Goal: Task Accomplishment & Management: Complete application form

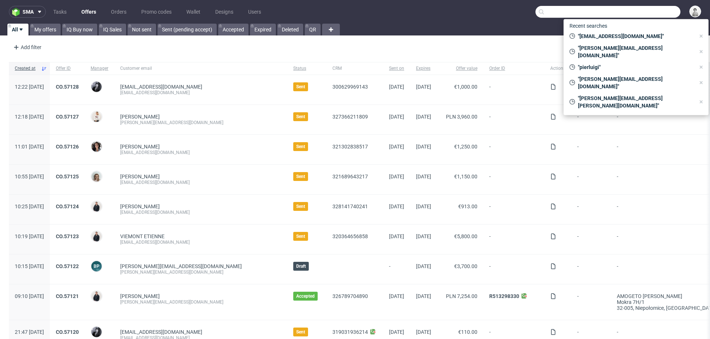
click at [651, 12] on input "text" at bounding box center [607, 12] width 145 height 12
paste input "[PERSON_NAME][EMAIL_ADDRESS][PERSON_NAME][DOMAIN_NAME]"
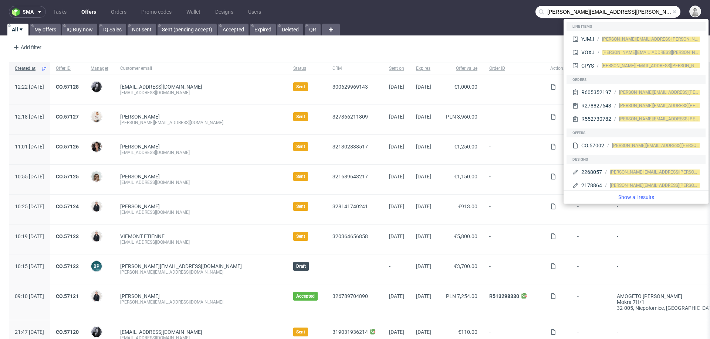
type input "brian.rampat@gmail.com"
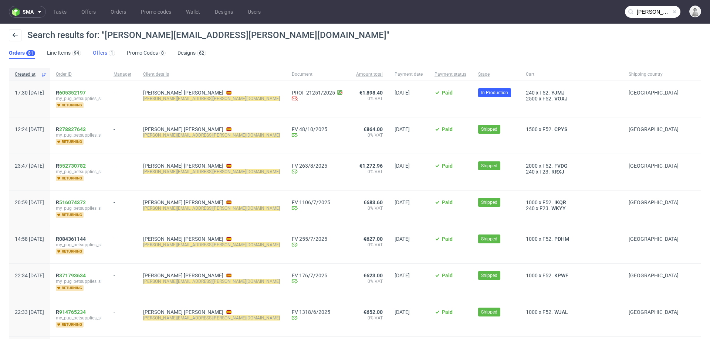
click at [98, 53] on link "Offers 1" at bounding box center [104, 53] width 22 height 12
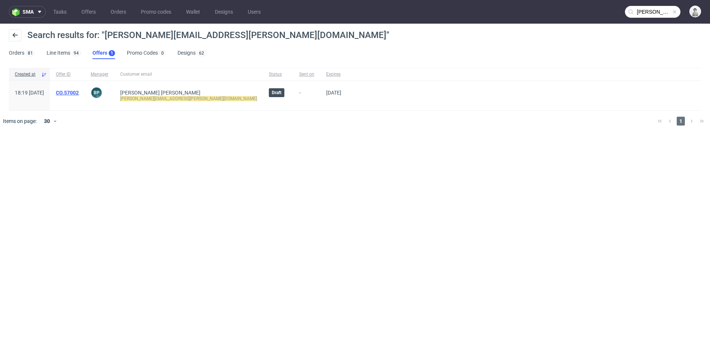
click at [79, 93] on link "CO.57002" at bounding box center [67, 93] width 23 height 6
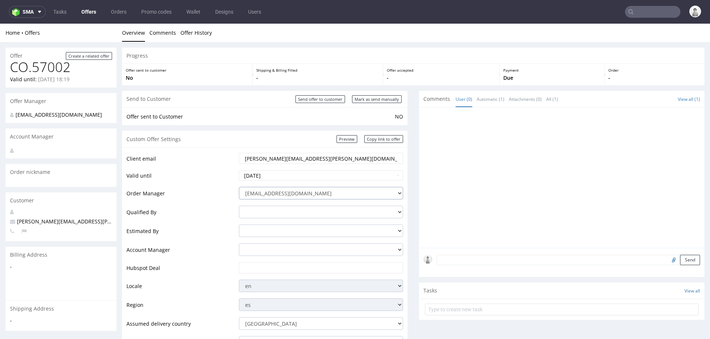
click at [283, 194] on select "integrations@packhelp.com adrian.grudzien@packhelp.com adrian.margula@packhelp.…" at bounding box center [321, 193] width 164 height 13
select select "20998342"
click at [239, 187] on select "integrations@packhelp.com adrian.grudzien@packhelp.com adrian.margula@packhelp.…" at bounding box center [321, 193] width 164 height 13
click at [264, 267] on input "text" at bounding box center [321, 268] width 154 height 10
paste input "[URL][DOMAIN_NAME]"
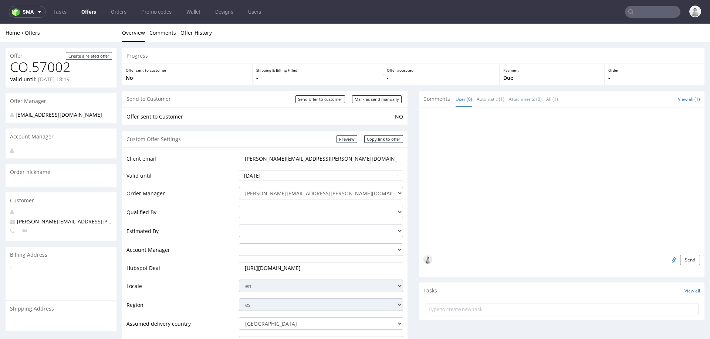
scroll to position [0, 34]
type input "[URL][DOMAIN_NAME]"
click at [208, 258] on td "Account Manager" at bounding box center [181, 252] width 111 height 19
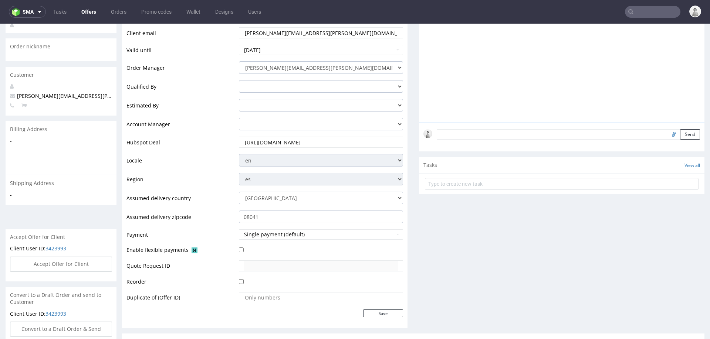
scroll to position [128, 0]
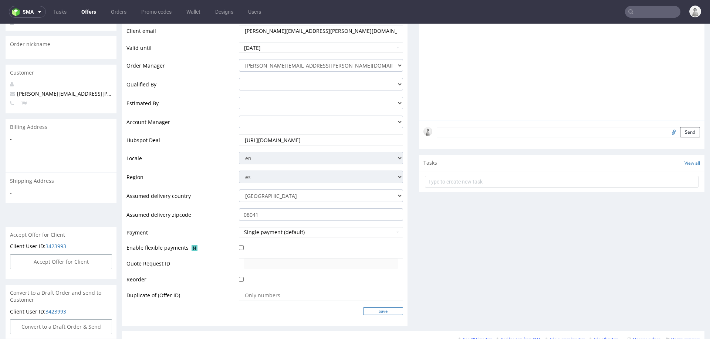
click at [388, 312] on input "Save" at bounding box center [383, 312] width 40 height 8
type input "In progress..."
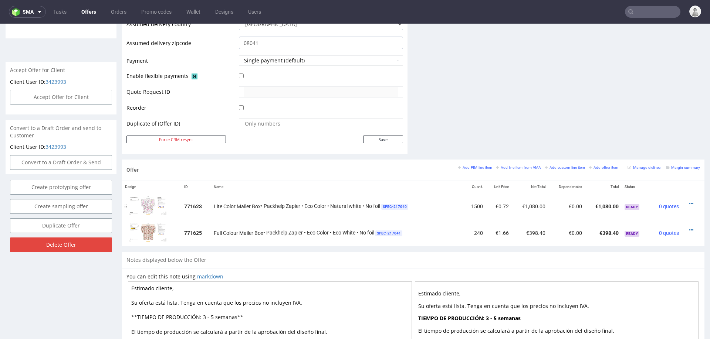
scroll to position [301, 0]
click at [689, 229] on icon at bounding box center [691, 229] width 4 height 5
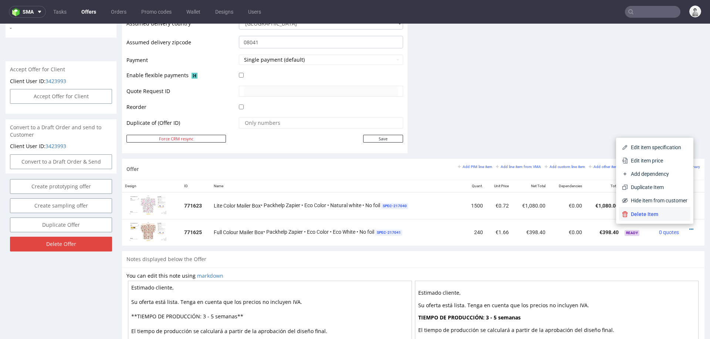
click at [672, 218] on span "Delete Item" at bounding box center [658, 214] width 60 height 7
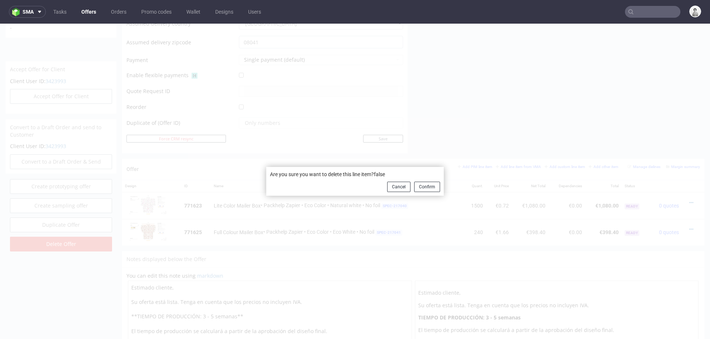
click at [420, 183] on button "Confirm" at bounding box center [427, 187] width 26 height 10
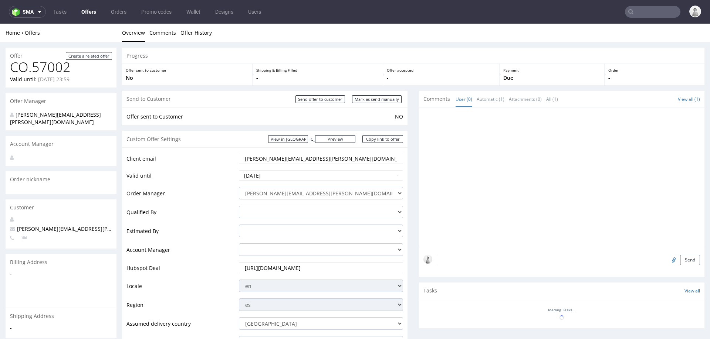
scroll to position [257, 0]
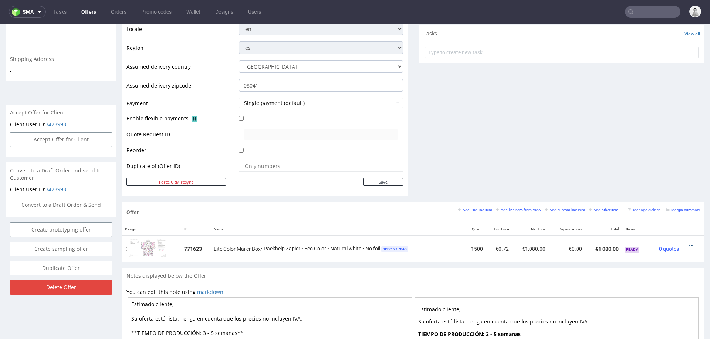
click at [689, 244] on icon at bounding box center [691, 246] width 4 height 5
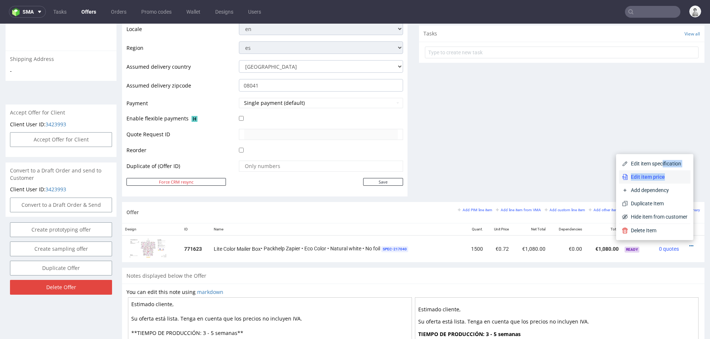
drag, startPoint x: 653, startPoint y: 162, endPoint x: 654, endPoint y: 182, distance: 20.0
click at [654, 182] on div "Edit item specification Edit item price Add dependency Duplicate Item Hide item…" at bounding box center [654, 190] width 71 height 67
click at [654, 180] on span "Edit item price" at bounding box center [658, 176] width 60 height 7
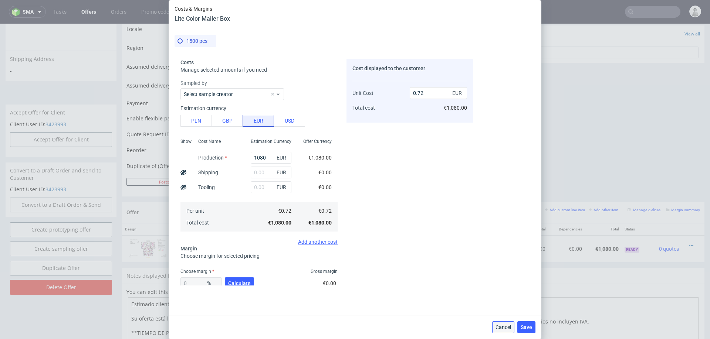
click at [497, 327] on span "Cancel" at bounding box center [504, 327] width 16 height 5
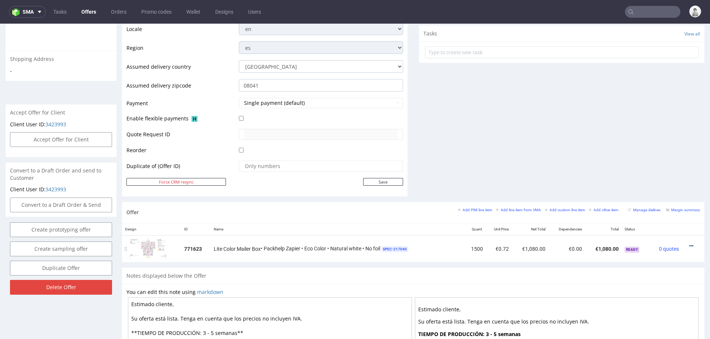
click at [689, 244] on icon at bounding box center [691, 246] width 4 height 5
click at [656, 165] on span "Edit item specification" at bounding box center [658, 163] width 60 height 7
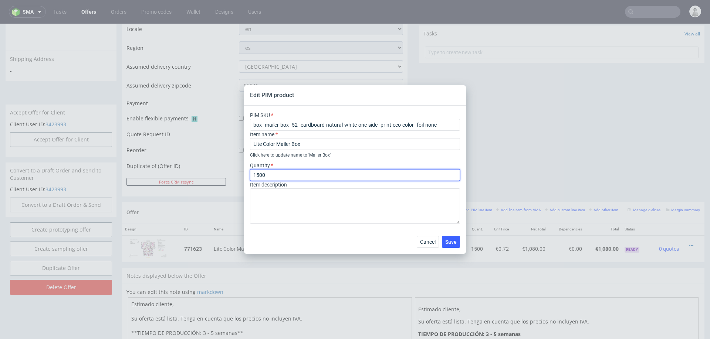
click at [285, 176] on input "1500" at bounding box center [355, 175] width 210 height 12
type input "2500"
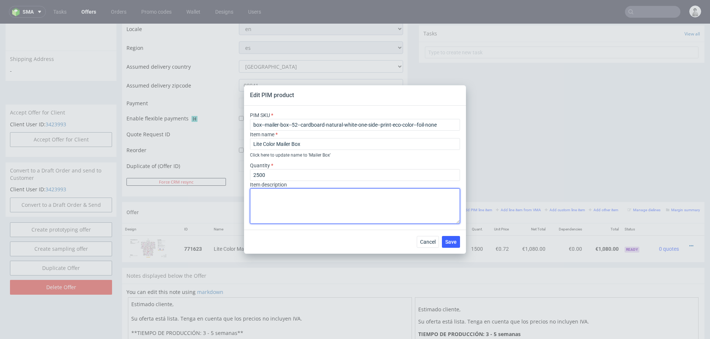
click at [278, 209] on textarea at bounding box center [355, 207] width 210 height 36
click at [267, 196] on textarea "Impresion por fuera" at bounding box center [355, 207] width 210 height 36
type textarea "Impresión por fuera"
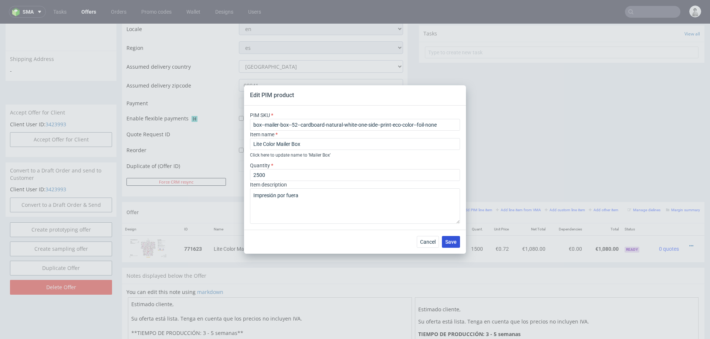
click at [446, 240] on span "Save" at bounding box center [450, 242] width 11 height 5
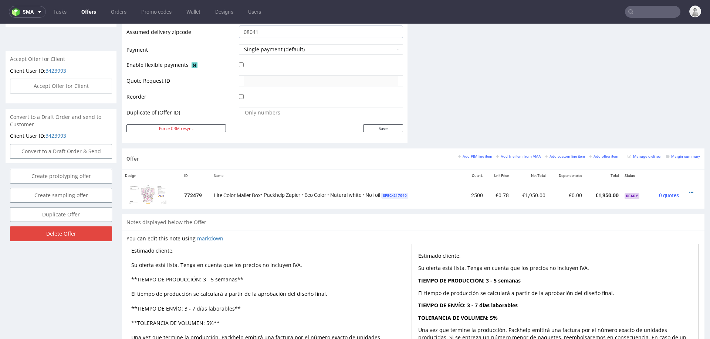
scroll to position [372, 0]
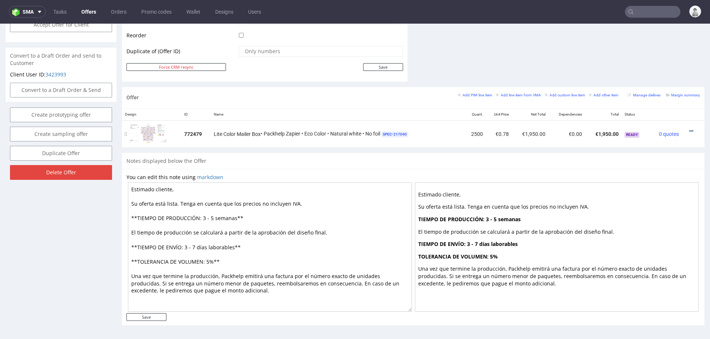
click at [689, 129] on icon at bounding box center [691, 131] width 4 height 5
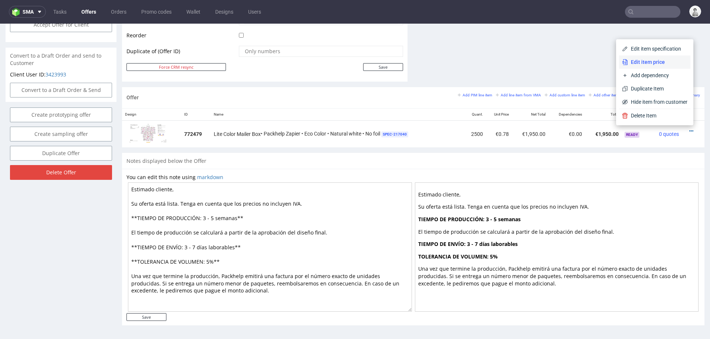
click at [644, 58] on span "Edit item price" at bounding box center [658, 61] width 60 height 7
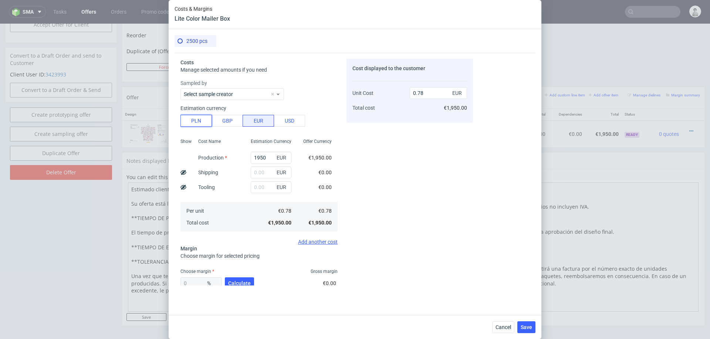
click at [193, 121] on button "PLN" at bounding box center [195, 121] width 31 height 12
type input "0.18"
click at [262, 158] on input "1950" at bounding box center [271, 158] width 41 height 12
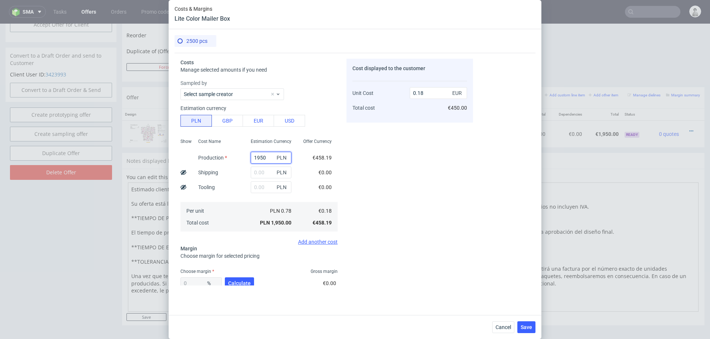
type input "2"
type input "0"
type input "2650"
type input "0.25"
type input "2650"
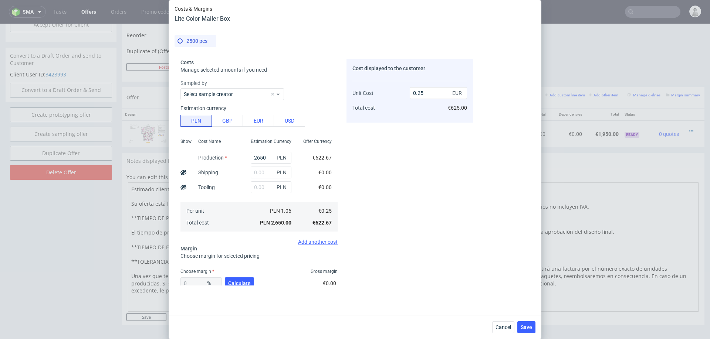
click at [406, 184] on div "Cost displayed to the customer Unit Cost Total cost 0.25 EUR €625.00" at bounding box center [410, 172] width 126 height 227
click at [266, 173] on input "text" at bounding box center [271, 173] width 41 height 12
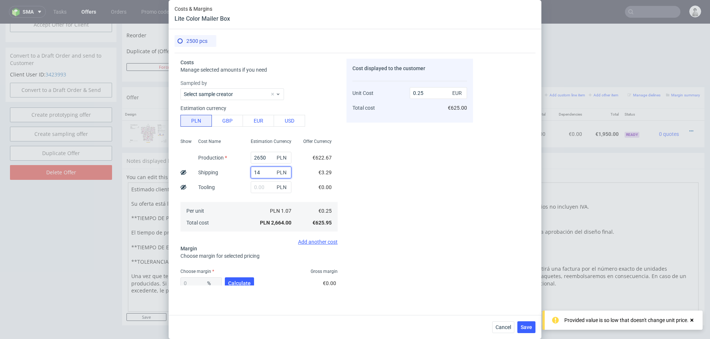
type input "142"
type input "0.26"
type input "1425"
type input "0.38"
type input "1425"
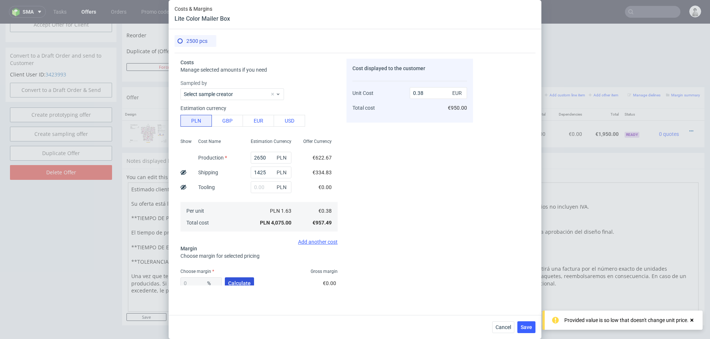
click at [229, 281] on span "Calculate" at bounding box center [239, 283] width 23 height 5
type input "39.65"
type input "0.63"
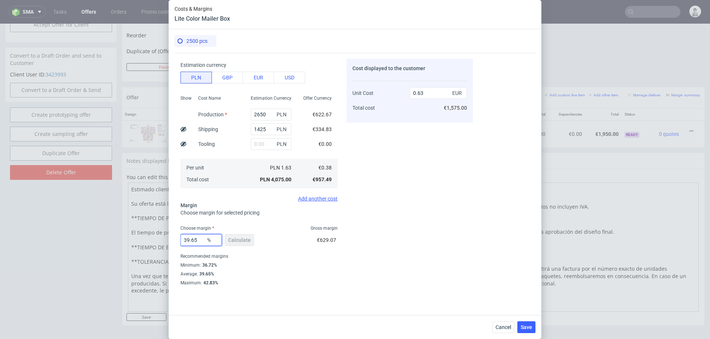
click at [196, 237] on input "39.65" at bounding box center [200, 240] width 41 height 12
type input "42"
type input "0.66"
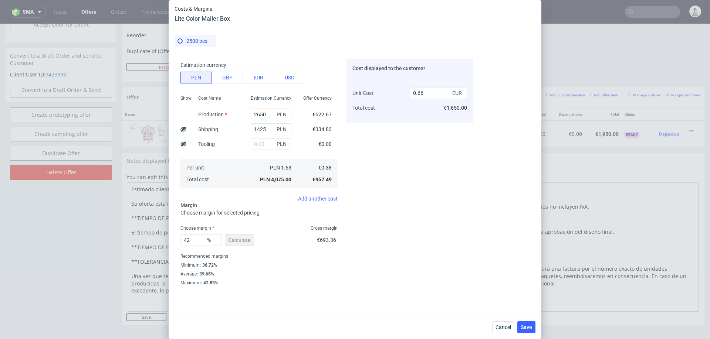
click at [358, 286] on div "Costs Manage selected amounts if you need Sampled by Select sample creator Esti…" at bounding box center [355, 181] width 361 height 257
click at [200, 241] on input "42" at bounding box center [200, 240] width 41 height 12
type input "46"
type input "0.71"
type input "42"
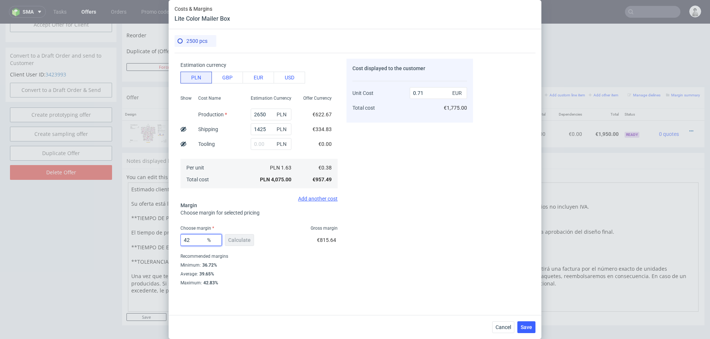
type input "0.66"
type input "44"
type input "0.68"
type input "43"
type input "0.67"
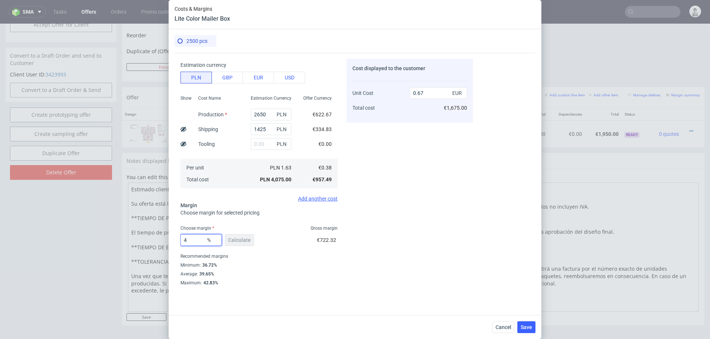
type input "42"
type input "0.66"
click at [374, 256] on div "Cost displayed to the customer Unit Cost Total cost 0.66 EUR €1,650.00" at bounding box center [410, 172] width 126 height 227
click at [199, 243] on input "42" at bounding box center [200, 240] width 41 height 12
type input "43"
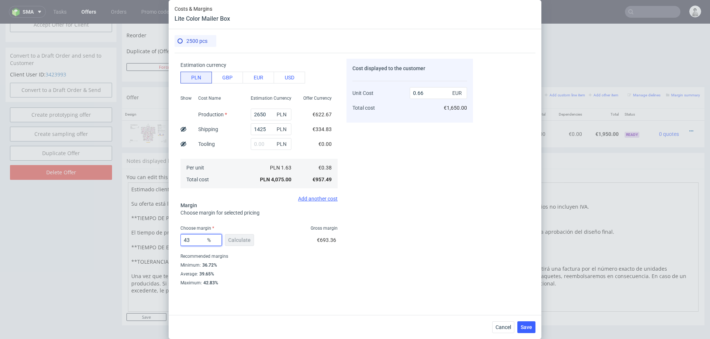
type input "0.67"
type input "43"
click at [526, 328] on span "Save" at bounding box center [526, 327] width 11 height 5
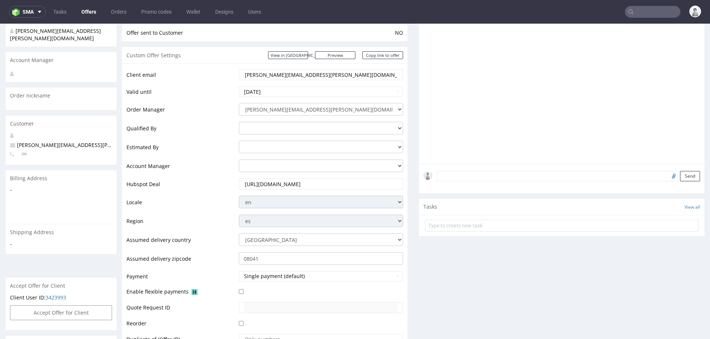
scroll to position [0, 0]
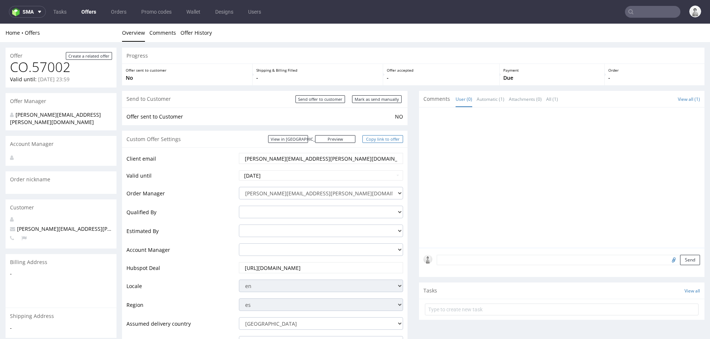
click at [385, 140] on link "Copy link to offer" at bounding box center [382, 139] width 41 height 8
click at [40, 226] on span "brian.rampat@gmail.com" at bounding box center [98, 229] width 176 height 7
copy span "brian.rampat@gmail.com"
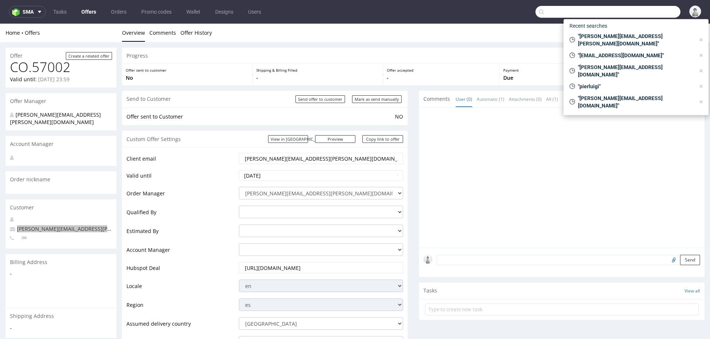
click at [645, 13] on input "text" at bounding box center [607, 12] width 145 height 12
paste input "[PERSON_NAME][EMAIL_ADDRESS][PERSON_NAME][DOMAIN_NAME]"
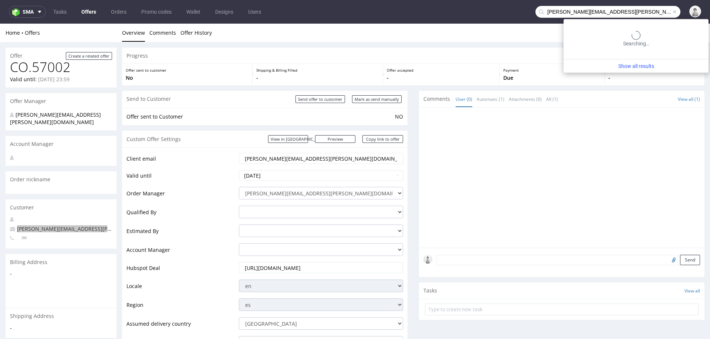
type input "[PERSON_NAME][EMAIL_ADDRESS][PERSON_NAME][DOMAIN_NAME]"
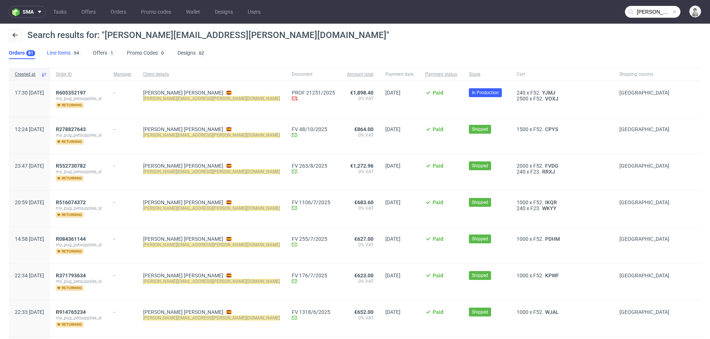
click at [53, 51] on link "Line Items 94" at bounding box center [64, 53] width 34 height 12
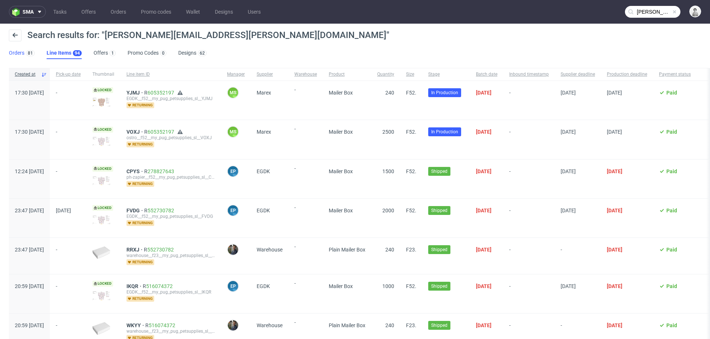
click at [15, 53] on link "Orders 81" at bounding box center [22, 53] width 26 height 12
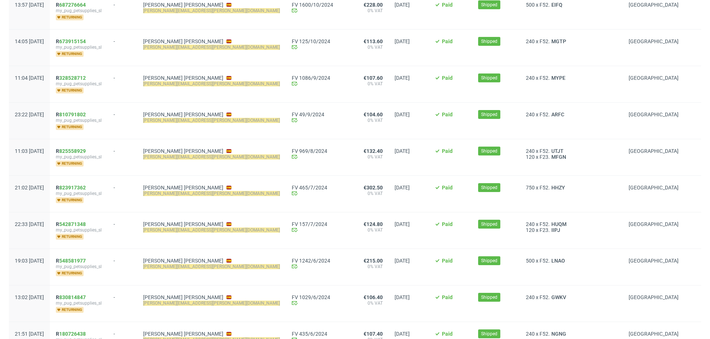
scroll to position [849, 0]
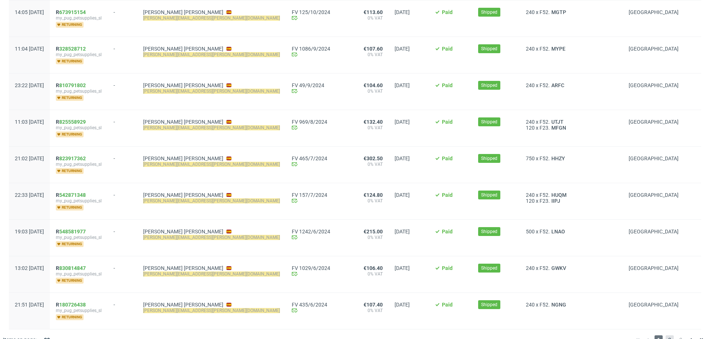
click at [666, 336] on span "2" at bounding box center [670, 340] width 8 height 9
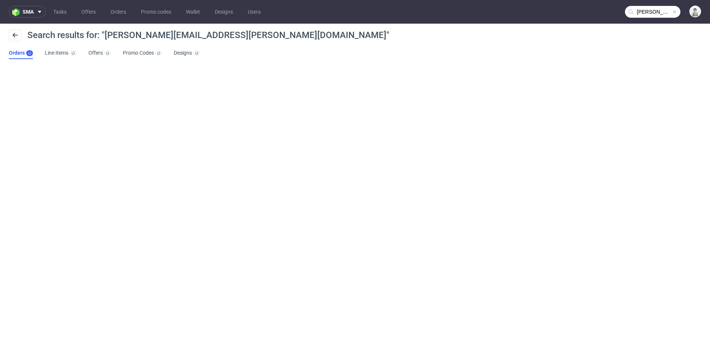
click at [648, 10] on input "brian.rampat@gmail.com" at bounding box center [652, 12] width 55 height 12
click at [646, 11] on input "[PERSON_NAME][EMAIL_ADDRESS][PERSON_NAME][DOMAIN_NAME]" at bounding box center [652, 12] width 55 height 12
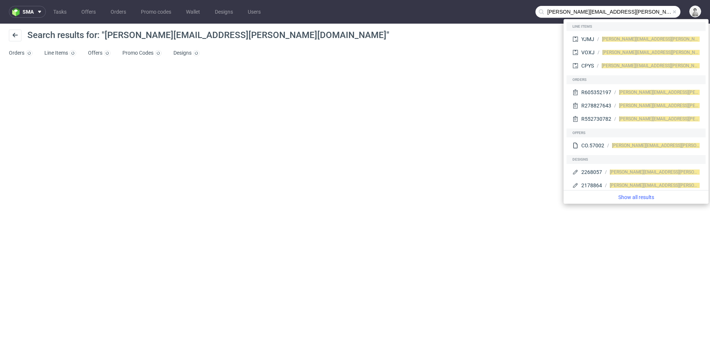
click at [606, 14] on input "[PERSON_NAME][EMAIL_ADDRESS][PERSON_NAME][DOMAIN_NAME]" at bounding box center [607, 12] width 145 height 12
click at [606, 14] on input "brian.rampat@gmail.com" at bounding box center [607, 12] width 145 height 12
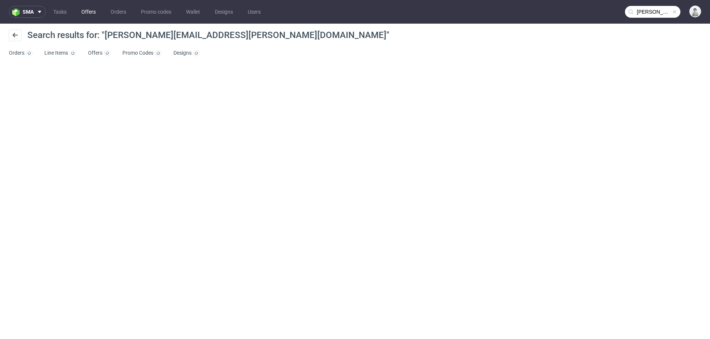
click at [92, 14] on link "Offers" at bounding box center [88, 12] width 23 height 12
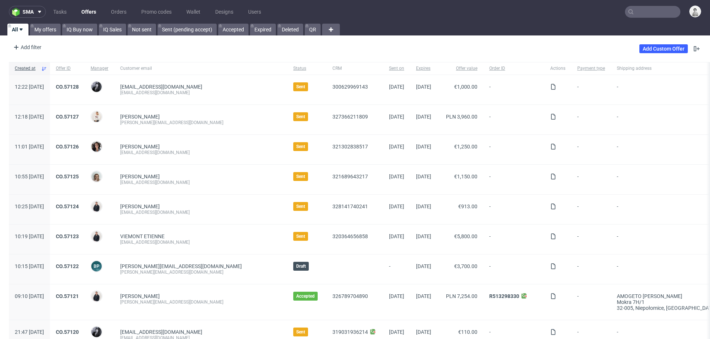
click at [654, 11] on input "text" at bounding box center [652, 12] width 55 height 12
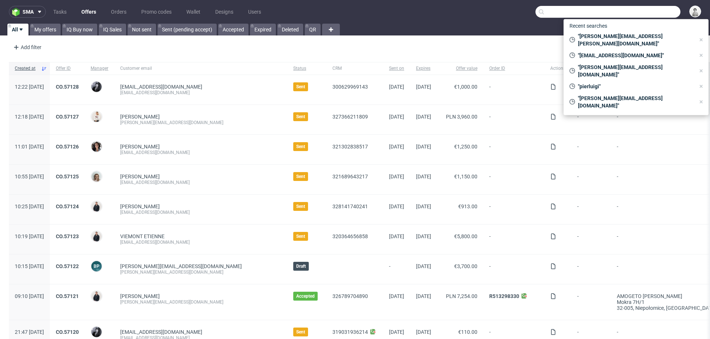
paste input "brian.rampat@gmail.com"
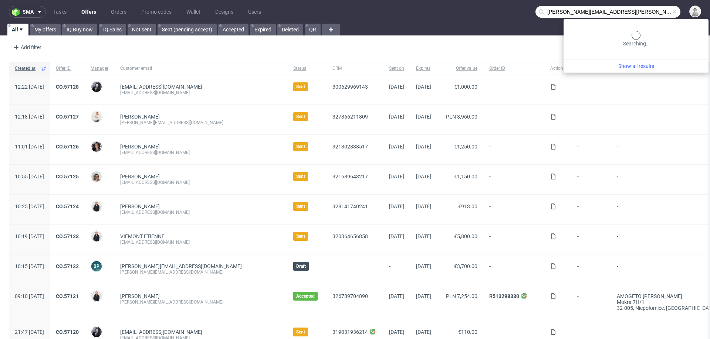
type input "brian.rampat@gmail.com"
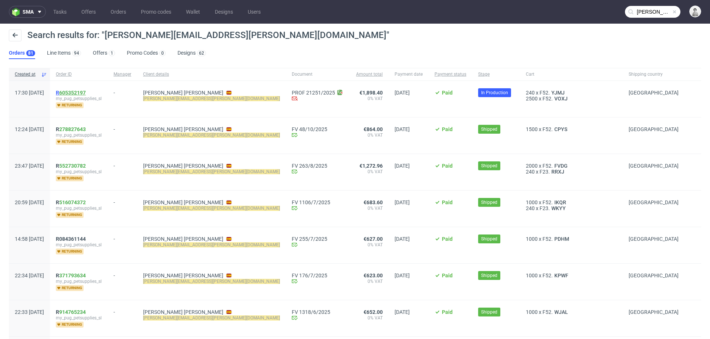
click at [83, 93] on link "605352197" at bounding box center [72, 93] width 27 height 6
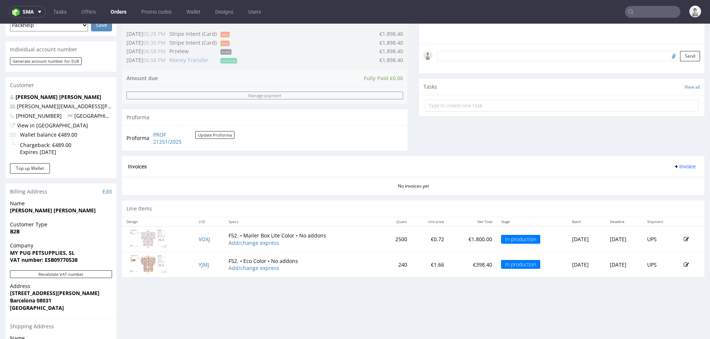
scroll to position [211, 0]
drag, startPoint x: 439, startPoint y: 236, endPoint x: 465, endPoint y: 238, distance: 25.6
click at [465, 238] on p "€1,800.00" at bounding box center [472, 238] width 39 height 7
click at [435, 285] on div "Progress Payment Paid Thu 02 Oct Payment “Received” Email Sent Thu 2 Oct 18:58 …" at bounding box center [413, 135] width 582 height 597
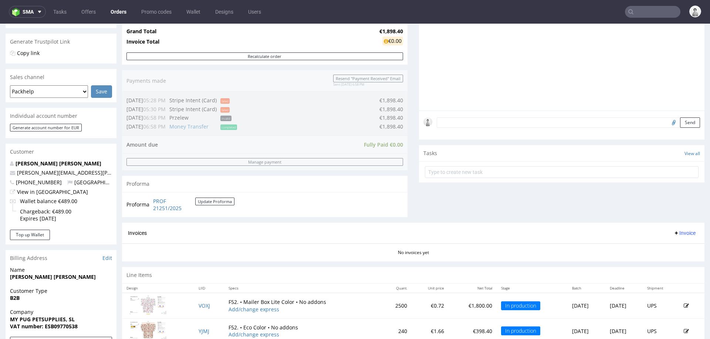
scroll to position [199, 0]
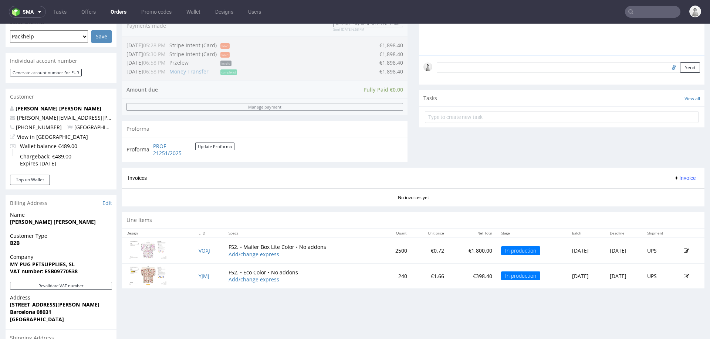
click at [453, 250] on p "€1,800.00" at bounding box center [472, 250] width 39 height 7
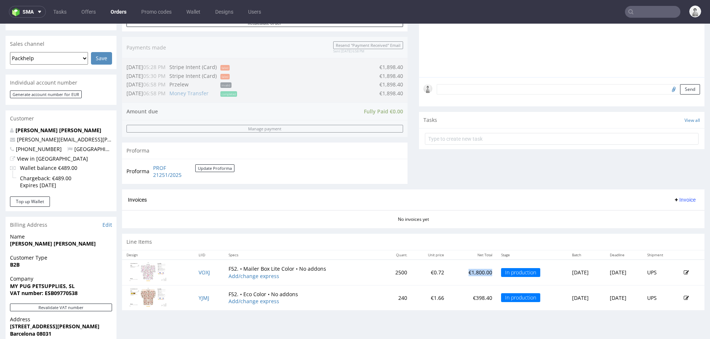
scroll to position [0, 0]
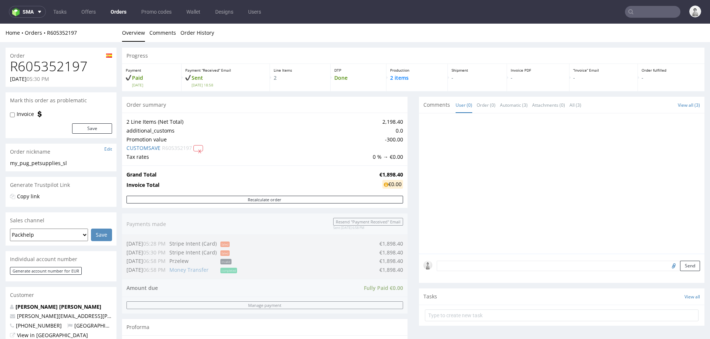
type input "brian.rampat@gmail.com"
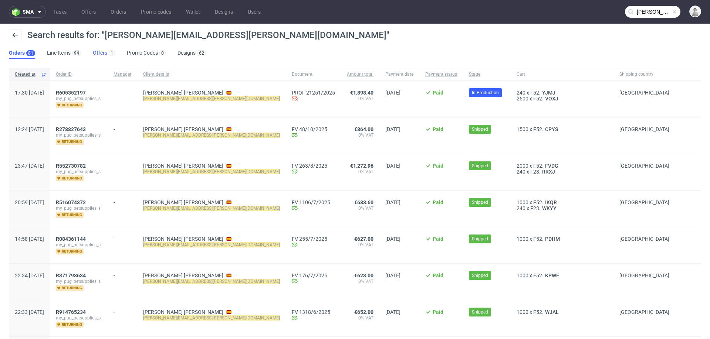
click at [97, 52] on link "Offers 1" at bounding box center [104, 53] width 22 height 12
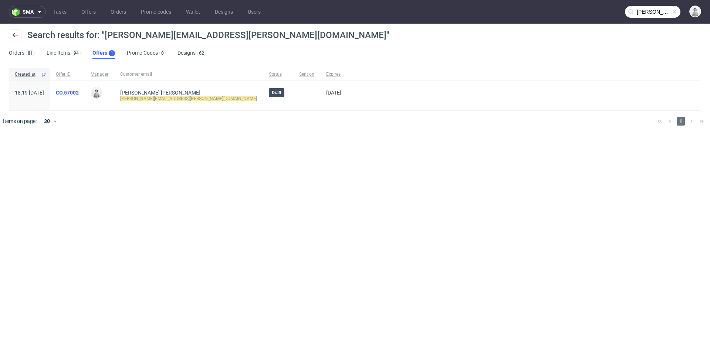
click at [79, 92] on link "CO.57002" at bounding box center [67, 93] width 23 height 6
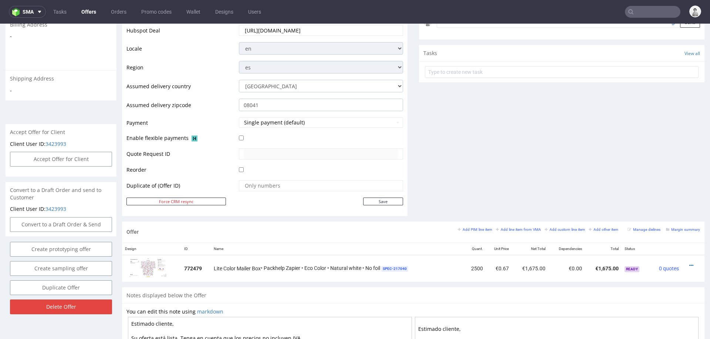
scroll to position [298, 0]
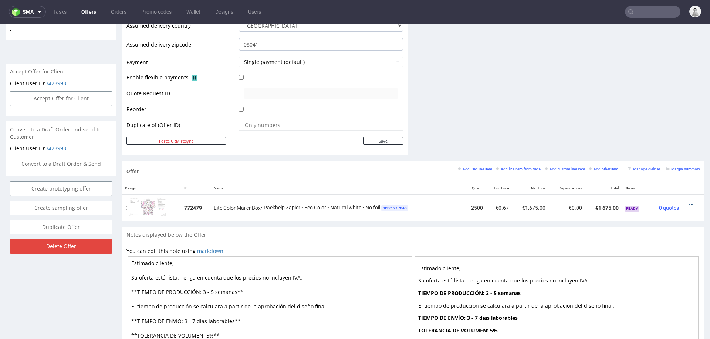
click at [689, 203] on icon at bounding box center [691, 205] width 4 height 5
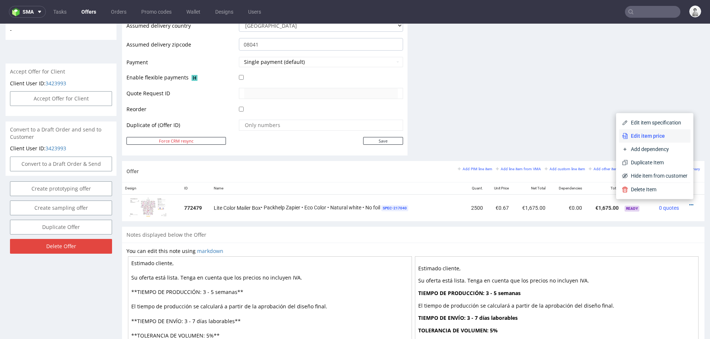
click at [635, 136] on span "Edit item price" at bounding box center [658, 135] width 60 height 7
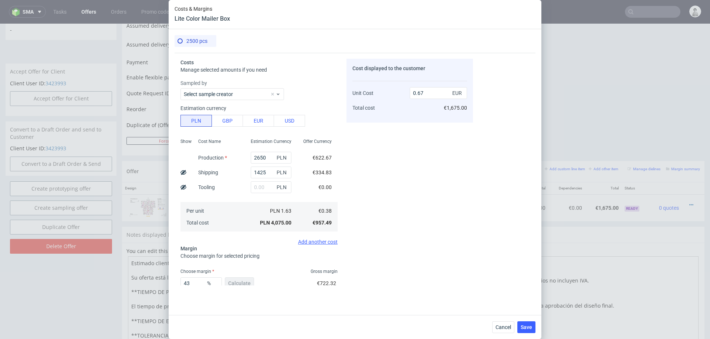
click at [195, 288] on div "Costs Manage selected amounts if you need Sampled by Select sample creator Esti…" at bounding box center [355, 181] width 361 height 257
click at [195, 284] on input "43" at bounding box center [200, 284] width 41 height 12
type input "42"
type input "0.66"
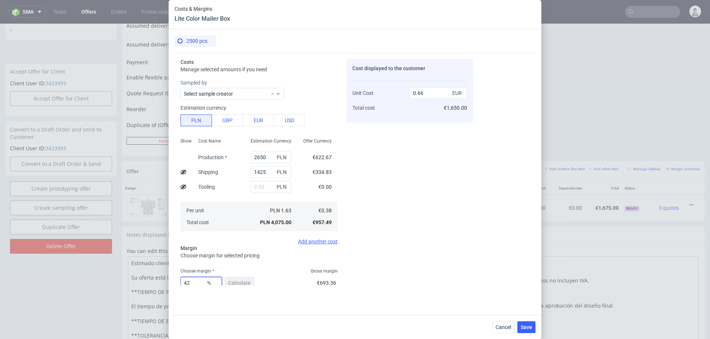
type input "42"
click at [428, 310] on div "2500 pcs Costs Manage selected amounts if you need Sampled by Select sample cre…" at bounding box center [355, 172] width 373 height 286
click at [527, 326] on span "Save" at bounding box center [526, 327] width 11 height 5
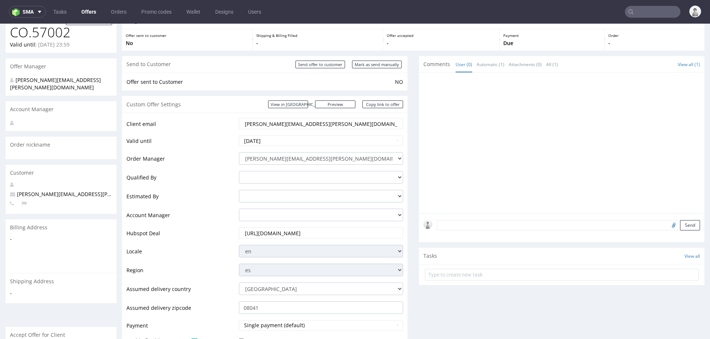
scroll to position [31, 0]
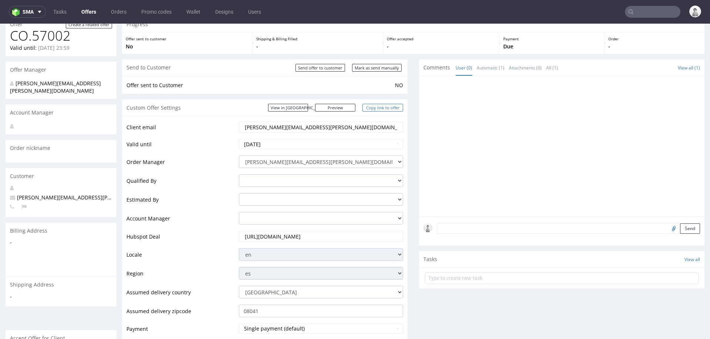
click at [376, 105] on link "Copy link to offer" at bounding box center [382, 108] width 41 height 8
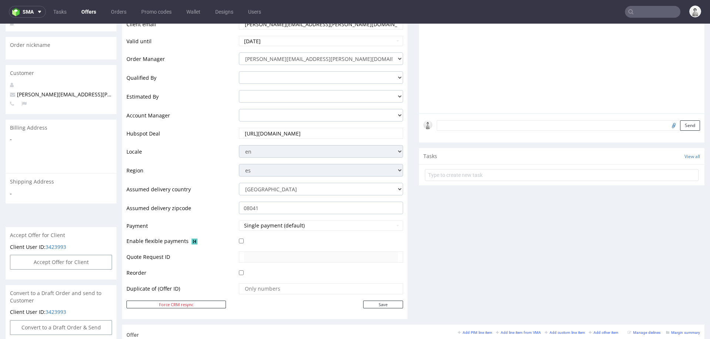
scroll to position [275, 0]
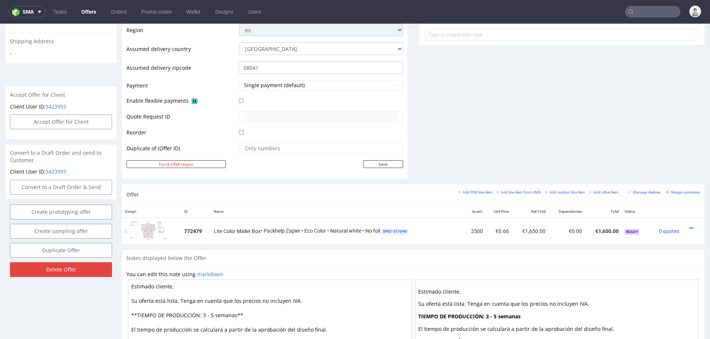
click at [689, 226] on icon at bounding box center [691, 228] width 4 height 5
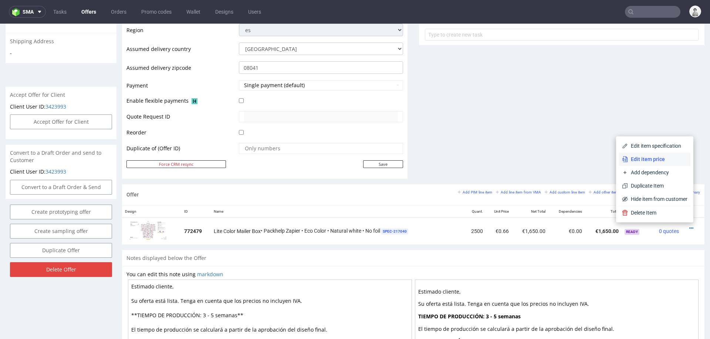
click at [640, 160] on span "Edit item price" at bounding box center [658, 159] width 60 height 7
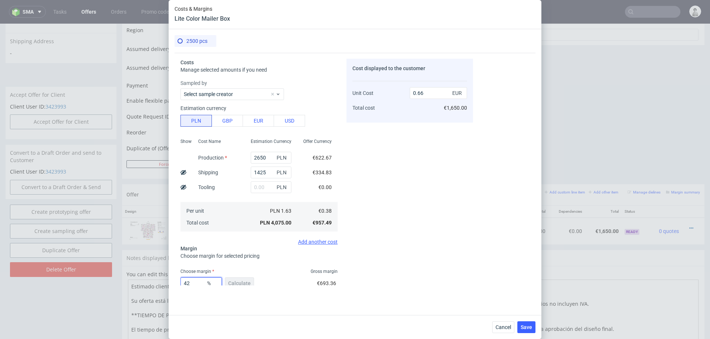
click at [201, 283] on input "42" at bounding box center [200, 284] width 41 height 12
type input "43"
type input "0.67"
type input "43"
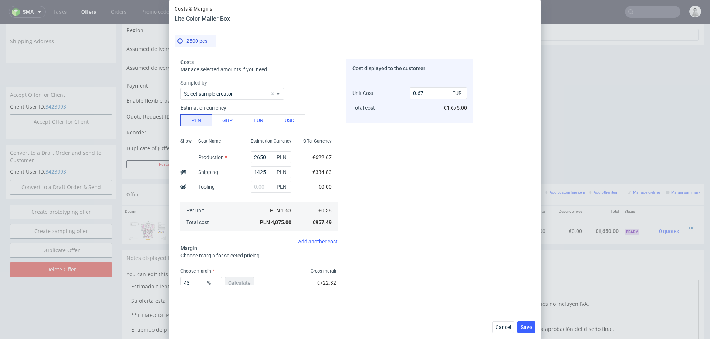
click at [471, 254] on div "Cost displayed to the customer Unit Cost Total cost 0.67 EUR €1,675.00" at bounding box center [410, 172] width 126 height 227
click at [524, 325] on span "Save" at bounding box center [526, 327] width 11 height 5
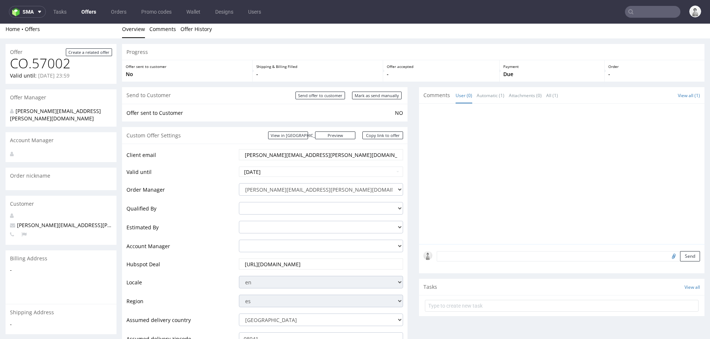
scroll to position [0, 0]
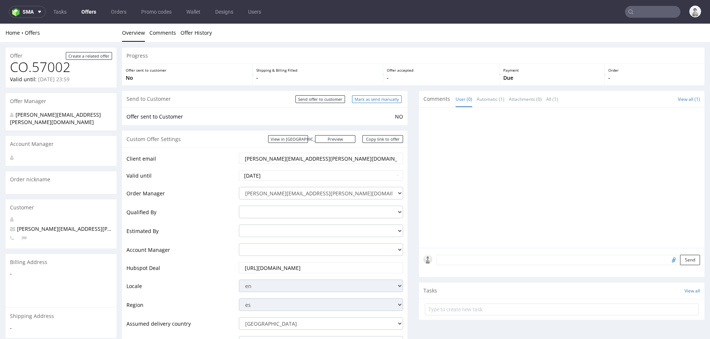
click at [370, 98] on input "Mark as send manually" at bounding box center [377, 99] width 50 height 8
type input "In progress..."
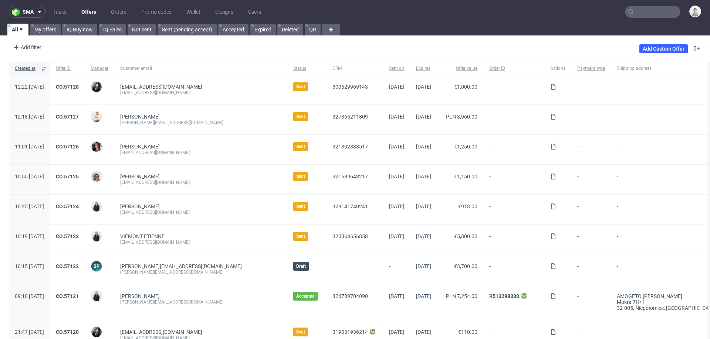
click at [653, 12] on input "text" at bounding box center [652, 12] width 55 height 12
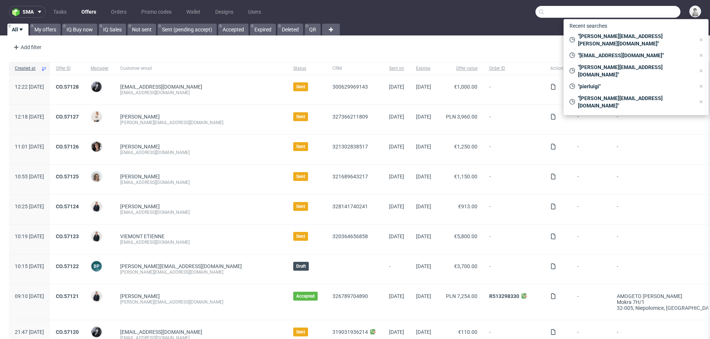
paste input "[PERSON_NAME][EMAIL_ADDRESS][DOMAIN_NAME]"
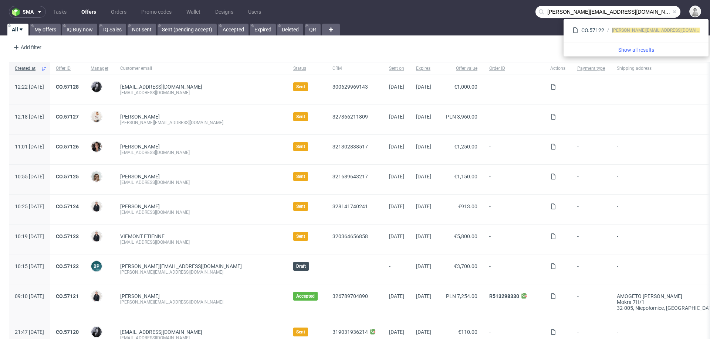
type input "[PERSON_NAME][EMAIL_ADDRESS][DOMAIN_NAME]"
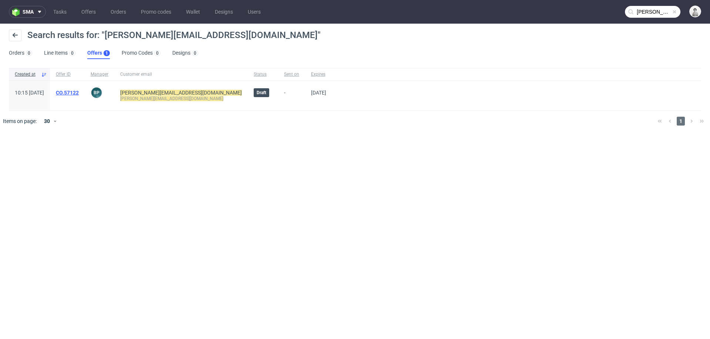
click at [79, 91] on link "CO.57122" at bounding box center [67, 93] width 23 height 6
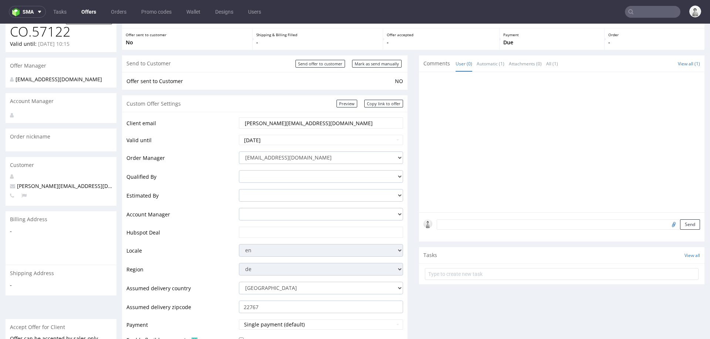
scroll to position [41, 0]
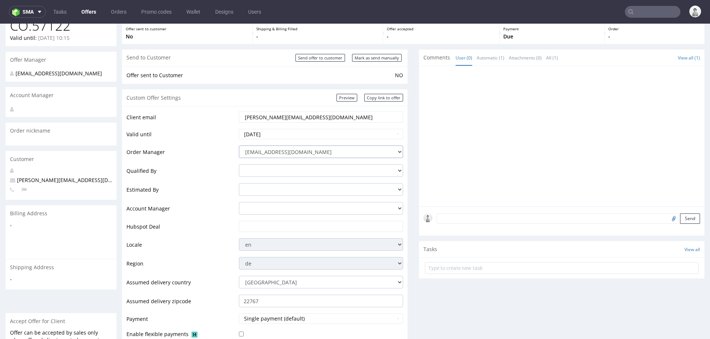
click at [314, 152] on select "integrations@packhelp.com adrian.grudzien@packhelp.com adrian.margula@packhelp.…" at bounding box center [321, 152] width 164 height 13
select select "20998342"
click at [239, 146] on select "integrations@packhelp.com adrian.grudzien@packhelp.com adrian.margula@packhelp.…" at bounding box center [321, 152] width 164 height 13
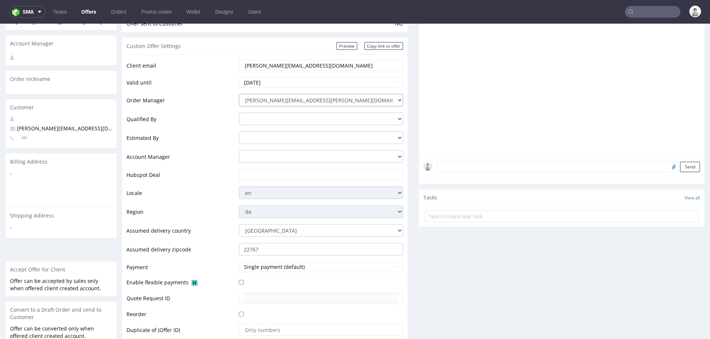
scroll to position [101, 0]
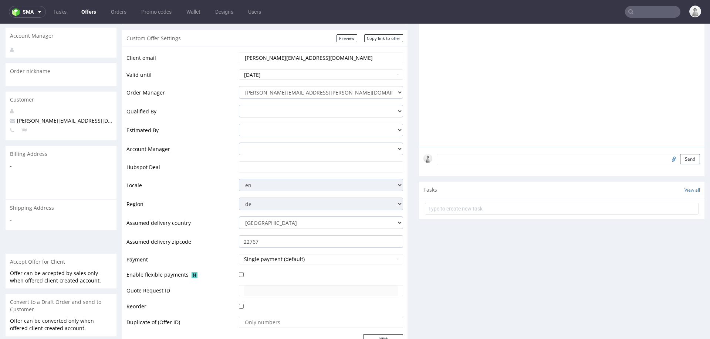
click at [315, 169] on input "text" at bounding box center [321, 167] width 154 height 10
paste input "https://app-eu1.hubspot.com/contacts/25600958/record/0-3/328156694749"
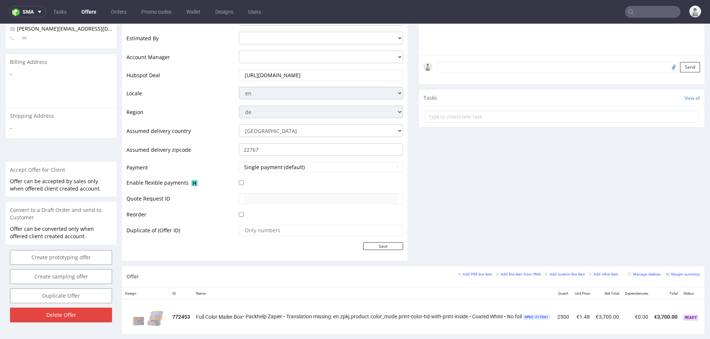
scroll to position [252, 0]
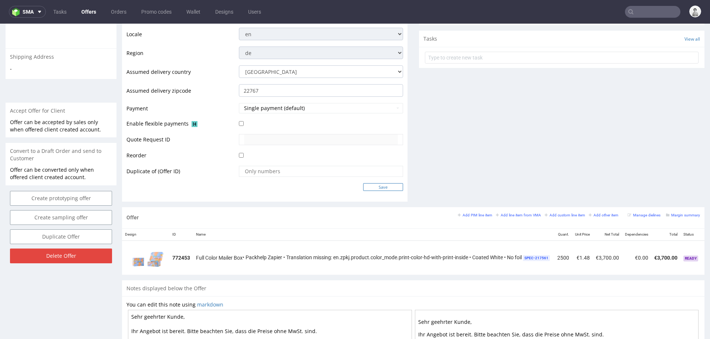
type input "https://app-eu1.hubspot.com/contacts/25600958/record/0-3/328156694749"
click at [387, 186] on input "Save" at bounding box center [383, 187] width 40 height 8
type input "In progress..."
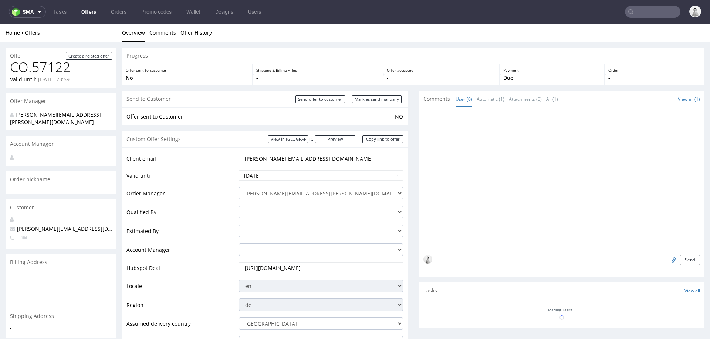
scroll to position [0, 0]
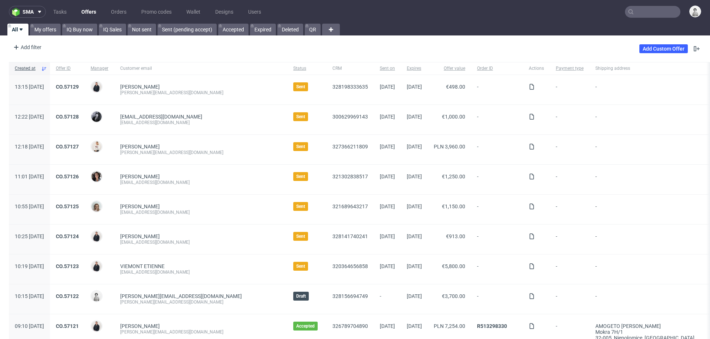
click at [645, 13] on input "text" at bounding box center [652, 12] width 55 height 12
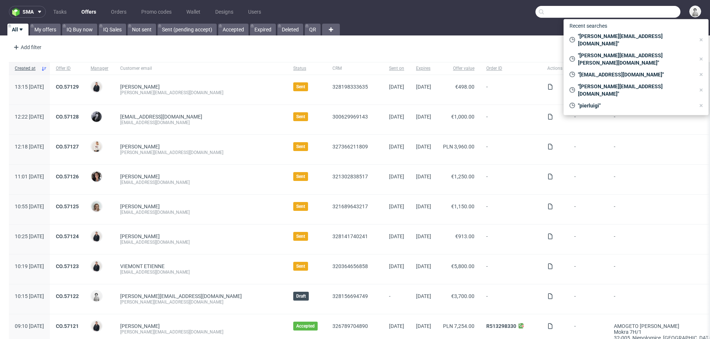
paste input "post@derkleinesperling.de"
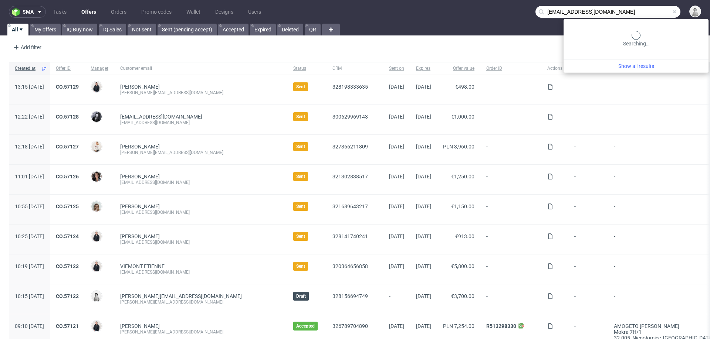
type input "post@derkleinesperling.de"
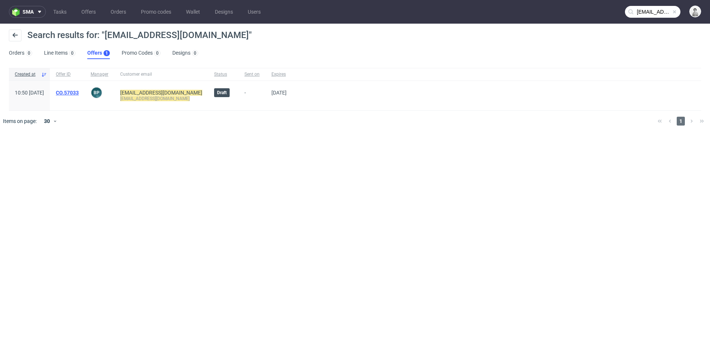
click at [79, 92] on link "CO.57033" at bounding box center [67, 93] width 23 height 6
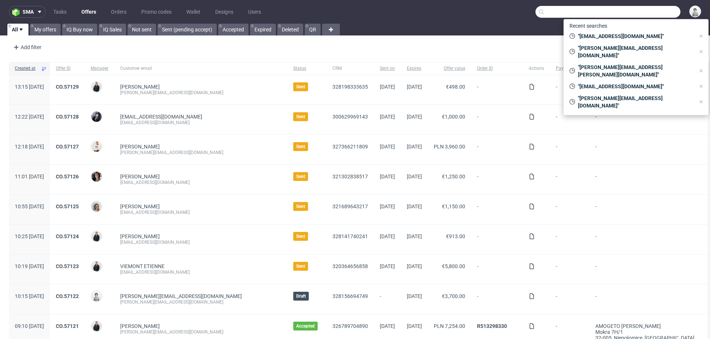
click at [636, 17] on input "text" at bounding box center [607, 12] width 145 height 12
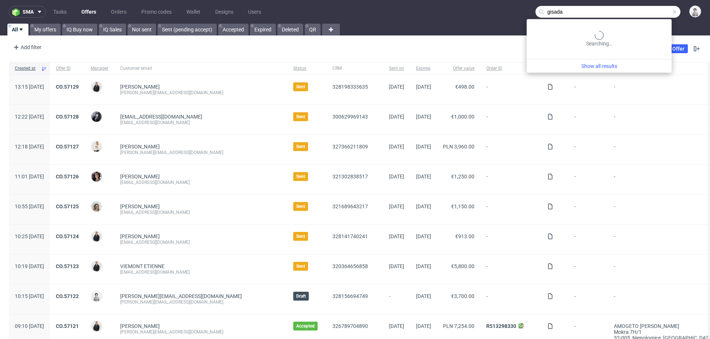
type input "gisada"
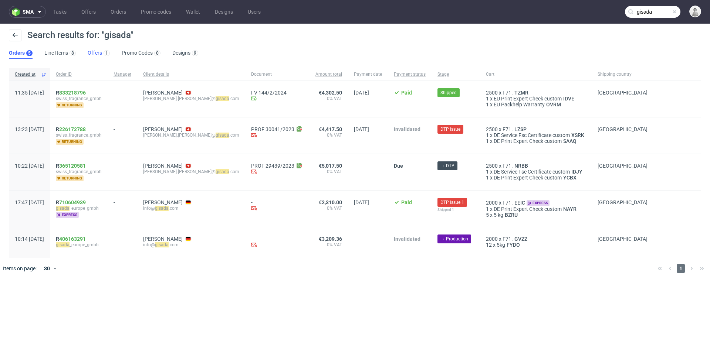
click at [93, 53] on link "Offers 1" at bounding box center [99, 53] width 22 height 12
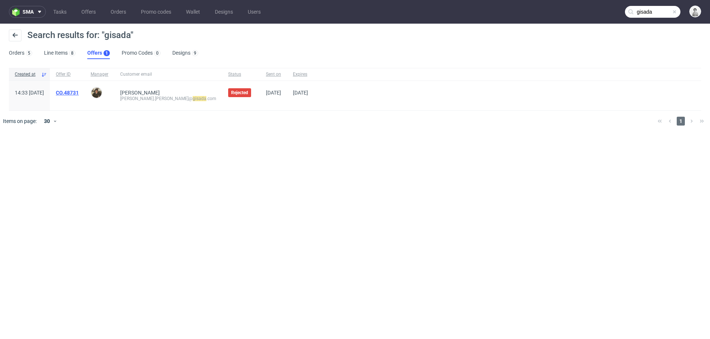
click at [79, 91] on link "CO.48731" at bounding box center [67, 93] width 23 height 6
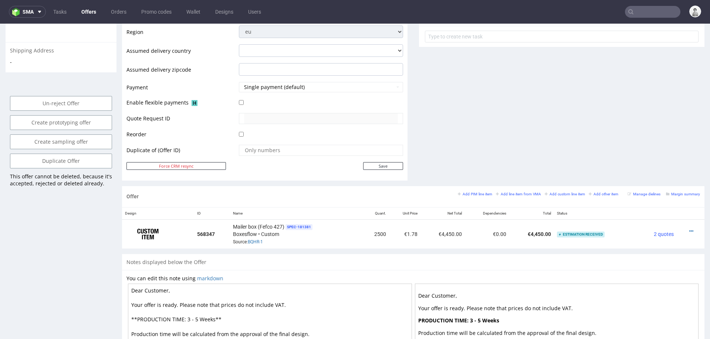
scroll to position [296, 0]
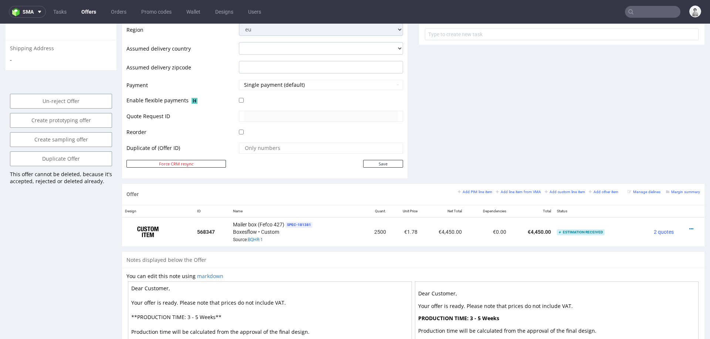
type input "gisada"
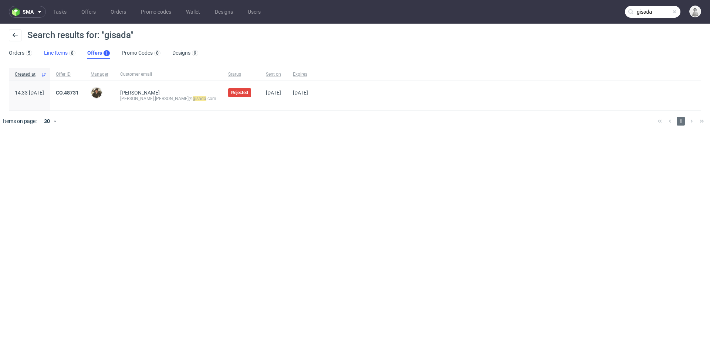
click at [61, 52] on link "Line Items 8" at bounding box center [59, 53] width 31 height 12
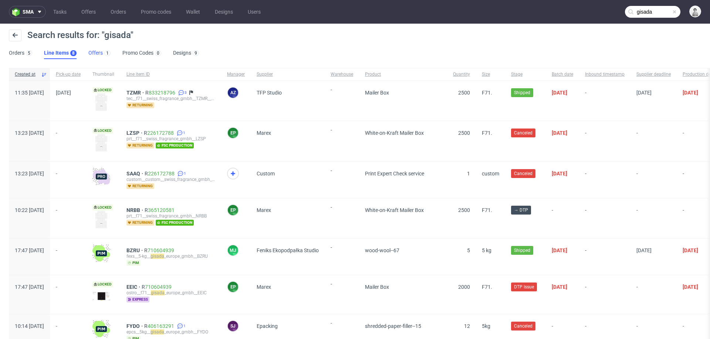
click at [96, 57] on link "Offers 1" at bounding box center [99, 53] width 22 height 12
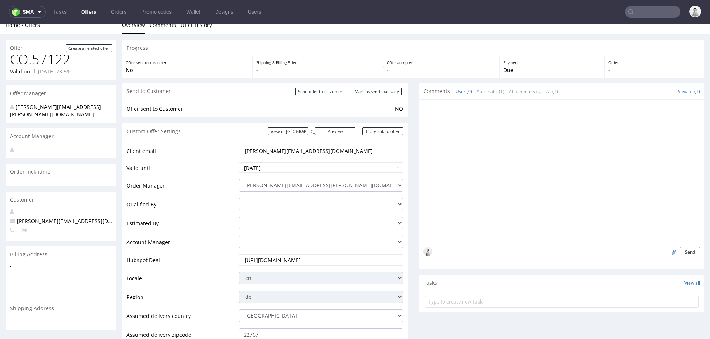
scroll to position [8, 0]
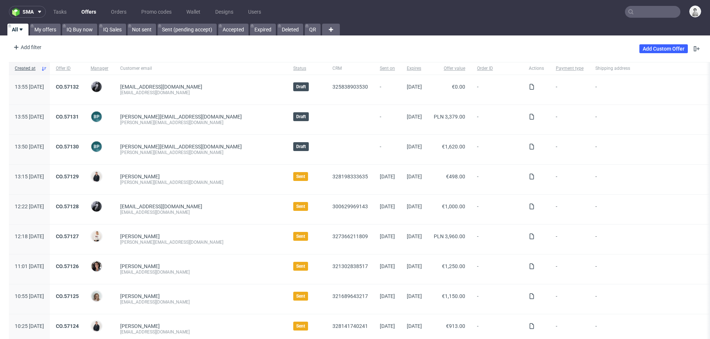
click at [638, 10] on input "text" at bounding box center [652, 12] width 55 height 12
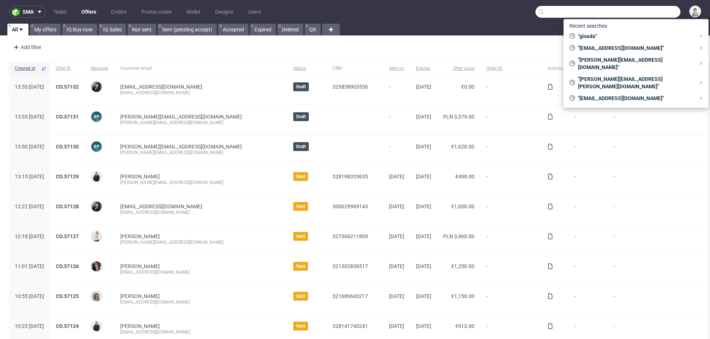
paste input "[PERSON_NAME][EMAIL_ADDRESS][DOMAIN_NAME]"
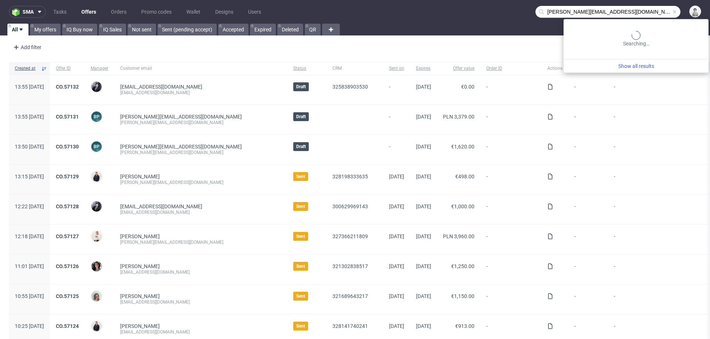
type input "[PERSON_NAME][EMAIL_ADDRESS][DOMAIN_NAME]"
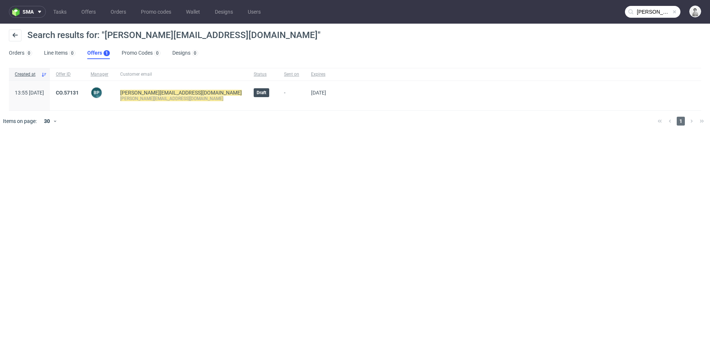
click at [85, 88] on div "CO.57131" at bounding box center [67, 96] width 35 height 30
click at [79, 94] on link "CO.57131" at bounding box center [67, 93] width 23 height 6
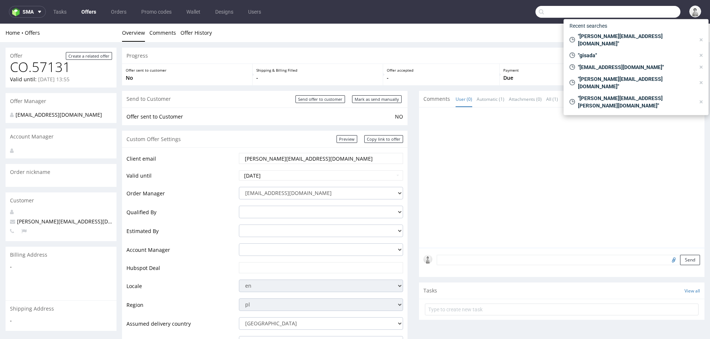
click at [646, 13] on input "text" at bounding box center [607, 12] width 145 height 12
paste input "a.muniak@boommedia.pl"
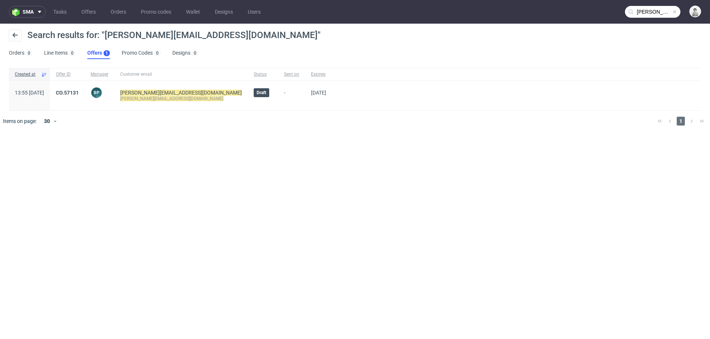
click at [647, 11] on input "[PERSON_NAME][EMAIL_ADDRESS][DOMAIN_NAME]" at bounding box center [652, 12] width 55 height 12
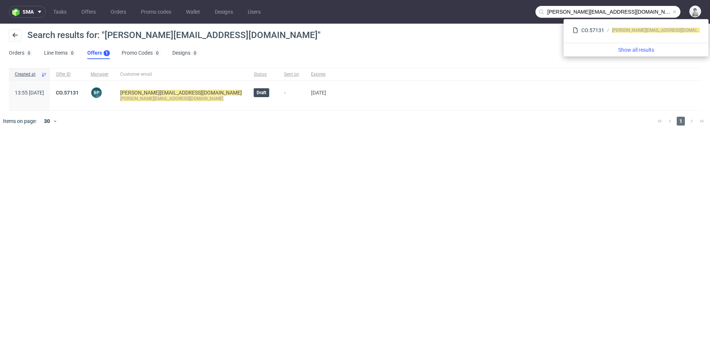
drag, startPoint x: 568, startPoint y: 11, endPoint x: 543, endPoint y: 11, distance: 25.1
click at [543, 11] on div "[PERSON_NAME][EMAIL_ADDRESS][DOMAIN_NAME]" at bounding box center [607, 12] width 145 height 12
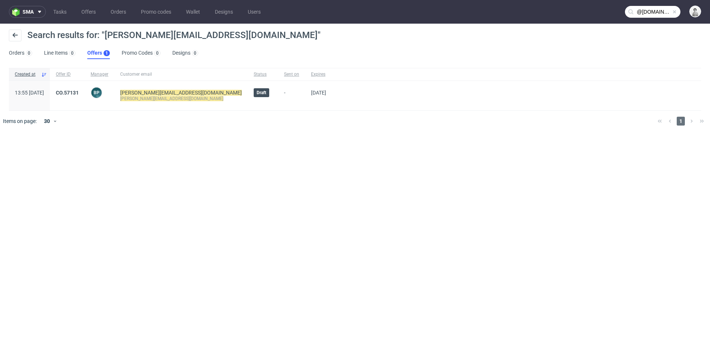
type input "@boommedia.pl"
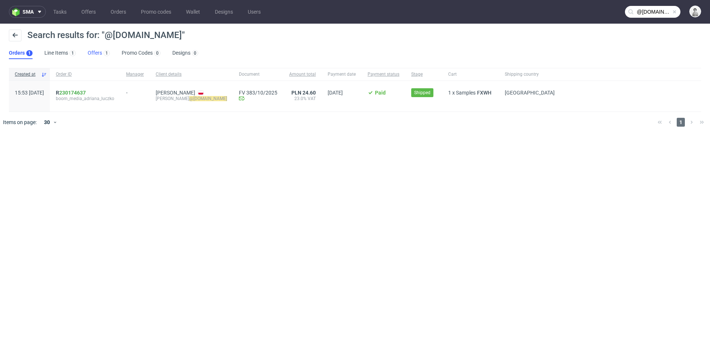
click at [100, 51] on link "Offers 1" at bounding box center [99, 53] width 22 height 12
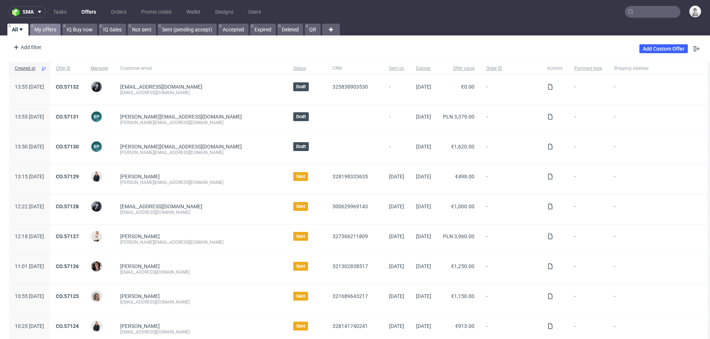
click at [44, 25] on link "My offers" at bounding box center [45, 30] width 31 height 12
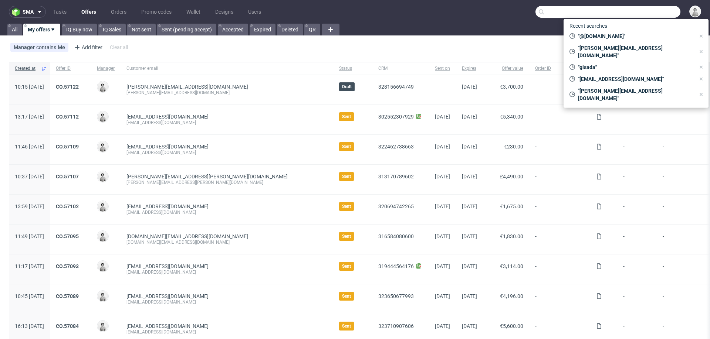
click at [646, 14] on input "text" at bounding box center [607, 12] width 145 height 12
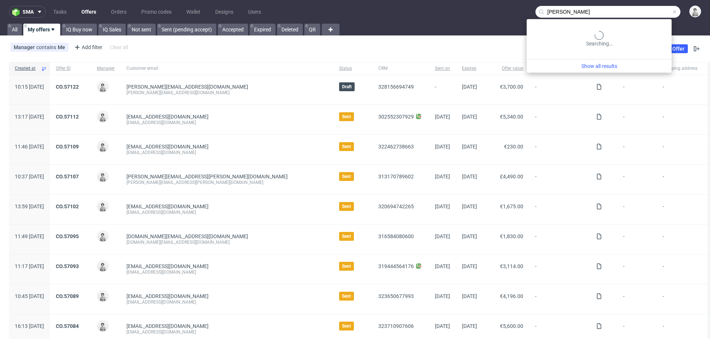
type input "[PERSON_NAME]."
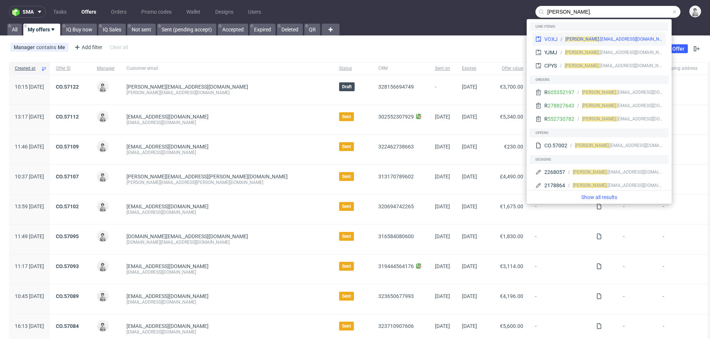
click at [632, 40] on div "brian. rampat@gmail.com" at bounding box center [610, 39] width 105 height 7
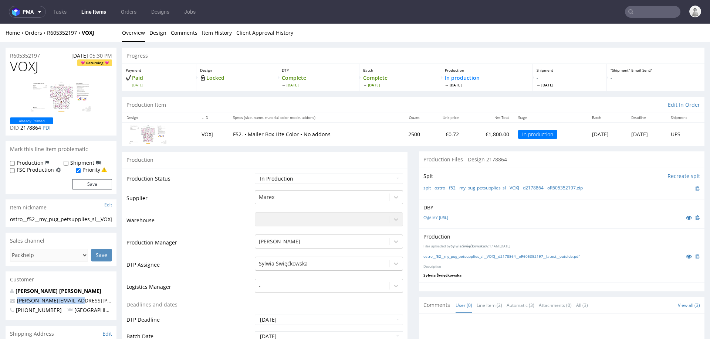
drag, startPoint x: 80, startPoint y: 307, endPoint x: 15, endPoint y: 310, distance: 65.2
click at [15, 305] on p "brian.rampat@gmail.com" at bounding box center [61, 300] width 102 height 7
copy link "brian.rampat@gmail.com"
click at [652, 11] on input "text" at bounding box center [652, 12] width 55 height 12
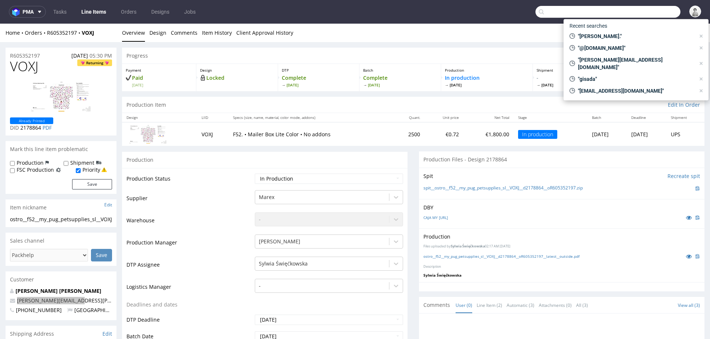
paste input "brian.rampat@gmail.com"
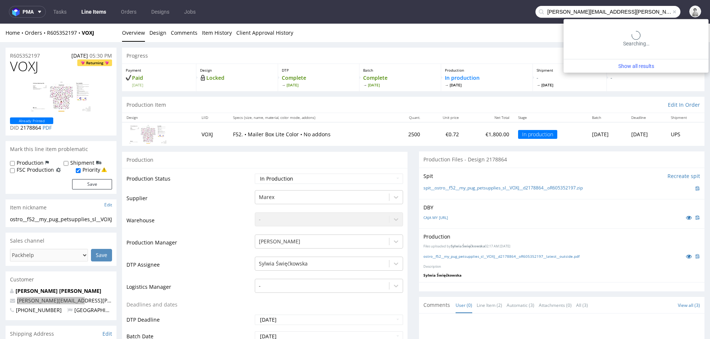
type input "brian.rampat@gmail.com"
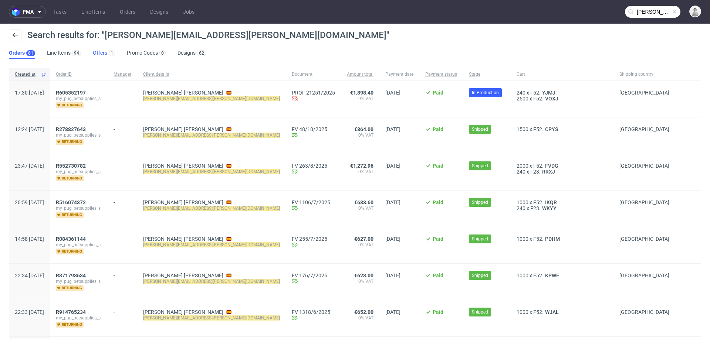
click at [102, 53] on link "Offers 1" at bounding box center [104, 53] width 22 height 12
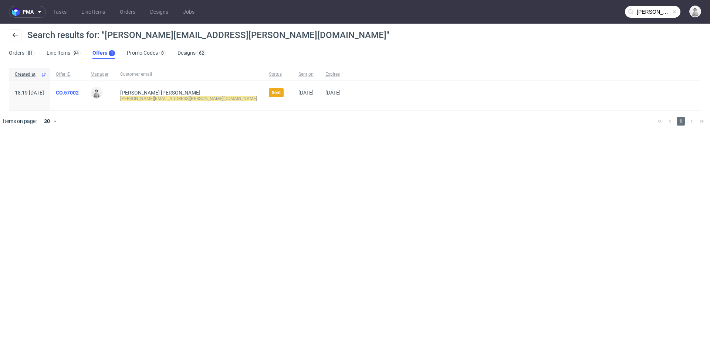
click at [79, 94] on link "CO.57002" at bounding box center [67, 93] width 23 height 6
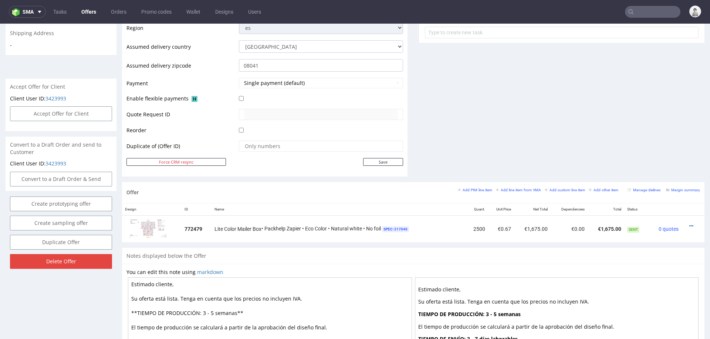
scroll to position [316, 0]
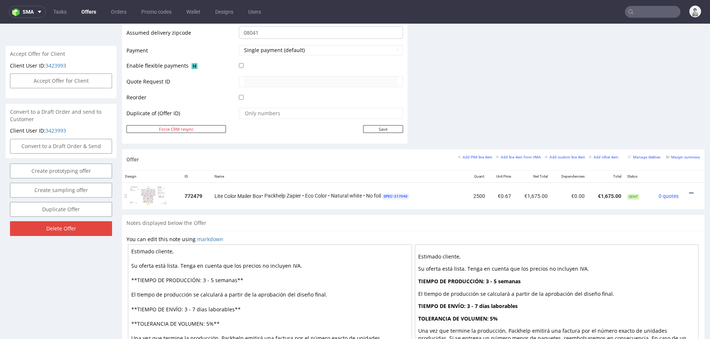
click at [689, 192] on icon at bounding box center [691, 193] width 4 height 5
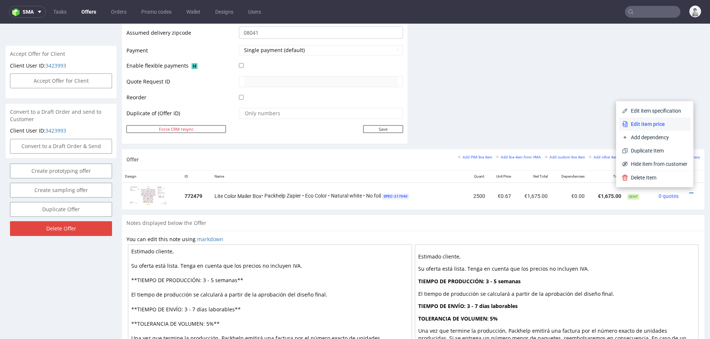
click at [661, 124] on span "Edit item price" at bounding box center [658, 124] width 60 height 7
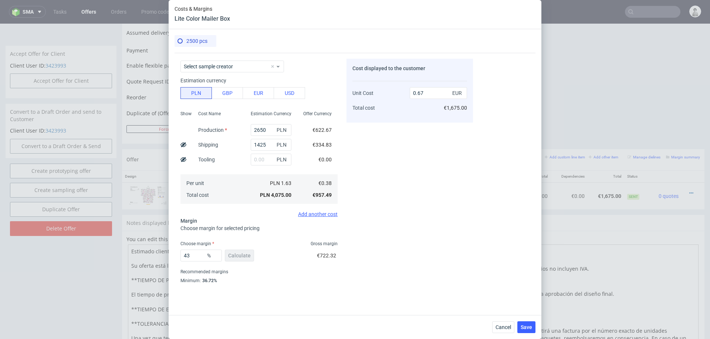
scroll to position [43, 0]
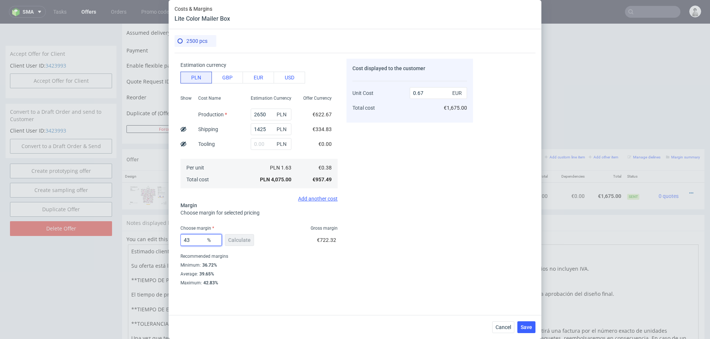
click at [190, 240] on input "43" at bounding box center [200, 240] width 41 height 12
type input "37"
type input "0.6"
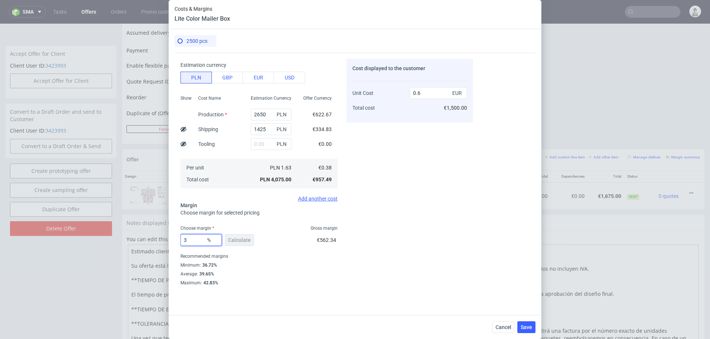
type input "39"
type input "0.62"
click at [439, 265] on div "Cost displayed to the customer Unit Cost Total cost 0.62 EUR €1,550.00" at bounding box center [410, 172] width 126 height 227
click at [195, 240] on input "39" at bounding box center [200, 240] width 41 height 12
type input "38"
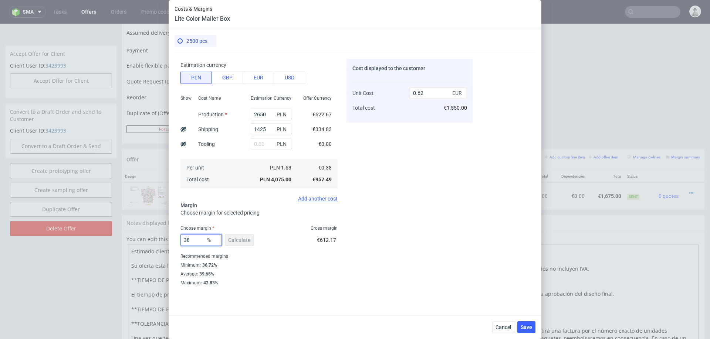
type input "0.61"
click at [326, 268] on div "Minimum : 36.72%" at bounding box center [258, 265] width 157 height 9
click at [192, 241] on input "38" at bounding box center [200, 240] width 41 height 12
type input "38.5"
type input "0.62"
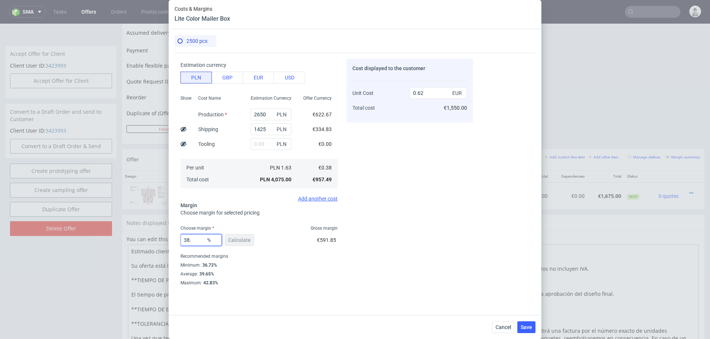
type input "38"
type input "0.61"
click at [339, 226] on div "Costs Manage selected amounts if you need Sampled by Select sample creator Esti…" at bounding box center [324, 169] width 298 height 233
click at [497, 332] on button "Cancel" at bounding box center [503, 328] width 22 height 12
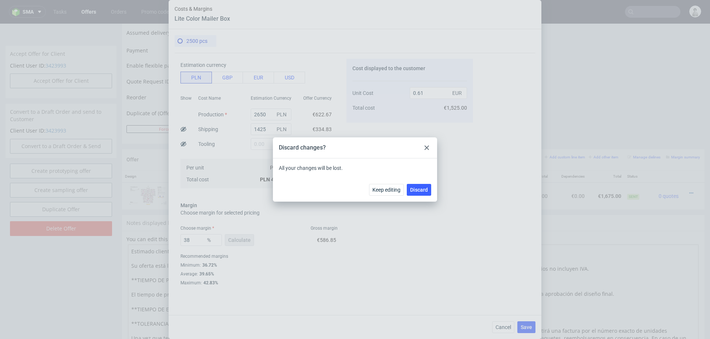
click at [423, 183] on div "Keep editing Discard" at bounding box center [355, 190] width 164 height 24
click at [423, 191] on span "Discard" at bounding box center [419, 189] width 18 height 5
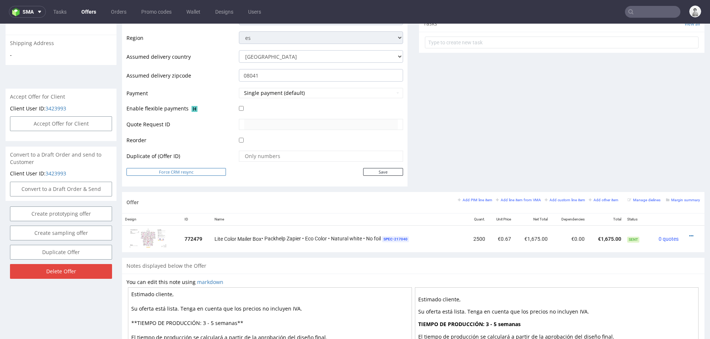
scroll to position [274, 0]
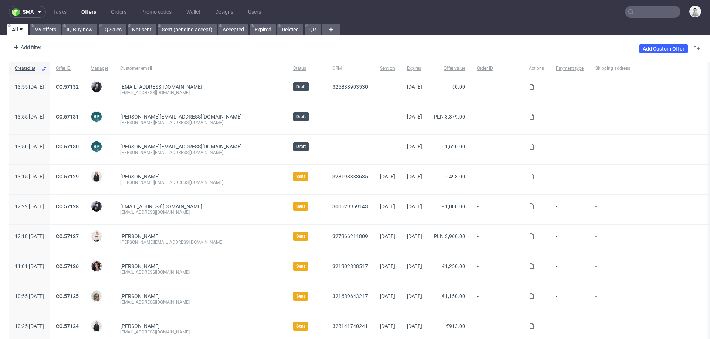
click at [650, 11] on input "text" at bounding box center [652, 12] width 55 height 12
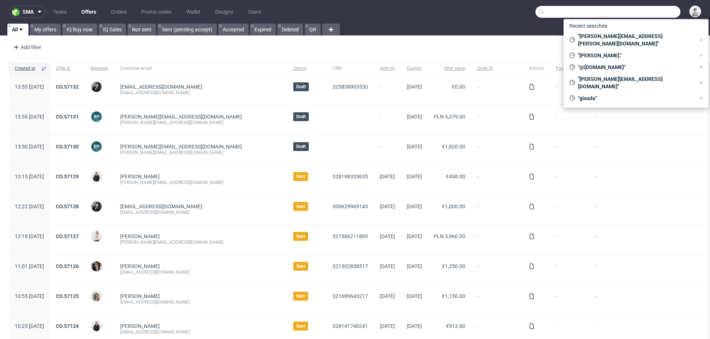
paste input "[PERSON_NAME][EMAIL_ADDRESS][DOMAIN_NAME]"
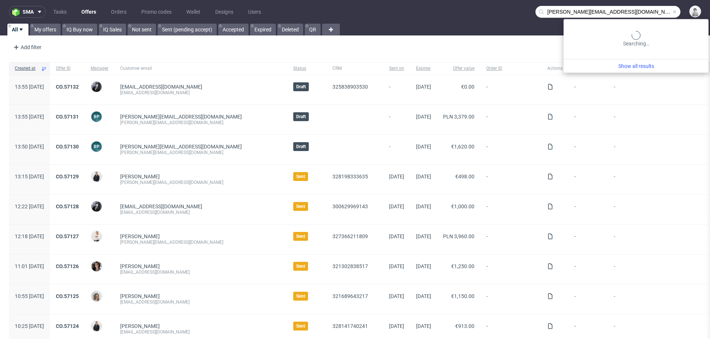
type input "[PERSON_NAME][EMAIL_ADDRESS][DOMAIN_NAME]"
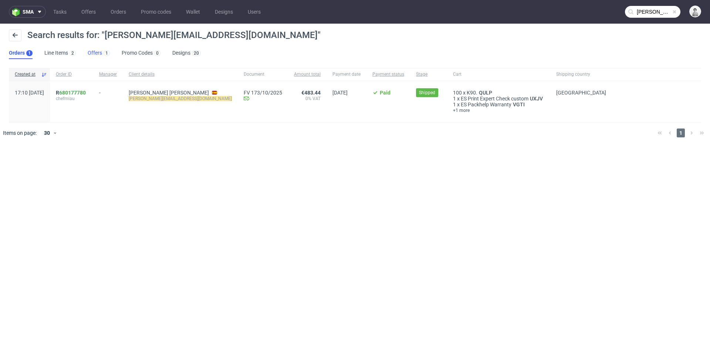
click at [97, 53] on link "Offers 1" at bounding box center [99, 53] width 22 height 12
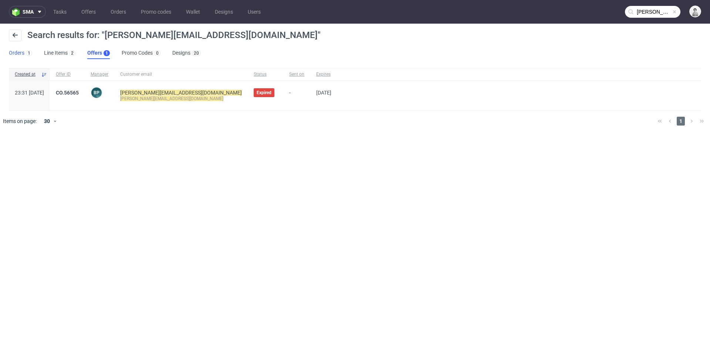
click at [13, 52] on link "Orders 1" at bounding box center [20, 53] width 23 height 12
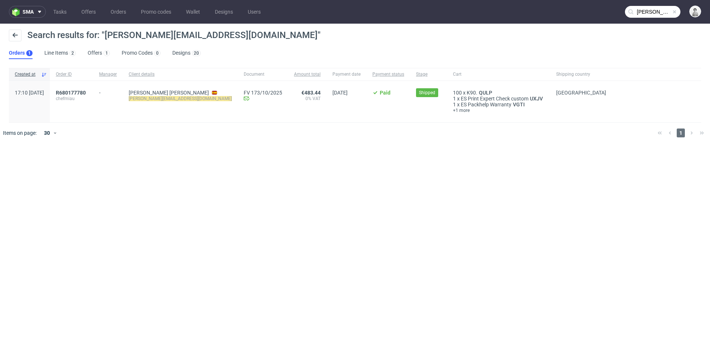
click at [85, 88] on div "R680177780 chefmiau" at bounding box center [71, 101] width 43 height 41
click at [86, 93] on link "680177780" at bounding box center [72, 93] width 27 height 6
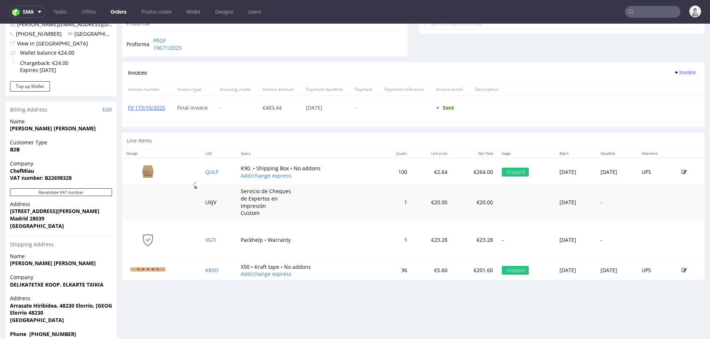
scroll to position [306, 0]
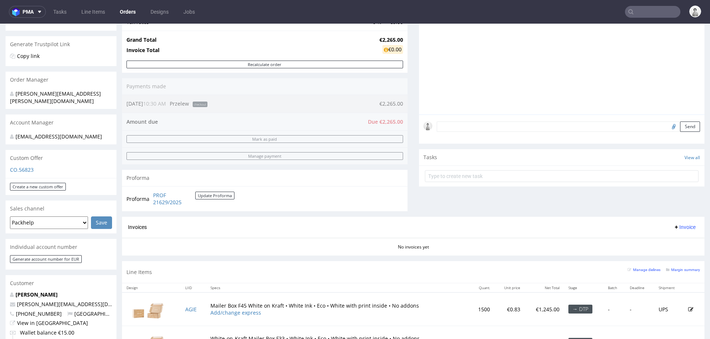
scroll to position [159, 0]
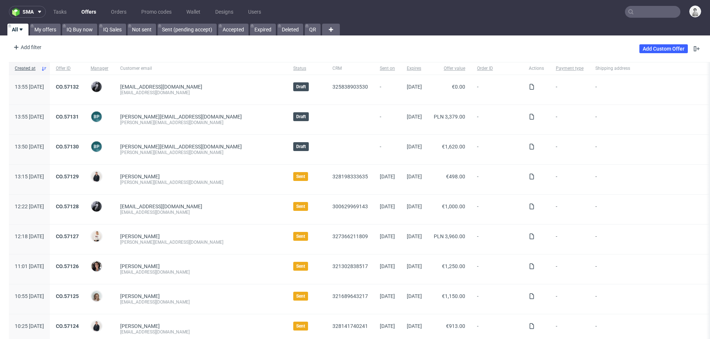
click at [645, 7] on input "text" at bounding box center [652, 12] width 55 height 12
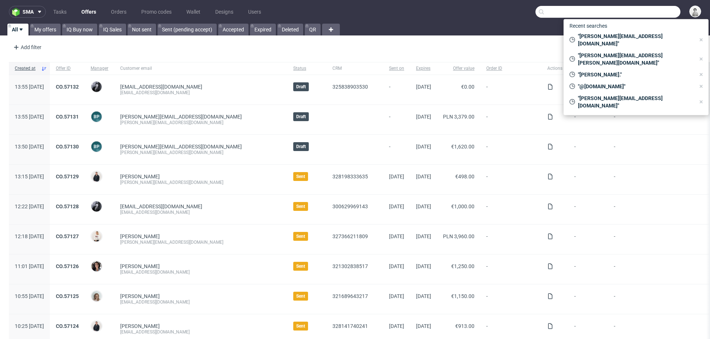
paste input "a.muniak@boommedia.pl"
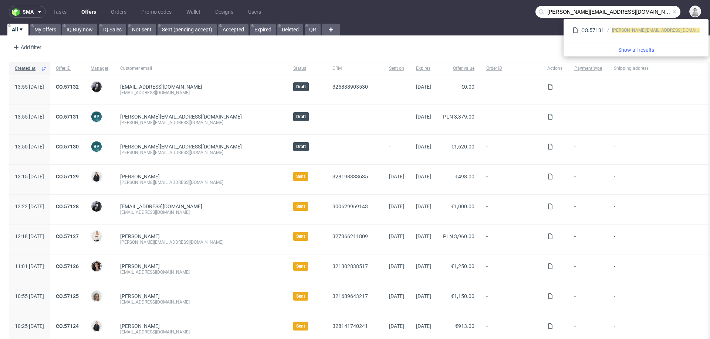
click at [549, 10] on input "a.muniak@boommedia.pl" at bounding box center [607, 12] width 145 height 12
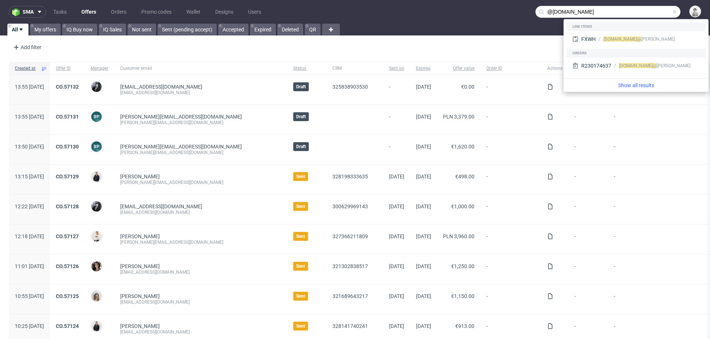
type input "@boommedia.pl"
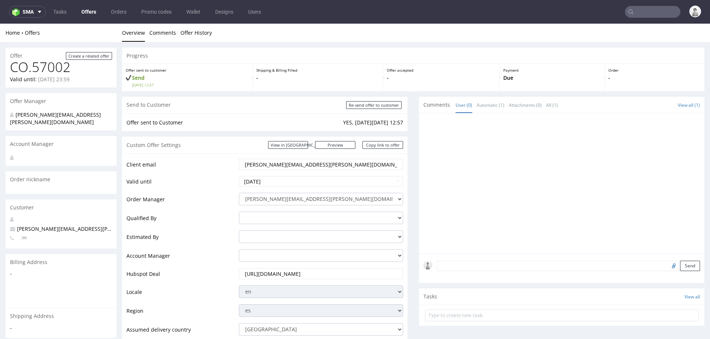
scroll to position [274, 0]
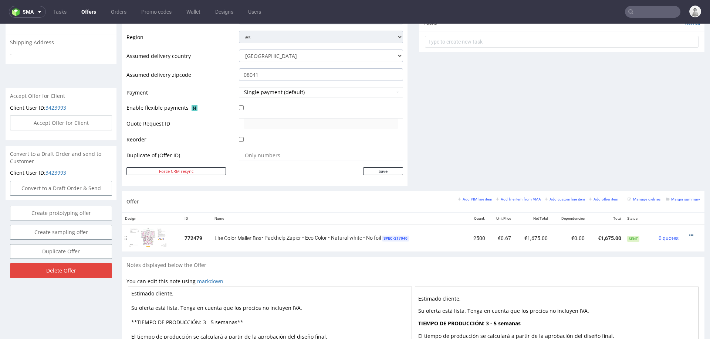
click at [689, 233] on icon at bounding box center [691, 235] width 4 height 5
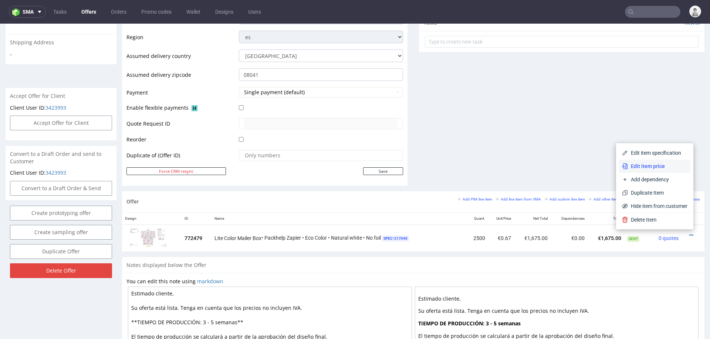
click at [663, 167] on span "Edit item price" at bounding box center [658, 166] width 60 height 7
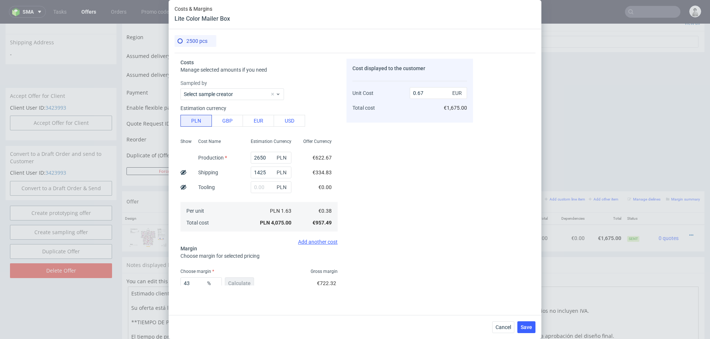
scroll to position [43, 0]
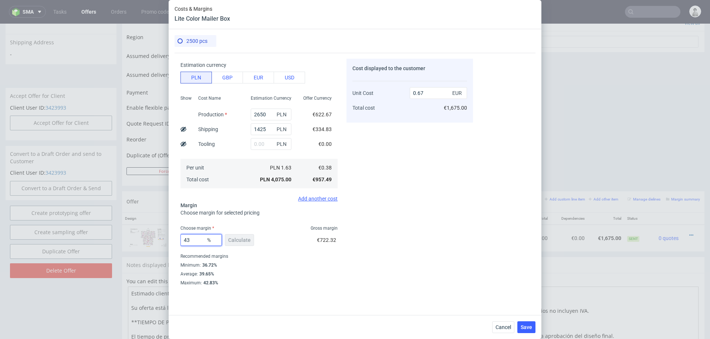
click at [196, 235] on input "43" at bounding box center [200, 240] width 41 height 12
click at [196, 240] on input "43" at bounding box center [200, 240] width 41 height 12
type input "38"
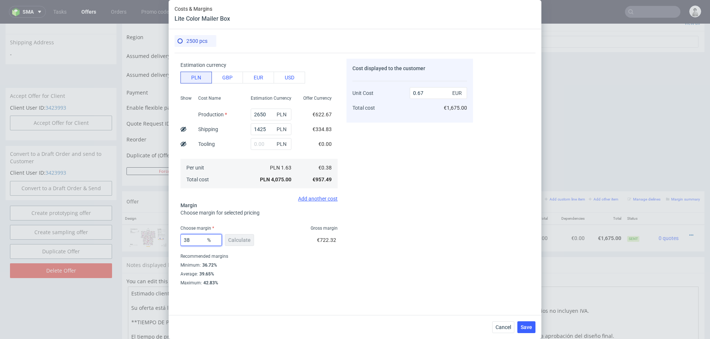
type input "0.61"
type input "38"
click at [341, 210] on div "Costs Manage selected amounts if you need Sampled by Select sample creator Esti…" at bounding box center [324, 169] width 298 height 233
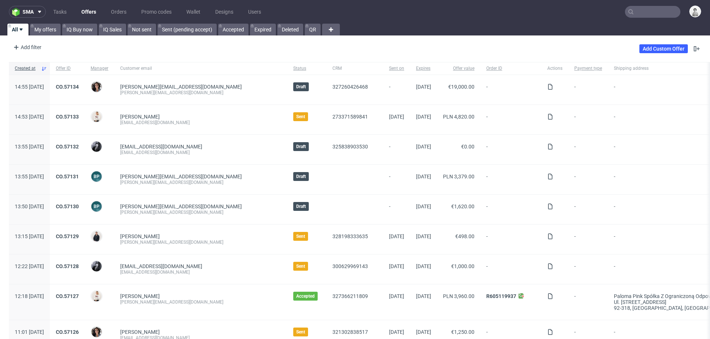
click at [652, 14] on input "text" at bounding box center [652, 12] width 55 height 12
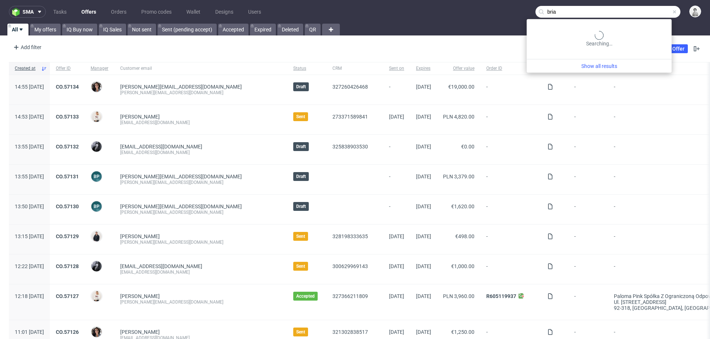
type input "brian"
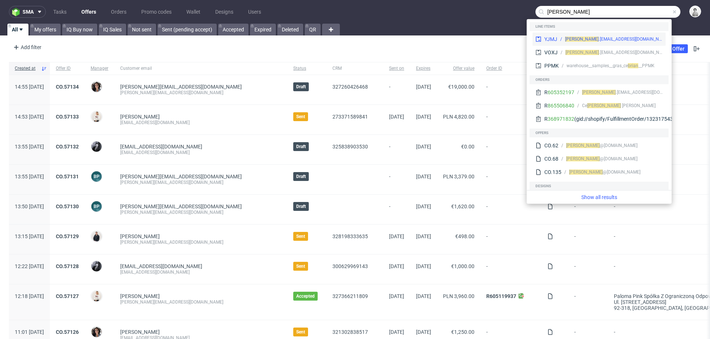
click at [614, 38] on div "brian .rampat@gmail.com" at bounding box center [614, 39] width 98 height 7
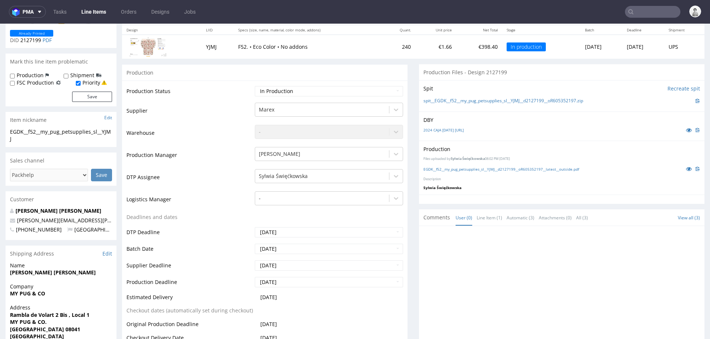
scroll to position [90, 0]
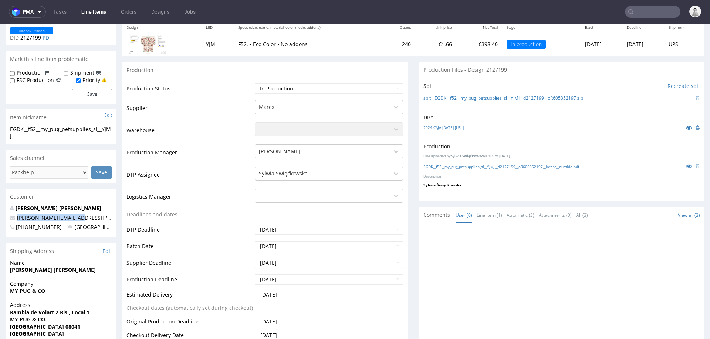
drag, startPoint x: 75, startPoint y: 219, endPoint x: 17, endPoint y: 217, distance: 58.1
click at [17, 217] on p "brian.rampat@gmail.com" at bounding box center [61, 217] width 102 height 7
copy link "brian.rampat@gmail.com"
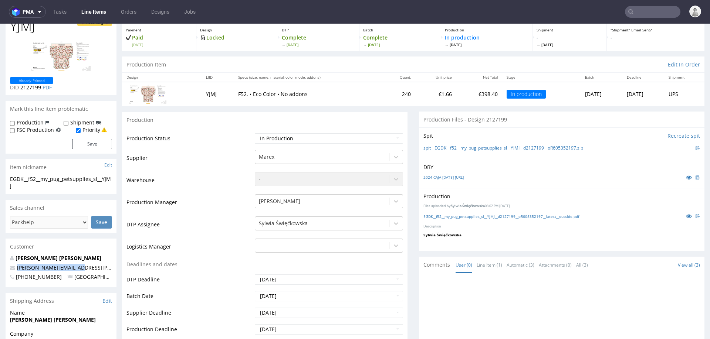
scroll to position [0, 0]
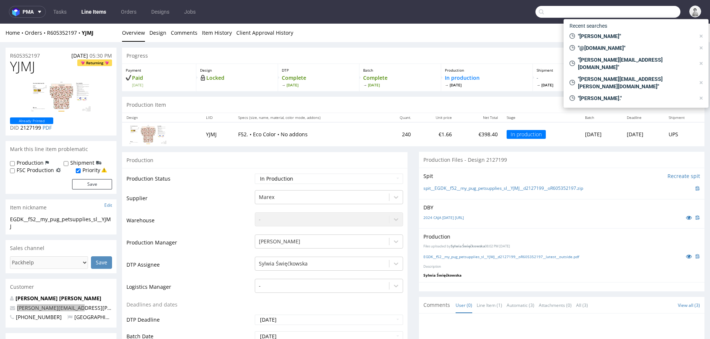
click at [655, 14] on input "text" at bounding box center [607, 12] width 145 height 12
paste input "brian.rampat@gmail.com"
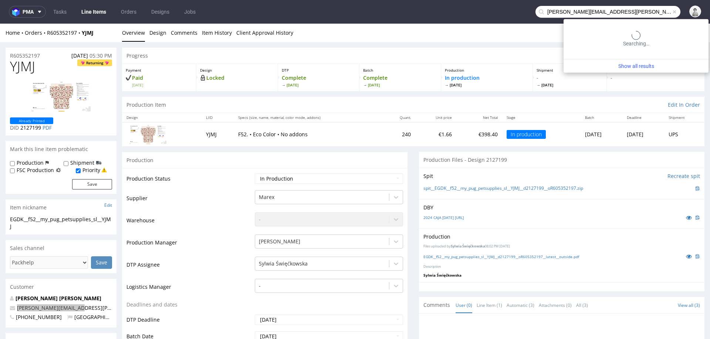
type input "brian.rampat@gmail.com"
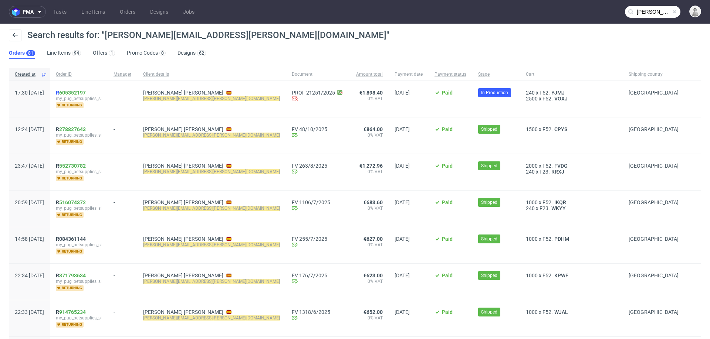
click at [86, 92] on link "605352197" at bounding box center [72, 93] width 27 height 6
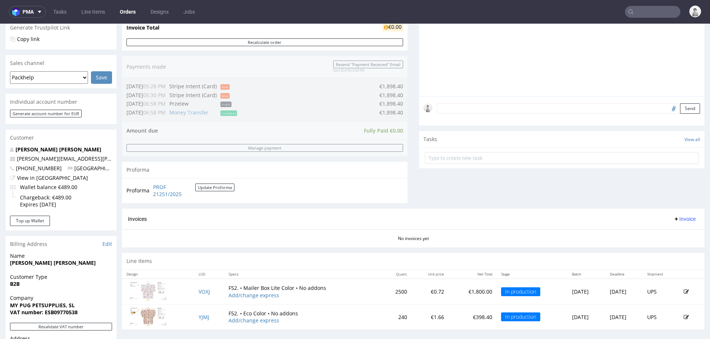
scroll to position [221, 0]
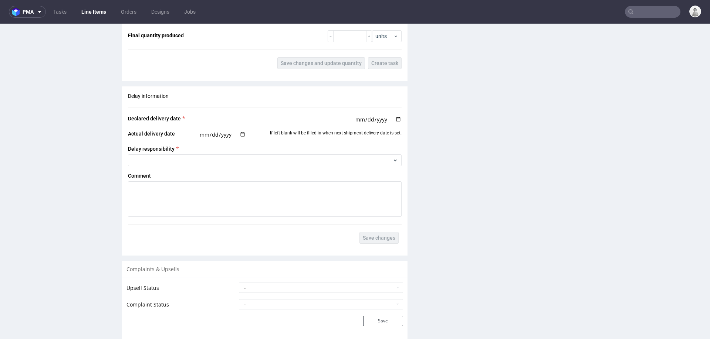
scroll to position [977, 0]
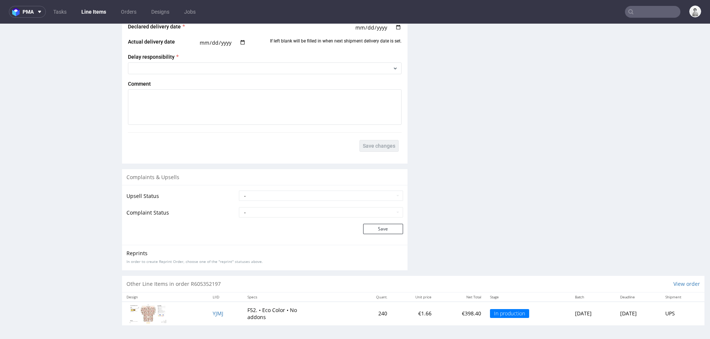
click at [149, 307] on img at bounding box center [147, 314] width 37 height 19
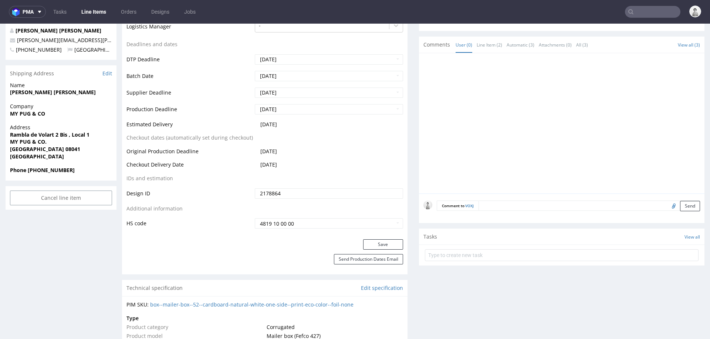
scroll to position [0, 0]
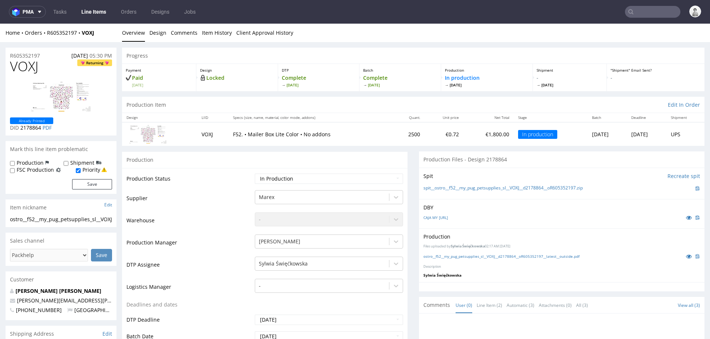
click at [59, 100] on img at bounding box center [60, 96] width 59 height 30
click at [149, 134] on img at bounding box center [147, 134] width 37 height 19
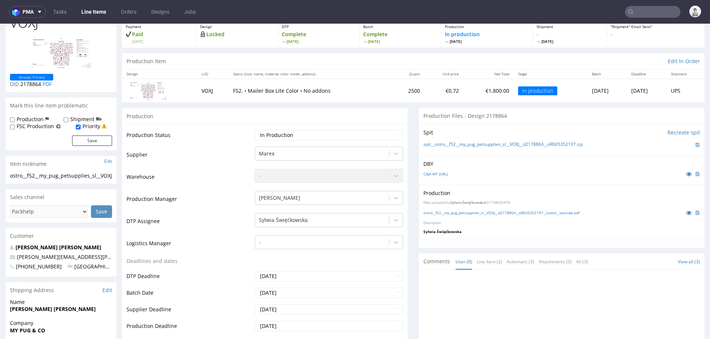
scroll to position [44, 0]
click at [206, 199] on td "Production Manager" at bounding box center [189, 201] width 126 height 22
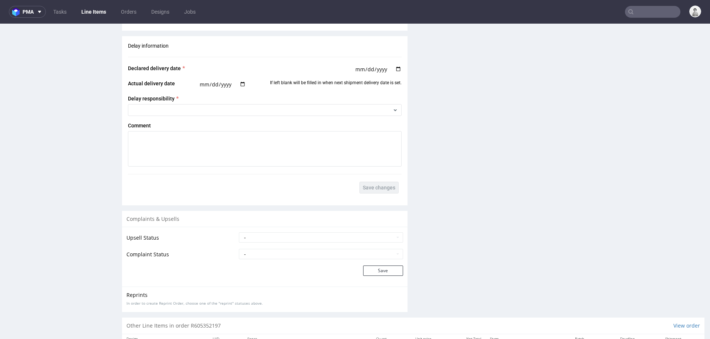
scroll to position [977, 0]
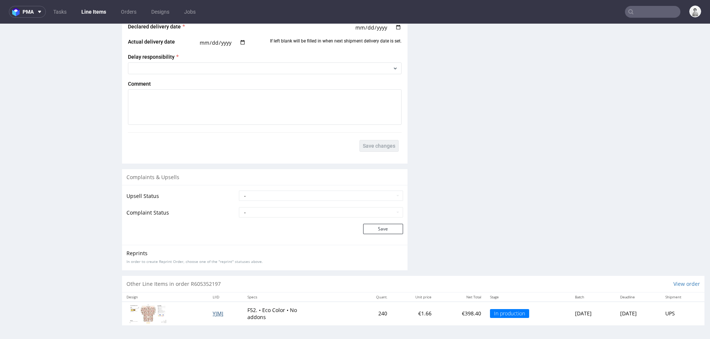
click at [213, 314] on span "YJMJ" at bounding box center [218, 313] width 11 height 7
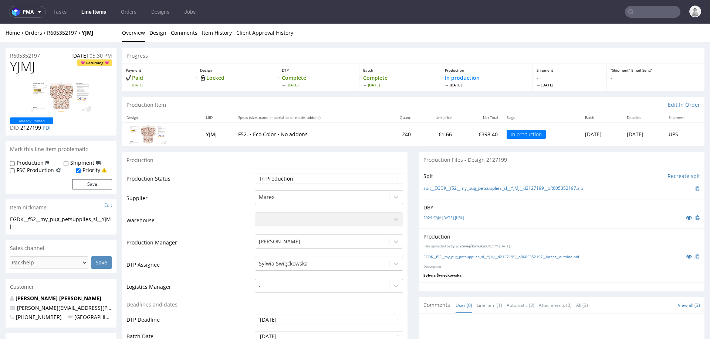
click at [66, 94] on img at bounding box center [60, 96] width 59 height 30
click at [202, 131] on td "YJMJ" at bounding box center [218, 134] width 32 height 24
click at [203, 135] on td "YJMJ" at bounding box center [218, 134] width 32 height 24
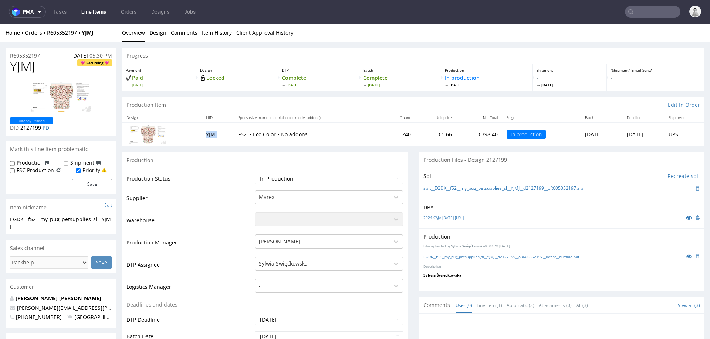
copy td "YJMJ"
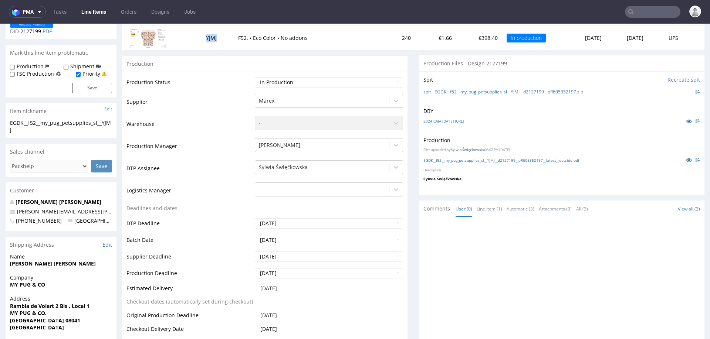
scroll to position [116, 0]
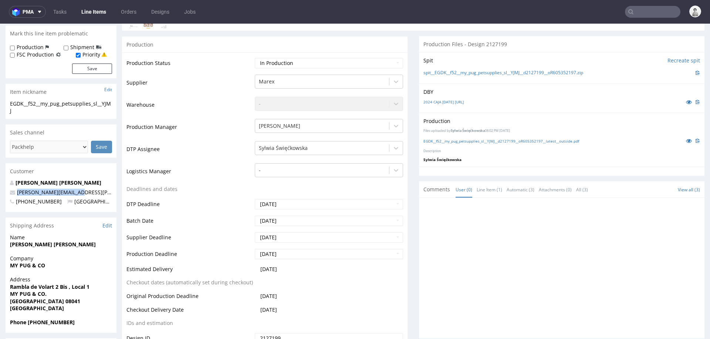
drag, startPoint x: 80, startPoint y: 192, endPoint x: 11, endPoint y: 192, distance: 68.0
click at [11, 192] on p "brian.rampat@gmail.com" at bounding box center [61, 192] width 102 height 7
copy span "brian.rampat@gmail.com"
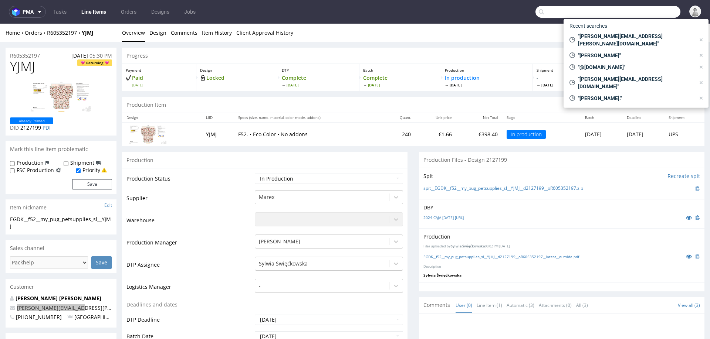
click at [635, 11] on input "text" at bounding box center [607, 12] width 145 height 12
paste input "brian.rampat@gmail.com"
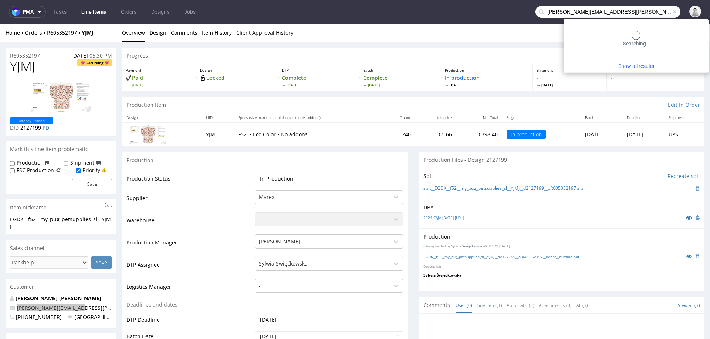
type input "brian.rampat@gmail.com"
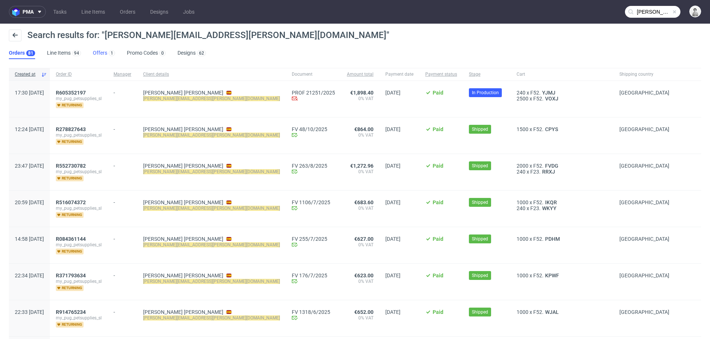
click at [97, 53] on link "Offers 1" at bounding box center [104, 53] width 22 height 12
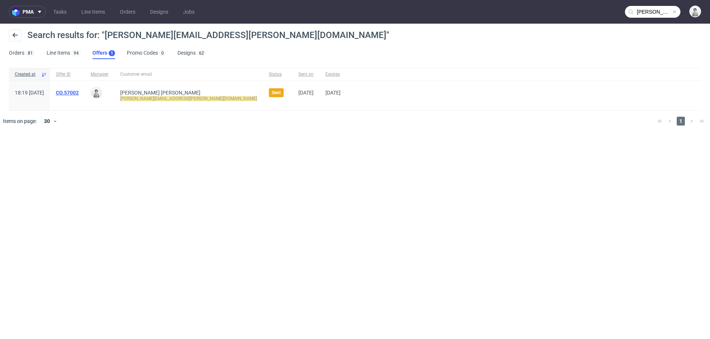
click at [79, 94] on link "CO.57002" at bounding box center [67, 93] width 23 height 6
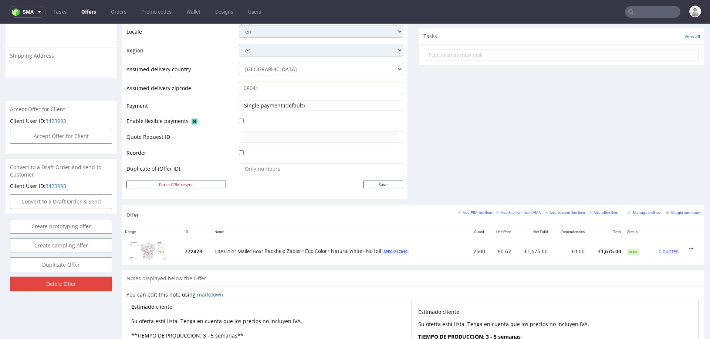
scroll to position [378, 0]
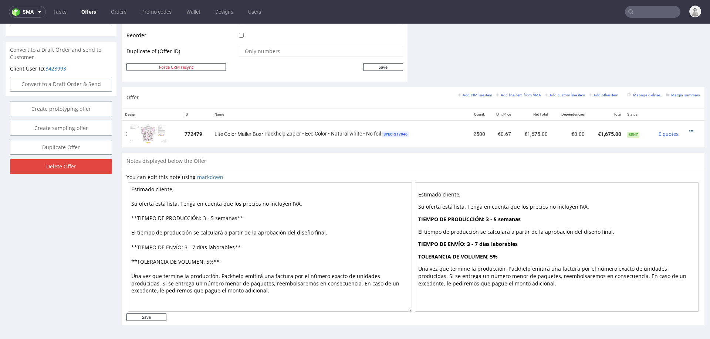
click at [689, 129] on icon at bounding box center [691, 131] width 4 height 5
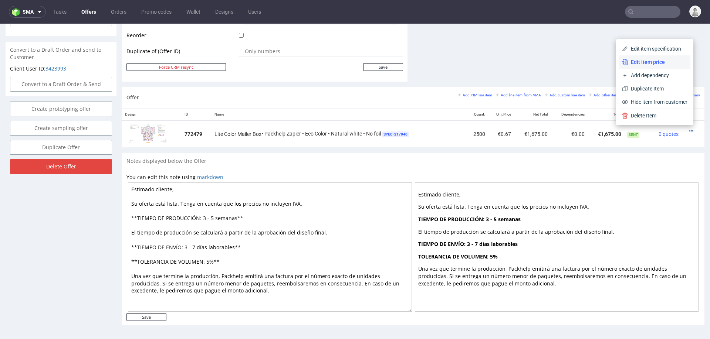
click at [658, 60] on span "Edit item price" at bounding box center [658, 61] width 60 height 7
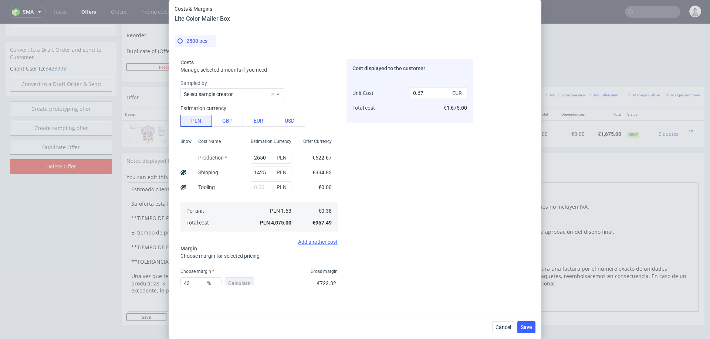
scroll to position [43, 0]
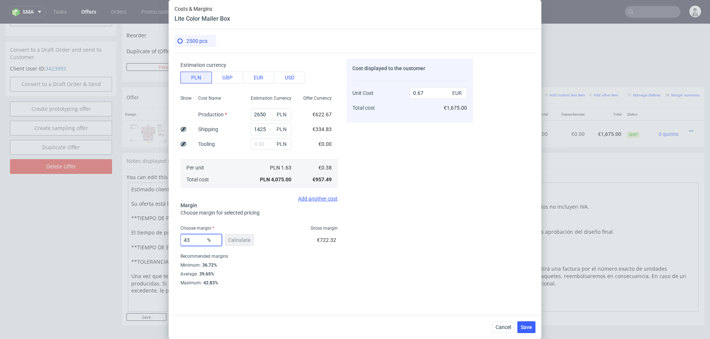
click at [194, 243] on input "43" at bounding box center [200, 240] width 41 height 12
type input "38"
type input "0.61"
type input "38"
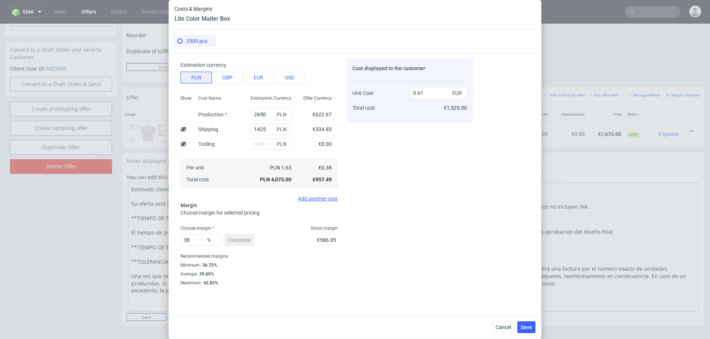
click at [367, 252] on div "Cost displayed to the customer Unit Cost Total cost 0.61 EUR €1,525.00" at bounding box center [410, 172] width 126 height 227
click at [501, 327] on span "Cancel" at bounding box center [504, 327] width 16 height 5
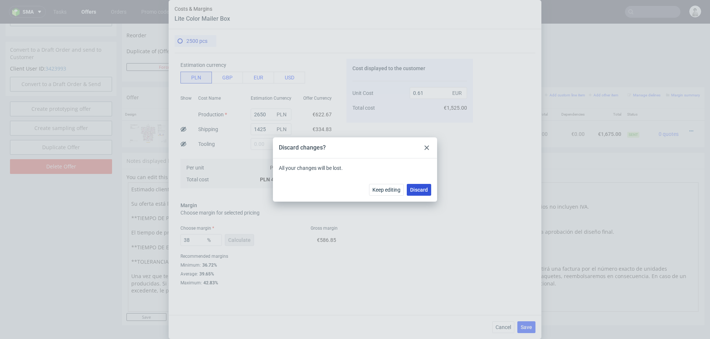
click at [418, 192] on span "Discard" at bounding box center [419, 189] width 18 height 5
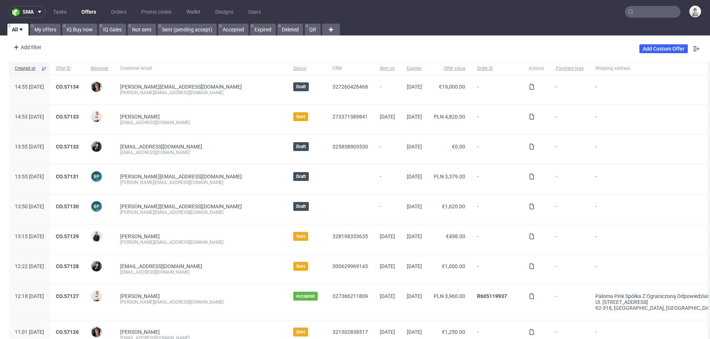
click at [638, 13] on input "text" at bounding box center [652, 12] width 55 height 12
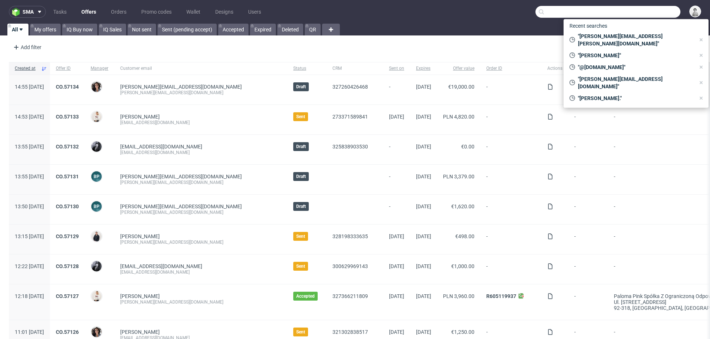
paste input "[EMAIL_ADDRESS][DOMAIN_NAME]"
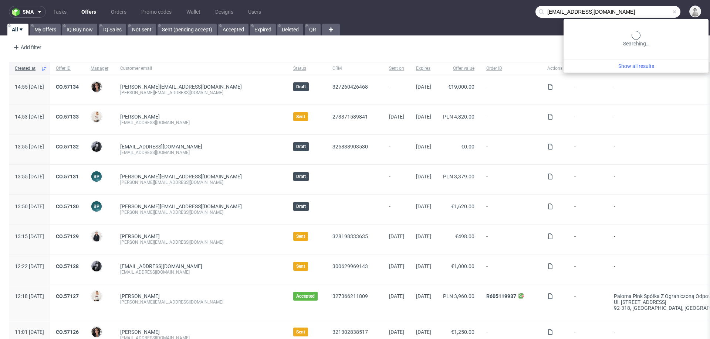
type input "[EMAIL_ADDRESS][DOMAIN_NAME]"
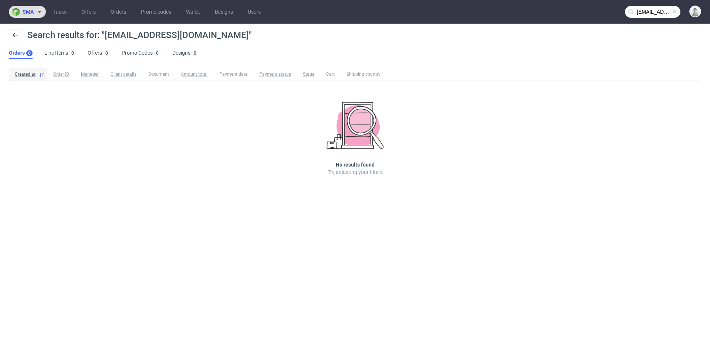
click at [25, 16] on button "sma" at bounding box center [27, 12] width 37 height 12
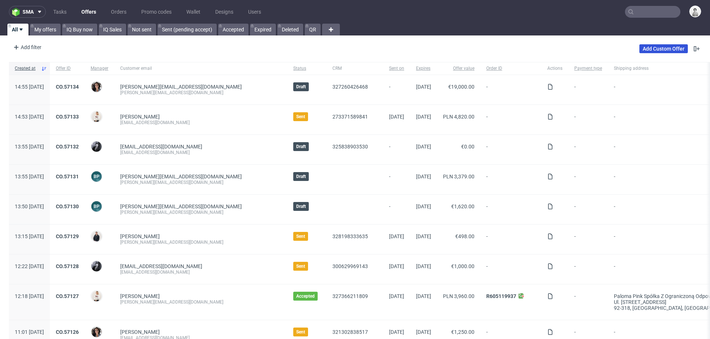
click at [647, 48] on link "Add Custom Offer" at bounding box center [663, 48] width 48 height 9
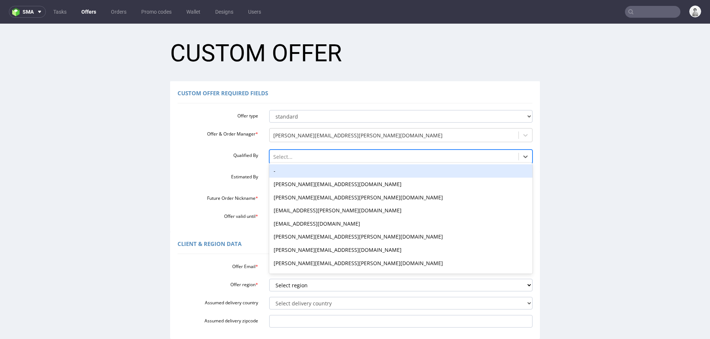
click at [284, 157] on div at bounding box center [394, 157] width 242 height 9
click at [287, 174] on div "-" at bounding box center [401, 171] width 264 height 13
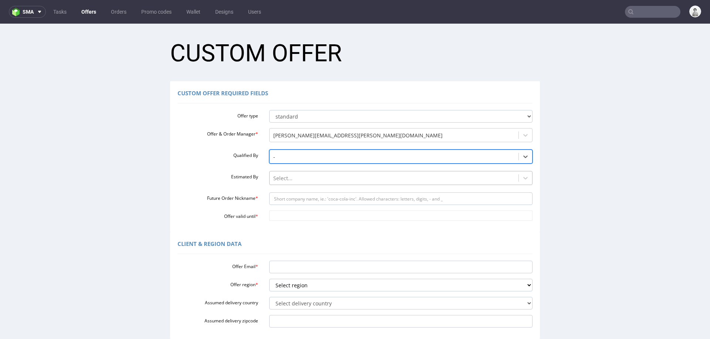
click at [286, 183] on div "Select..." at bounding box center [394, 179] width 249 height 12
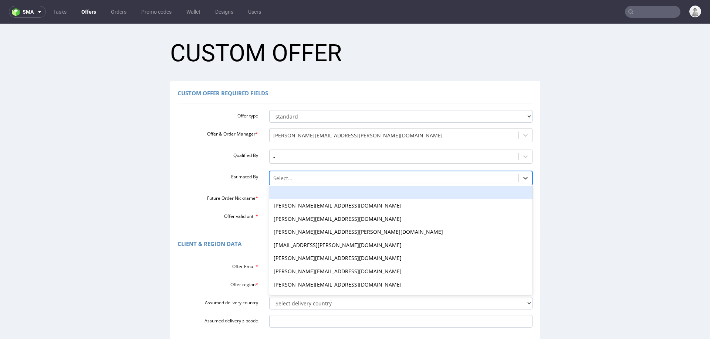
click at [286, 190] on div "-" at bounding box center [401, 192] width 264 height 13
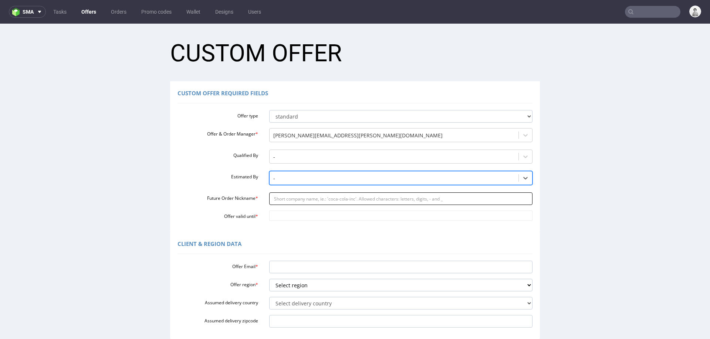
click at [286, 198] on input "Future Order Nickname *" at bounding box center [401, 199] width 264 height 13
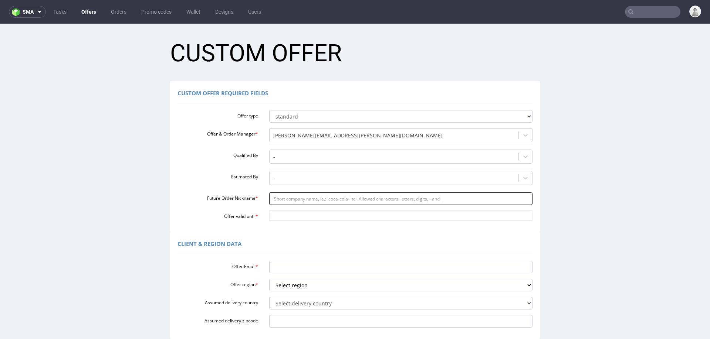
paste input "logisticsfwshatsde"
type input "logisticsfwshatsde"
click at [291, 214] on input "Offer valid until *" at bounding box center [401, 216] width 264 height 10
click at [309, 204] on td "5" at bounding box center [305, 205] width 11 height 11
type input "[DATE]"
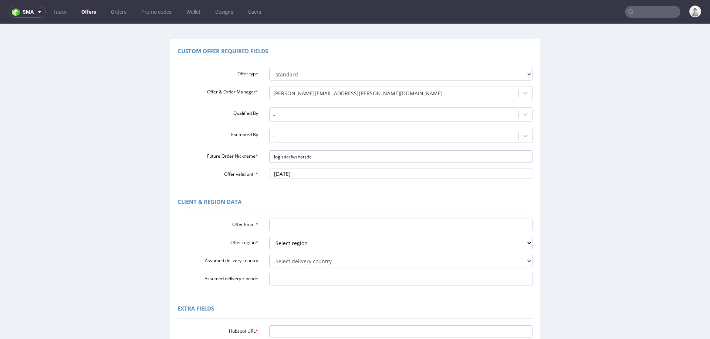
scroll to position [41, 0]
click at [302, 228] on input "Offer Email *" at bounding box center [401, 226] width 264 height 13
paste input "[EMAIL_ADDRESS][DOMAIN_NAME]"
type input "[EMAIL_ADDRESS][DOMAIN_NAME]"
click at [299, 244] on select "Select region eu gb de pl cz fr it es" at bounding box center [401, 244] width 264 height 13
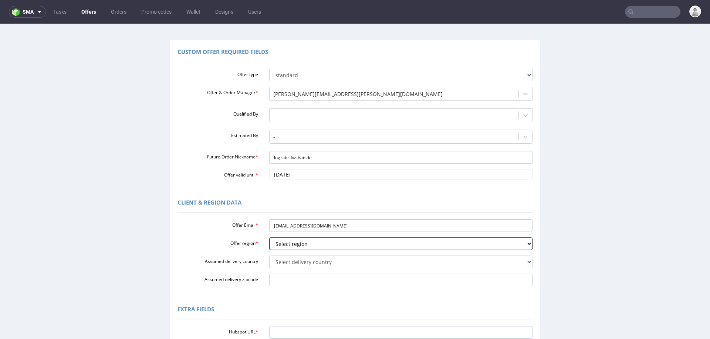
select select "de"
click at [269, 238] on select "Select region eu gb de pl cz fr it es" at bounding box center [401, 244] width 264 height 13
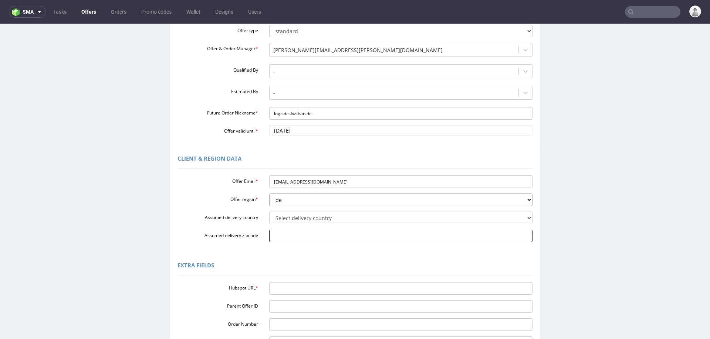
scroll to position [111, 0]
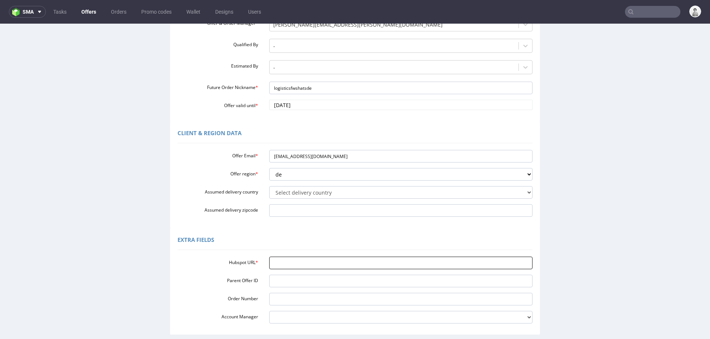
click at [285, 264] on input "Hubspot URL *" at bounding box center [401, 263] width 264 height 13
paste input "[URL][DOMAIN_NAME]"
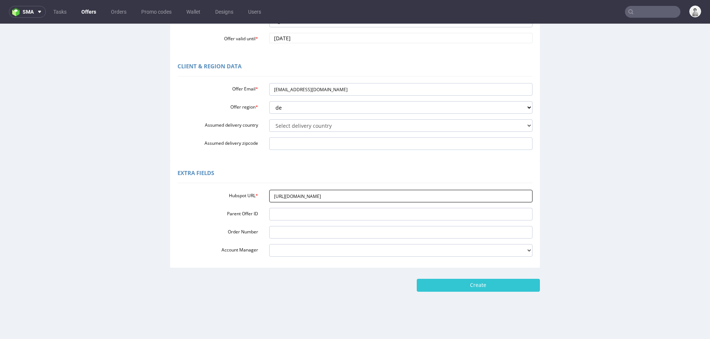
scroll to position [178, 0]
type input "[URL][DOMAIN_NAME]"
click at [430, 287] on input "Create" at bounding box center [478, 286] width 123 height 13
type input "Please wait..."
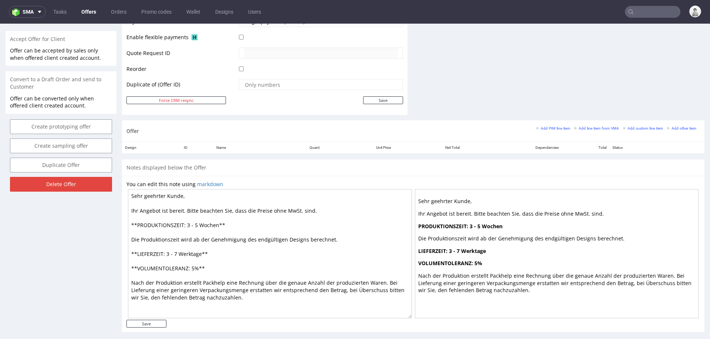
scroll to position [342, 0]
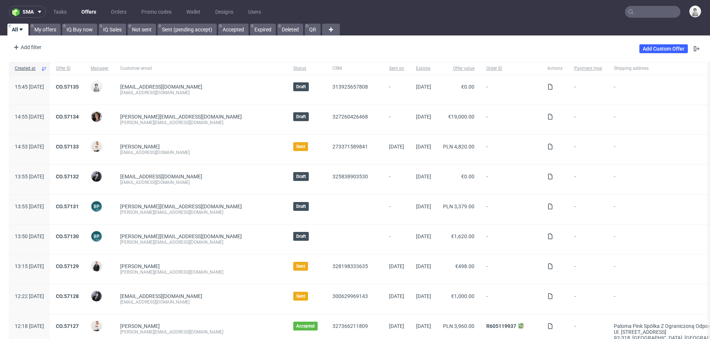
click at [645, 12] on input "text" at bounding box center [652, 12] width 55 height 12
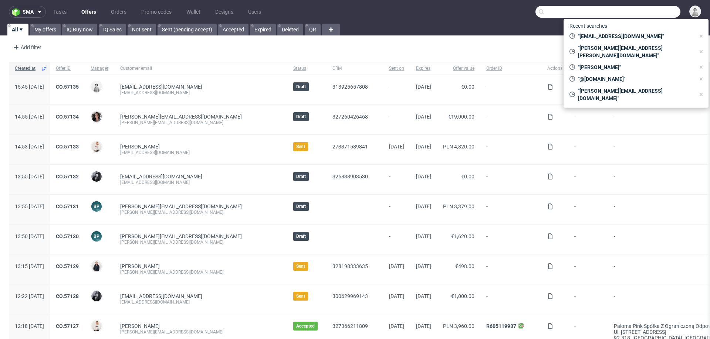
paste input "[EMAIL_ADDRESS][DOMAIN_NAME]"
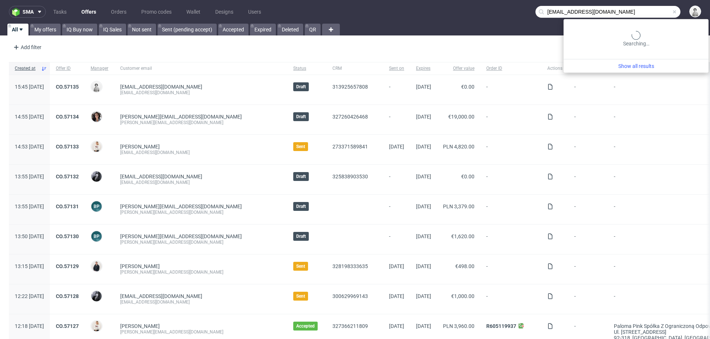
type input "[EMAIL_ADDRESS][DOMAIN_NAME]"
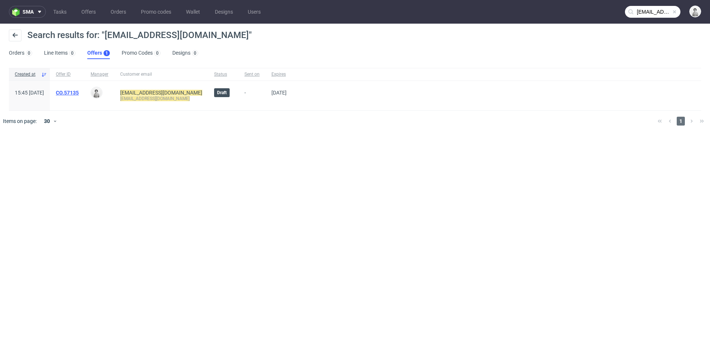
click at [79, 91] on link "CO.57135" at bounding box center [67, 93] width 23 height 6
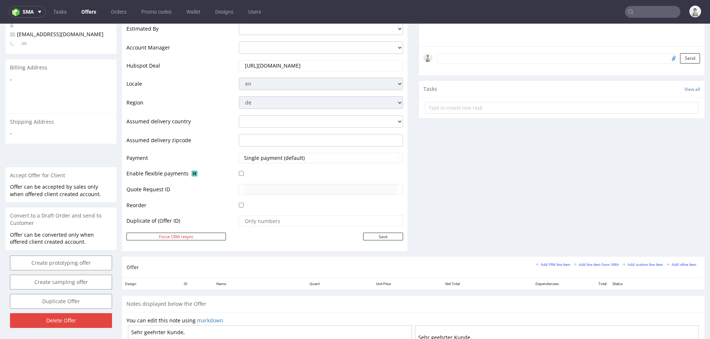
scroll to position [274, 0]
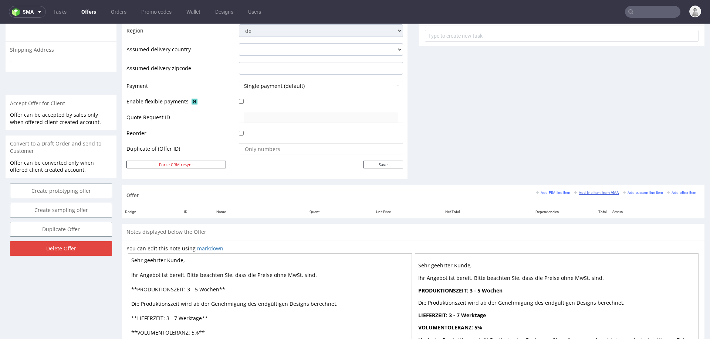
click at [579, 191] on small "Add line item from VMA" at bounding box center [596, 193] width 45 height 4
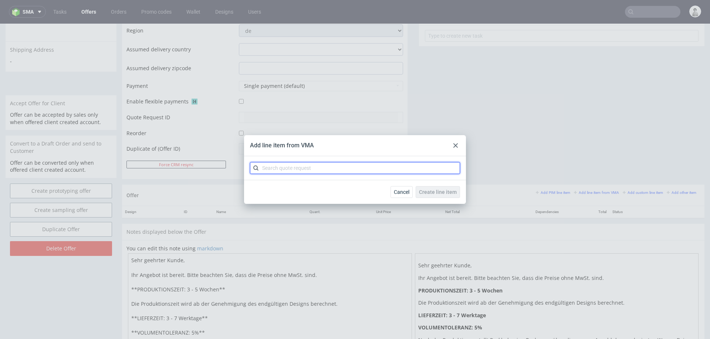
click at [442, 163] on input "text" at bounding box center [355, 168] width 210 height 12
paste input "CBUB"
type input "CBUB"
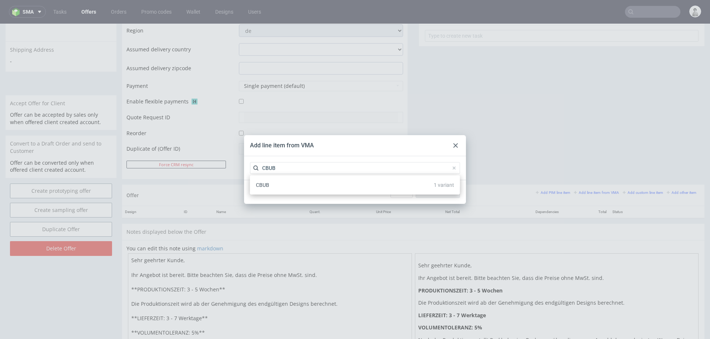
click at [354, 188] on div "CBUB 1 variant" at bounding box center [355, 185] width 204 height 13
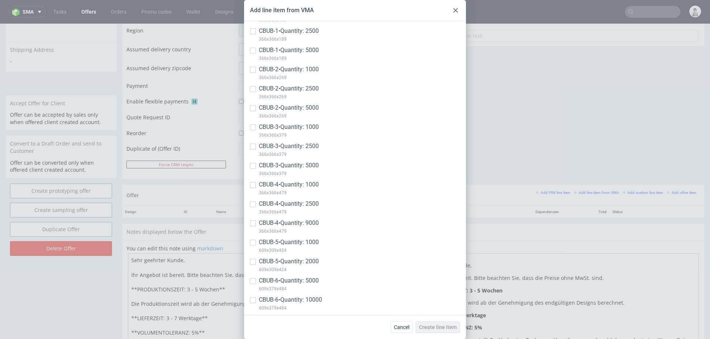
scroll to position [0, 0]
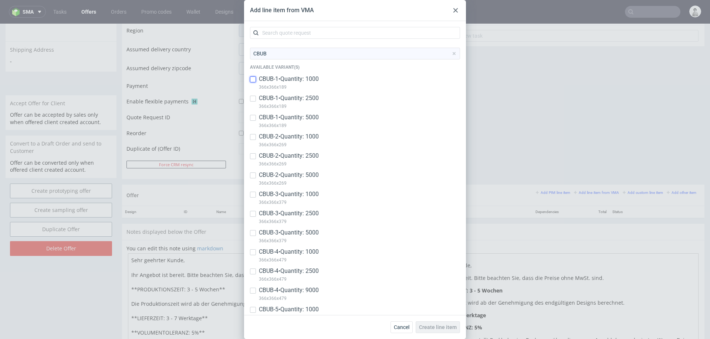
click at [253, 80] on input "checkbox" at bounding box center [253, 80] width 6 height 6
checkbox input "true"
click at [252, 101] on input "checkbox" at bounding box center [253, 99] width 6 height 6
click at [252, 112] on div "CBUB-1 • Quantity: 2500 366x366x189" at bounding box center [355, 103] width 210 height 19
checkbox input "false"
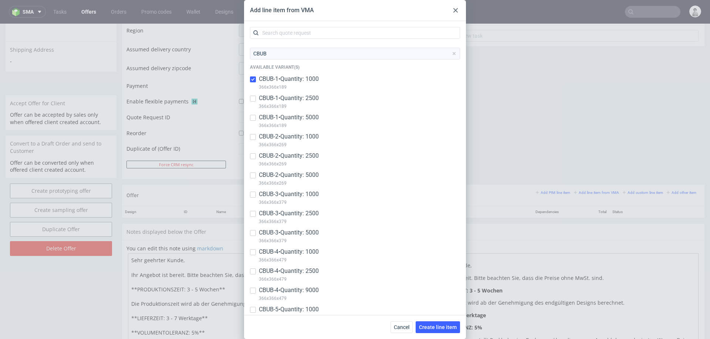
click at [252, 134] on div at bounding box center [253, 137] width 6 height 9
checkbox input "true"
click at [253, 120] on input "checkbox" at bounding box center [253, 118] width 6 height 6
checkbox input "true"
click at [252, 98] on input "checkbox" at bounding box center [253, 99] width 6 height 6
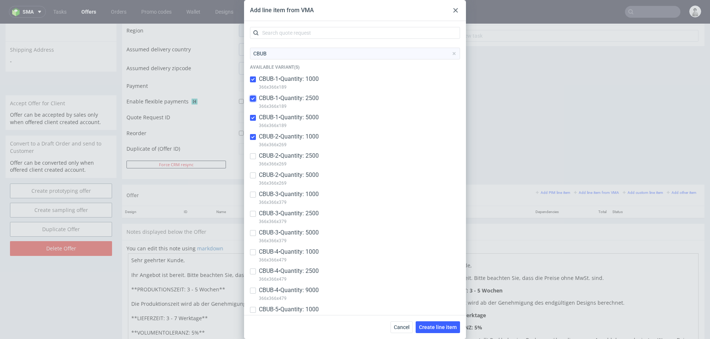
checkbox input "true"
click at [252, 156] on input "checkbox" at bounding box center [253, 156] width 6 height 6
checkbox input "true"
click at [252, 175] on input "checkbox" at bounding box center [253, 176] width 6 height 6
checkbox input "true"
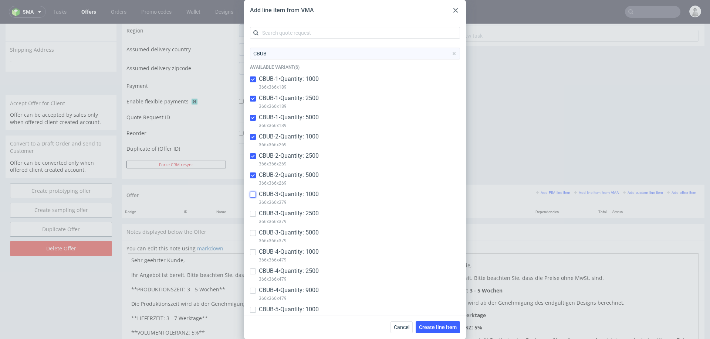
click at [251, 196] on input "checkbox" at bounding box center [253, 195] width 6 height 6
checkbox input "true"
click at [253, 214] on input "checkbox" at bounding box center [253, 214] width 6 height 6
checkbox input "true"
click at [253, 233] on input "checkbox" at bounding box center [253, 233] width 6 height 6
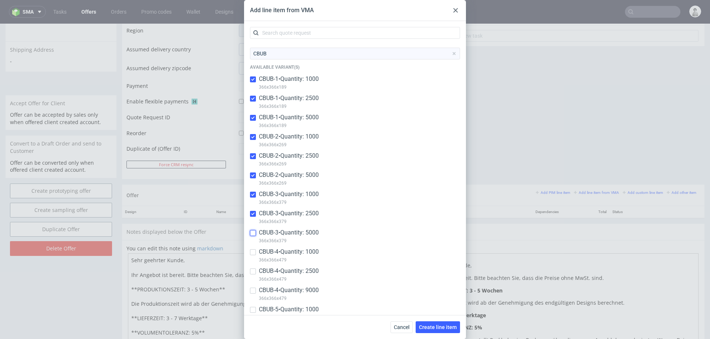
checkbox input "true"
click at [253, 251] on input "checkbox" at bounding box center [253, 253] width 6 height 6
checkbox input "true"
click at [253, 271] on input "checkbox" at bounding box center [253, 272] width 6 height 6
checkbox input "true"
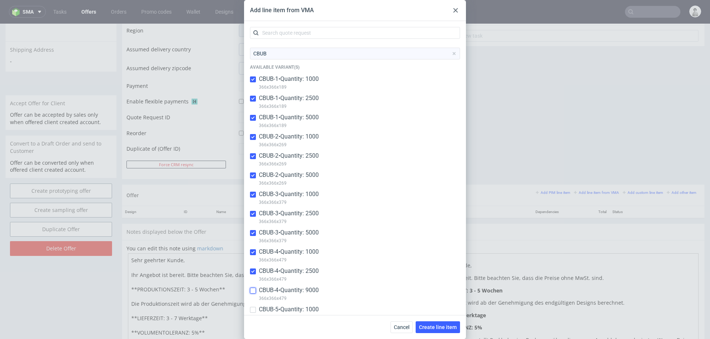
click at [253, 293] on input "checkbox" at bounding box center [253, 291] width 6 height 6
checkbox input "true"
click at [437, 330] on span "Create line item" at bounding box center [438, 327] width 38 height 5
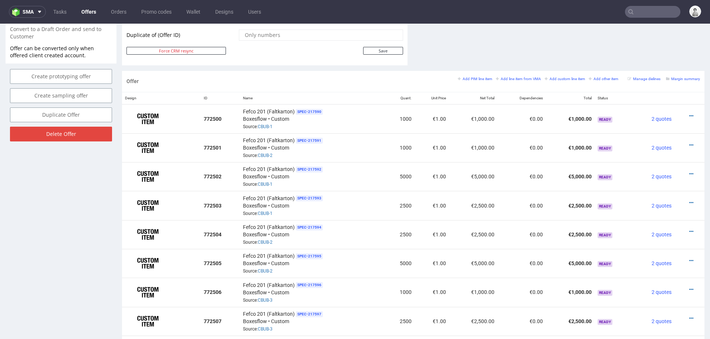
scroll to position [382, 0]
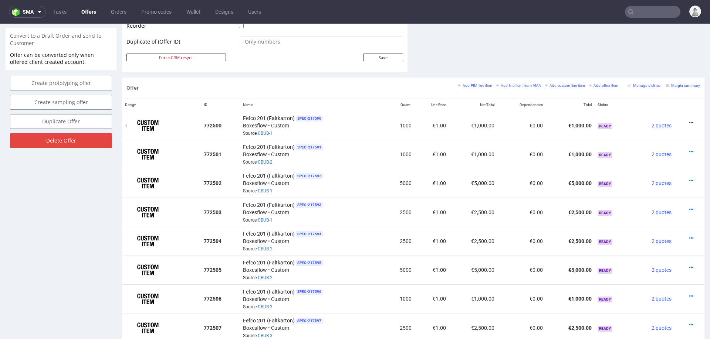
click at [689, 121] on icon at bounding box center [691, 122] width 4 height 5
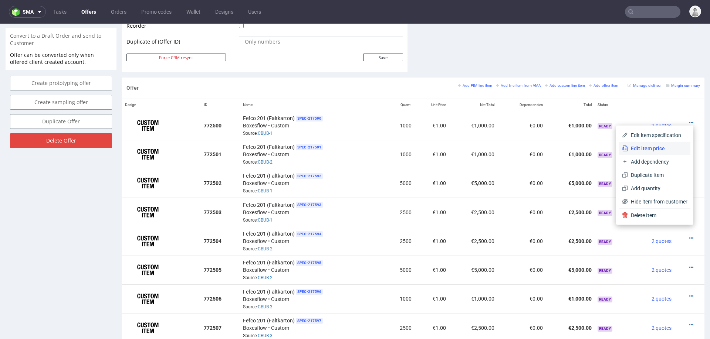
click at [644, 147] on span "Edit item price" at bounding box center [658, 148] width 60 height 7
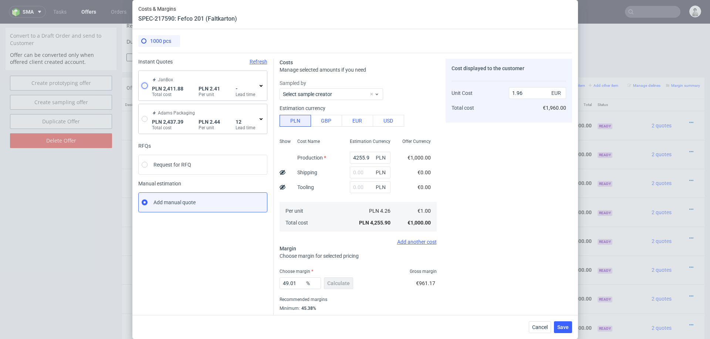
click at [142, 88] on input "radio" at bounding box center [145, 86] width 6 height 6
radio input "true"
radio input "false"
type input "2411.88"
type input "0.57"
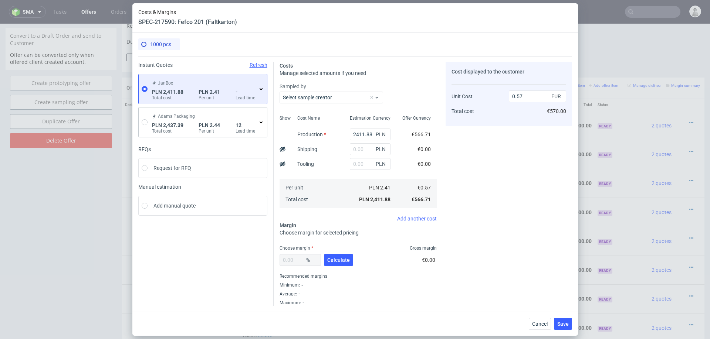
click at [262, 88] on use at bounding box center [261, 89] width 3 height 2
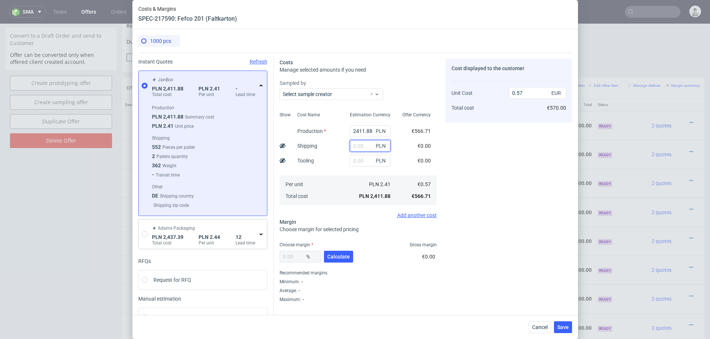
click at [365, 145] on input "text" at bounding box center [370, 146] width 41 height 12
type input "650"
type input "0.72"
type input "650"
click at [337, 256] on span "Calculate" at bounding box center [338, 256] width 23 height 5
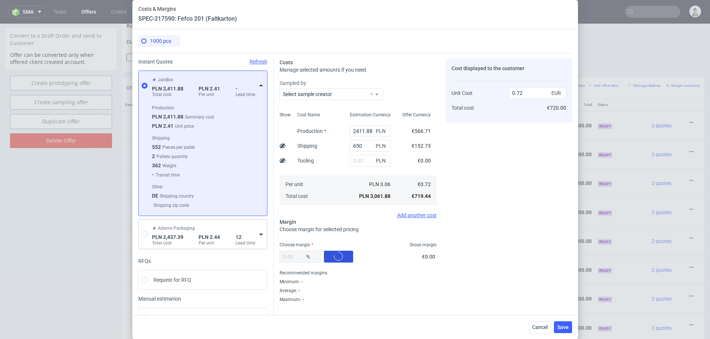
type input "41.56"
type input "1.23"
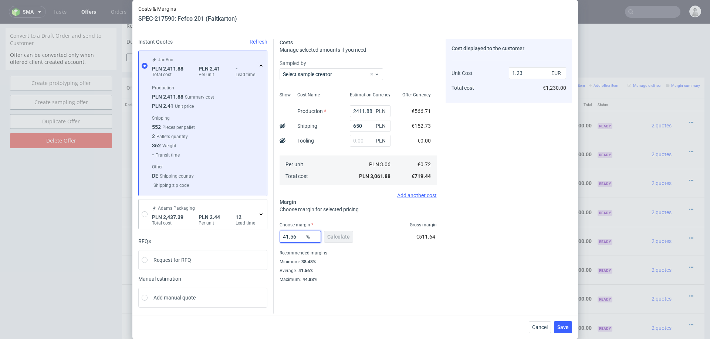
click at [293, 234] on input "41.56" at bounding box center [300, 237] width 41 height 12
type input "39"
type input "1.18"
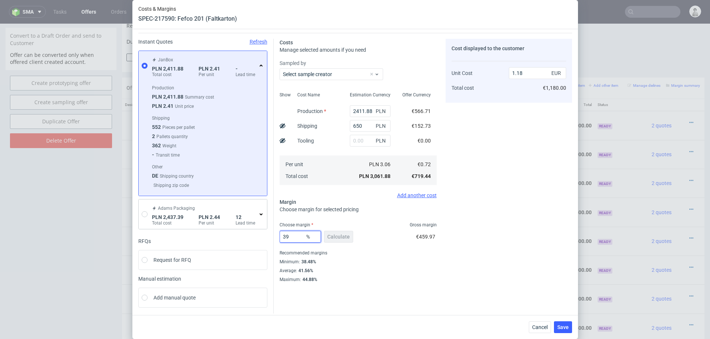
type input "39"
click at [556, 239] on div "Cost displayed to the customer Unit Cost Total cost 1.18 EUR €1,180.00" at bounding box center [509, 161] width 126 height 244
click at [559, 328] on span "Save" at bounding box center [562, 327] width 11 height 5
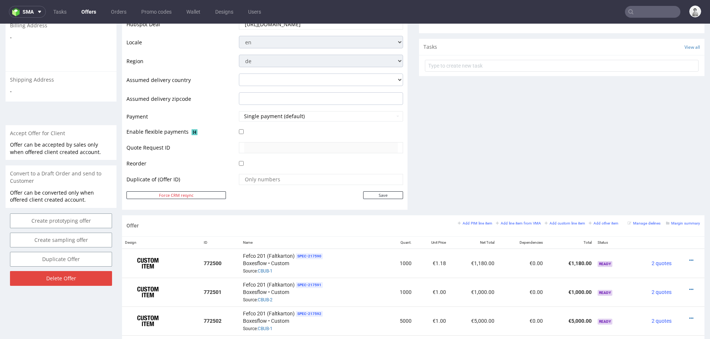
scroll to position [340, 0]
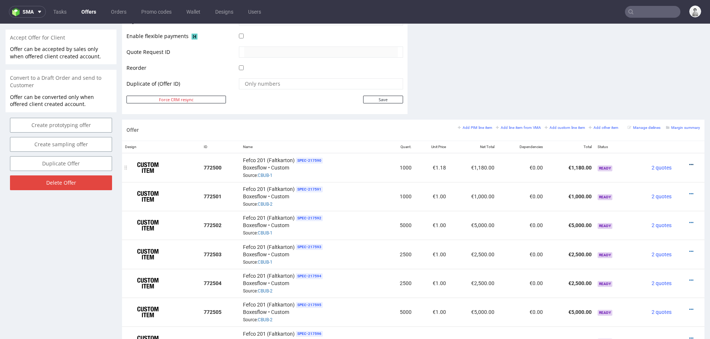
click at [689, 162] on icon at bounding box center [691, 164] width 4 height 5
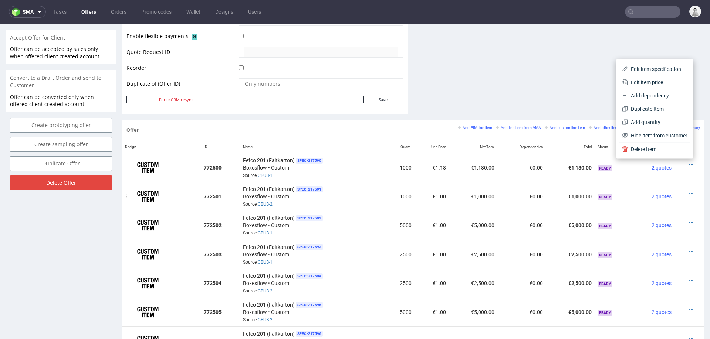
click at [684, 196] on td at bounding box center [690, 196] width 30 height 29
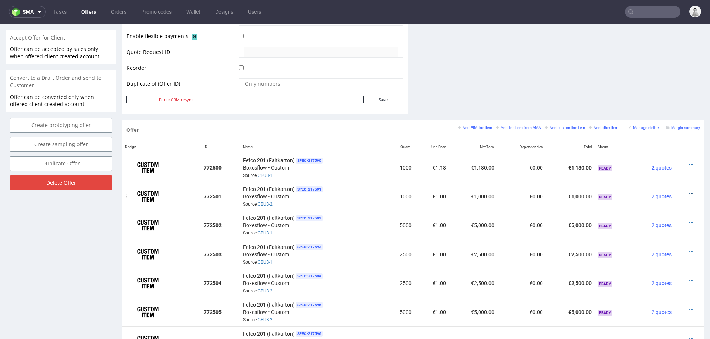
click at [689, 193] on icon at bounding box center [691, 194] width 4 height 5
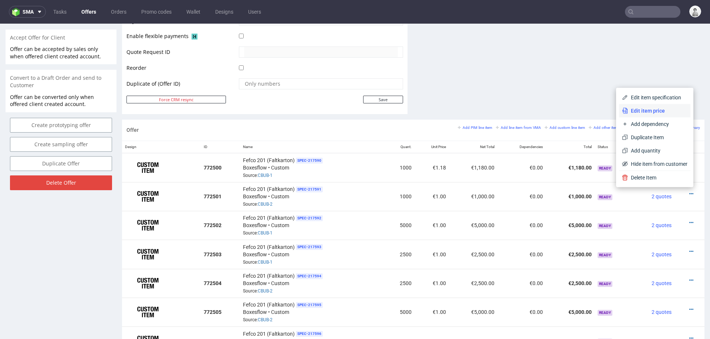
click at [646, 112] on span "Edit item price" at bounding box center [658, 110] width 60 height 7
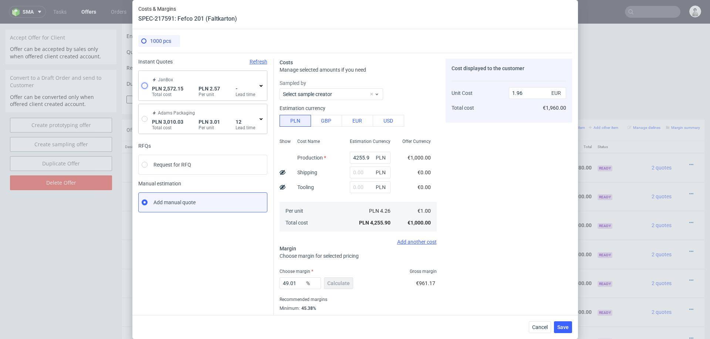
click at [143, 87] on input "radio" at bounding box center [145, 86] width 6 height 6
radio input "true"
radio input "false"
type input "2572.15"
type input "0.6"
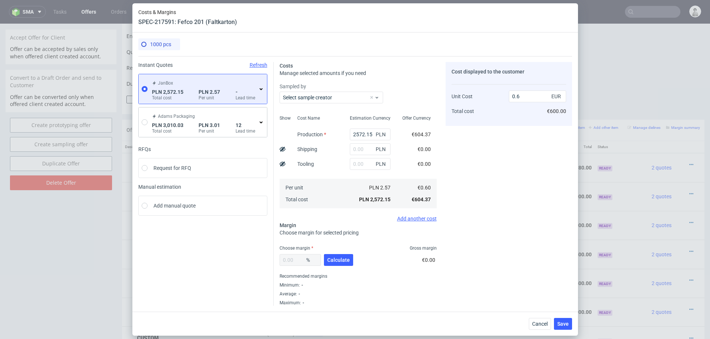
click at [254, 88] on div "JanBox PLN 2,572.15 Total cost PLN 2.57 Per unit - Lead time" at bounding box center [205, 89] width 108 height 24
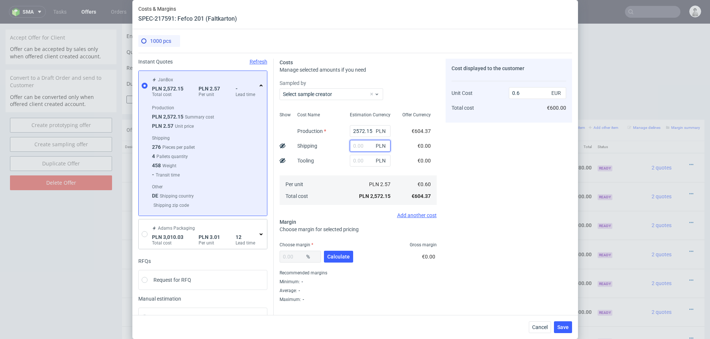
click at [361, 143] on input "text" at bounding box center [370, 146] width 41 height 12
type input "1000"
type input "0.83"
type input "1000"
click at [338, 256] on span "Calculate" at bounding box center [338, 256] width 23 height 5
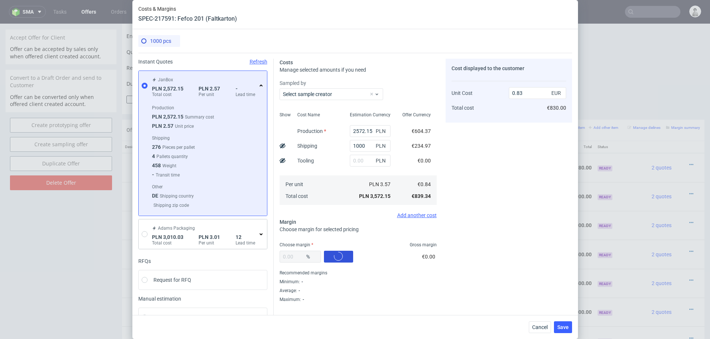
type input "40.53"
type input "1.41"
click at [303, 258] on input "40.53" at bounding box center [300, 257] width 41 height 12
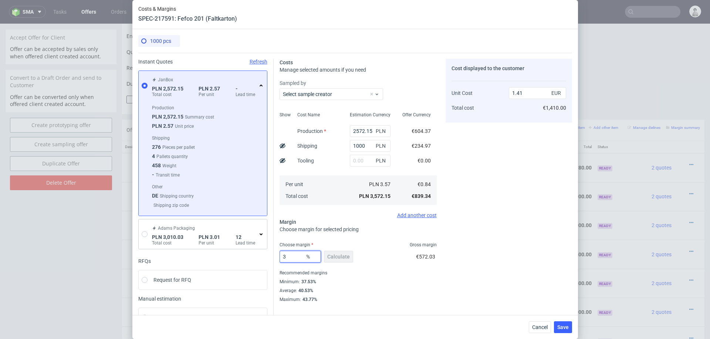
type input "38"
type input "1.35"
type input "38"
click at [565, 325] on span "Save" at bounding box center [562, 327] width 11 height 5
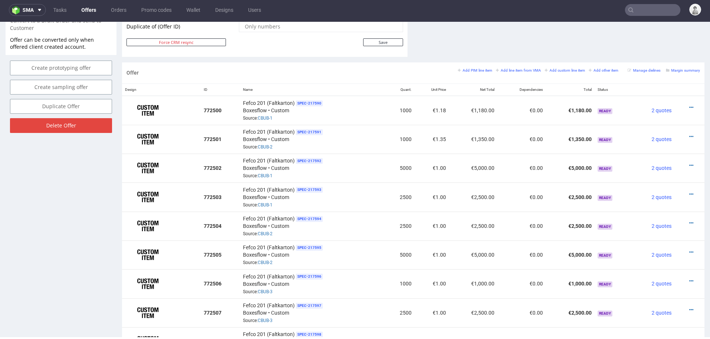
scroll to position [400, 0]
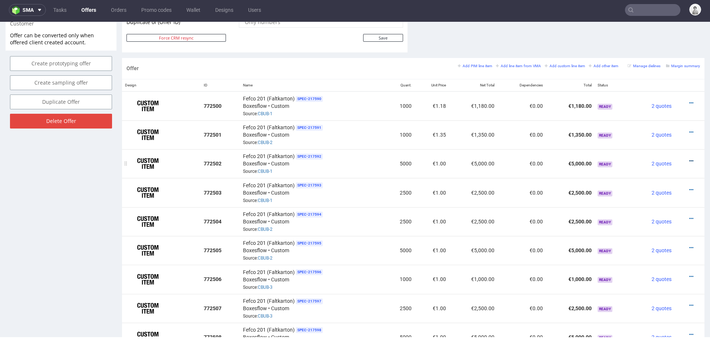
click at [689, 159] on icon at bounding box center [691, 161] width 4 height 5
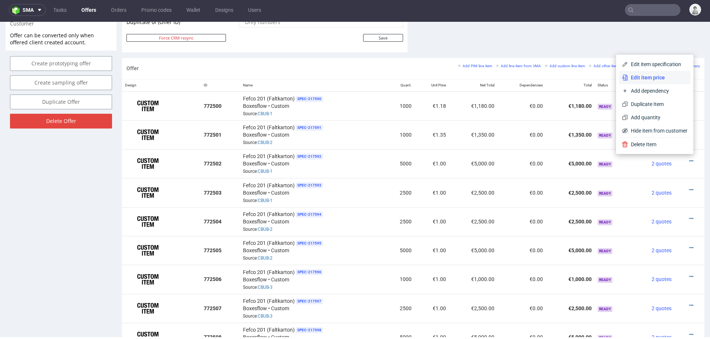
click at [655, 76] on span "Edit item price" at bounding box center [658, 77] width 60 height 7
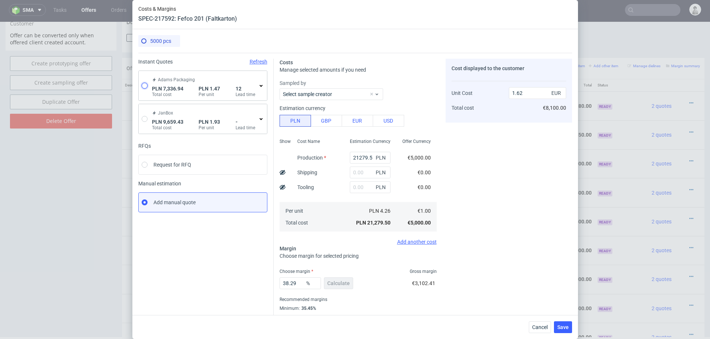
click at [143, 86] on input "radio" at bounding box center [145, 86] width 6 height 6
radio input "true"
radio input "false"
type input "6274.429999999999"
type input "1062.51"
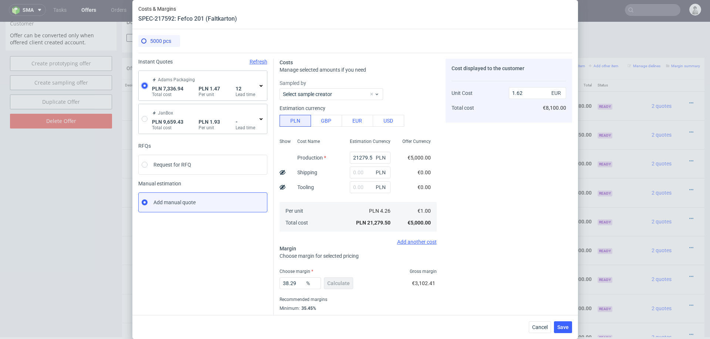
type input "0.34"
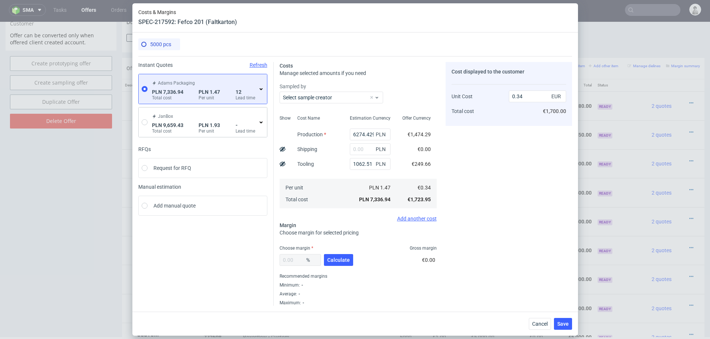
click at [260, 88] on use at bounding box center [261, 89] width 3 height 2
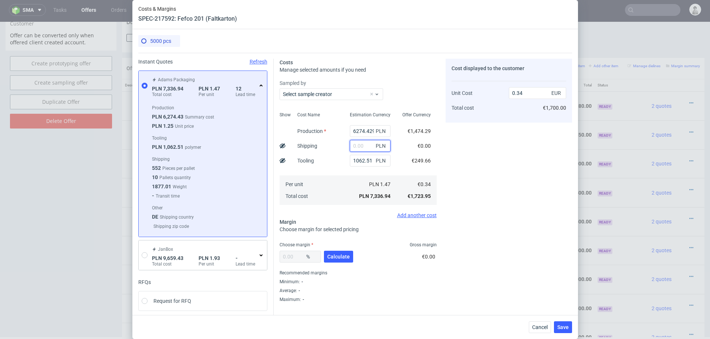
click at [368, 142] on input "text" at bounding box center [370, 146] width 41 height 12
type input "900"
type input "0.38"
type input "9"
type input "0.34"
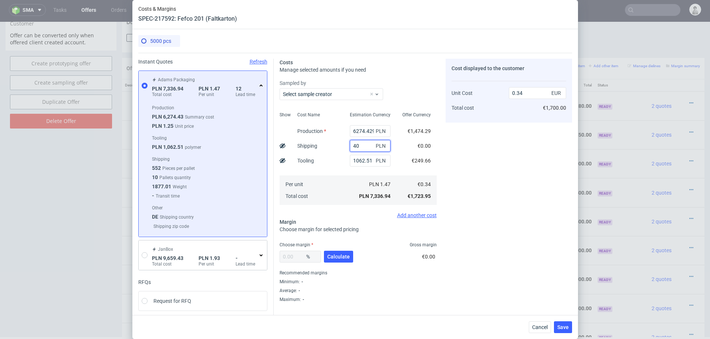
type input "400"
type input "0.36"
type input "4000"
type input "0.53"
type input "4"
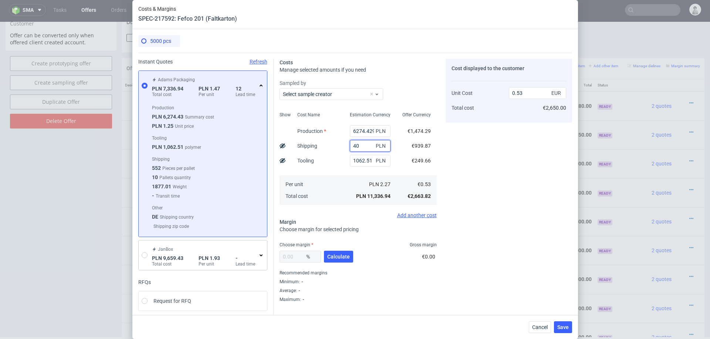
type input "0.34"
type input "3800"
type input "0.52"
type input "380"
type input "0.36"
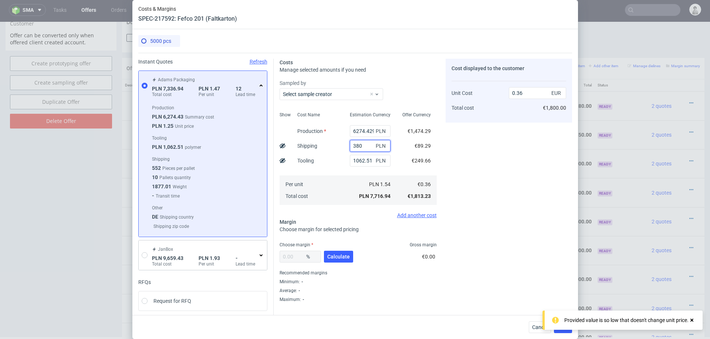
type input "3800"
type input "0.52"
type input "3800"
click at [337, 173] on div "Cost Name Production Shipping Tooling Per unit Total cost" at bounding box center [317, 158] width 53 height 98
click at [334, 256] on span "Calculate" at bounding box center [338, 256] width 23 height 5
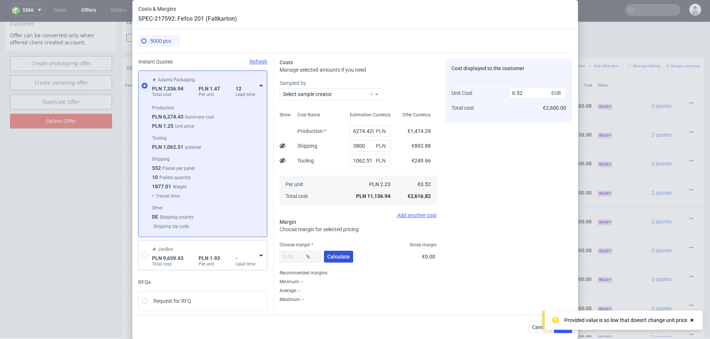
type input "32.96"
type input "0.78"
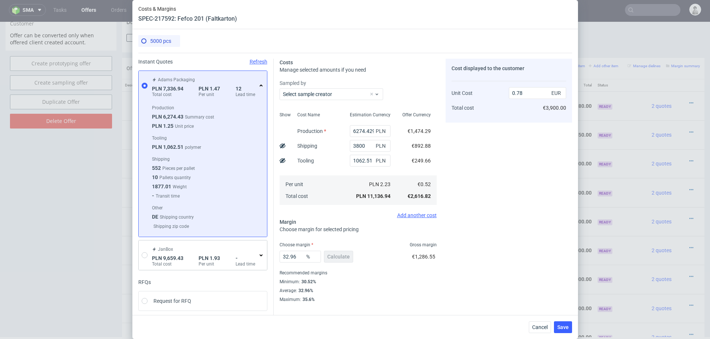
scroll to position [41, 0]
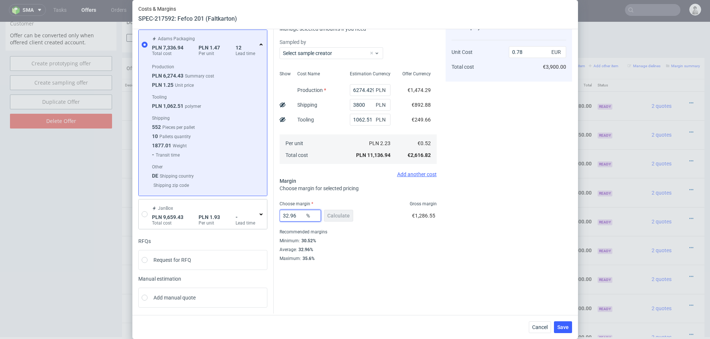
click at [295, 219] on input "32.96" at bounding box center [300, 216] width 41 height 12
type input "31"
type input "0.76"
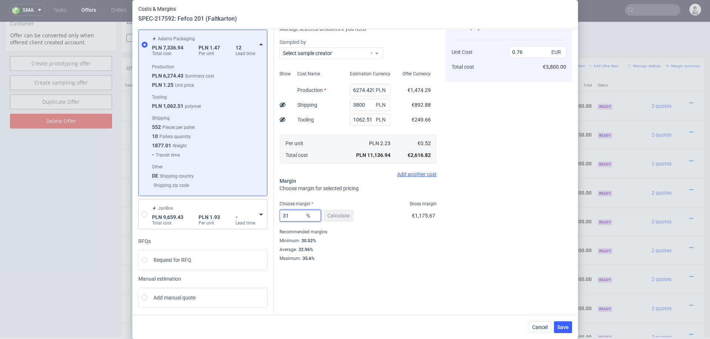
type input "31"
click at [473, 257] on div "Cost displayed to the customer Unit Cost Total cost 0.76 EUR €3,800.00" at bounding box center [509, 140] width 126 height 244
click at [565, 326] on span "Save" at bounding box center [562, 327] width 11 height 5
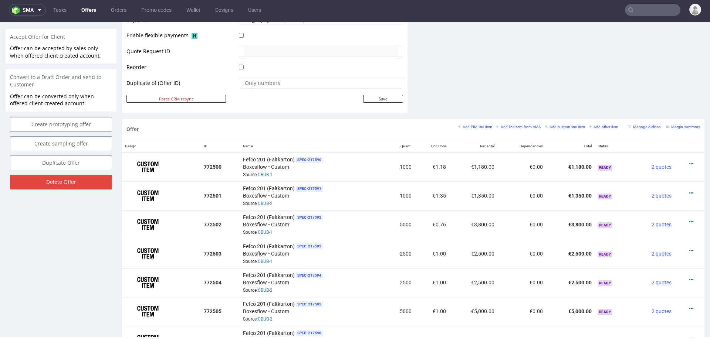
scroll to position [378, 0]
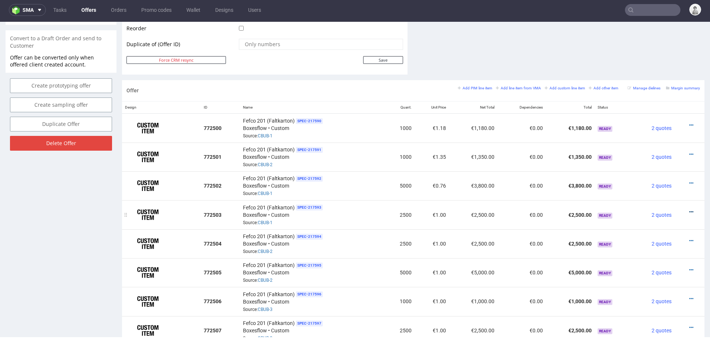
click at [689, 210] on icon at bounding box center [691, 212] width 4 height 5
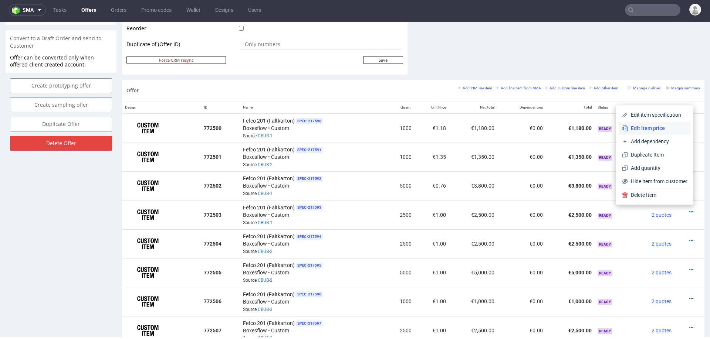
click at [641, 125] on span "Edit item price" at bounding box center [658, 128] width 60 height 7
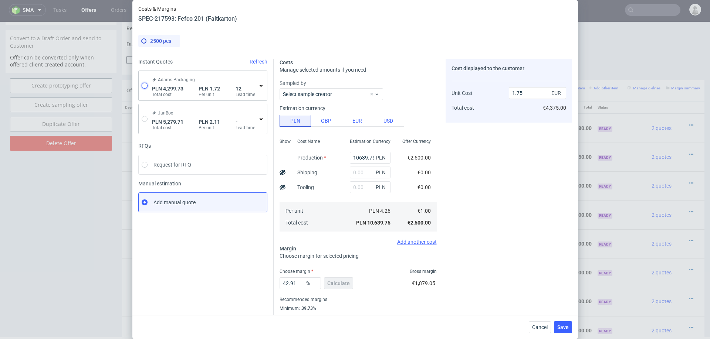
click at [147, 88] on input "radio" at bounding box center [145, 86] width 6 height 6
radio input "true"
radio input "false"
type input "3237.2199999999993"
type input "1062.51"
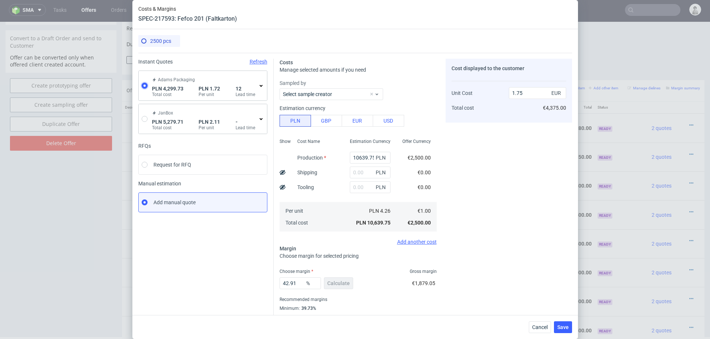
type input "0.4"
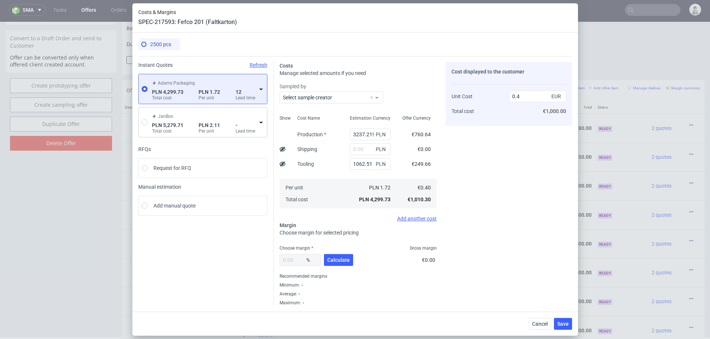
click at [263, 89] on icon at bounding box center [261, 89] width 6 height 6
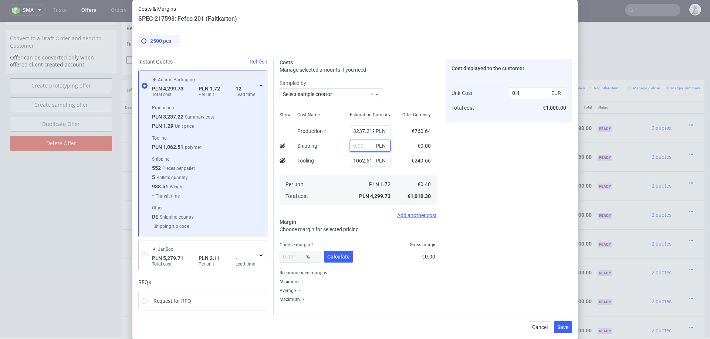
click at [362, 141] on input "text" at bounding box center [370, 146] width 41 height 12
type input "1300"
type input "0.52"
type input "1300"
click at [338, 261] on button "Calculate" at bounding box center [338, 257] width 29 height 12
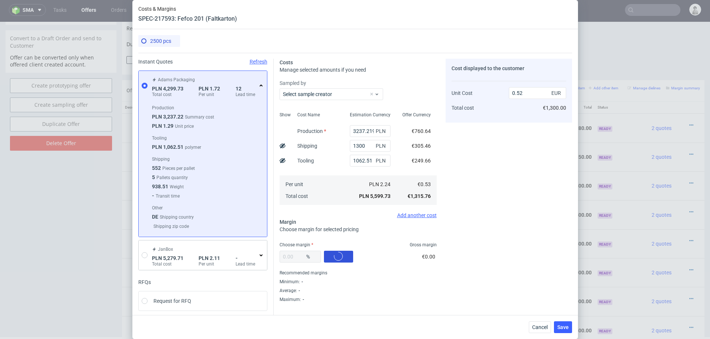
type input "37.54"
type input "0.84"
click at [300, 256] on input "37.54" at bounding box center [300, 257] width 41 height 12
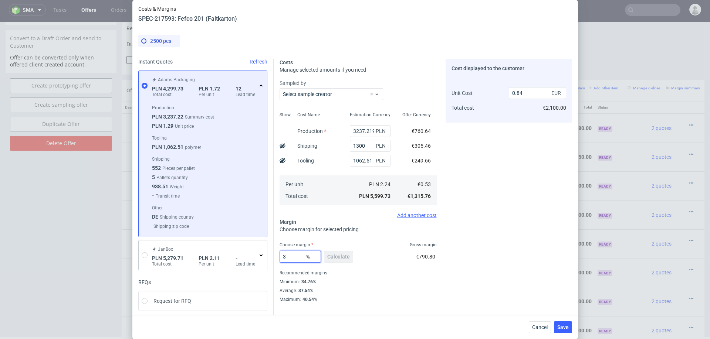
type input "35"
type input "0.81"
type input "35"
click at [442, 263] on div "Costs Manage selected amounts if you need Sampled by Select sample creator Show…" at bounding box center [423, 178] width 298 height 250
click at [563, 325] on span "Save" at bounding box center [562, 327] width 11 height 5
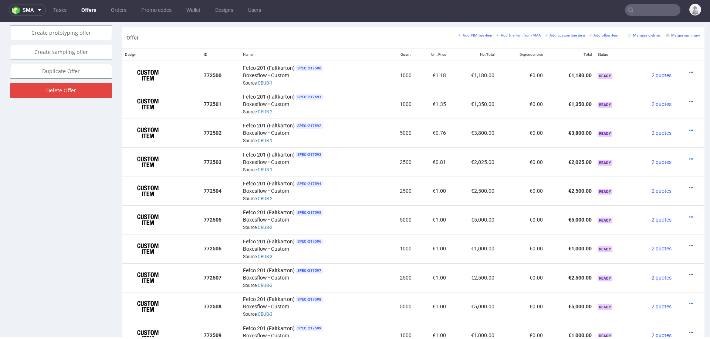
scroll to position [432, 0]
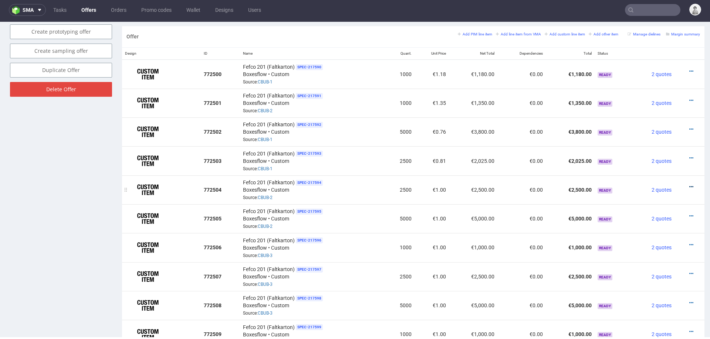
click at [689, 185] on icon at bounding box center [691, 187] width 4 height 5
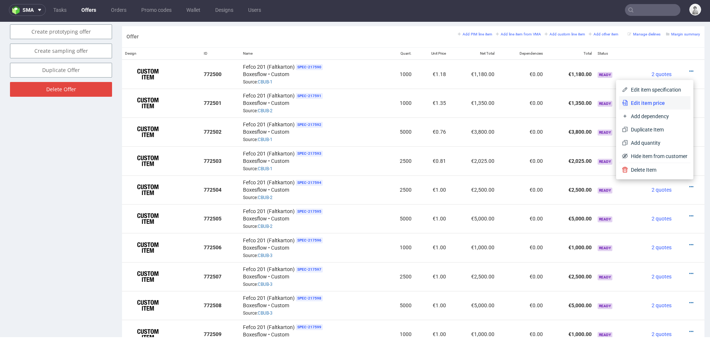
click at [662, 101] on span "Edit item price" at bounding box center [658, 102] width 60 height 7
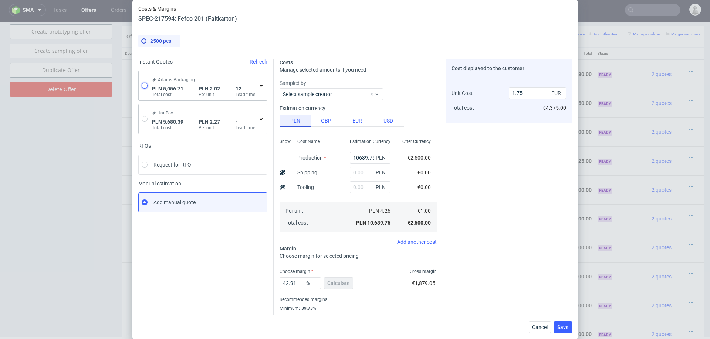
click at [146, 84] on input "radio" at bounding box center [145, 86] width 6 height 6
radio input "true"
radio input "false"
type input "3544.46"
type input "1512.25"
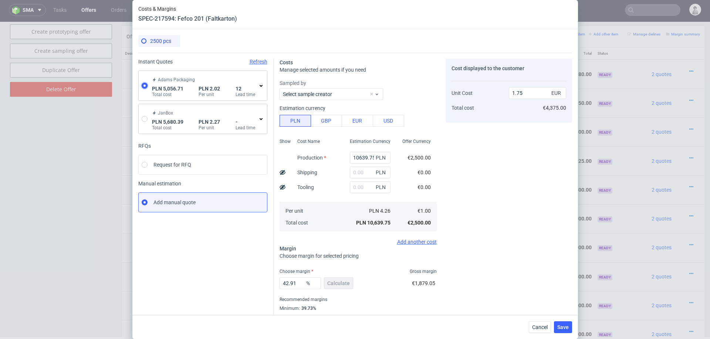
type input "0.47"
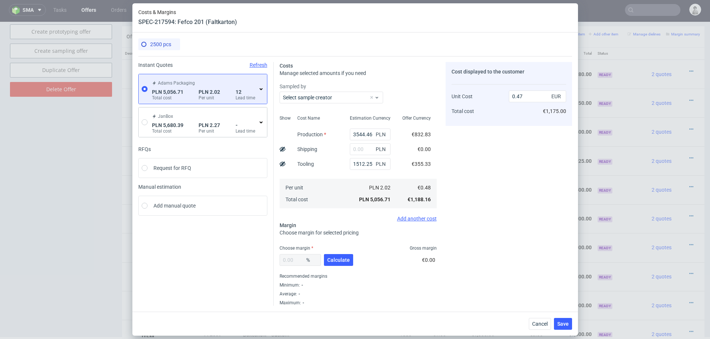
click at [257, 90] on div "Adams Packaging PLN 5,056.71 Total cost PLN 2.02 Per unit 12 Lead time" at bounding box center [205, 89] width 108 height 24
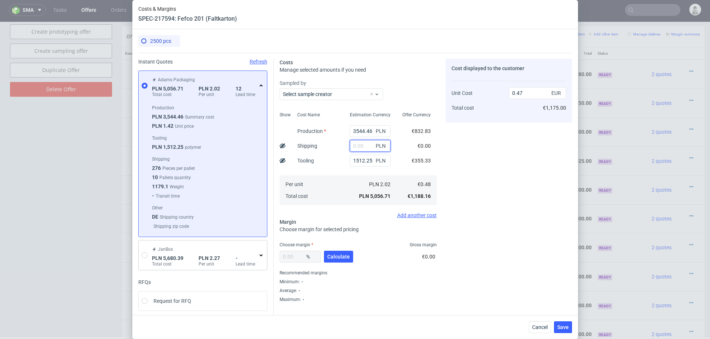
click at [360, 143] on input "text" at bounding box center [370, 146] width 41 height 12
type input "3900"
type input "0.84"
type input "3900"
click at [339, 256] on span "Calculate" at bounding box center [338, 256] width 23 height 5
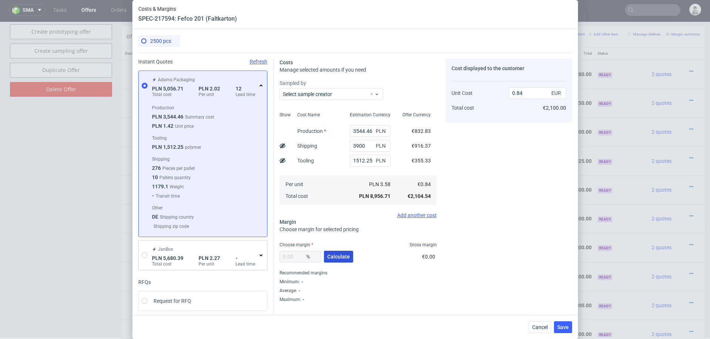
type input "34.41"
type input "1.28"
click at [303, 255] on input "34.41" at bounding box center [300, 257] width 41 height 12
type input "32"
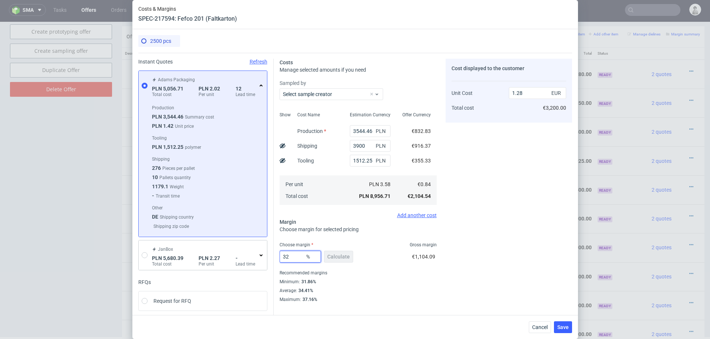
type input "1.24"
type input "32"
click at [426, 274] on div "Recommended margins" at bounding box center [358, 273] width 157 height 9
click at [565, 329] on span "Save" at bounding box center [562, 327] width 11 height 5
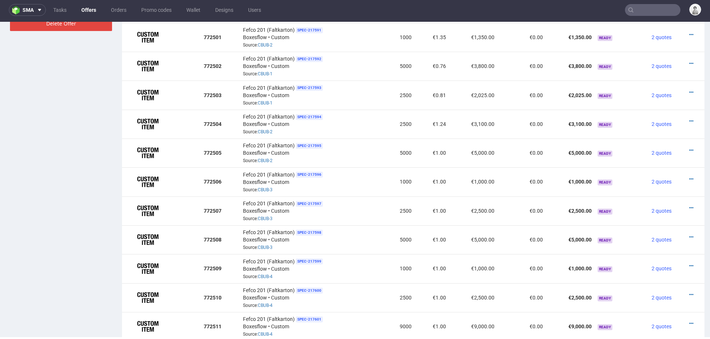
scroll to position [500, 0]
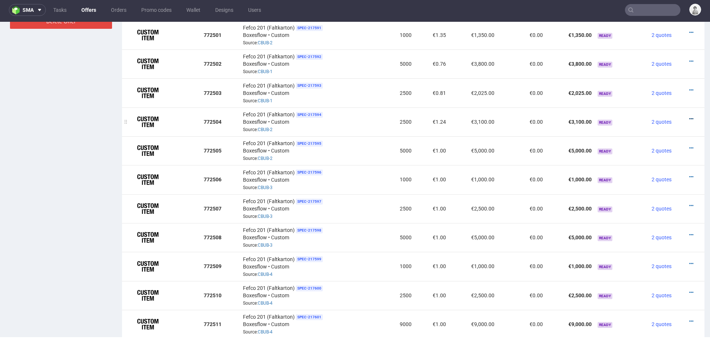
click at [689, 116] on icon at bounding box center [691, 118] width 4 height 5
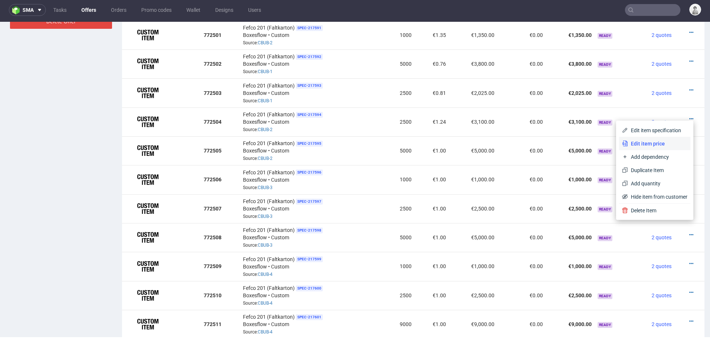
click at [651, 144] on span "Edit item price" at bounding box center [658, 143] width 60 height 7
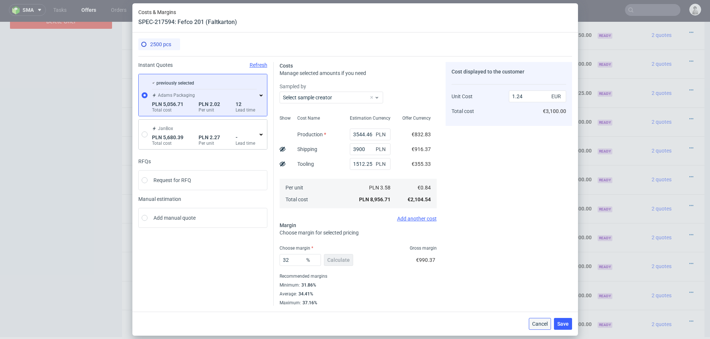
click at [534, 322] on span "Cancel" at bounding box center [540, 324] width 16 height 5
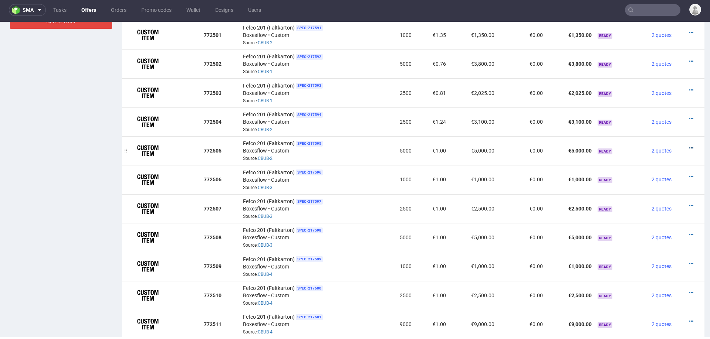
click at [689, 146] on icon at bounding box center [691, 148] width 4 height 5
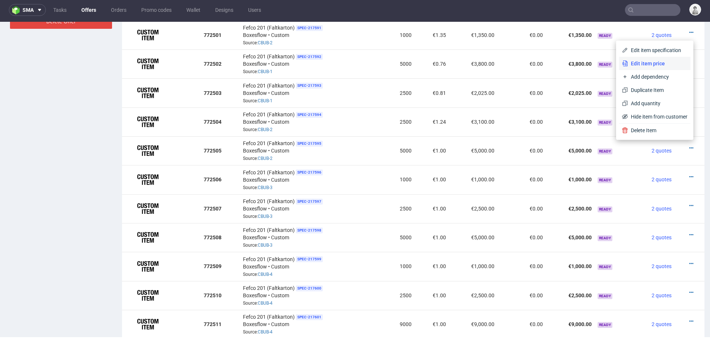
click at [651, 66] on span "Edit item price" at bounding box center [658, 63] width 60 height 7
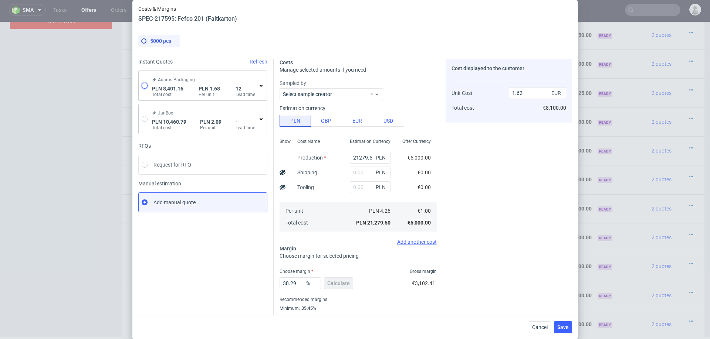
click at [145, 86] on input "radio" at bounding box center [145, 86] width 6 height 6
radio input "true"
radio input "false"
type input "6888.91"
type input "1512.25"
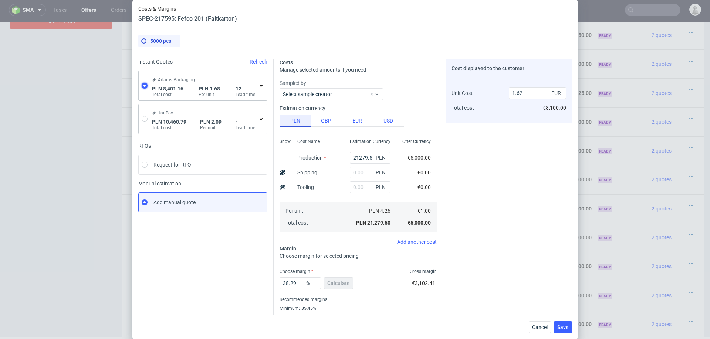
type input "0.39"
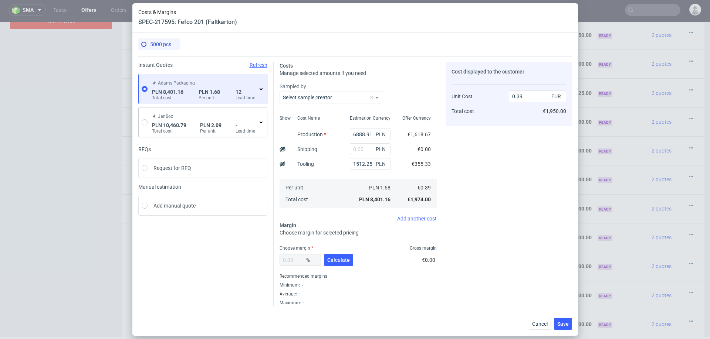
click at [260, 89] on icon at bounding box center [261, 89] width 6 height 6
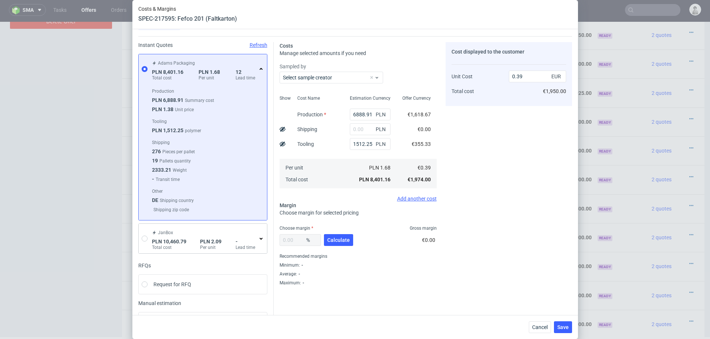
scroll to position [19, 0]
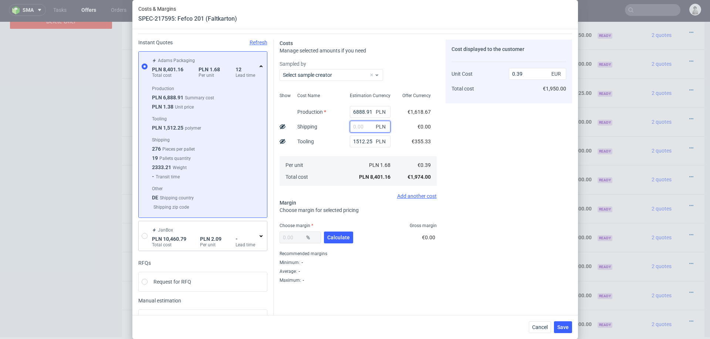
click at [365, 128] on input "text" at bounding box center [370, 127] width 41 height 12
type input "6000"
type input "0.67"
type input "6000"
click at [344, 237] on span "Calculate" at bounding box center [338, 237] width 23 height 5
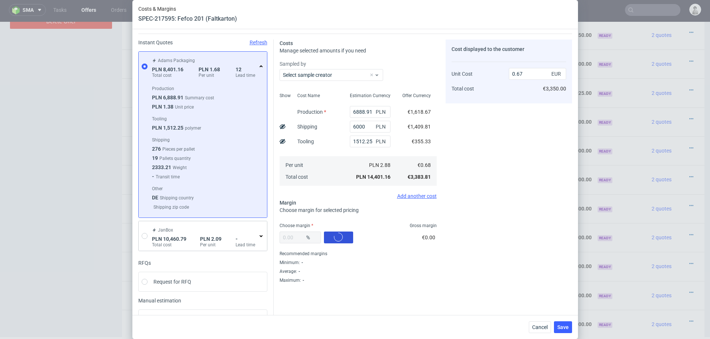
type input "31.25"
type input "0.98"
click at [299, 239] on input "31.25" at bounding box center [300, 238] width 41 height 12
type input "30"
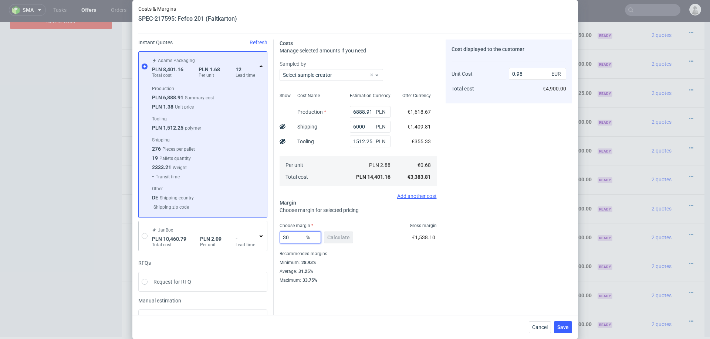
type input "0.96"
type input "30"
click at [519, 248] on div "Cost displayed to the customer Unit Cost Total cost 0.96 EUR €4,800.00" at bounding box center [509, 162] width 126 height 244
click at [560, 324] on button "Save" at bounding box center [563, 328] width 18 height 12
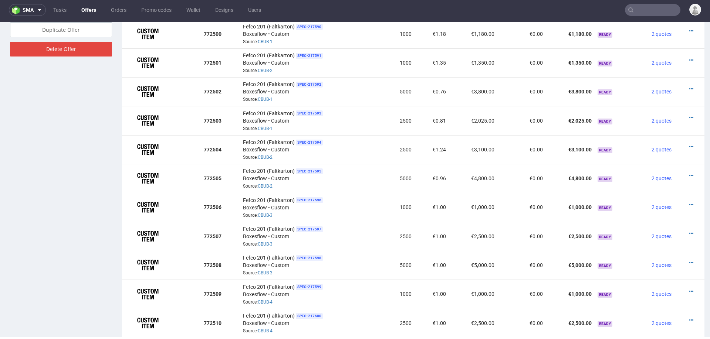
scroll to position [483, 0]
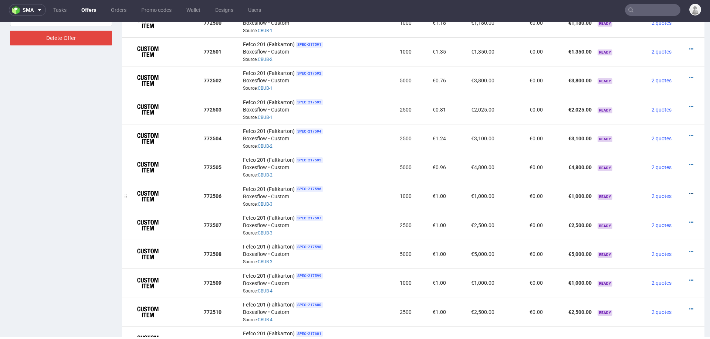
click at [689, 191] on icon at bounding box center [691, 193] width 4 height 5
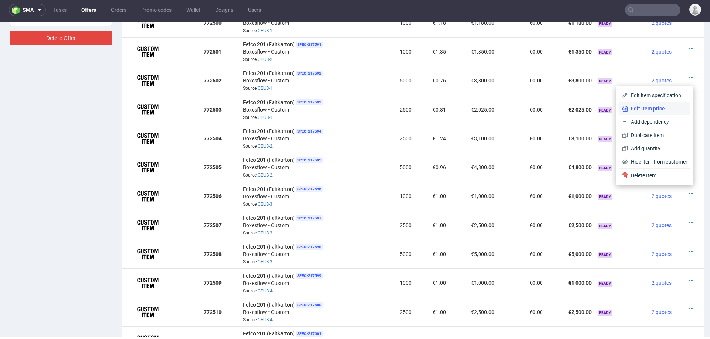
click at [644, 111] on span "Edit item price" at bounding box center [658, 108] width 60 height 7
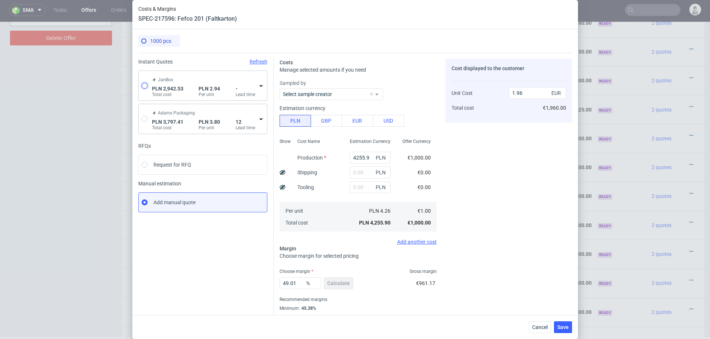
click at [146, 85] on input "radio" at bounding box center [145, 86] width 6 height 6
radio input "true"
radio input "false"
type input "2942.53"
type input "0.69"
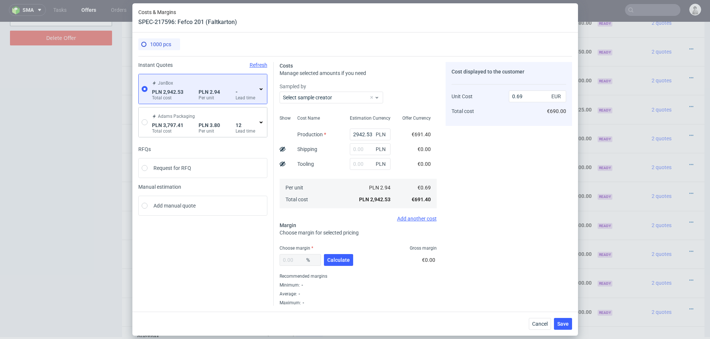
click at [254, 90] on span "-" at bounding box center [246, 92] width 20 height 6
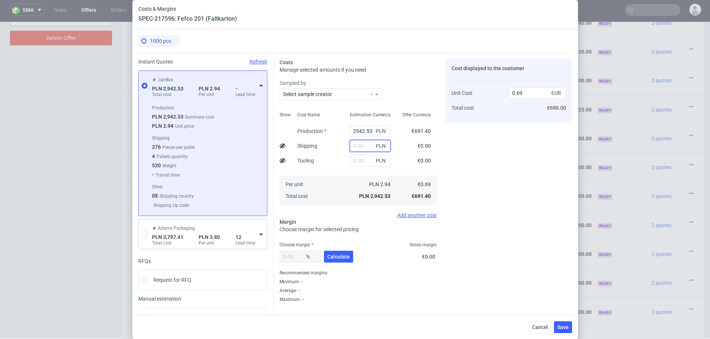
click at [363, 147] on input "text" at bounding box center [370, 146] width 41 height 12
type input "800"
type input "0.88"
type input "8"
type input "0.69"
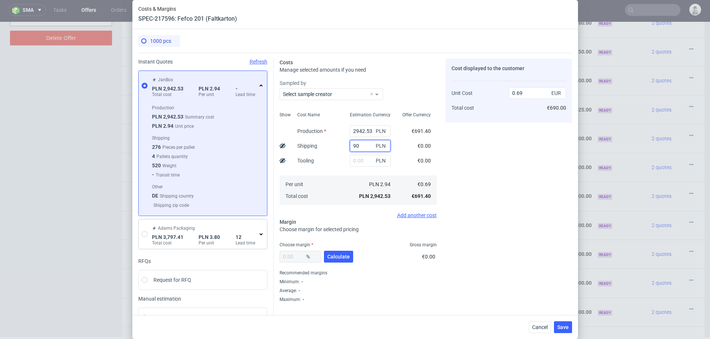
type input "900"
type input "0.9"
type input "9"
type input "0.69"
type input "1100"
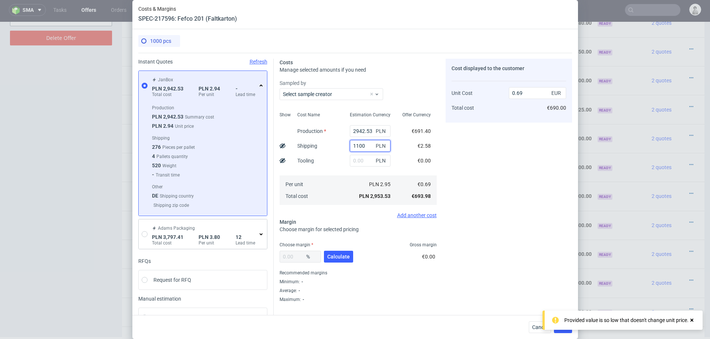
type input "0.95"
type input "1100"
click at [341, 257] on span "Calculate" at bounding box center [338, 256] width 23 height 5
type input "39.71"
type input "1.58"
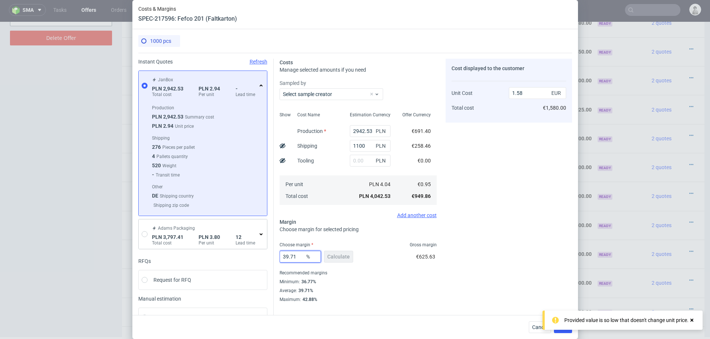
click at [300, 258] on input "39.71" at bounding box center [300, 257] width 41 height 12
type input "3"
type input "0.98"
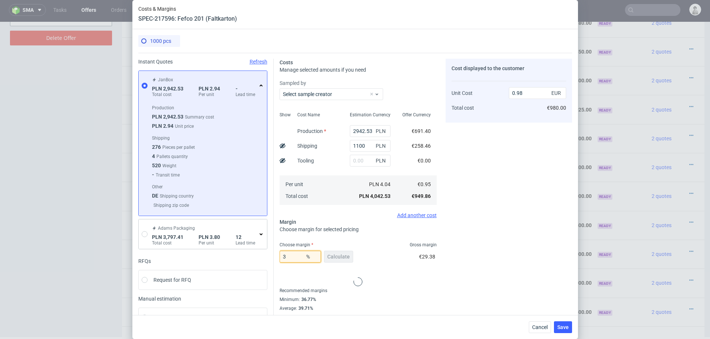
type input "37"
type input "1.51"
type input "37"
click at [483, 293] on div "Cost displayed to the customer Unit Cost Total cost 1.51 EUR €1,510.00" at bounding box center [509, 181] width 126 height 244
click at [561, 326] on span "Save" at bounding box center [562, 327] width 11 height 5
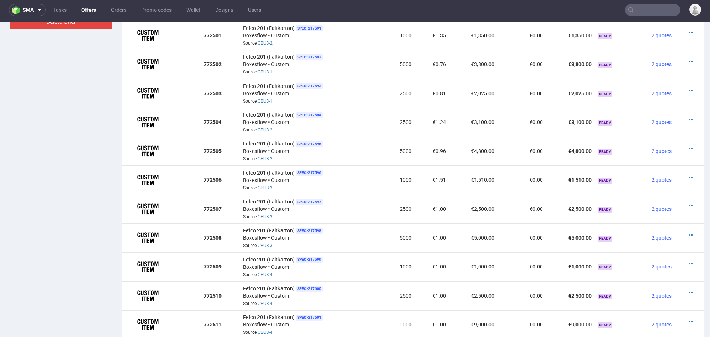
scroll to position [530, 0]
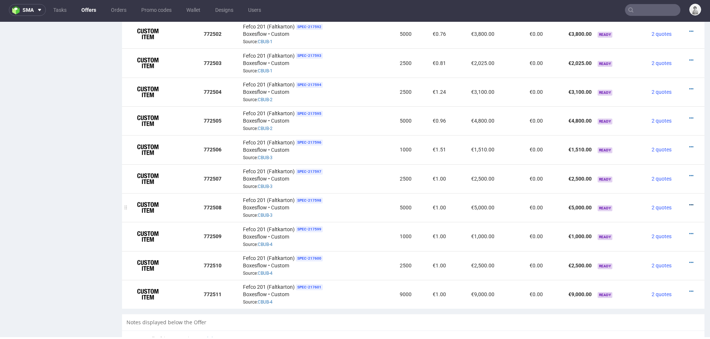
click at [689, 203] on icon at bounding box center [691, 205] width 4 height 5
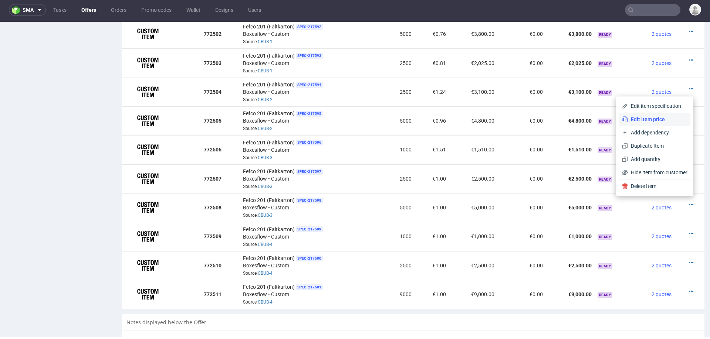
click at [648, 117] on span "Edit item price" at bounding box center [658, 119] width 60 height 7
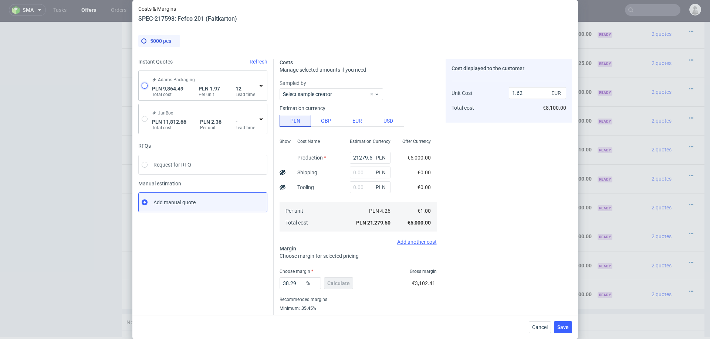
click at [145, 85] on input "radio" at bounding box center [145, 86] width 6 height 6
radio input "true"
radio input "false"
type input "7733.84"
type input "2130.65"
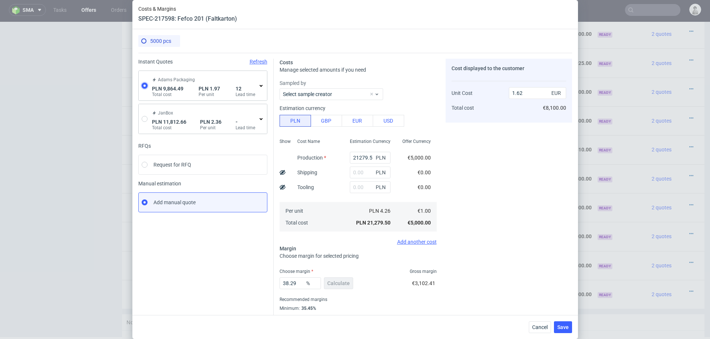
type input "0.46"
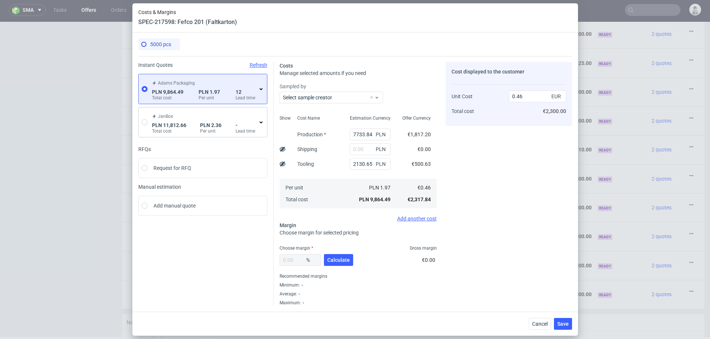
click at [259, 91] on icon at bounding box center [261, 89] width 6 height 6
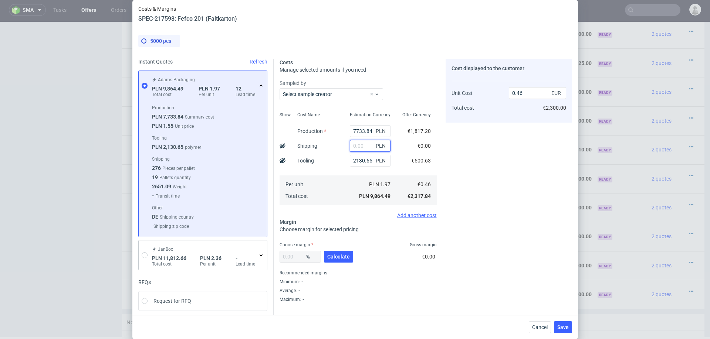
click at [372, 147] on input "text" at bounding box center [370, 146] width 41 height 12
type input "600"
type input "0.49"
type input "6000"
type input "0.74"
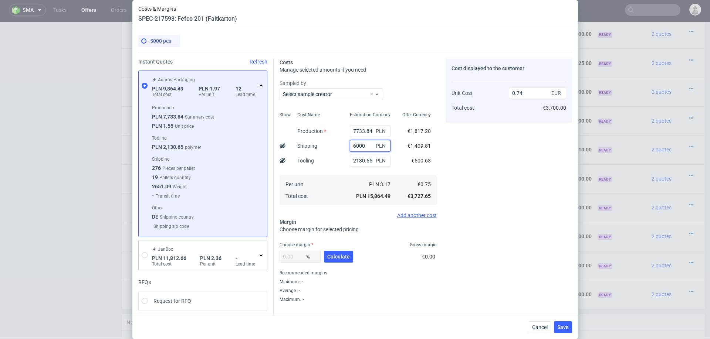
type input "6000"
click at [337, 249] on div "% Calculate" at bounding box center [317, 258] width 75 height 21
click at [337, 251] on button "Calculate" at bounding box center [338, 257] width 29 height 12
type input "30.6"
type input "1.07"
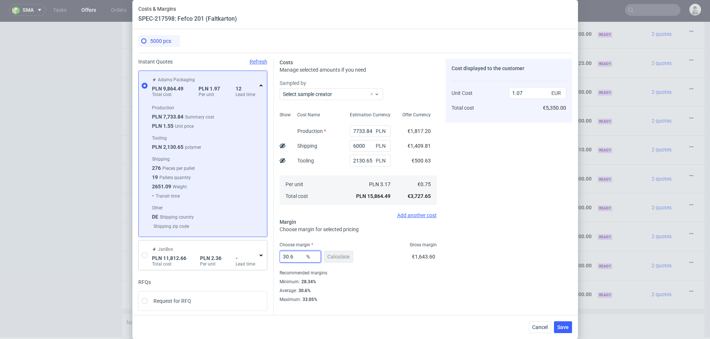
click at [299, 259] on input "30.6" at bounding box center [300, 257] width 41 height 12
type input "30"
type input "1.06"
type input "30"
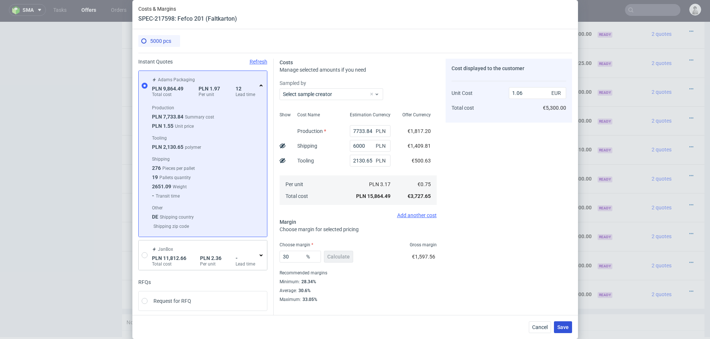
click at [560, 325] on span "Save" at bounding box center [562, 327] width 11 height 5
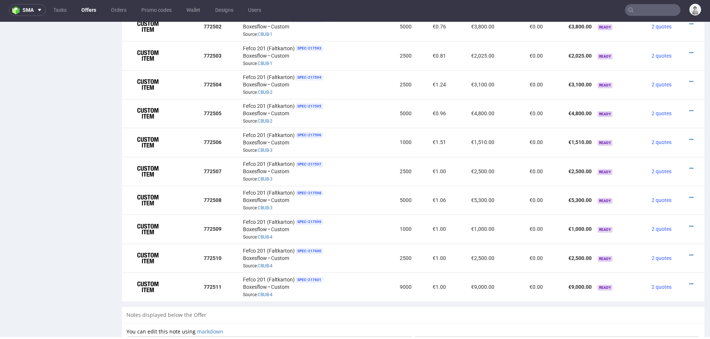
scroll to position [525, 0]
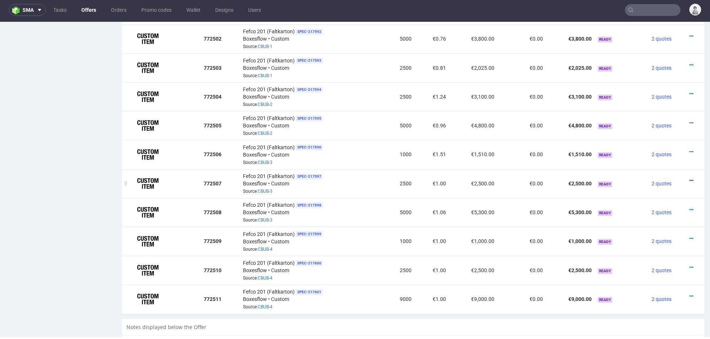
click at [689, 178] on icon at bounding box center [691, 180] width 4 height 5
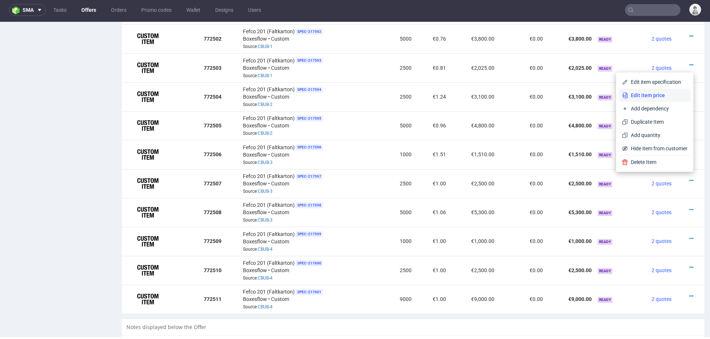
click at [653, 100] on li "Edit item price" at bounding box center [654, 95] width 71 height 13
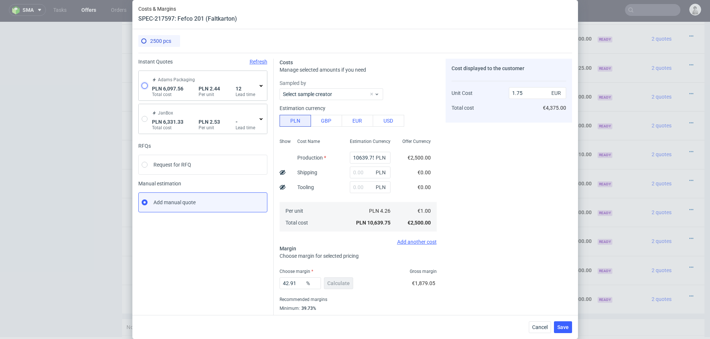
click at [144, 84] on input "radio" at bounding box center [145, 86] width 6 height 6
radio input "true"
radio input "false"
type input "3966.9100000000003"
type input "2130.65"
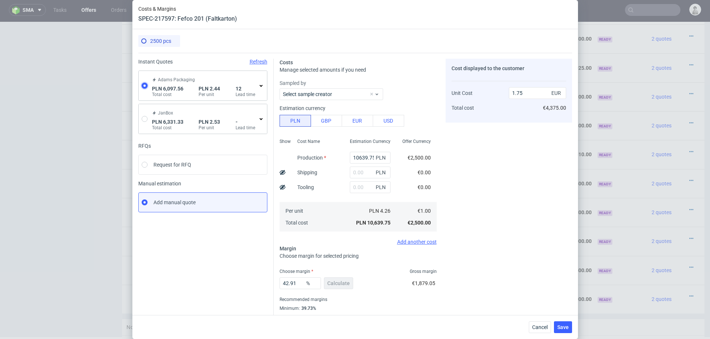
type input "0.57"
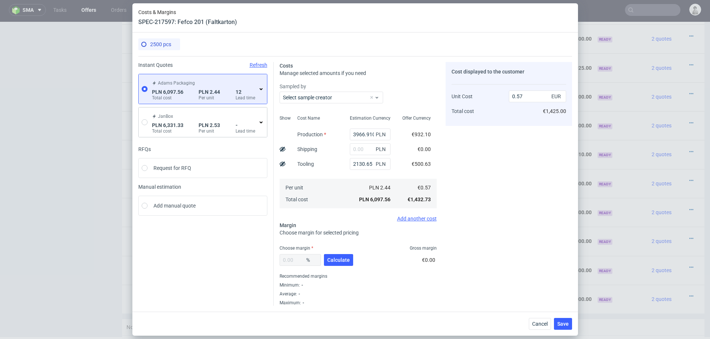
click at [265, 85] on div "Adams Packaging PLN 6,097.56 Total cost PLN 2.44 Per unit 12 Lead time" at bounding box center [203, 89] width 128 height 30
click at [262, 89] on use at bounding box center [261, 89] width 3 height 2
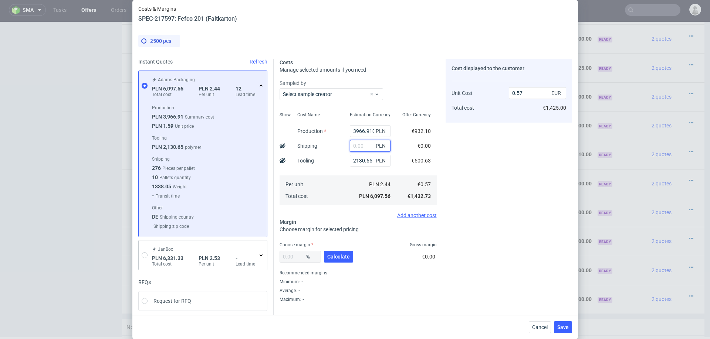
click at [368, 147] on input "text" at bounding box center [370, 146] width 41 height 12
type input "3800"
type input "0.93"
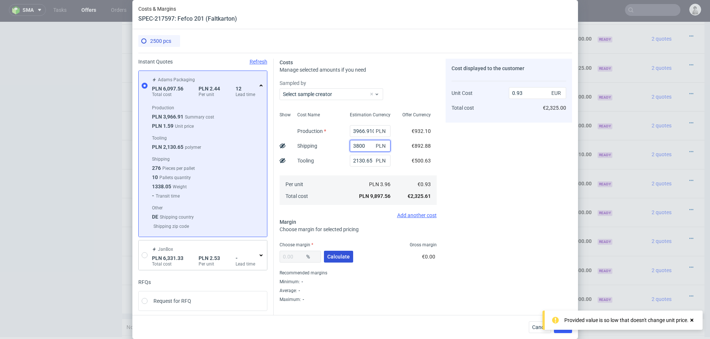
type input "3800"
click at [334, 258] on span "Calculate" at bounding box center [338, 256] width 23 height 5
type input "33.74"
type input "1.41"
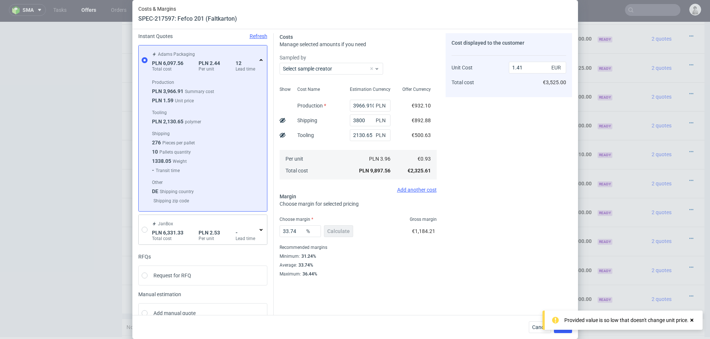
scroll to position [32, 0]
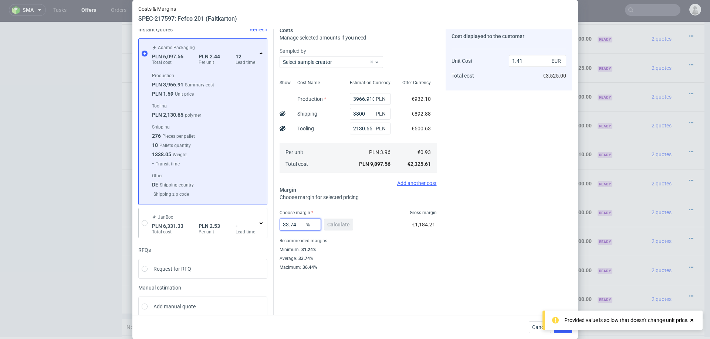
click at [296, 230] on input "33.74" at bounding box center [300, 225] width 41 height 12
type input "32"
type input "1.37"
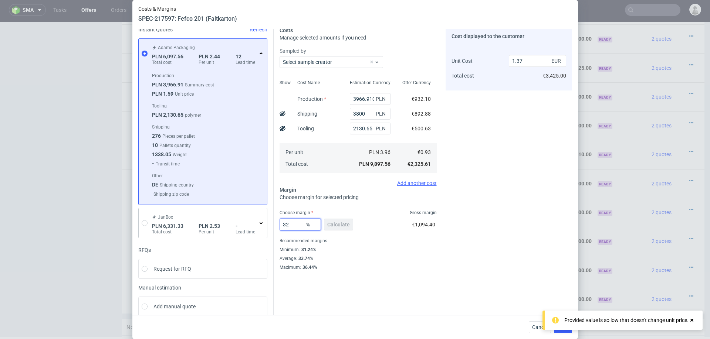
type input "32"
click at [435, 271] on div "Instant Quotes Refresh Adams Packaging PLN 6,097.56 Total cost PLN 2.44 Per uni…" at bounding box center [355, 172] width 434 height 302
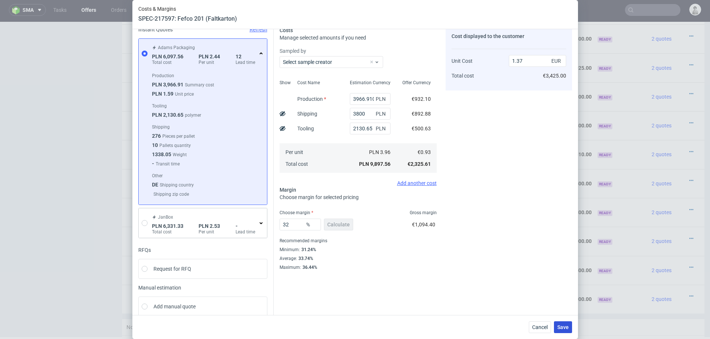
click at [565, 328] on span "Save" at bounding box center [562, 327] width 11 height 5
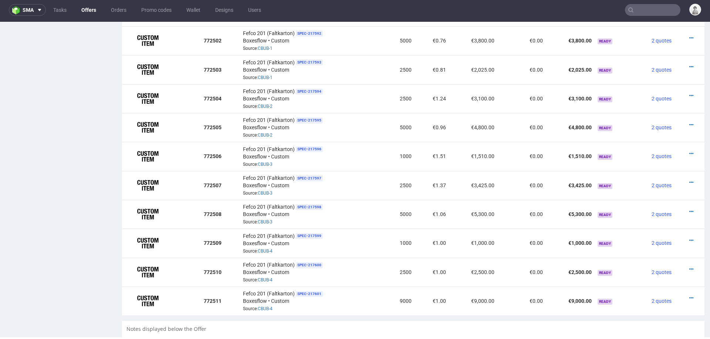
scroll to position [535, 0]
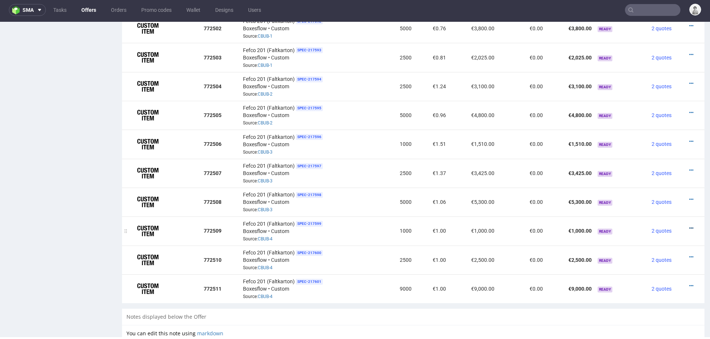
click at [689, 226] on icon at bounding box center [691, 228] width 4 height 5
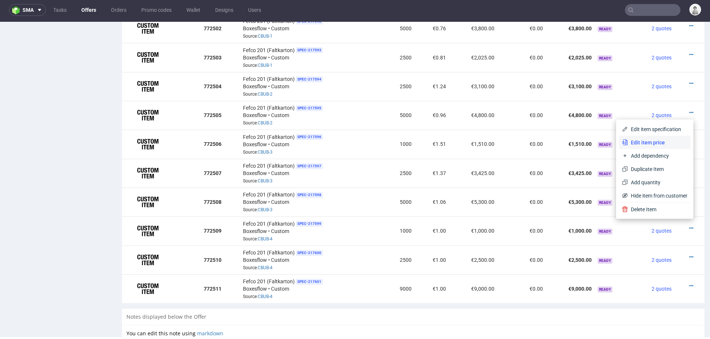
click at [660, 145] on span "Edit item price" at bounding box center [658, 142] width 60 height 7
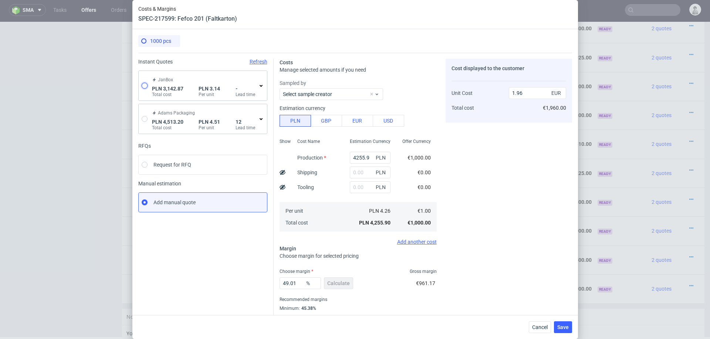
click at [143, 86] on input "radio" at bounding box center [145, 86] width 6 height 6
radio input "true"
radio input "false"
type input "3142.87"
type input "0.74"
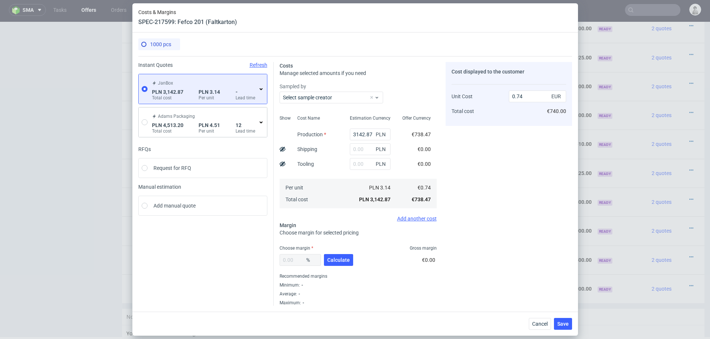
click at [257, 89] on div "JanBox PLN 3,142.87 Total cost PLN 3.14 Per unit - Lead time" at bounding box center [205, 89] width 108 height 24
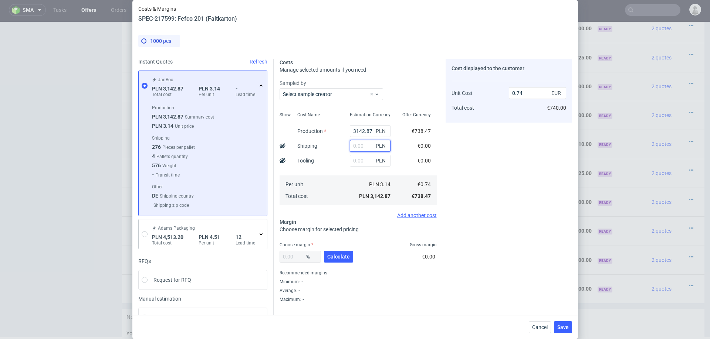
click at [362, 150] on input "text" at bounding box center [370, 146] width 41 height 12
type input "8"
type input "1100"
type input "1"
type input "1100"
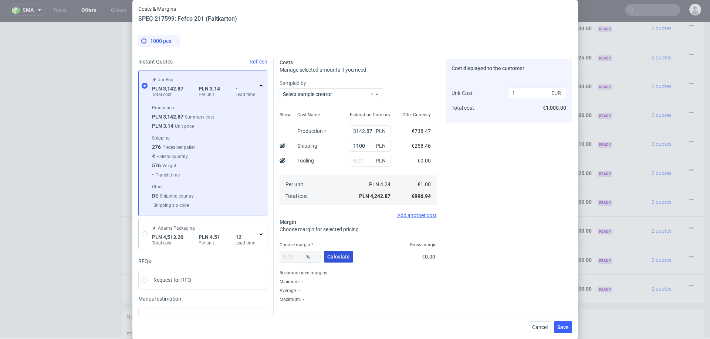
click at [345, 254] on span "Calculate" at bounding box center [338, 256] width 23 height 5
type input "39.38"
type input "1.65"
click at [299, 261] on input "39.38" at bounding box center [300, 257] width 41 height 12
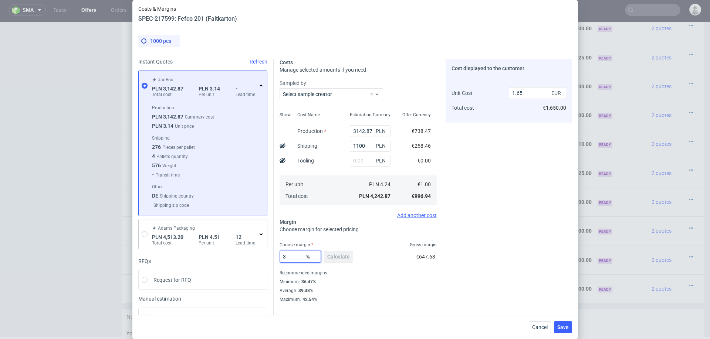
type input "37"
type input "1.58"
type input "37"
click at [435, 291] on div "Average : 39.38%" at bounding box center [358, 291] width 157 height 9
click at [564, 328] on span "Save" at bounding box center [562, 327] width 11 height 5
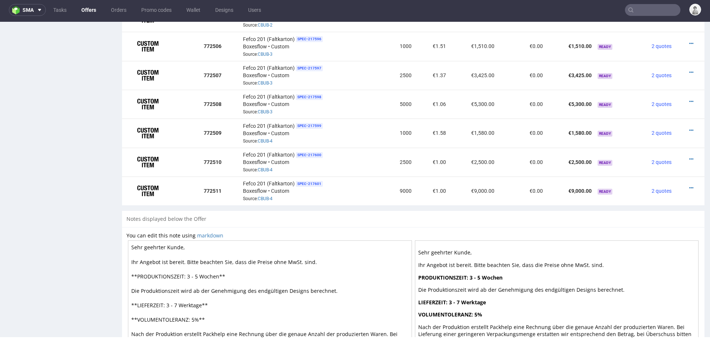
scroll to position [652, 0]
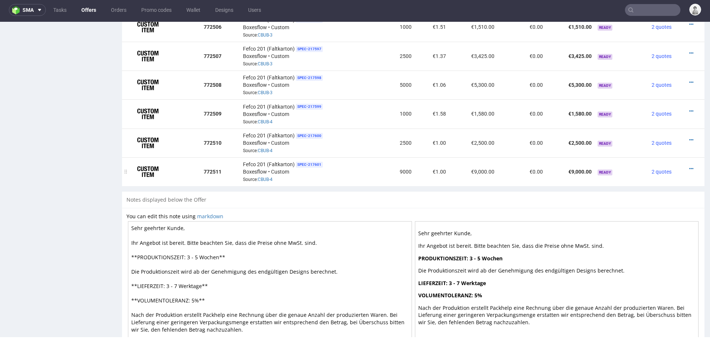
click at [680, 165] on div at bounding box center [688, 168] width 20 height 7
click at [689, 166] on icon at bounding box center [691, 168] width 4 height 5
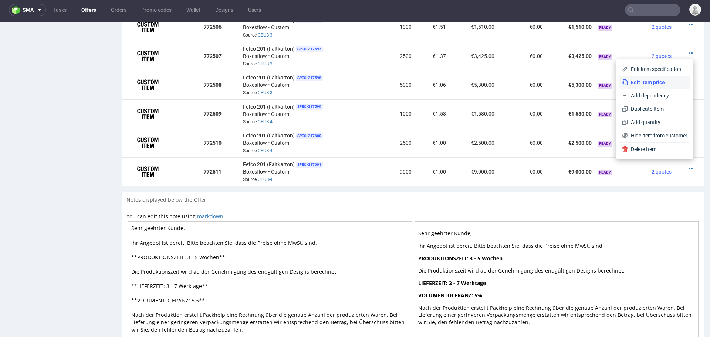
click at [655, 83] on span "Edit item price" at bounding box center [658, 82] width 60 height 7
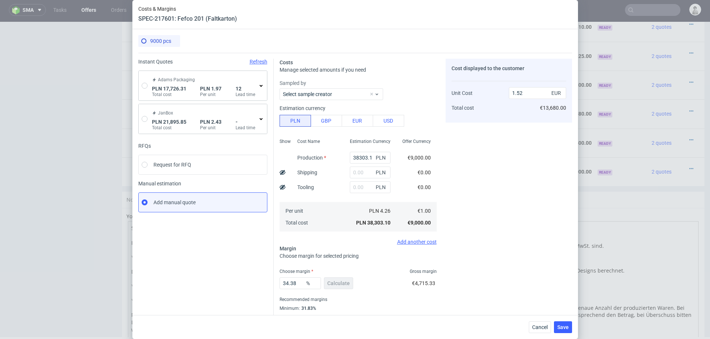
click at [144, 89] on div "Adams Packaging PLN 17,726.31 Total cost PLN 1.97 Per unit 12 Lead time" at bounding box center [203, 86] width 128 height 30
click at [144, 85] on input "radio" at bounding box center [145, 86] width 6 height 6
radio input "true"
radio input "false"
type input "15033.490000000002"
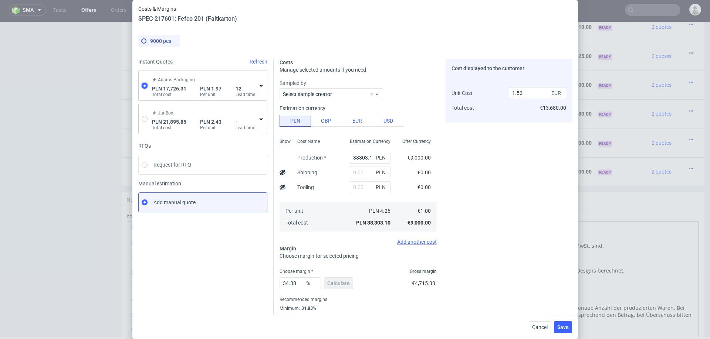
type input "2692.82"
type input "0.46"
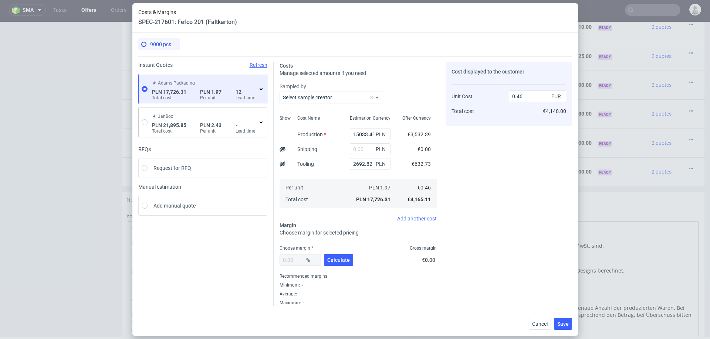
click at [255, 89] on span "12" at bounding box center [246, 92] width 20 height 6
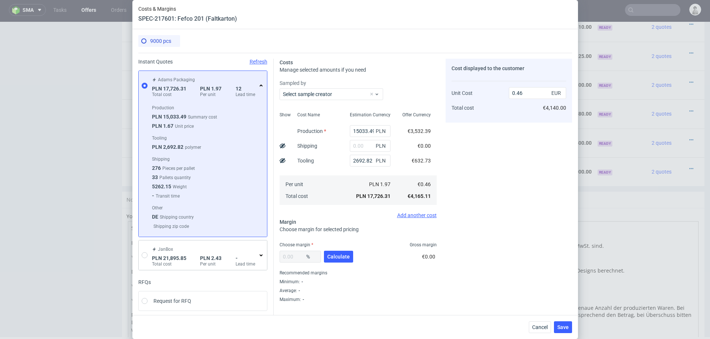
click at [255, 89] on span "12" at bounding box center [246, 89] width 20 height 6
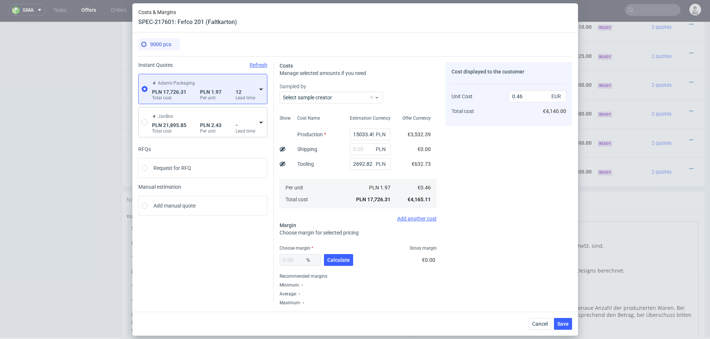
click at [261, 88] on icon at bounding box center [261, 89] width 6 height 6
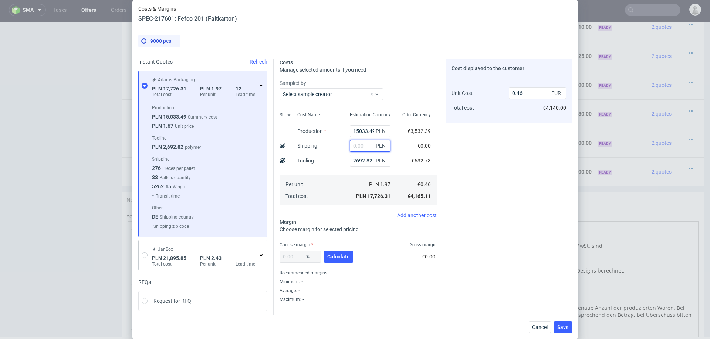
click at [366, 146] on input "text" at bounding box center [370, 146] width 41 height 12
type input "8000"
type input "0.67"
type input "8000"
click at [344, 254] on span "Calculate" at bounding box center [338, 256] width 23 height 5
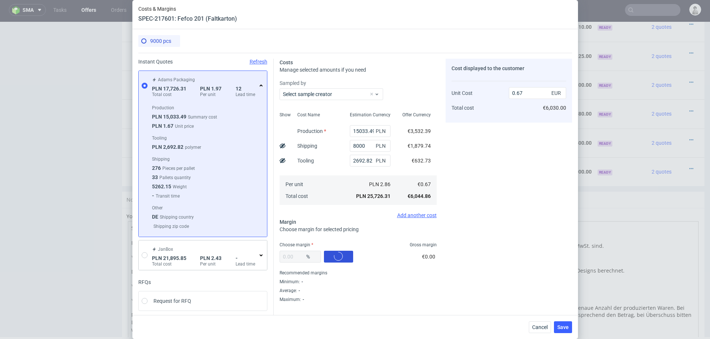
type input "27.38"
type input "0.93"
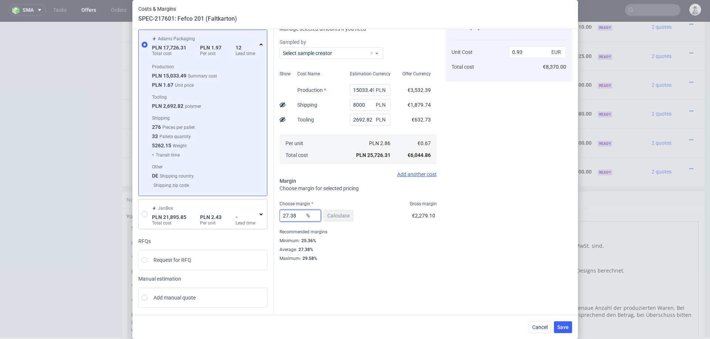
click at [300, 219] on input "27.38" at bounding box center [300, 216] width 41 height 12
click at [450, 278] on div "Instant Quotes Refresh Adams Packaging PLN 17,726.31 Total cost PLN 1.97 Per un…" at bounding box center [355, 163] width 434 height 302
click at [564, 325] on span "Save" at bounding box center [562, 327] width 11 height 5
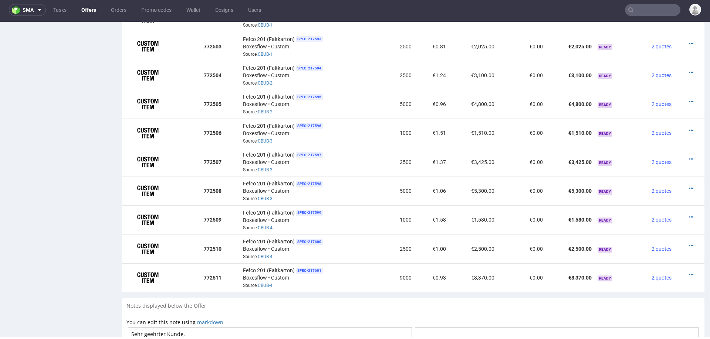
scroll to position [564, 0]
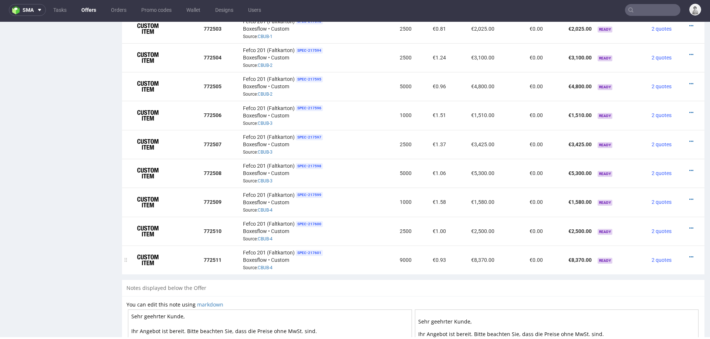
click at [685, 254] on div at bounding box center [688, 257] width 20 height 7
click at [689, 255] on icon at bounding box center [691, 257] width 4 height 5
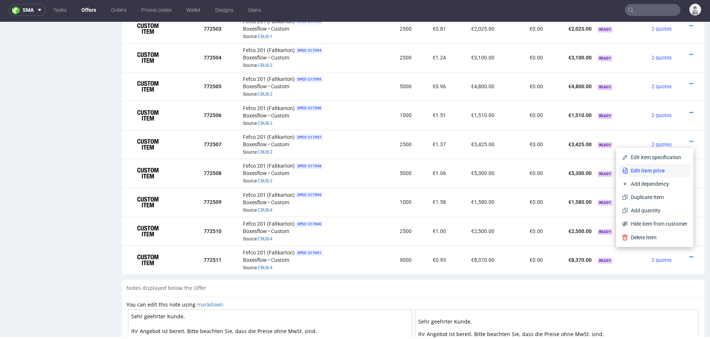
click at [648, 173] on span "Edit item price" at bounding box center [658, 170] width 60 height 7
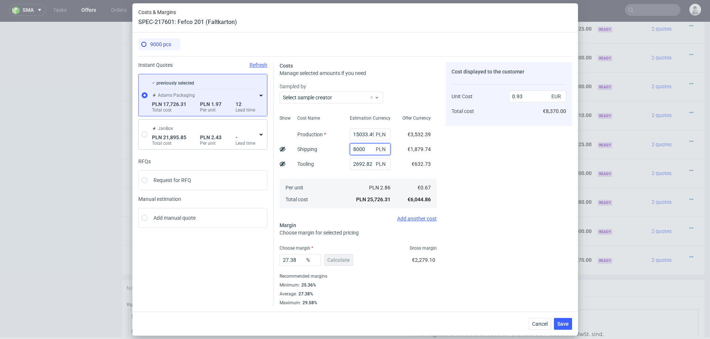
click at [351, 150] on input "8000" at bounding box center [370, 149] width 41 height 12
click at [352, 150] on input "8000" at bounding box center [370, 149] width 41 height 12
type input "7"
type input "0.64"
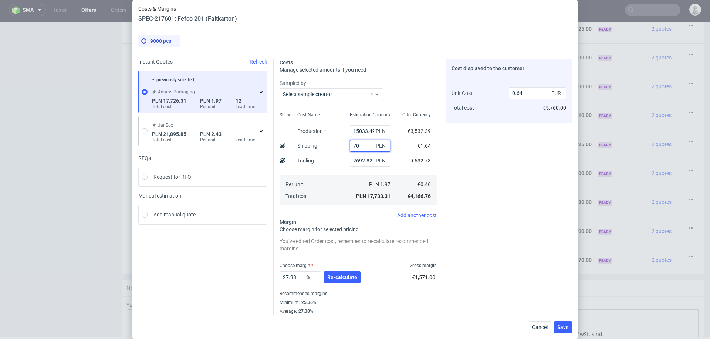
type input "700"
type input "0.66"
type input "7"
click at [346, 185] on div "PLN 2.69" at bounding box center [370, 185] width 53 height 12
click at [337, 278] on span "Re-calculate" at bounding box center [342, 277] width 30 height 5
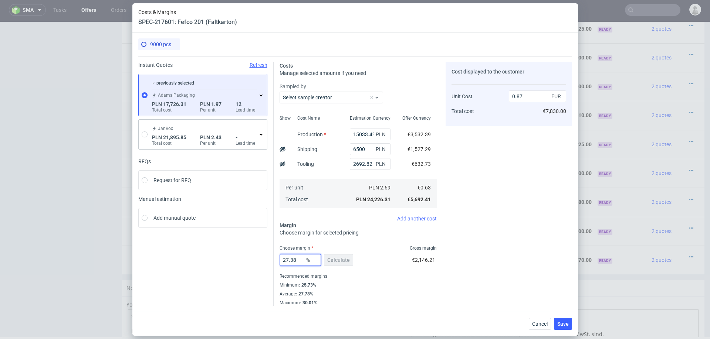
click at [296, 263] on input "27.38" at bounding box center [300, 260] width 41 height 12
click at [459, 272] on div "Cost displayed to the customer Unit Cost Total cost 0.87 EUR €7,830.00" at bounding box center [509, 184] width 126 height 244
click at [565, 319] on button "Save" at bounding box center [563, 324] width 18 height 12
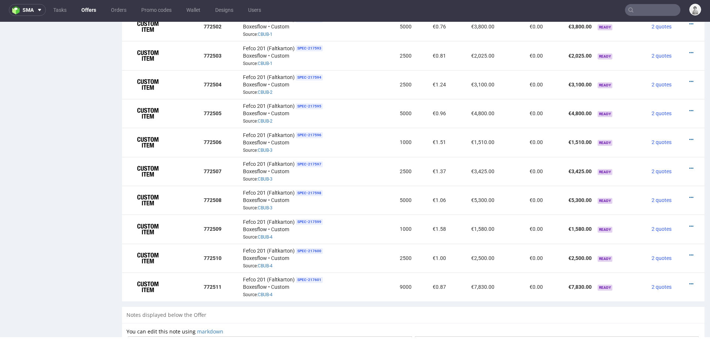
scroll to position [553, 0]
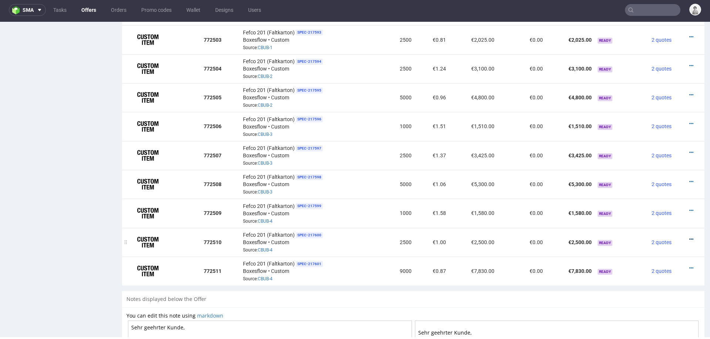
click at [689, 237] on icon at bounding box center [691, 239] width 4 height 5
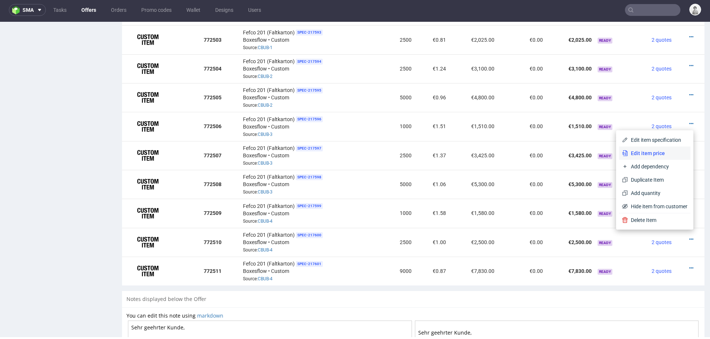
click at [643, 152] on span "Edit item price" at bounding box center [658, 153] width 60 height 7
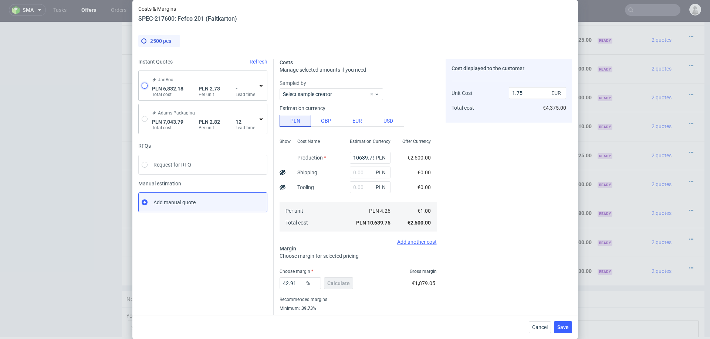
click at [143, 86] on input "radio" at bounding box center [145, 86] width 6 height 6
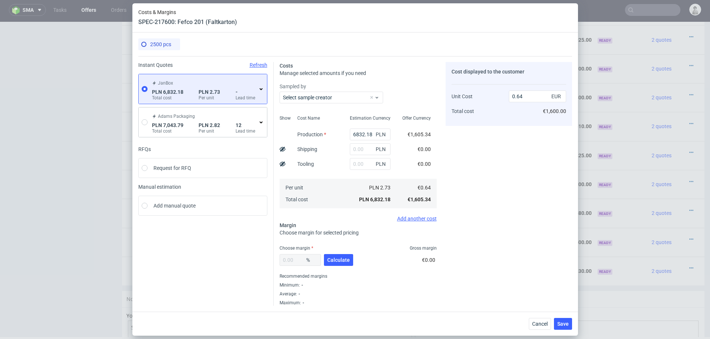
click at [258, 91] on icon at bounding box center [261, 89] width 6 height 6
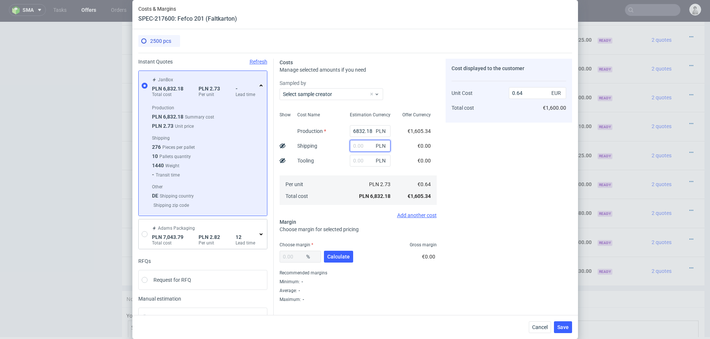
click at [365, 147] on input "text" at bounding box center [370, 146] width 41 height 12
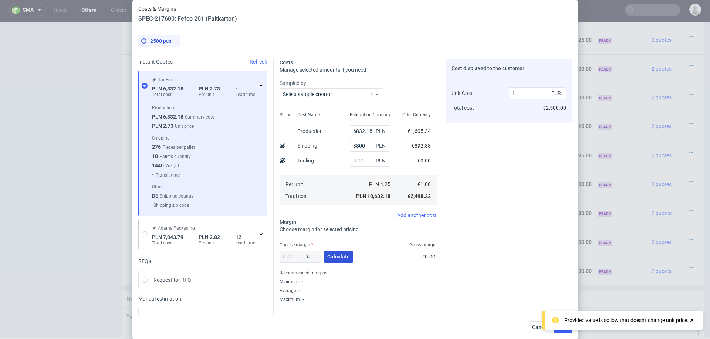
click at [342, 259] on span "Calculate" at bounding box center [338, 256] width 23 height 5
click at [298, 257] on input "33.27" at bounding box center [300, 257] width 41 height 12
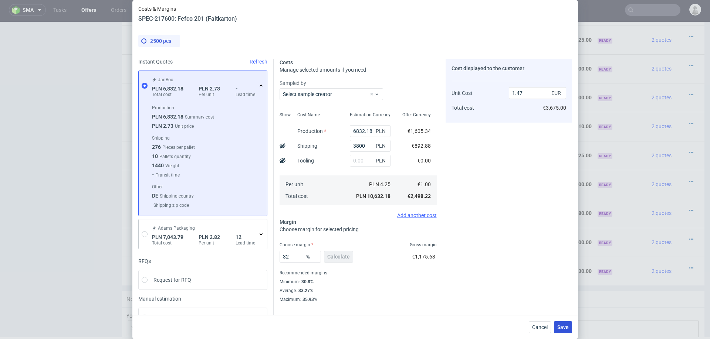
click at [561, 327] on span "Save" at bounding box center [562, 327] width 11 height 5
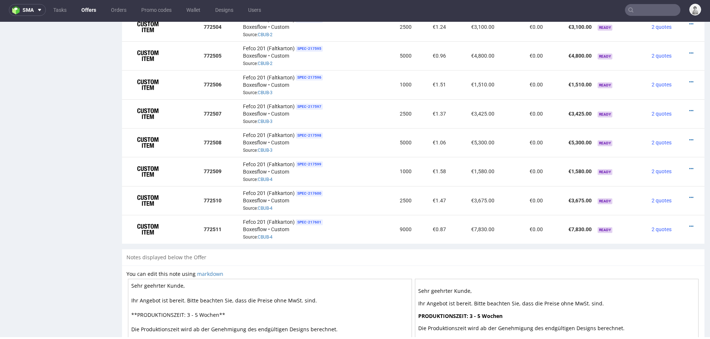
scroll to position [598, 0]
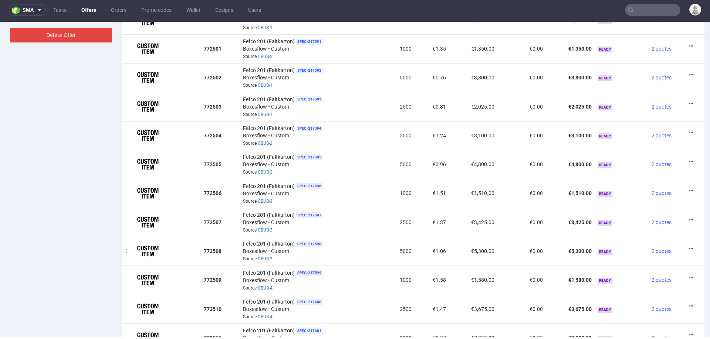
scroll to position [356, 0]
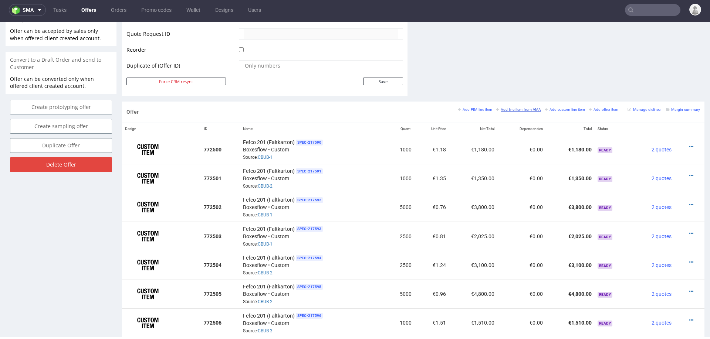
click at [497, 108] on small "Add line item from VMA" at bounding box center [518, 110] width 45 height 4
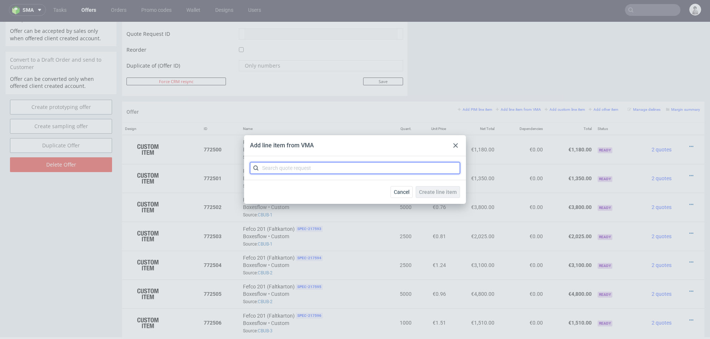
click at [376, 166] on input "text" at bounding box center [355, 168] width 210 height 12
type input "cbub"
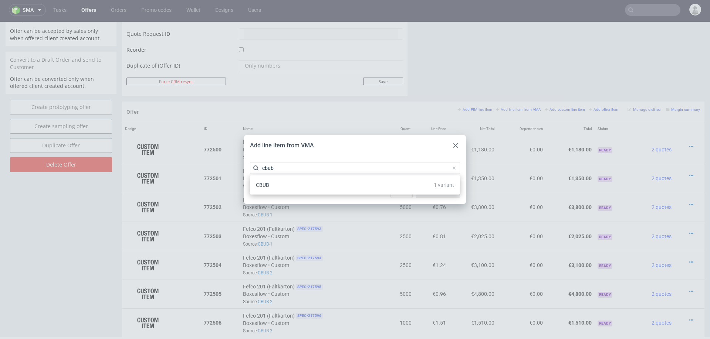
click at [320, 188] on div "CBUB 1 variant" at bounding box center [355, 185] width 204 height 13
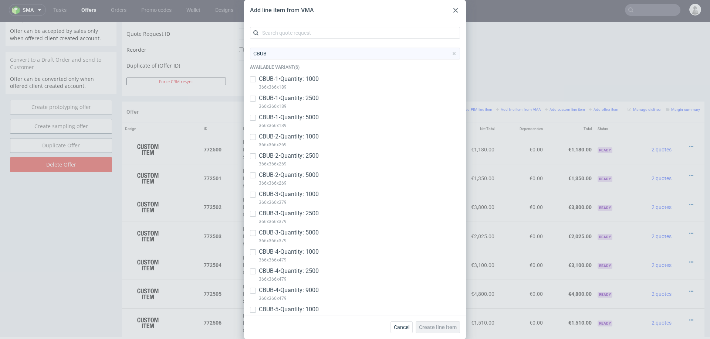
scroll to position [89, 0]
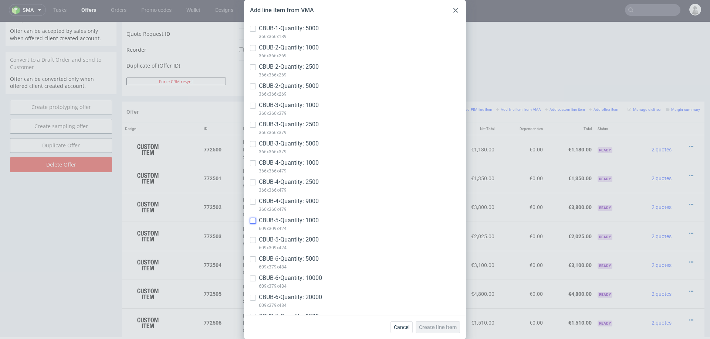
click at [253, 223] on input "checkbox" at bounding box center [253, 221] width 6 height 6
checkbox input "true"
click at [253, 239] on input "checkbox" at bounding box center [253, 240] width 6 height 6
checkbox input "true"
click at [253, 257] on input "checkbox" at bounding box center [253, 260] width 6 height 6
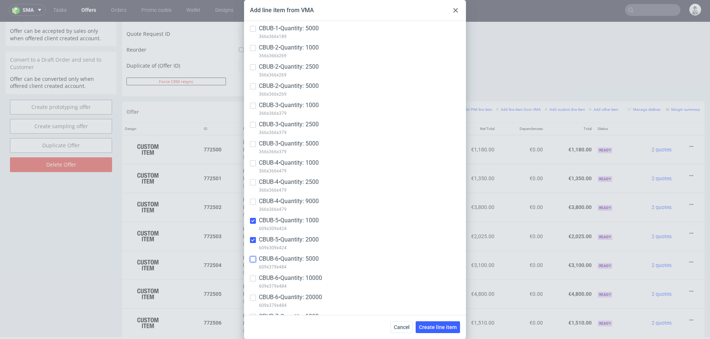
checkbox input "true"
click at [252, 277] on input "checkbox" at bounding box center [253, 279] width 6 height 6
checkbox input "true"
click at [252, 294] on div at bounding box center [253, 298] width 6 height 9
checkbox input "true"
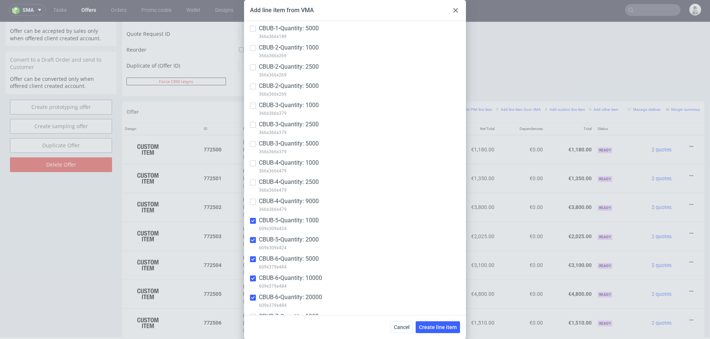
scroll to position [131, 0]
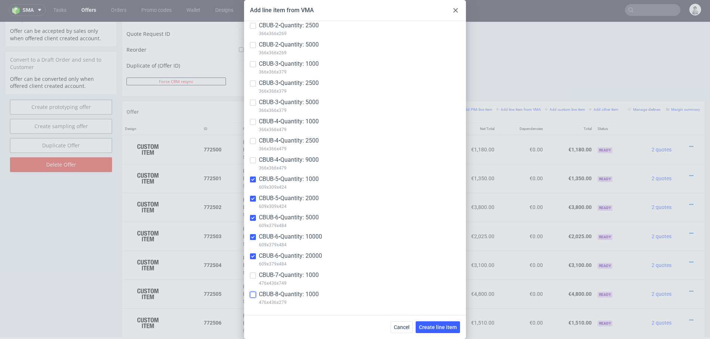
click at [252, 294] on input "checkbox" at bounding box center [253, 295] width 6 height 6
checkbox input "true"
click at [250, 274] on input "checkbox" at bounding box center [253, 276] width 6 height 6
checkbox input "true"
click at [432, 324] on button "Create line item" at bounding box center [438, 328] width 44 height 12
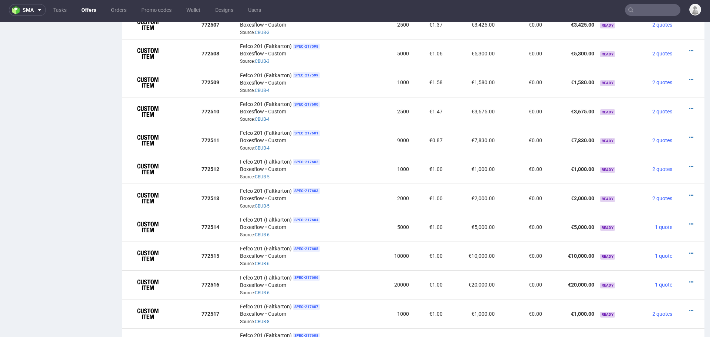
scroll to position [683, 0]
click at [689, 165] on icon at bounding box center [691, 167] width 4 height 5
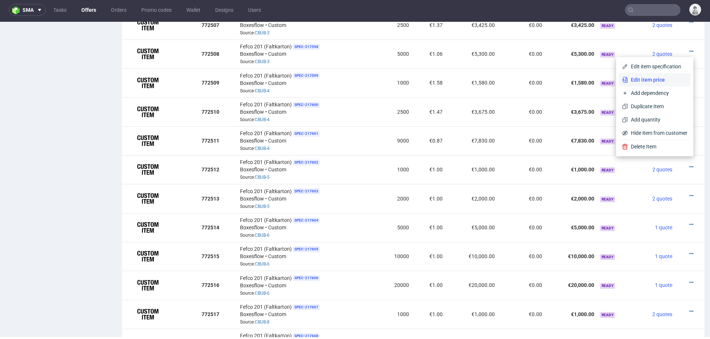
click at [649, 84] on li "Edit item price" at bounding box center [654, 79] width 71 height 13
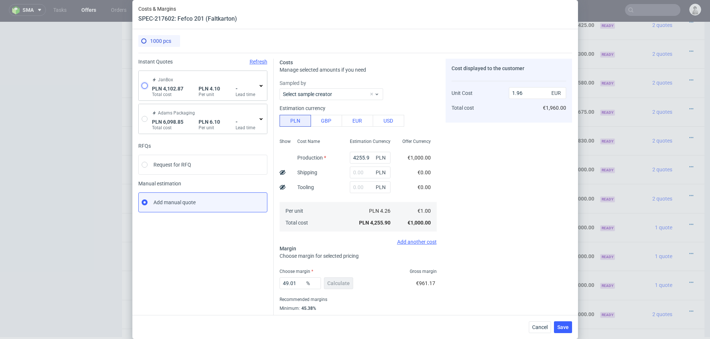
click at [145, 85] on input "radio" at bounding box center [145, 86] width 6 height 6
radio input "true"
radio input "false"
type input "4102.87"
type input "0.96"
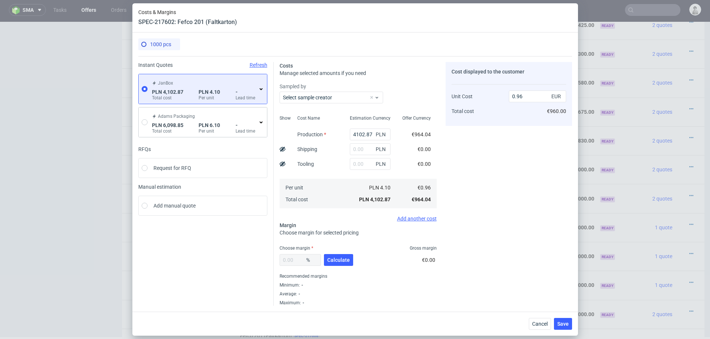
click at [254, 89] on span "-" at bounding box center [246, 92] width 20 height 6
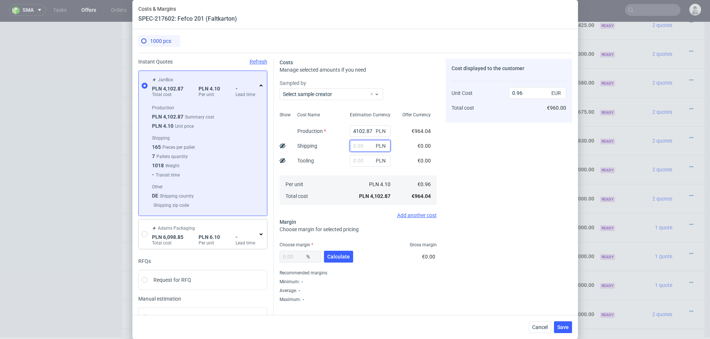
click at [364, 145] on input "text" at bounding box center [370, 146] width 41 height 12
type input "2000"
type input "1.43"
type input "2"
type input "0.96"
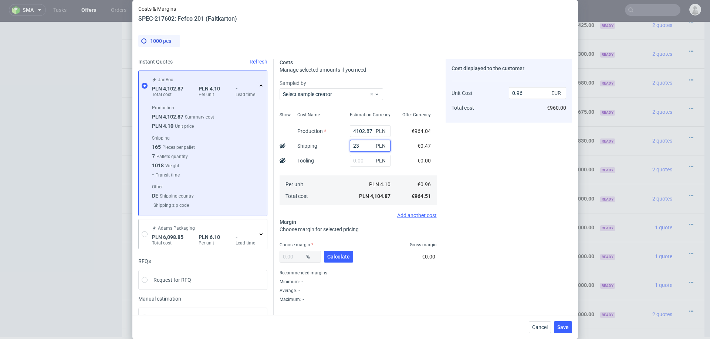
type input "230"
type input "1.01"
type input "2300"
type input "1.5"
type input "2"
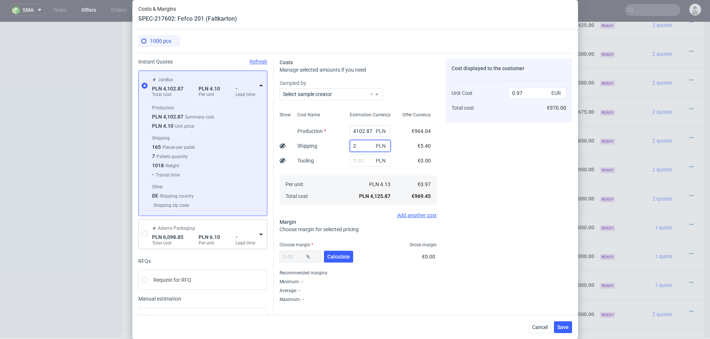
type input "0.96"
type input "25"
type input "0.97"
type input "2500"
type input "1.55"
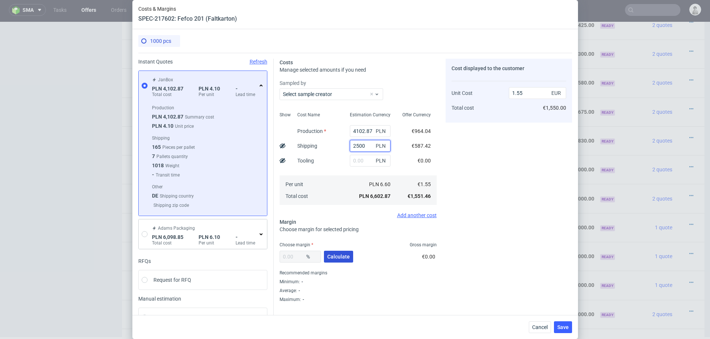
type input "2500"
click at [348, 251] on button "Calculate" at bounding box center [338, 257] width 29 height 12
type input "36.44"
type input "2.44"
click at [294, 257] on input "36.44" at bounding box center [300, 257] width 41 height 12
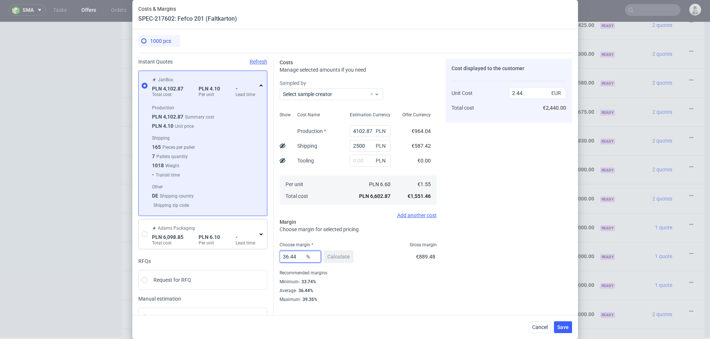
click at [294, 257] on input "36.44" at bounding box center [300, 257] width 41 height 12
type input "34"
type input "2.35"
type input "34"
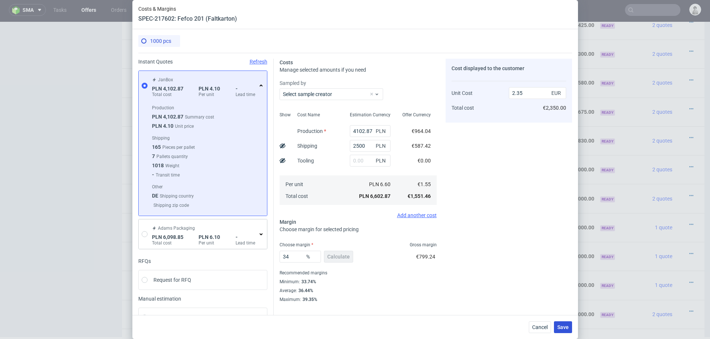
click at [570, 327] on button "Save" at bounding box center [563, 328] width 18 height 12
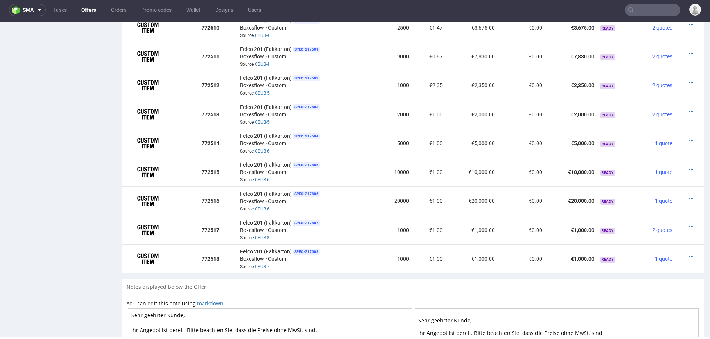
scroll to position [795, 0]
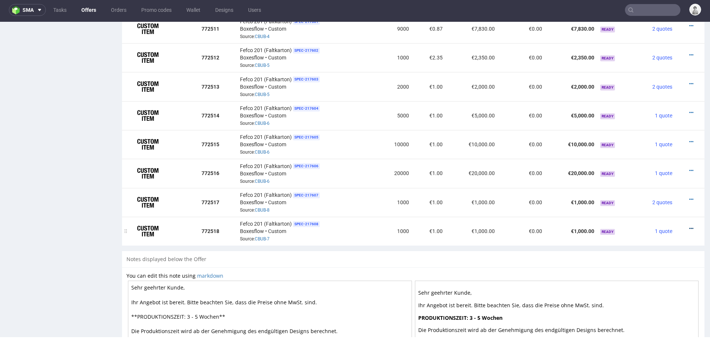
click at [689, 226] on icon at bounding box center [691, 228] width 4 height 5
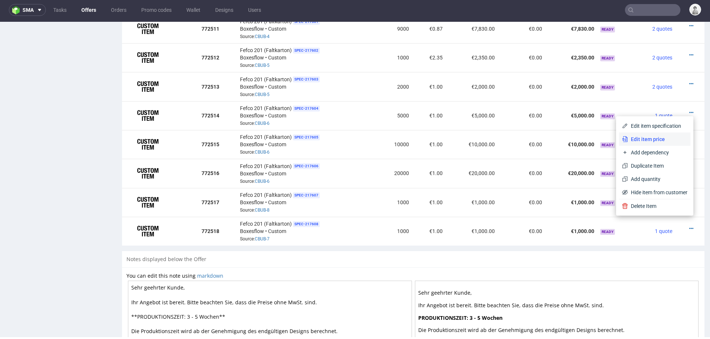
click at [658, 139] on span "Edit item price" at bounding box center [658, 139] width 60 height 7
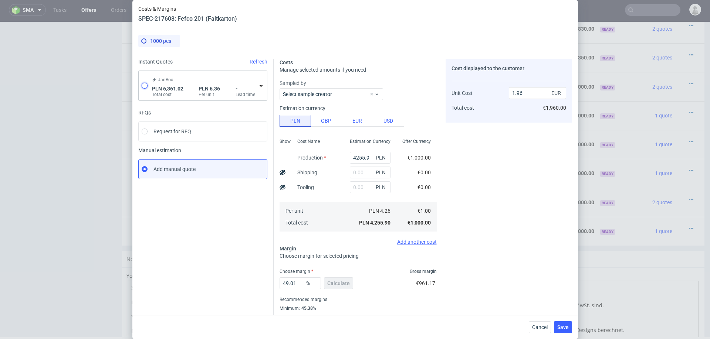
click at [143, 87] on input "radio" at bounding box center [145, 86] width 6 height 6
radio input "true"
radio input "false"
type input "6361.02"
type input "1.49"
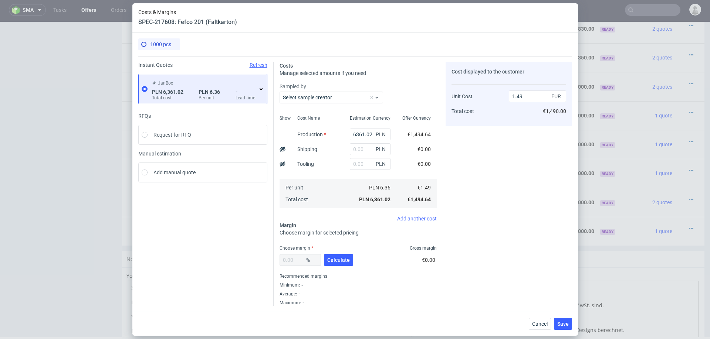
click at [258, 88] on icon at bounding box center [261, 89] width 6 height 6
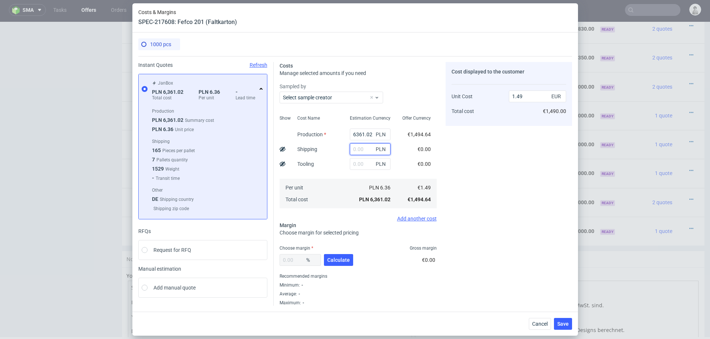
click at [359, 147] on input "text" at bounding box center [370, 149] width 41 height 12
type input "2500"
type input "2.08"
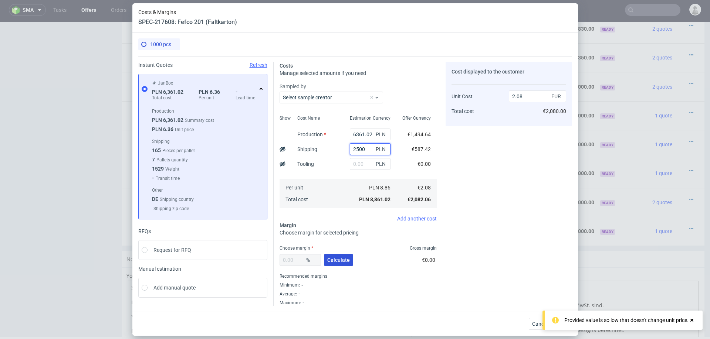
type input "2500"
click at [333, 258] on span "Calculate" at bounding box center [338, 260] width 23 height 5
type input "34.48"
click at [296, 263] on input "34.48" at bounding box center [300, 260] width 41 height 12
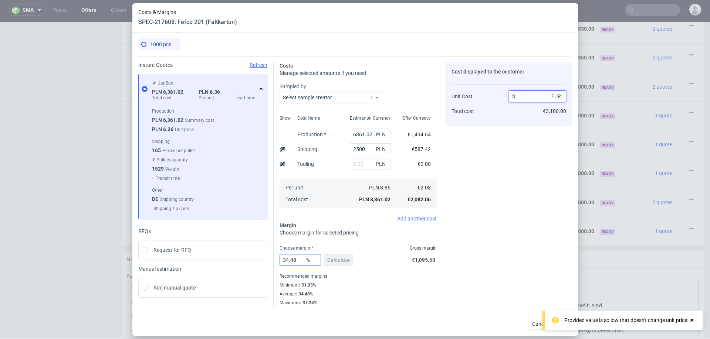
type input "32"
type input "93.5"
type input "32.03"
click at [296, 263] on input "93.5" at bounding box center [300, 260] width 41 height 12
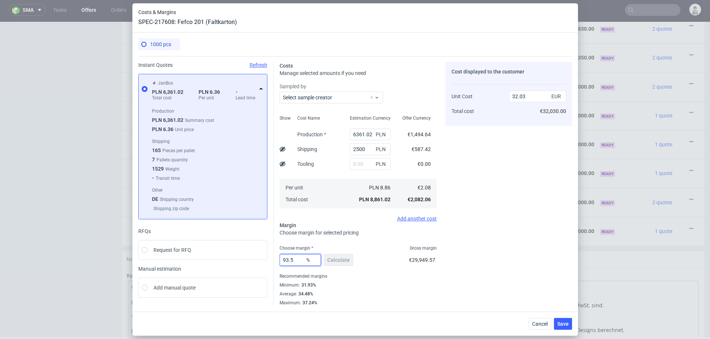
click at [296, 263] on input "93.5" at bounding box center [300, 260] width 41 height 12
type input "32"
type input "3.06"
type input "32"
click at [465, 267] on div "Cost displayed to the customer Unit Cost Total cost 3.06 EUR €3,060.00" at bounding box center [509, 184] width 126 height 244
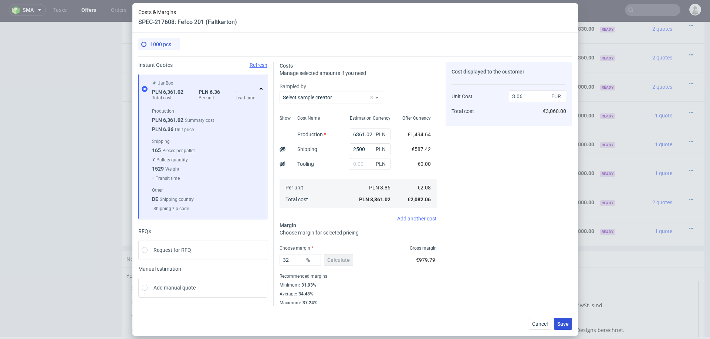
click at [567, 322] on span "Save" at bounding box center [562, 324] width 11 height 5
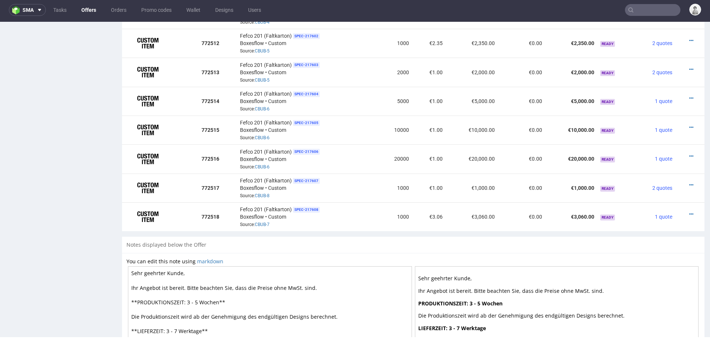
scroll to position [809, 0]
click at [689, 183] on icon at bounding box center [691, 185] width 4 height 5
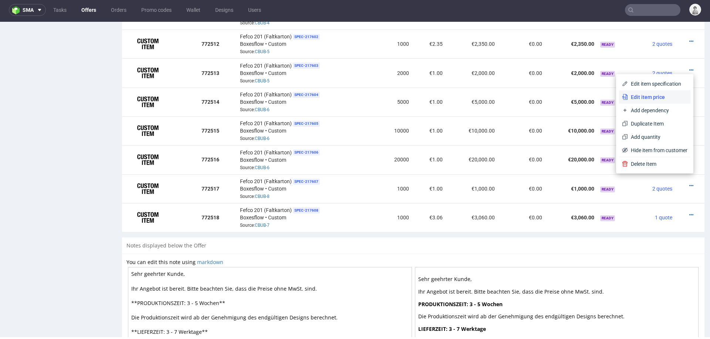
click at [652, 95] on span "Edit item price" at bounding box center [658, 97] width 60 height 7
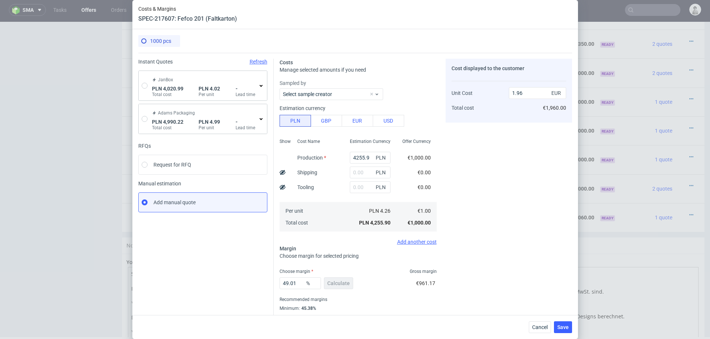
click at [148, 85] on div "JanBox PLN 4,020.99 Total cost PLN 4.02 Per unit - Lead time" at bounding box center [203, 86] width 128 height 30
click at [142, 86] on input "radio" at bounding box center [145, 86] width 6 height 6
radio input "true"
radio input "false"
type input "4020.99"
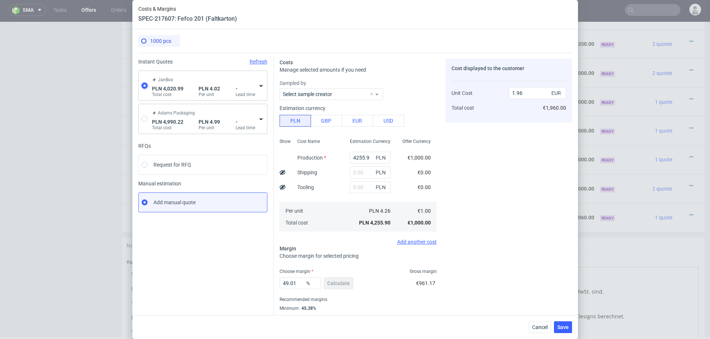
type input "0.94"
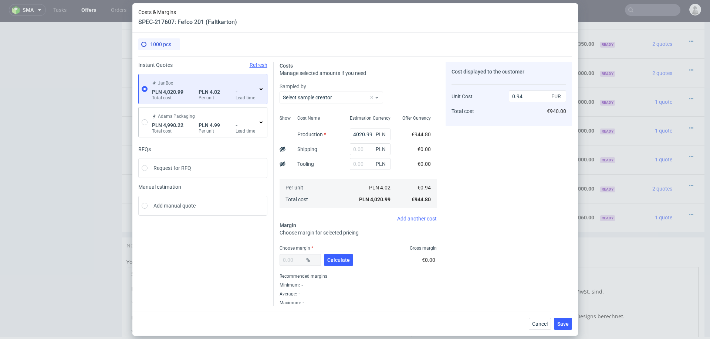
click at [260, 90] on icon at bounding box center [261, 89] width 6 height 6
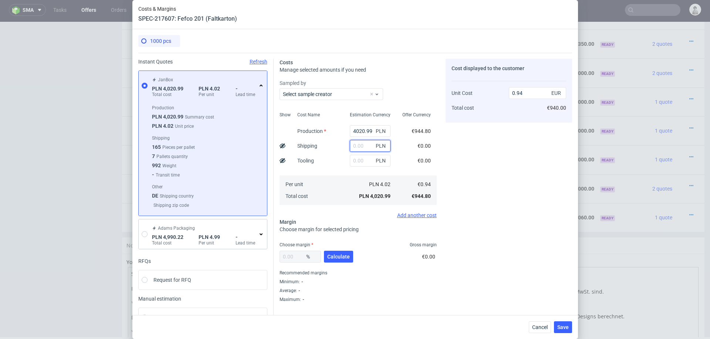
click at [363, 142] on input "text" at bounding box center [370, 146] width 41 height 12
type input "2500"
type input "1.53"
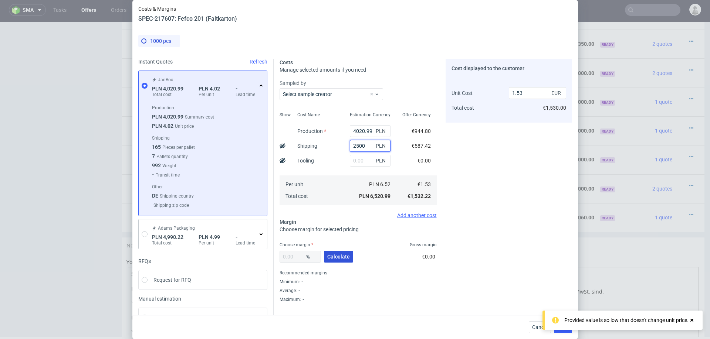
type input "2500"
click at [341, 259] on span "Calculate" at bounding box center [338, 256] width 23 height 5
type input "36.52"
type input "2.42"
click at [301, 256] on input "36.52" at bounding box center [300, 257] width 41 height 12
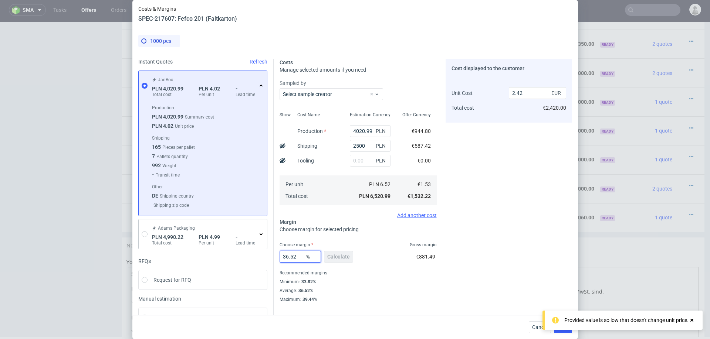
click at [301, 256] on input "36.52" at bounding box center [300, 257] width 41 height 12
type input "34"
type input "2.32"
type input "34"
click at [462, 297] on div "Cost displayed to the customer Unit Cost Total cost 2.32 EUR €2,420.00" at bounding box center [509, 181] width 126 height 244
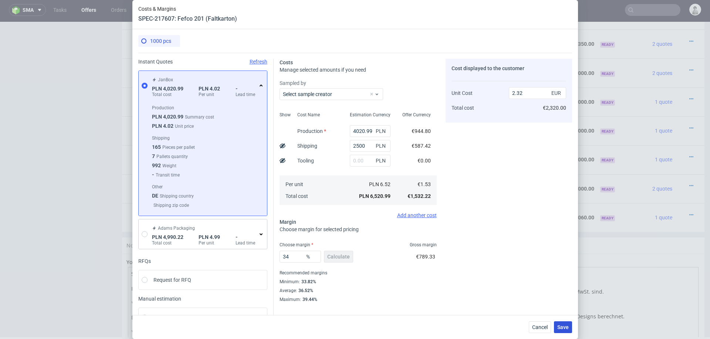
click at [566, 329] on span "Save" at bounding box center [562, 327] width 11 height 5
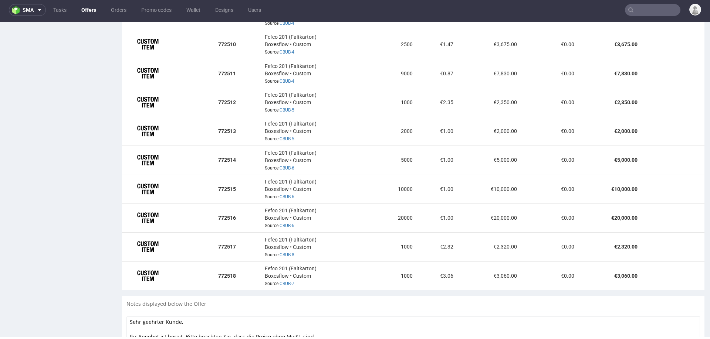
scroll to position [773, 0]
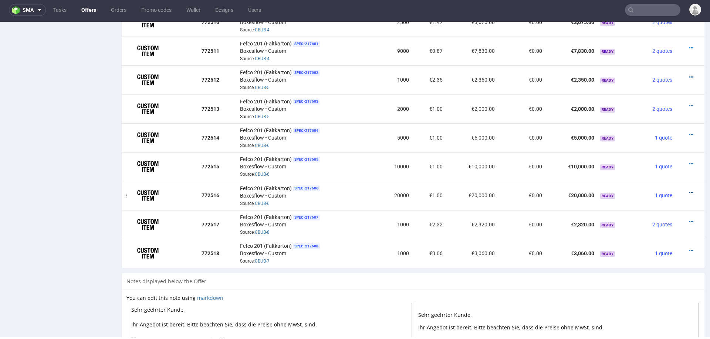
click at [689, 190] on icon at bounding box center [691, 192] width 4 height 5
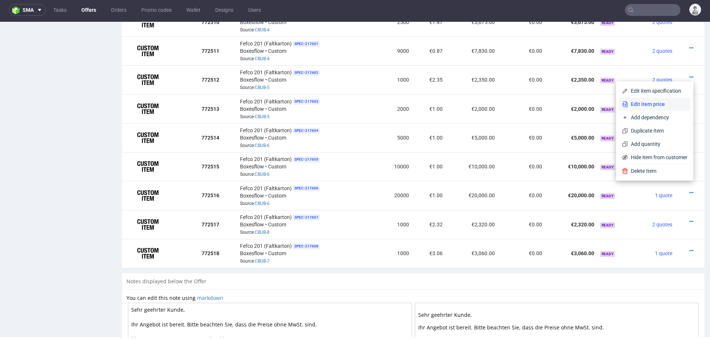
click at [642, 108] on span "Edit item price" at bounding box center [658, 104] width 60 height 7
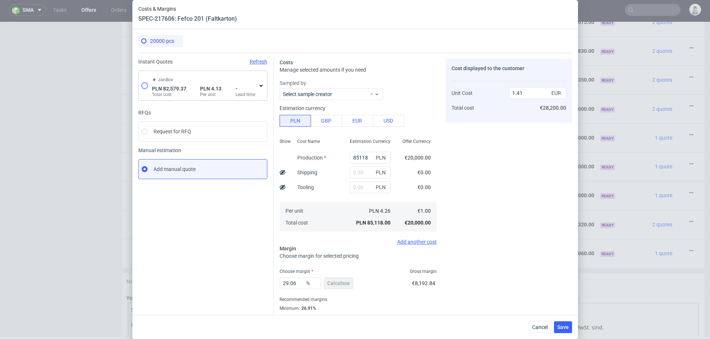
click at [143, 88] on input "radio" at bounding box center [145, 86] width 6 height 6
radio input "true"
radio input "false"
type input "82579.37"
type input "0.97"
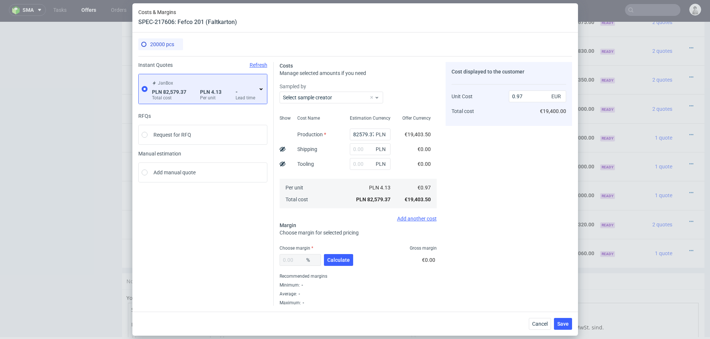
click at [259, 91] on icon at bounding box center [261, 89] width 6 height 6
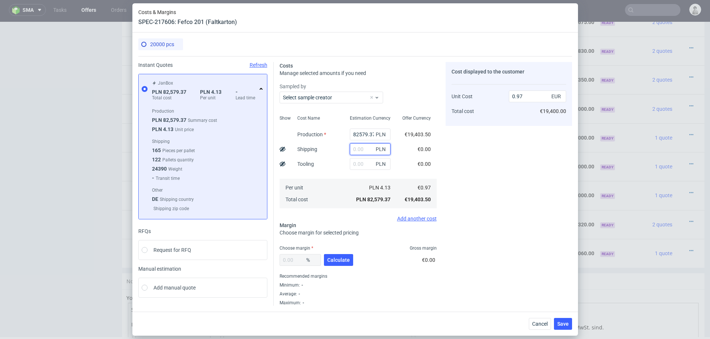
click at [364, 151] on input "text" at bounding box center [370, 149] width 41 height 12
type input "10000"
type input "1.09"
type input "10000"
click at [287, 203] on div at bounding box center [286, 200] width 12 height 12
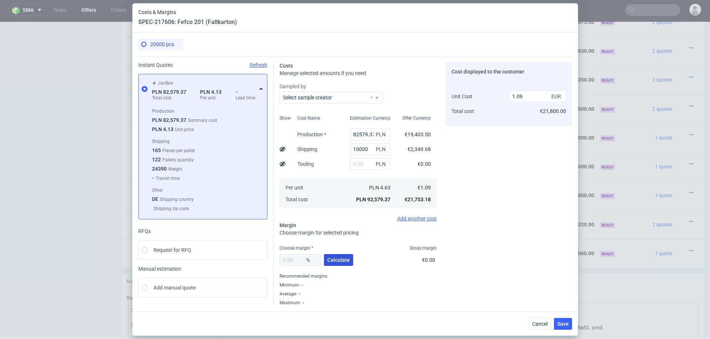
click at [330, 262] on span "Calculate" at bounding box center [338, 260] width 23 height 5
type input "18.86"
type input "1.34"
click at [567, 326] on span "Save" at bounding box center [562, 324] width 11 height 5
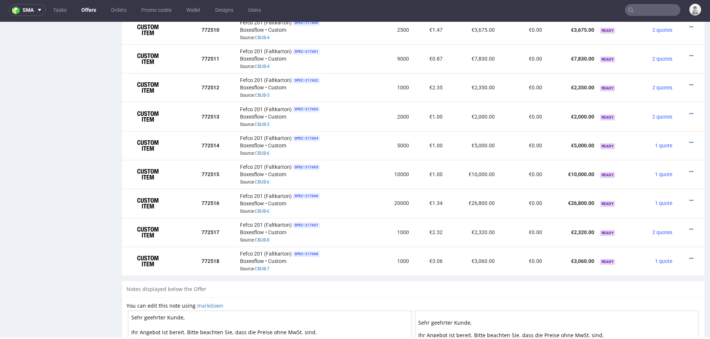
scroll to position [777, 0]
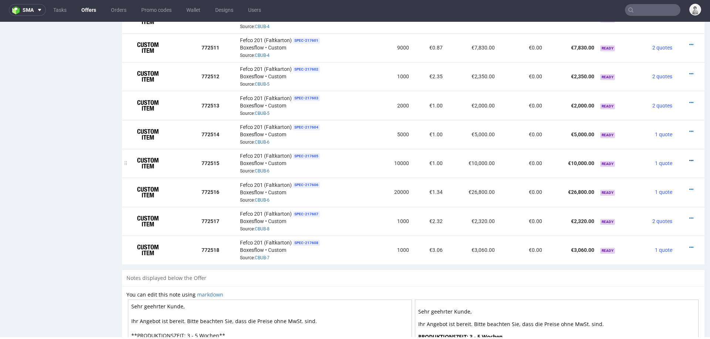
click at [689, 158] on icon at bounding box center [691, 160] width 4 height 5
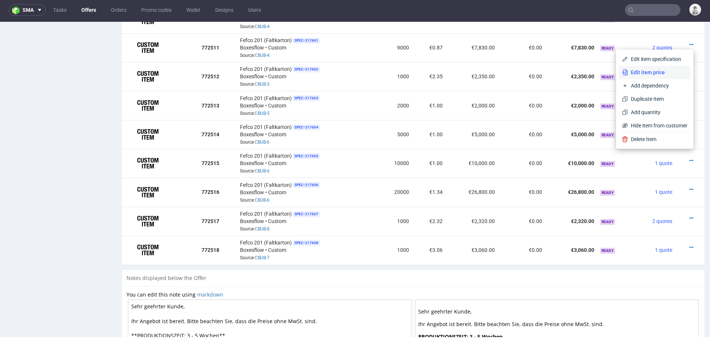
click at [649, 76] on li "Edit item price" at bounding box center [654, 72] width 71 height 13
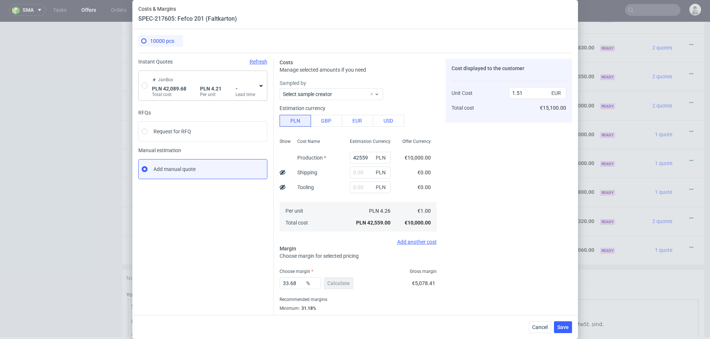
click at [145, 89] on div "JanBox PLN 42,089.68 Total cost PLN 4.21 Per unit - Lead time" at bounding box center [203, 86] width 128 height 30
click at [255, 88] on div "- Lead time" at bounding box center [246, 92] width 21 height 12
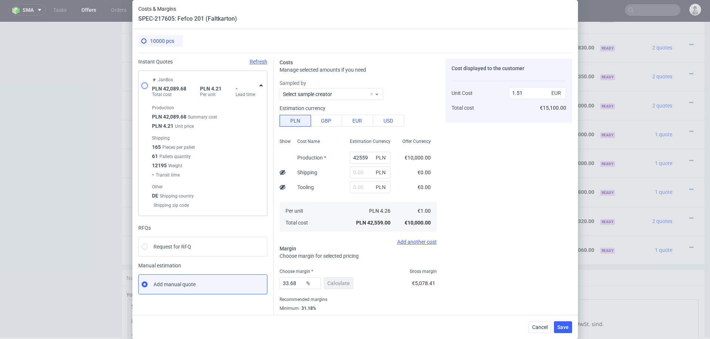
click at [144, 85] on input "radio" at bounding box center [145, 86] width 6 height 6
radio input "true"
radio input "false"
type input "42089.68"
type input "0.99"
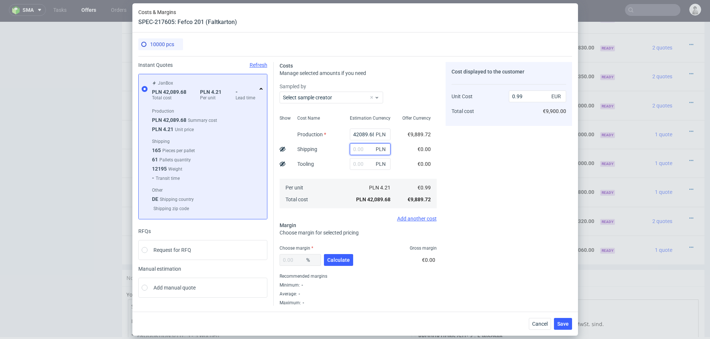
click at [363, 151] on input "text" at bounding box center [370, 149] width 41 height 12
type input "6000"
type input "1.13"
type input "6000"
click at [344, 260] on span "Calculate" at bounding box center [338, 260] width 23 height 5
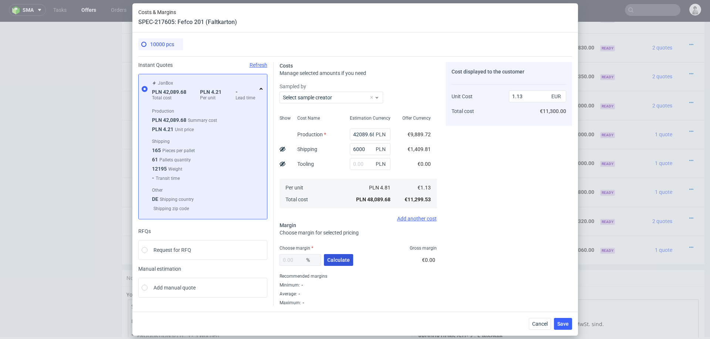
type input "23.22"
type input "1.47"
click at [565, 325] on span "Save" at bounding box center [562, 324] width 11 height 5
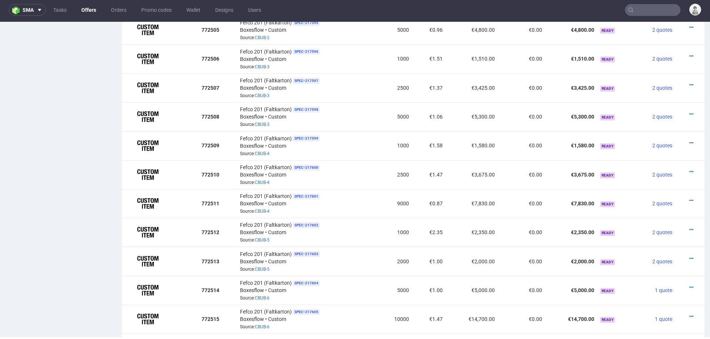
scroll to position [638, 0]
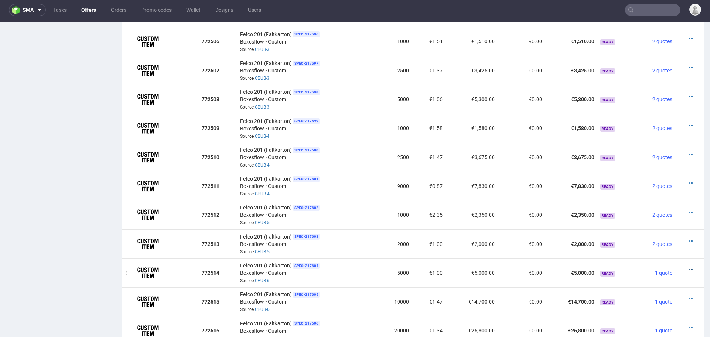
click at [689, 268] on icon at bounding box center [691, 270] width 4 height 5
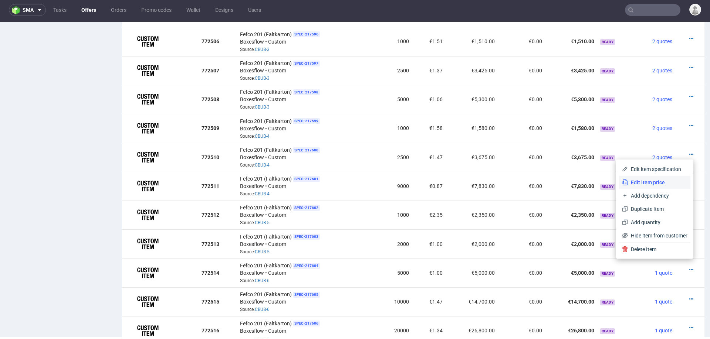
click at [660, 177] on li "Edit item price" at bounding box center [654, 182] width 71 height 13
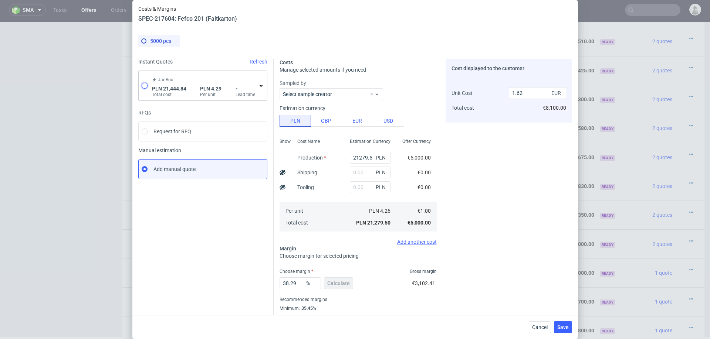
click at [143, 88] on input "radio" at bounding box center [145, 86] width 6 height 6
radio input "true"
radio input "false"
type input "21444.84"
type input "1.01"
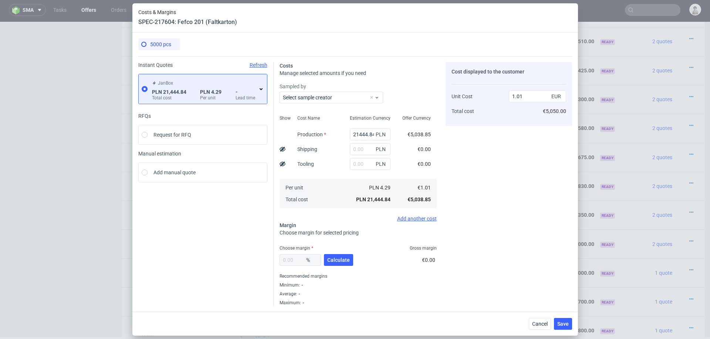
click at [258, 88] on icon at bounding box center [261, 89] width 6 height 6
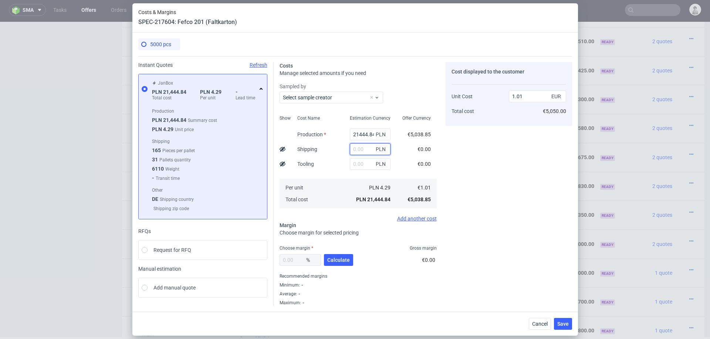
click at [362, 152] on input "text" at bounding box center [370, 149] width 41 height 12
type input "400"
type input "1.03"
type input "4000"
type input "1.2"
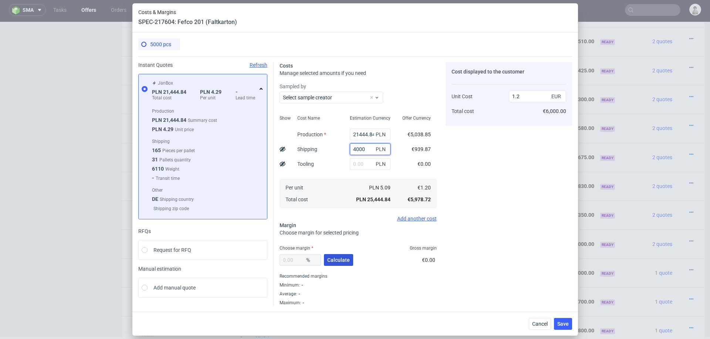
type input "4000"
click at [340, 261] on span "Calculate" at bounding box center [338, 260] width 23 height 5
type input "27.46"
type input "1.65"
click at [366, 148] on input "4000" at bounding box center [370, 149] width 41 height 12
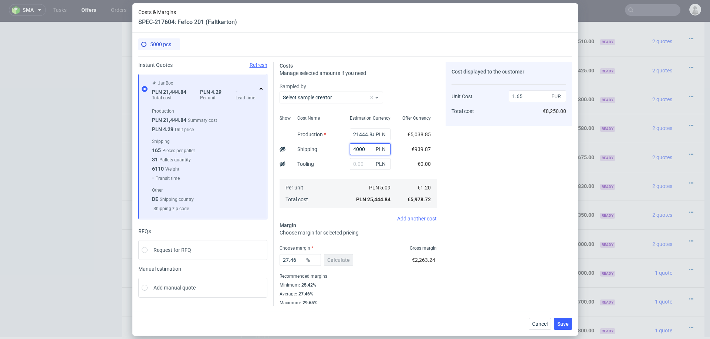
click at [366, 148] on input "4000" at bounding box center [370, 149] width 41 height 12
type input "5000"
type input "1.71"
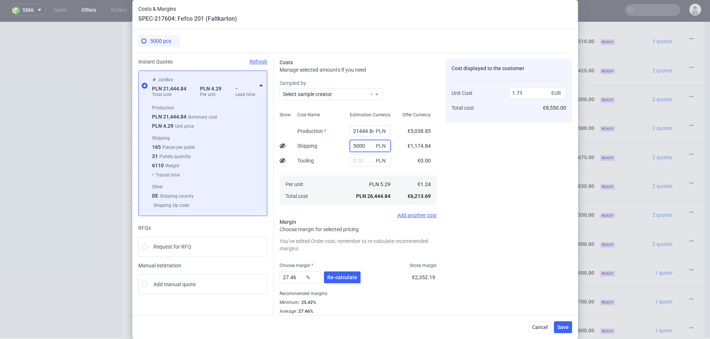
type input "5000"
click at [324, 187] on div "Per unit Total cost" at bounding box center [317, 191] width 53 height 30
click at [336, 273] on button "Re-calculate" at bounding box center [342, 278] width 37 height 12
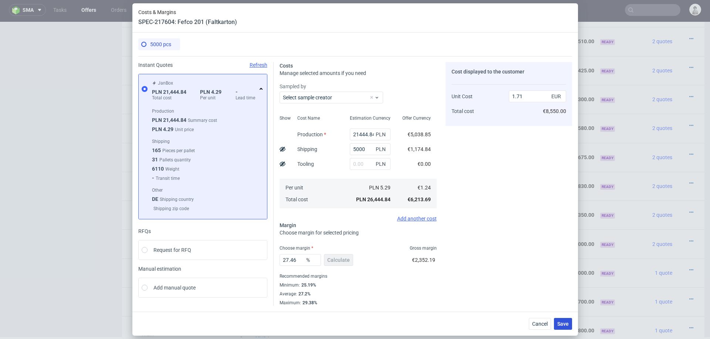
click at [563, 325] on span "Save" at bounding box center [562, 324] width 11 height 5
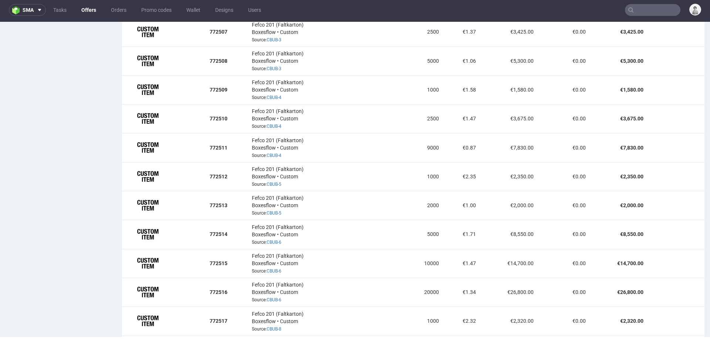
scroll to position [667, 0]
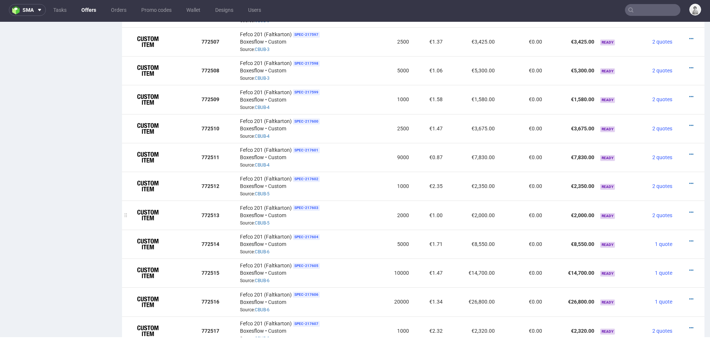
click at [686, 209] on div at bounding box center [687, 212] width 19 height 7
click at [689, 210] on icon at bounding box center [691, 212] width 4 height 5
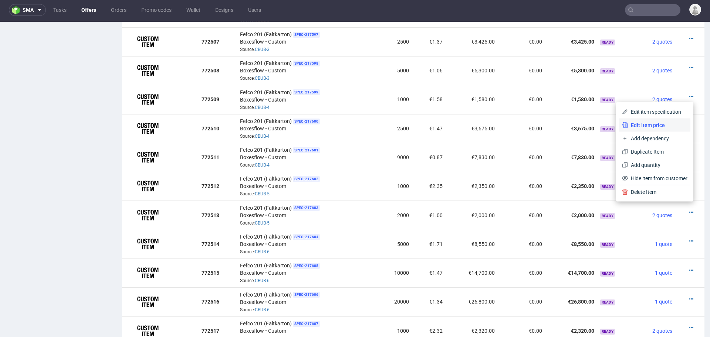
click at [659, 128] on span "Edit item price" at bounding box center [658, 125] width 60 height 7
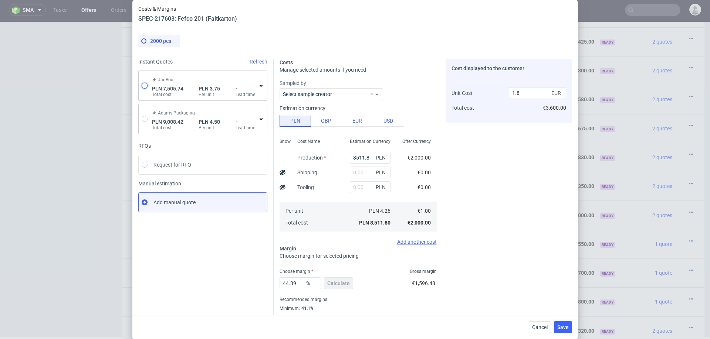
click at [145, 85] on input "radio" at bounding box center [145, 86] width 6 height 6
radio input "true"
radio input "false"
type input "7505.74"
type input "0.88"
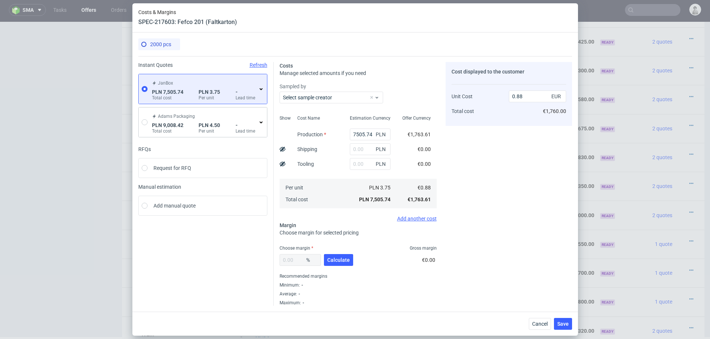
click at [258, 91] on div "JanBox PLN 7,505.74 Total cost PLN 3.75 Per unit - Lead time" at bounding box center [205, 89] width 108 height 24
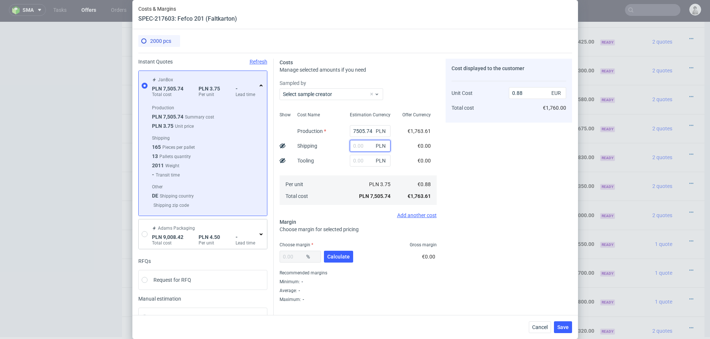
click at [358, 145] on input "text" at bounding box center [370, 146] width 41 height 12
type input "45000"
type input "6.17"
type input "4500"
type input "1.41"
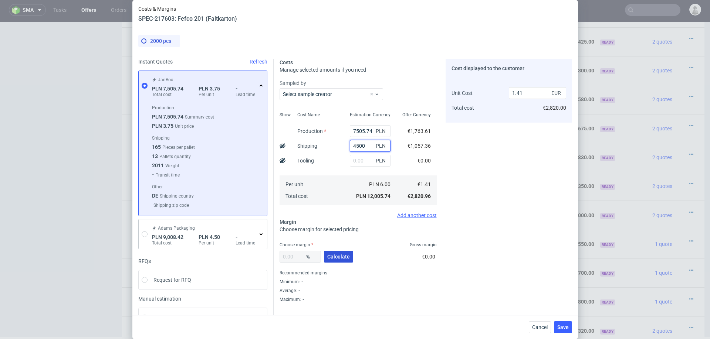
type input "4500"
click at [336, 261] on button "Calculate" at bounding box center [338, 257] width 29 height 12
type input "32.46"
type input "2.09"
click at [560, 327] on span "Save" at bounding box center [562, 327] width 11 height 5
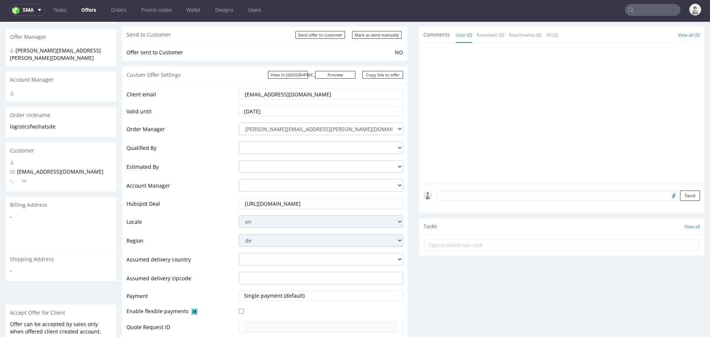
scroll to position [0, 0]
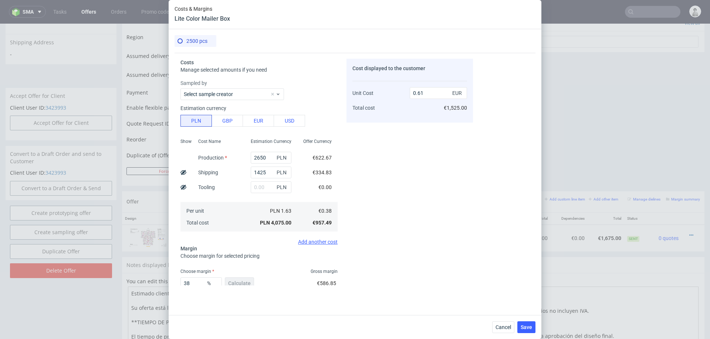
scroll to position [43, 0]
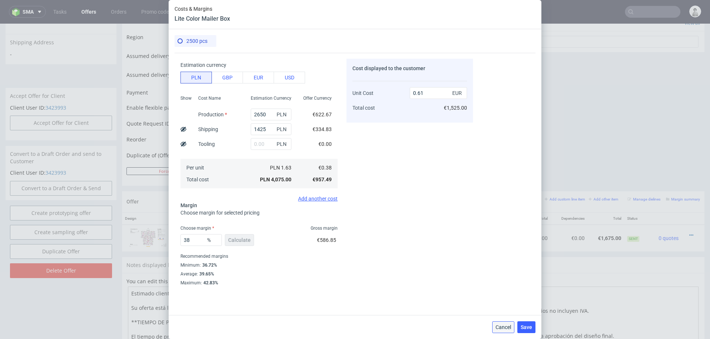
click at [501, 326] on span "Cancel" at bounding box center [504, 327] width 16 height 5
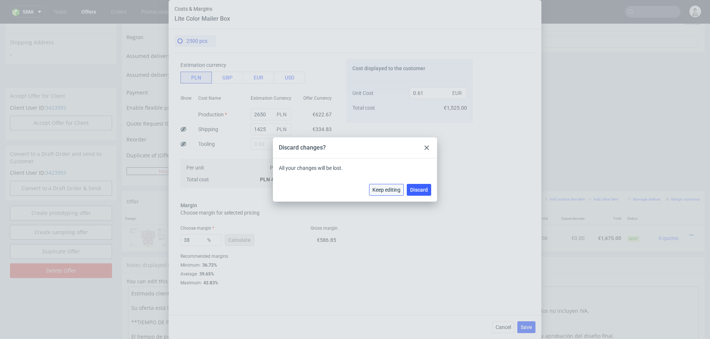
click at [393, 185] on button "Keep editing" at bounding box center [386, 190] width 35 height 12
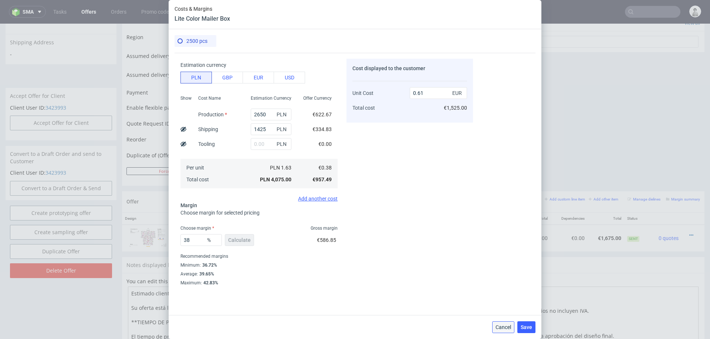
click at [507, 325] on span "Cancel" at bounding box center [504, 327] width 16 height 5
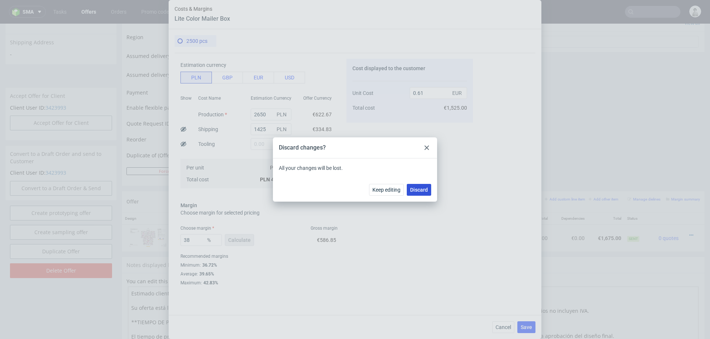
click at [418, 190] on span "Discard" at bounding box center [419, 189] width 18 height 5
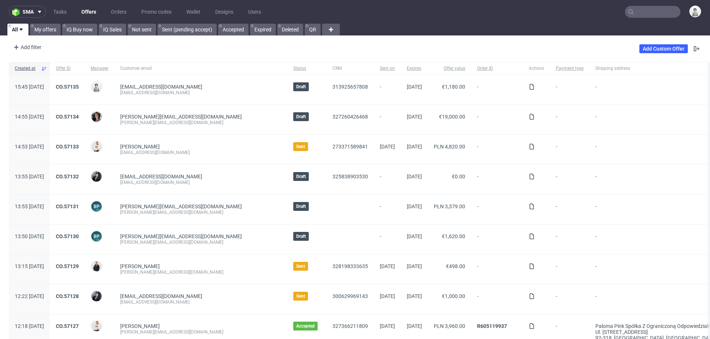
click at [653, 4] on nav "sma Tasks Offers Orders Promo codes Wallet Designs Users" at bounding box center [355, 12] width 710 height 24
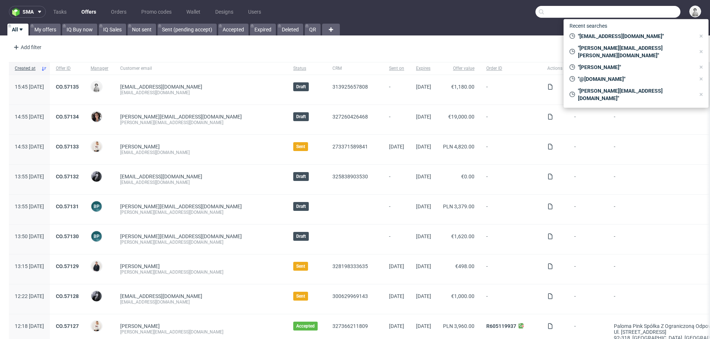
click at [653, 11] on input "text" at bounding box center [607, 12] width 145 height 12
paste input "[EMAIL_ADDRESS][DOMAIN_NAME]"
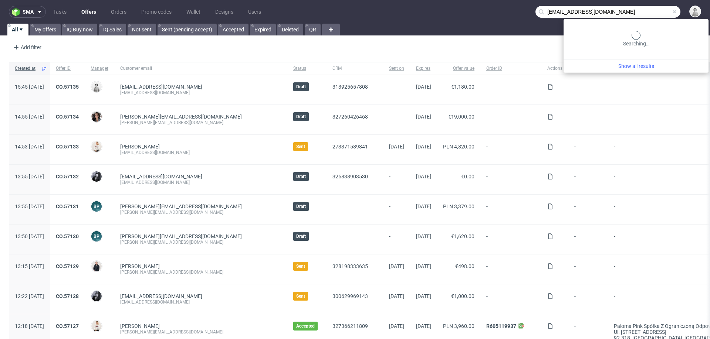
type input "[EMAIL_ADDRESS][DOMAIN_NAME]"
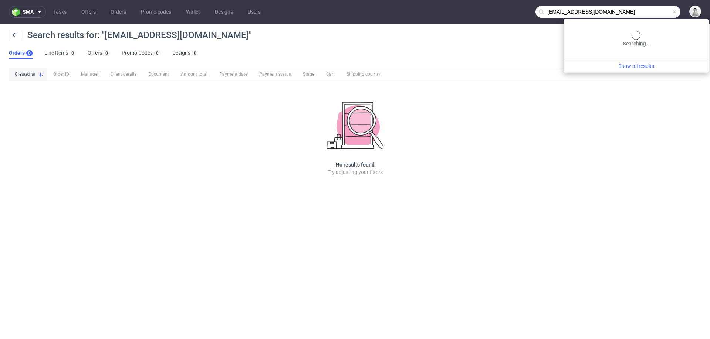
click at [644, 13] on input "[EMAIL_ADDRESS][DOMAIN_NAME]" at bounding box center [607, 12] width 145 height 12
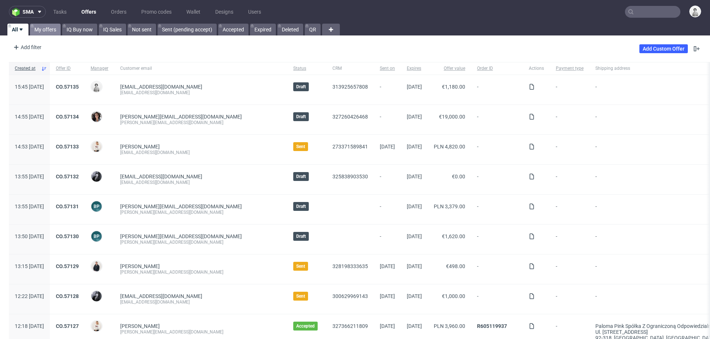
click at [46, 30] on link "My offers" at bounding box center [45, 30] width 31 height 12
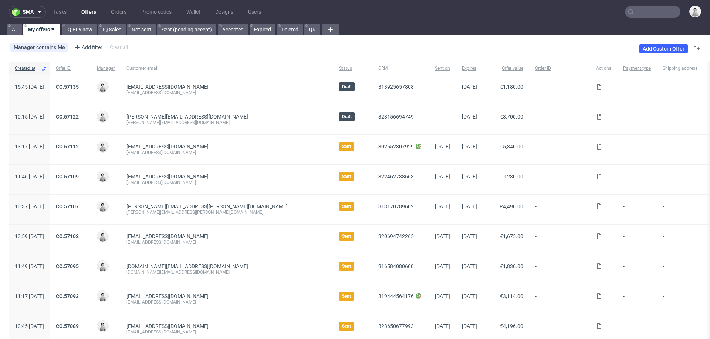
click at [645, 41] on div "Manager contains Me Add filter Hide filters Clear all Add Custom Offer" at bounding box center [355, 48] width 710 height 21
click at [645, 45] on link "Add Custom Offer" at bounding box center [663, 48] width 48 height 9
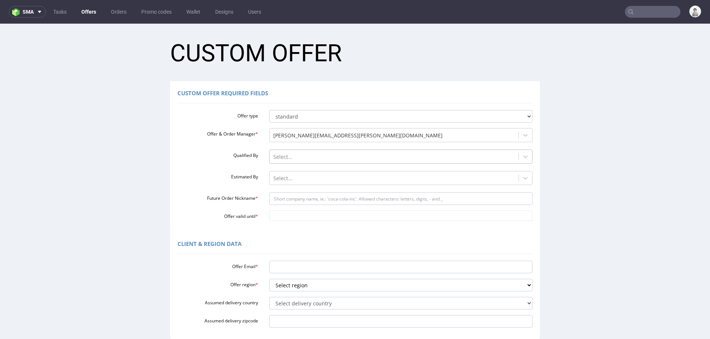
click at [328, 157] on div at bounding box center [394, 157] width 242 height 9
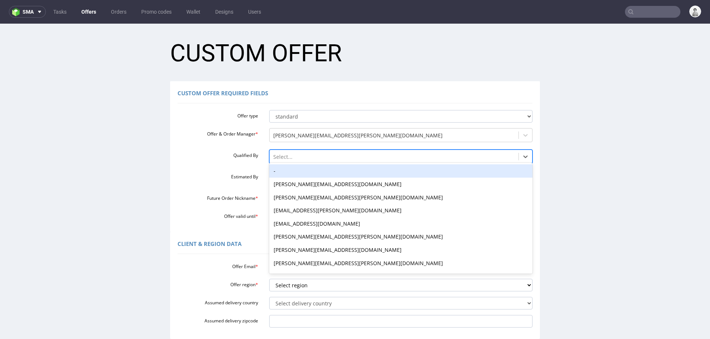
click at [321, 170] on div "-" at bounding box center [401, 171] width 264 height 13
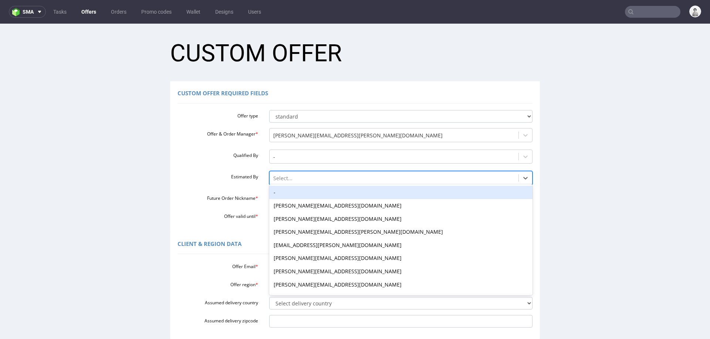
click at [318, 176] on div at bounding box center [394, 178] width 242 height 9
click at [314, 192] on div "-" at bounding box center [401, 192] width 264 height 13
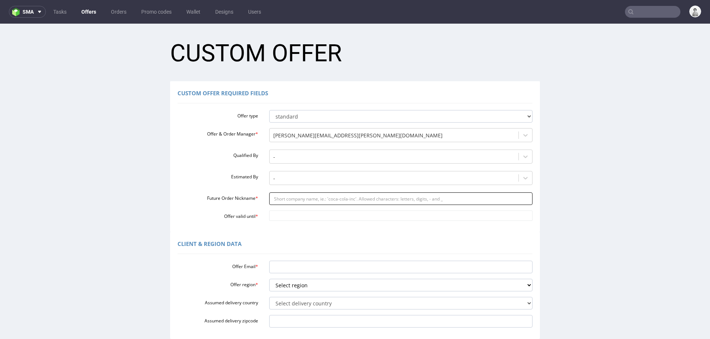
click at [310, 200] on input "Future Order Nickname *" at bounding box center [401, 199] width 264 height 13
paste input "cupcookie905gmailcom"
type input "cupcookie905gmailcom"
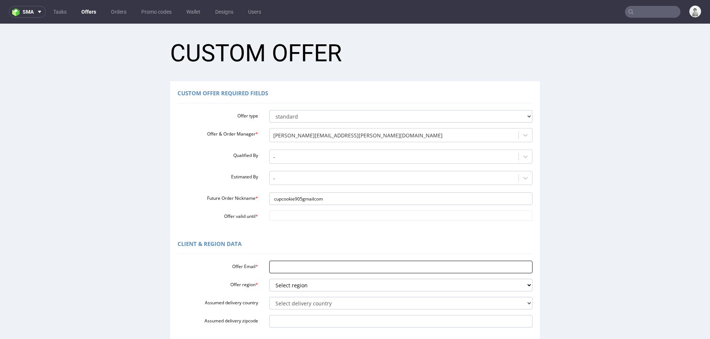
click at [318, 266] on input "Offer Email *" at bounding box center [401, 267] width 264 height 13
paste input "[URL][DOMAIN_NAME]"
type input "[URL][DOMAIN_NAME]"
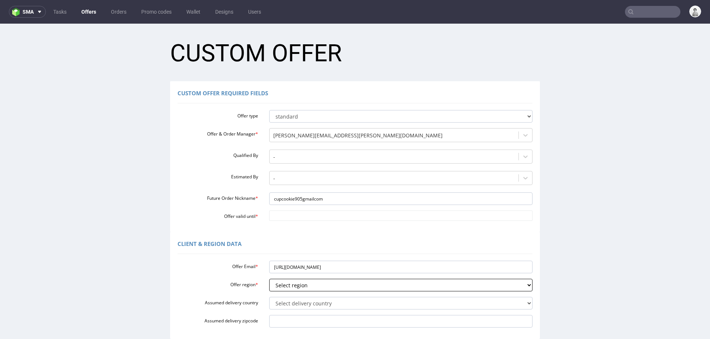
click at [301, 289] on select "Select region eu gb de pl cz fr it es" at bounding box center [401, 285] width 264 height 13
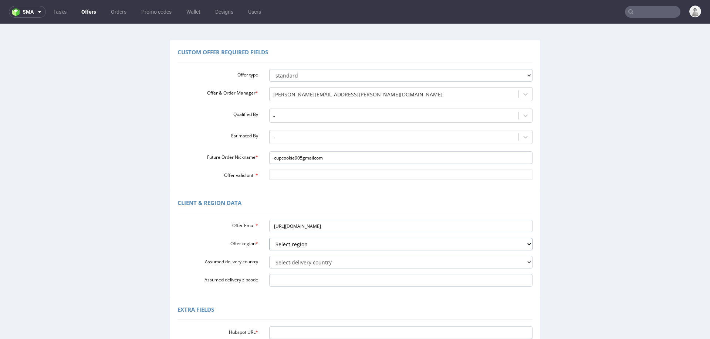
scroll to position [53, 0]
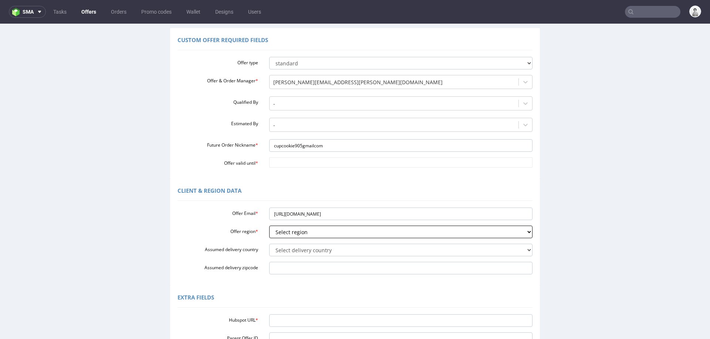
click at [307, 230] on select "Select region eu gb de pl cz fr it es" at bounding box center [401, 232] width 264 height 13
select select "es"
click at [269, 226] on select "Select region eu gb de pl cz fr it es" at bounding box center [401, 232] width 264 height 13
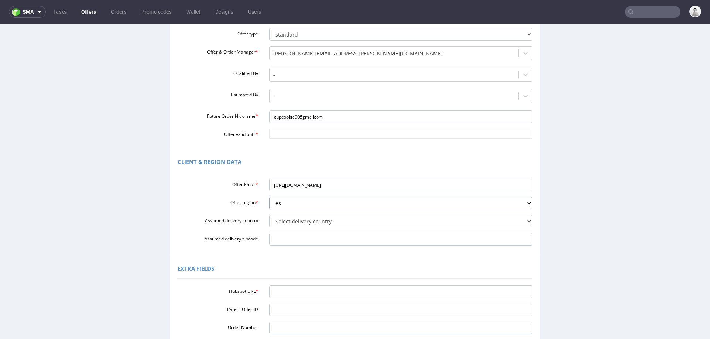
scroll to position [94, 0]
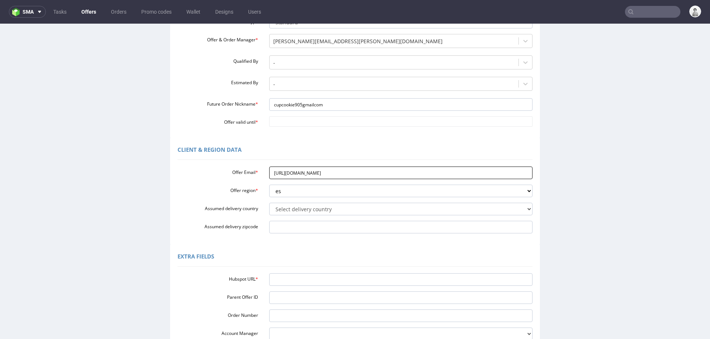
click at [304, 174] on input "https://app-eu1.hubspot.com/contacts/25600958/record/0-3/317124528349/?interact…" at bounding box center [401, 173] width 264 height 13
click at [284, 282] on input "Hubspot URL *" at bounding box center [401, 280] width 264 height 13
paste input "https://app-eu1.hubspot.com/contacts/25600958/record/0-3/317124528349/?interact…"
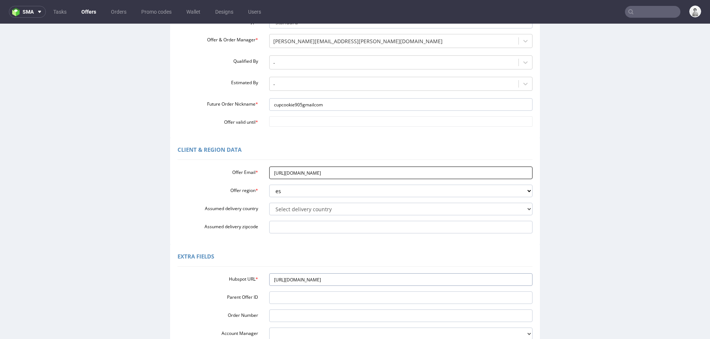
type input "https://app-eu1.hubspot.com/contacts/25600958/record/0-3/317124528349/?interact…"
click at [316, 170] on input "https://app-eu1.hubspot.com/contacts/25600958/record/0-3/317124528349/?interact…" at bounding box center [401, 173] width 264 height 13
paste input "cupcookie905@gmail.com"
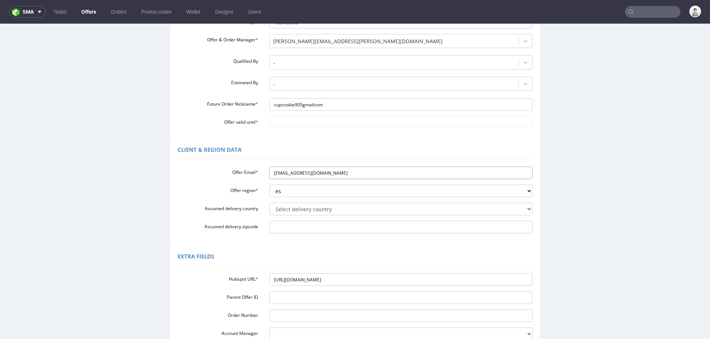
scroll to position [178, 0]
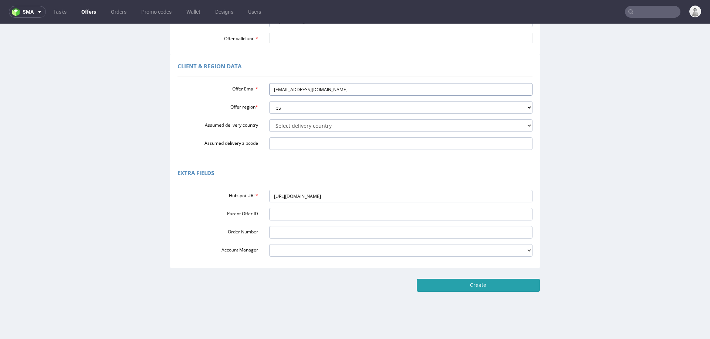
type input "cupcookie905@gmail.com"
click at [491, 287] on input "Create" at bounding box center [478, 285] width 123 height 13
type input "Please wait..."
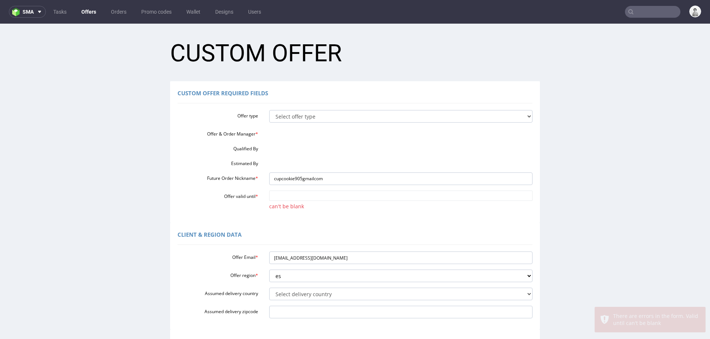
scroll to position [0, 0]
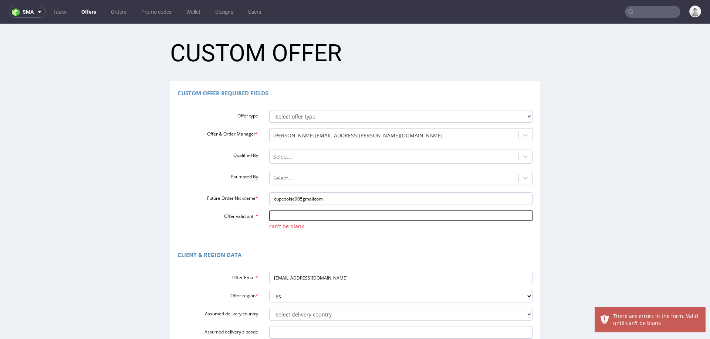
click at [332, 213] on input "Offer valid until *" at bounding box center [401, 216] width 264 height 10
click at [304, 196] on td "29" at bounding box center [305, 194] width 11 height 11
type input "2025-10-29"
click at [300, 236] on div "Custom Offer Required Fields Offer type Select offer type standard prototyping …" at bounding box center [355, 162] width 370 height 162
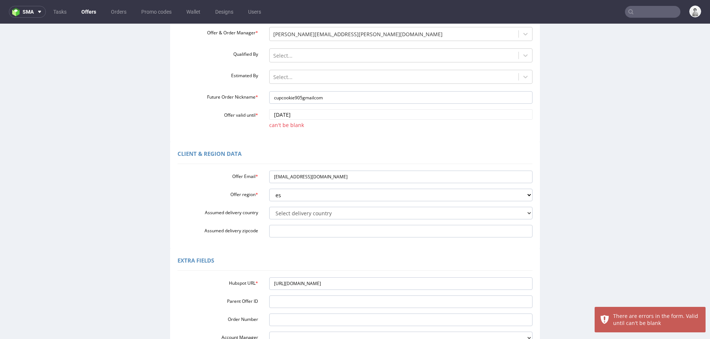
scroll to position [196, 0]
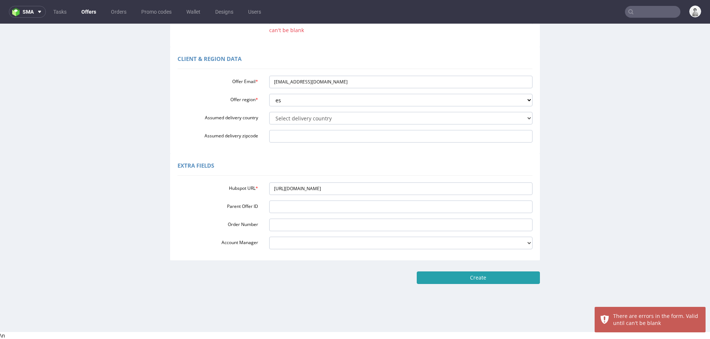
click at [478, 280] on input "Create" at bounding box center [478, 278] width 123 height 13
type input "Please wait..."
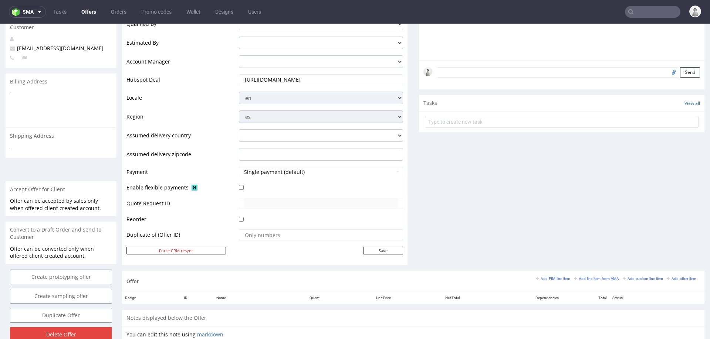
scroll to position [256, 0]
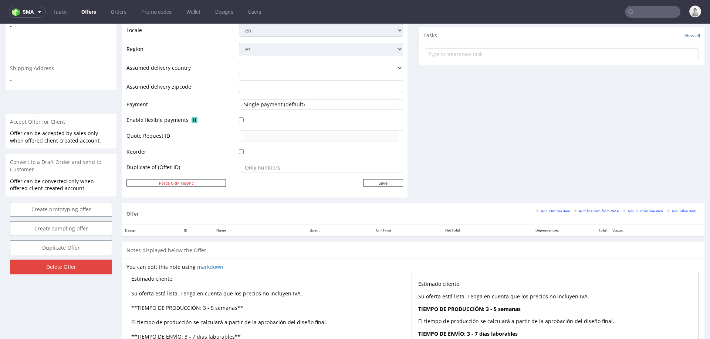
click at [583, 209] on small "Add line item from VMA" at bounding box center [596, 211] width 45 height 4
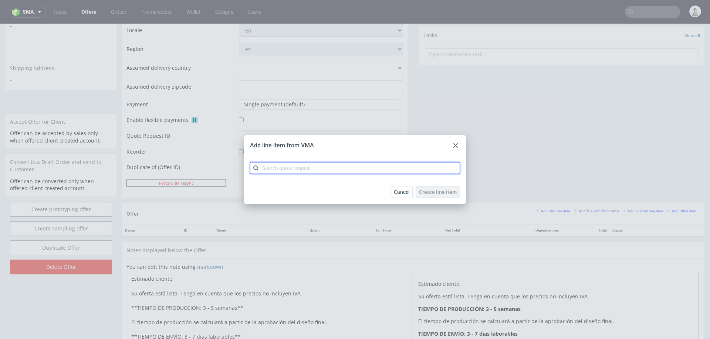
click at [376, 172] on input "text" at bounding box center [355, 168] width 210 height 12
type input "cbtu"
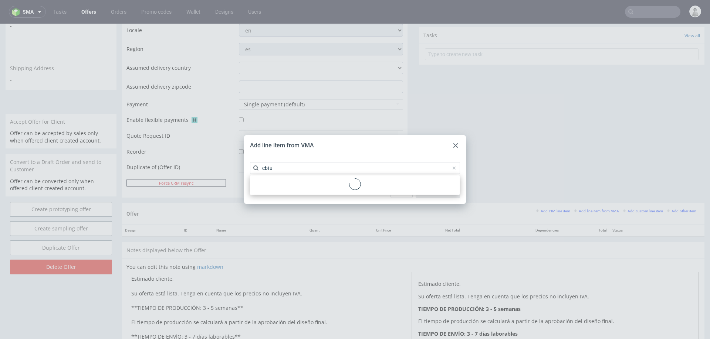
click at [356, 187] on circle at bounding box center [355, 184] width 16 height 16
click at [356, 187] on div "CBTU 1 variant" at bounding box center [355, 185] width 204 height 13
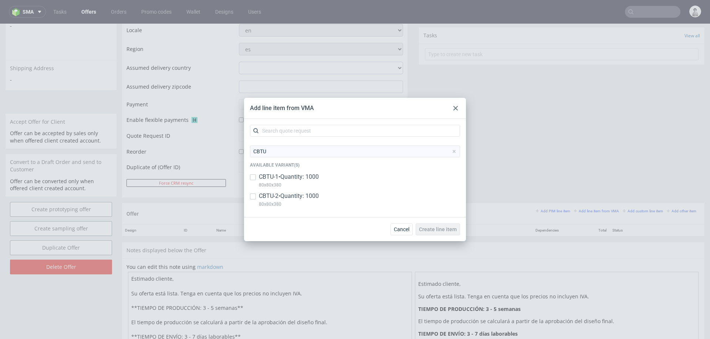
click at [303, 196] on p "CBTU-2 • Quantity: 1000" at bounding box center [289, 196] width 60 height 8
checkbox input "true"
click at [305, 175] on p "CBTU-1 • Quantity: 1000" at bounding box center [289, 177] width 60 height 8
checkbox input "true"
click at [461, 233] on div "Cancel Create line item" at bounding box center [355, 229] width 222 height 24
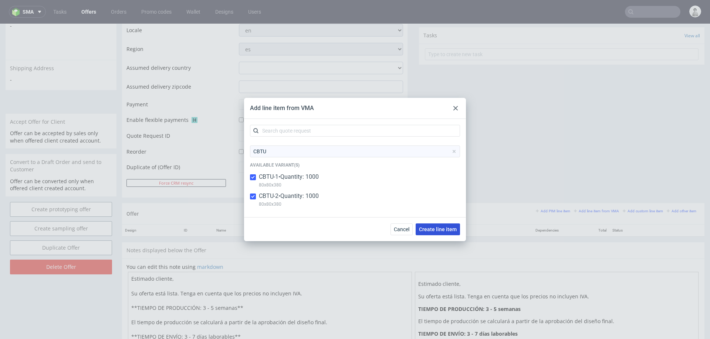
click at [456, 233] on button "Create line item" at bounding box center [438, 230] width 44 height 12
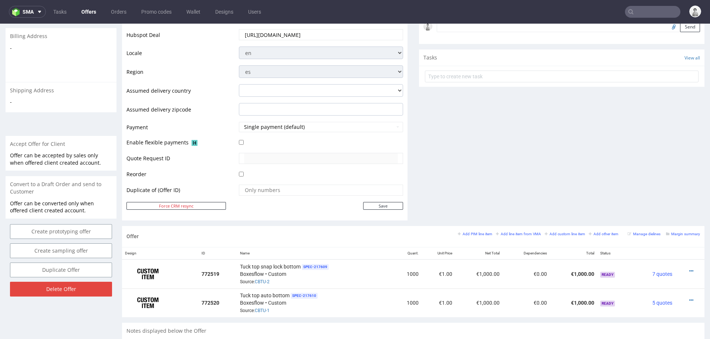
scroll to position [320, 0]
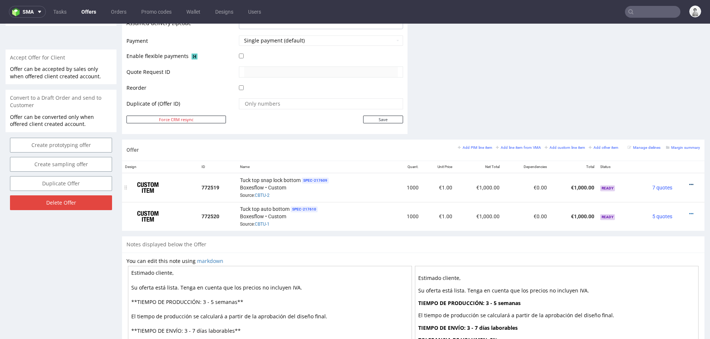
click at [689, 183] on icon at bounding box center [691, 184] width 4 height 5
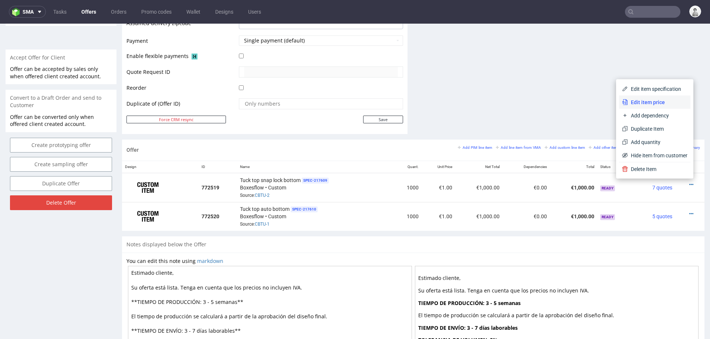
click at [650, 105] on span "Edit item price" at bounding box center [658, 102] width 60 height 7
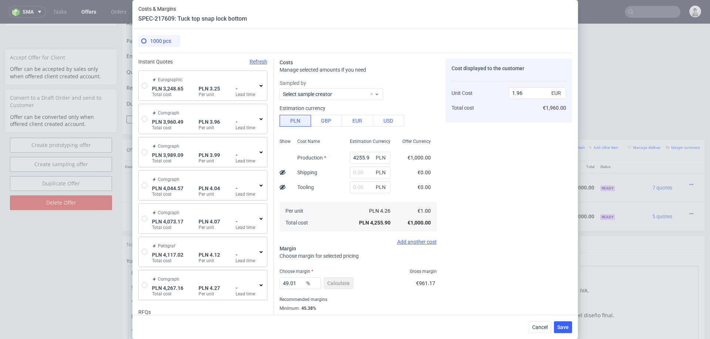
click at [140, 86] on div "Eurographic PLN 3,248.65 Total cost PLN 3.25 Per unit - Lead time" at bounding box center [203, 86] width 128 height 30
click at [146, 86] on input "radio" at bounding box center [145, 86] width 6 height 6
radio input "true"
radio input "false"
type input "2728.23"
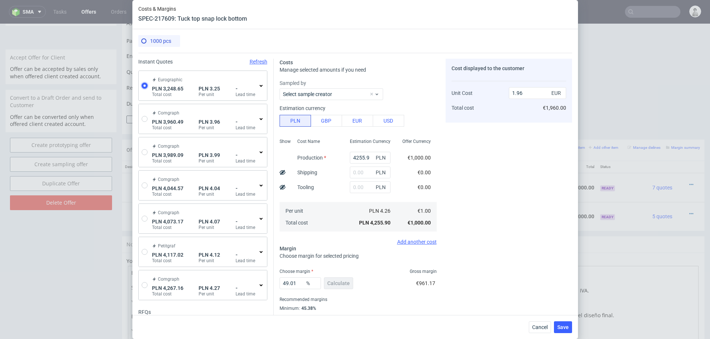
type input "520.42"
type input "0.76"
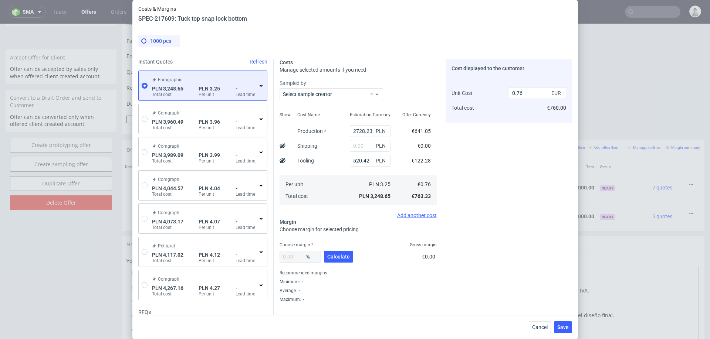
click at [256, 87] on div "- Lead time" at bounding box center [246, 92] width 21 height 12
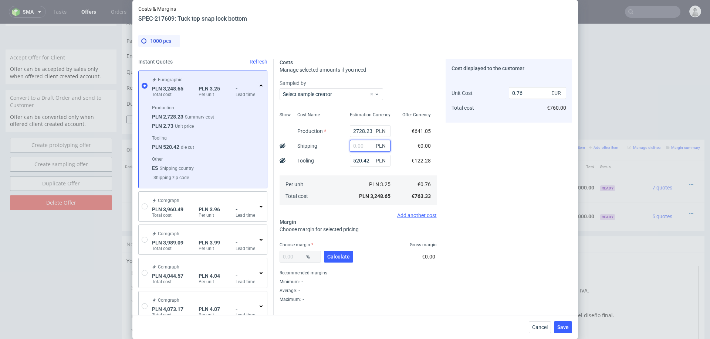
click at [368, 148] on input "text" at bounding box center [370, 146] width 41 height 12
type input "200"
type input "0.81"
type input "200"
click at [340, 258] on span "Calculate" at bounding box center [338, 256] width 23 height 5
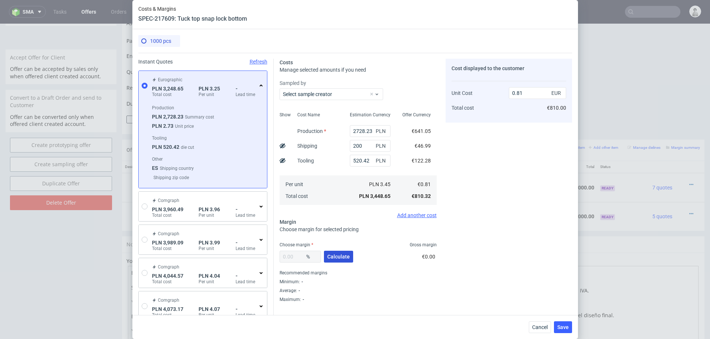
type input "40.76"
type input "1.37"
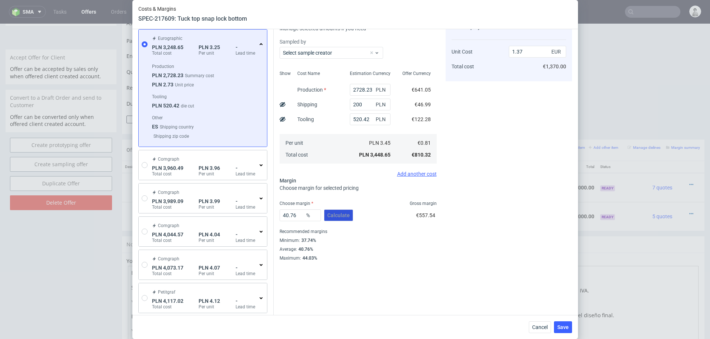
scroll to position [43, 0]
click at [295, 210] on input "40.76" at bounding box center [300, 214] width 41 height 12
click at [557, 327] on span "Save" at bounding box center [562, 327] width 11 height 5
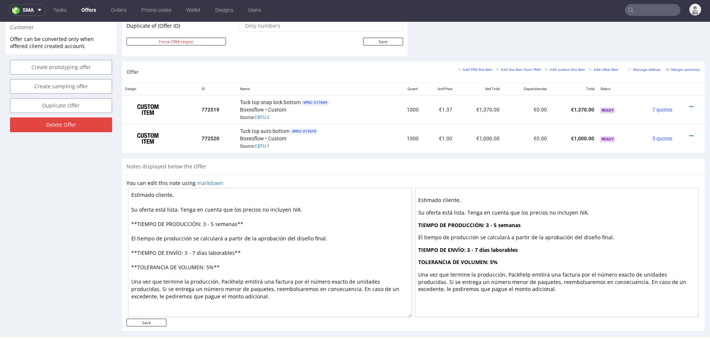
scroll to position [401, 0]
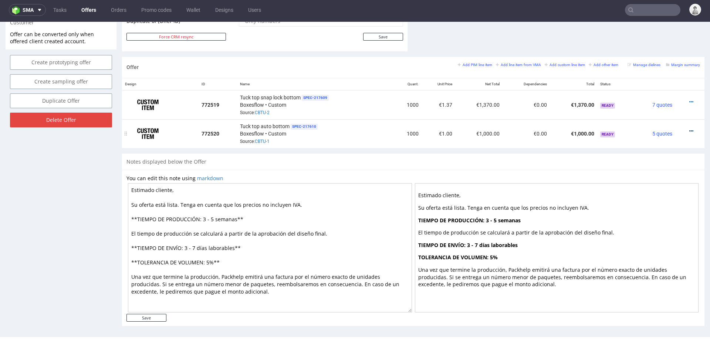
click at [689, 129] on icon at bounding box center [691, 131] width 4 height 5
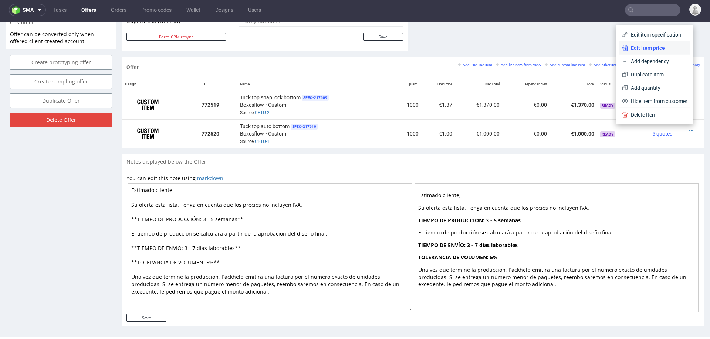
click at [663, 47] on span "Edit item price" at bounding box center [658, 47] width 60 height 7
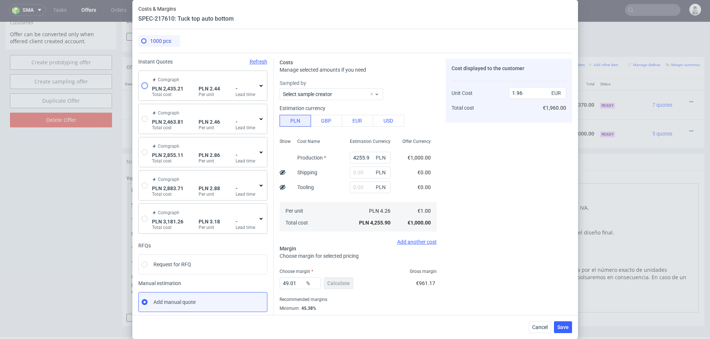
click at [142, 85] on input "radio" at bounding box center [145, 86] width 6 height 6
radio input "true"
radio input "false"
type input "1713.99"
type input "721.22"
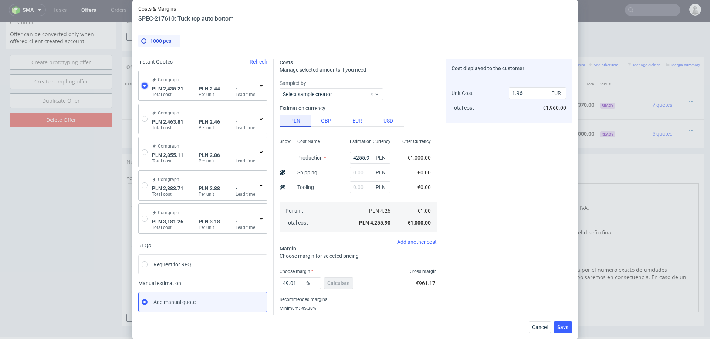
type input "0.57"
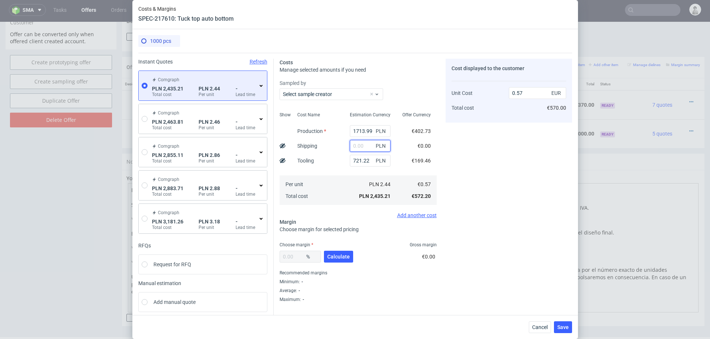
click at [363, 143] on input "text" at bounding box center [370, 146] width 41 height 12
type input "200"
type input "0.62"
type input "200"
click at [332, 260] on button "Calculate" at bounding box center [338, 257] width 29 height 12
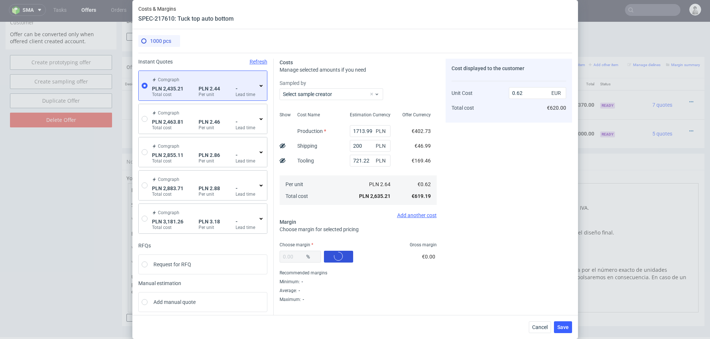
type input "42.56"
type input "1.08"
click at [563, 330] on span "Save" at bounding box center [562, 327] width 11 height 5
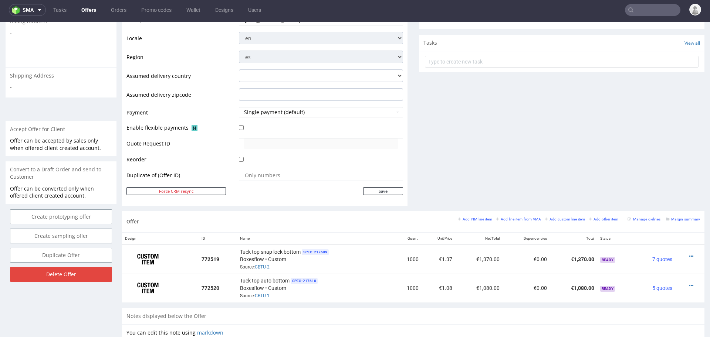
scroll to position [247, 0]
click at [689, 282] on icon at bounding box center [691, 284] width 4 height 5
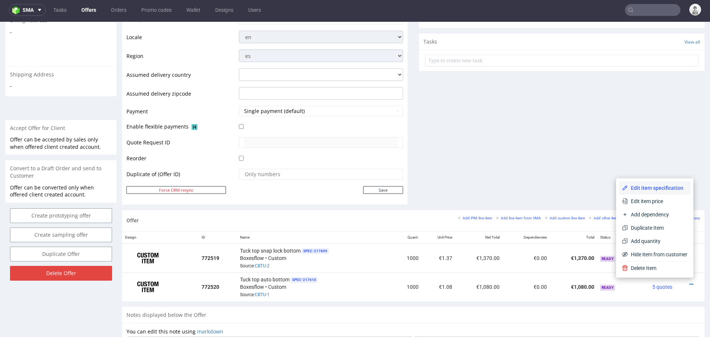
click at [667, 188] on span "Edit item specification" at bounding box center [658, 188] width 60 height 7
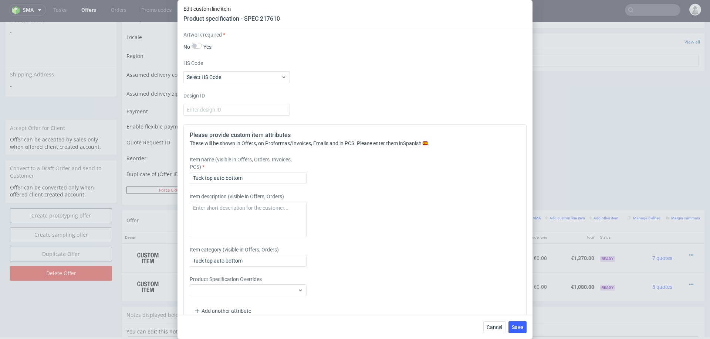
scroll to position [508, 0]
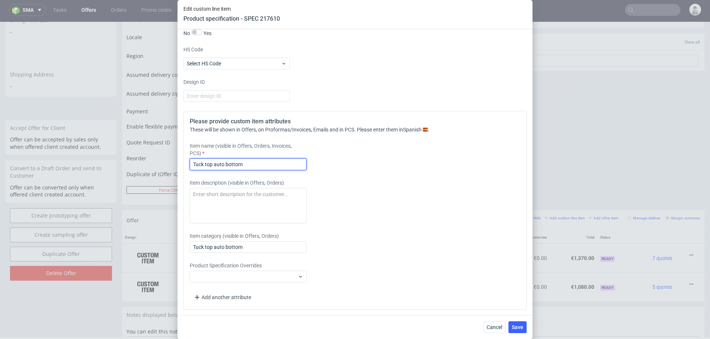
click at [237, 162] on input "Tuck top auto bottom" at bounding box center [248, 165] width 117 height 12
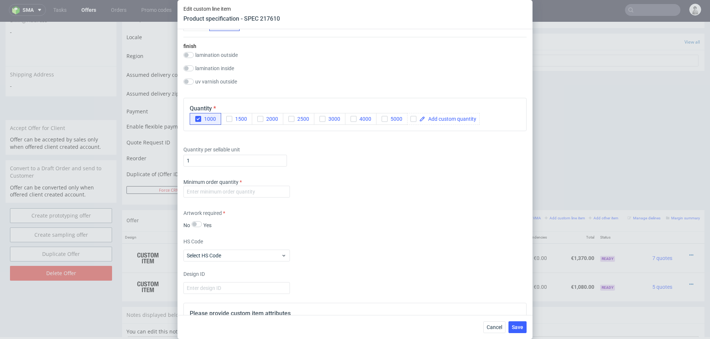
scroll to position [312, 0]
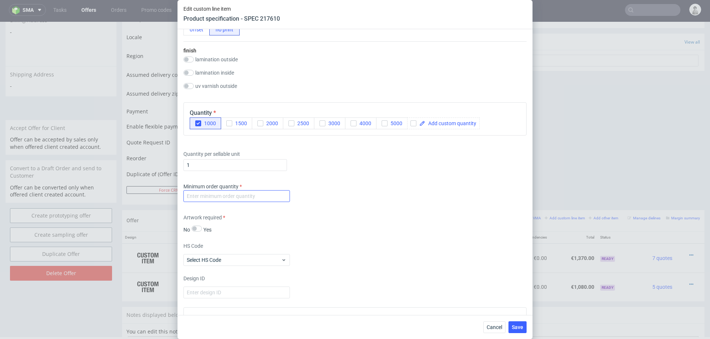
type input "Caja de producto"
click at [259, 199] on input "number" at bounding box center [236, 196] width 107 height 12
type input "100"
click at [406, 226] on div "Artwork required No Yes" at bounding box center [354, 224] width 343 height 20
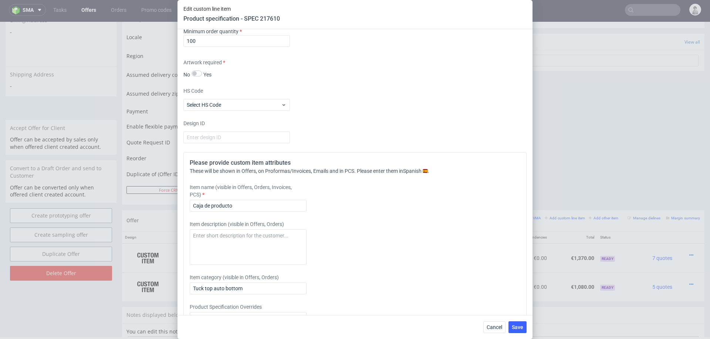
scroll to position [466, 0]
click at [293, 209] on input "Caja de producto" at bounding box center [248, 207] width 117 height 12
type input "Caja de producto, 300 gsm, sin impresión"
click at [330, 254] on div "Item description (visible in Offers, Orders)" at bounding box center [313, 244] width 246 height 44
click at [517, 325] on span "Save" at bounding box center [517, 327] width 11 height 5
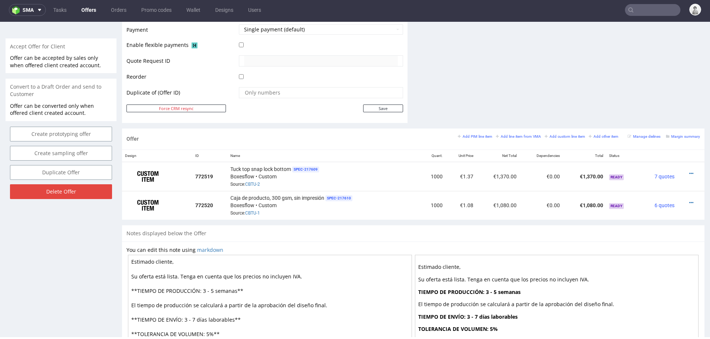
scroll to position [331, 0]
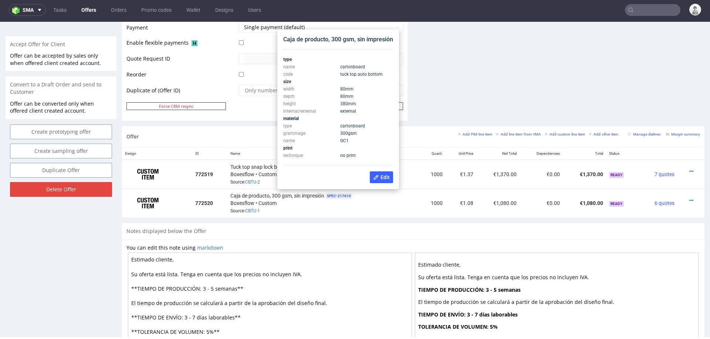
click at [335, 42] on div "Caja de producto, 300 gsm, sin impresión" at bounding box center [338, 40] width 110 height 8
copy div "Caja de producto, 300 gsm, sin impresión"
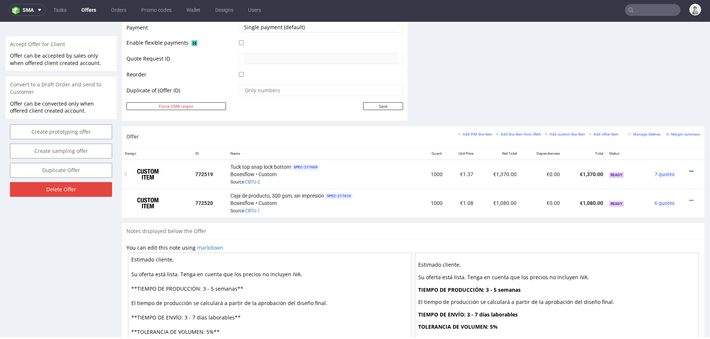
click at [689, 169] on icon at bounding box center [691, 171] width 4 height 5
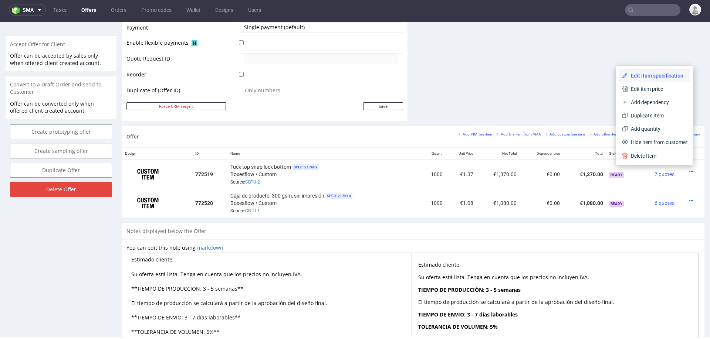
click at [656, 72] on span "Edit item specification" at bounding box center [658, 75] width 60 height 7
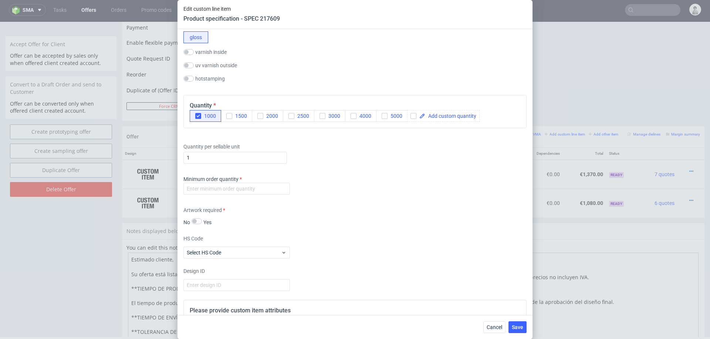
scroll to position [405, 0]
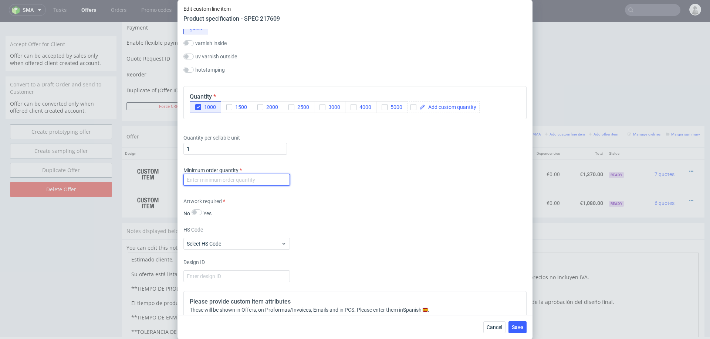
click at [270, 183] on input "number" at bounding box center [236, 180] width 107 height 12
type input "100"
click at [445, 205] on div "Artwork required No Yes" at bounding box center [354, 208] width 343 height 20
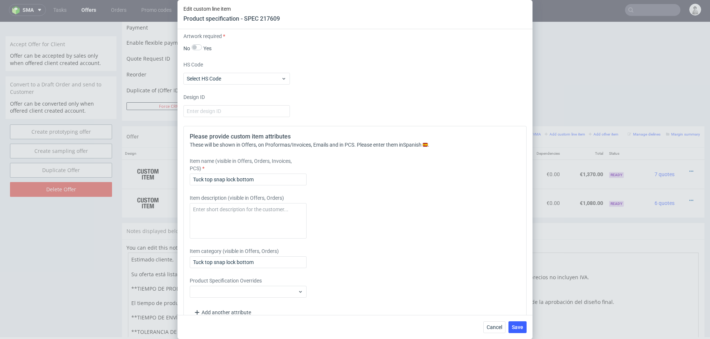
scroll to position [570, 0]
click at [247, 175] on input "Tuck top snap lock bottom" at bounding box center [248, 180] width 117 height 12
paste input "Caja de producto, 300 gsm, sin impresión"
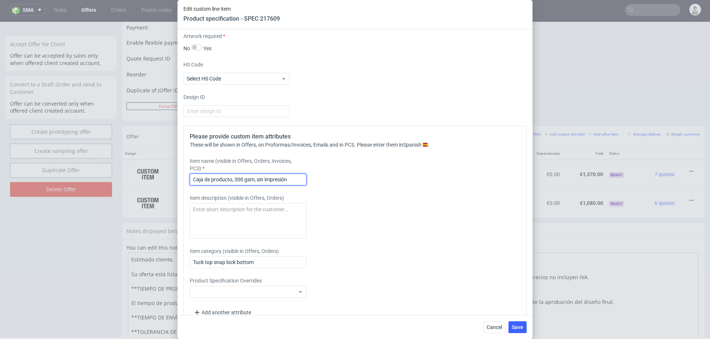
click at [258, 179] on input "Caja de producto, 300 gsm, sin impresión" at bounding box center [248, 180] width 117 height 12
click at [301, 179] on input "Caja de producto, 300 gsm, impresión" at bounding box center [248, 180] width 117 height 12
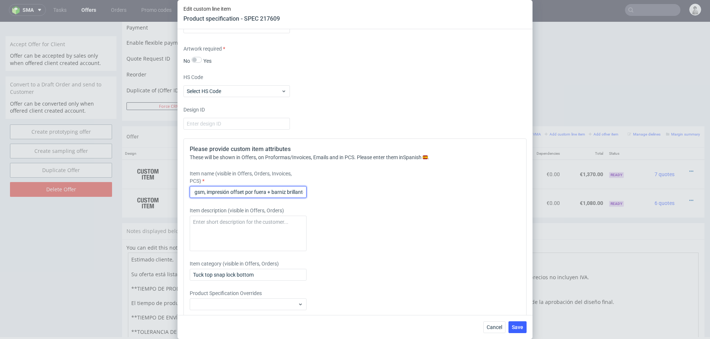
scroll to position [0, 53]
type input "Caja de producto, 300 gsm, impresión offset por fuera + barniz brillante"
click at [517, 325] on span "Save" at bounding box center [517, 327] width 11 height 5
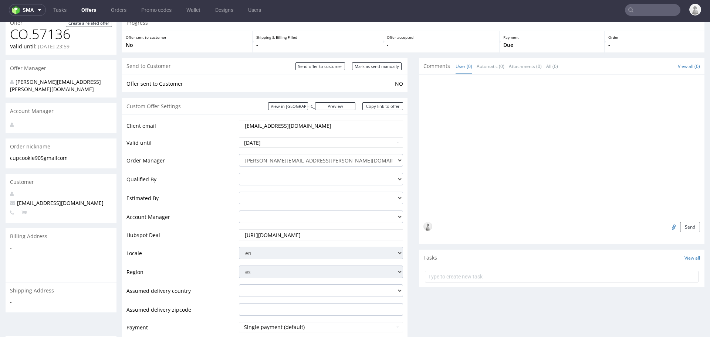
scroll to position [27, 0]
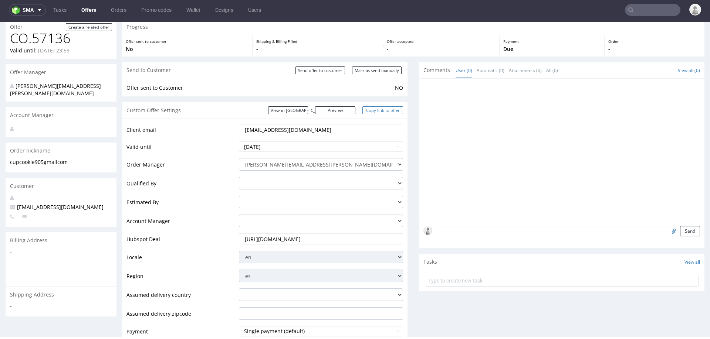
click at [379, 107] on link "Copy link to offer" at bounding box center [382, 111] width 41 height 8
click at [371, 68] on input "Mark as send manually" at bounding box center [377, 71] width 50 height 8
type input "In progress..."
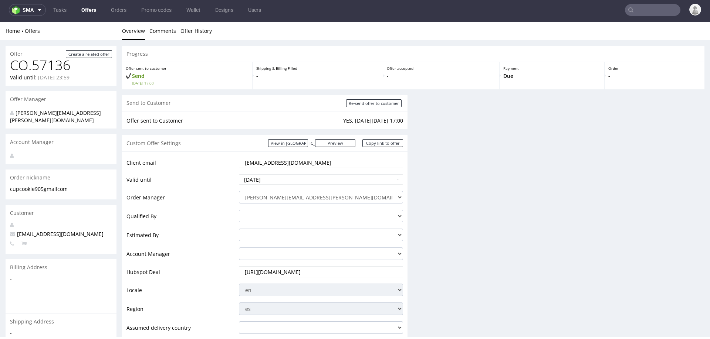
scroll to position [0, 0]
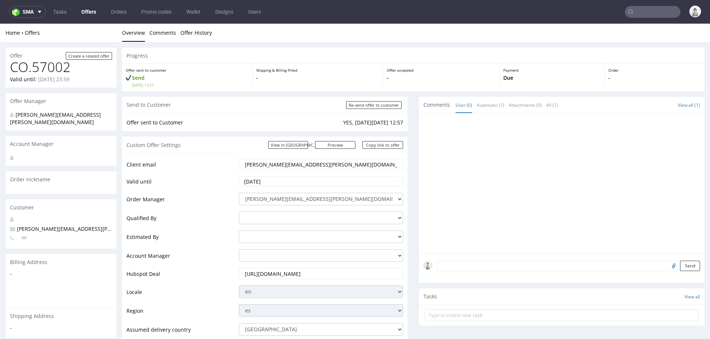
scroll to position [378, 0]
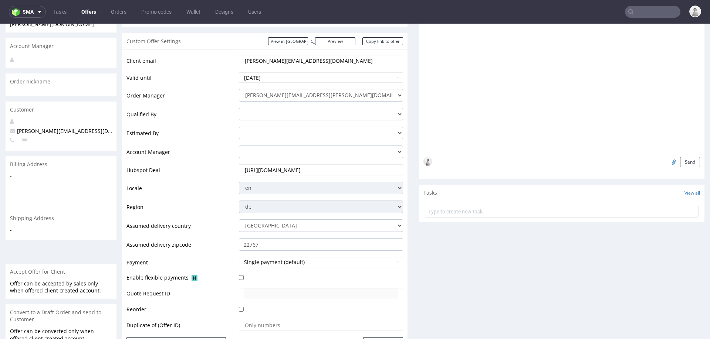
scroll to position [281, 0]
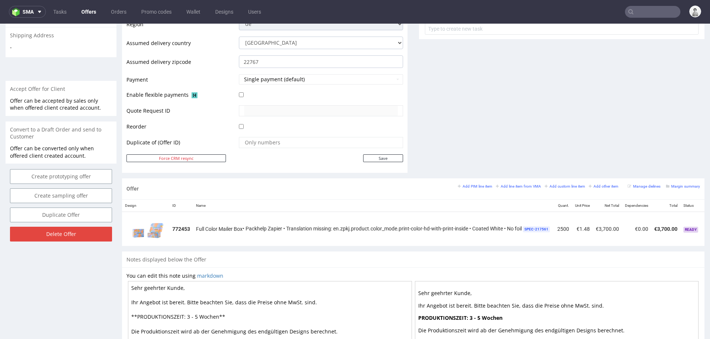
click at [511, 180] on div "Offer Add PIM line item Add line item from VMA Add custom line item Add other i…" at bounding box center [413, 189] width 582 height 21
click at [511, 185] on small "Add line item from VMA" at bounding box center [518, 187] width 45 height 4
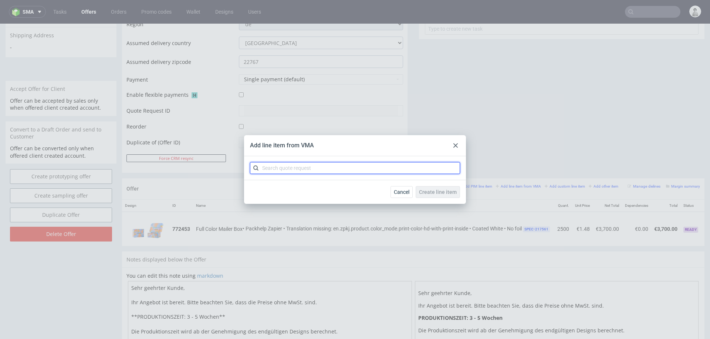
click at [373, 171] on input "text" at bounding box center [355, 168] width 210 height 12
paste input "CBTS"
type input "CBTS"
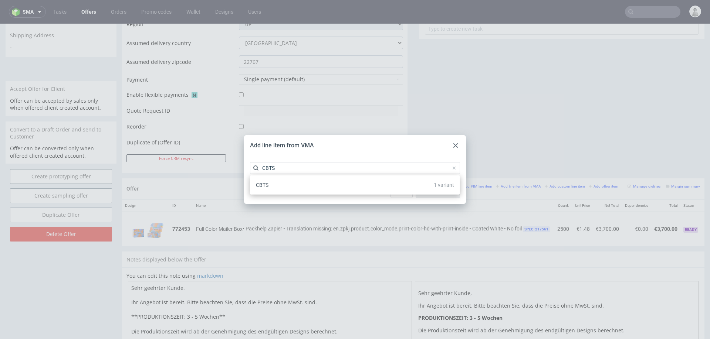
click at [304, 182] on div "CBTS 1 variant" at bounding box center [355, 185] width 204 height 13
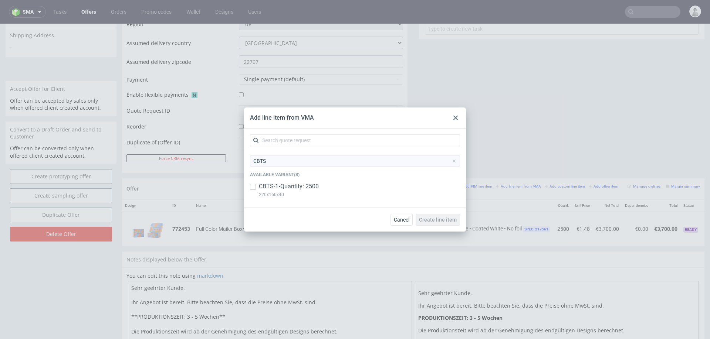
click at [304, 182] on div "CBTS Available variant(s) CBTS-1 • Quantity: 2500 220x160x40" at bounding box center [355, 178] width 210 height 47
click at [300, 186] on p "CBTS-1 • Quantity: 2500" at bounding box center [289, 187] width 60 height 8
checkbox input "true"
click at [425, 222] on span "Create line item" at bounding box center [438, 219] width 38 height 5
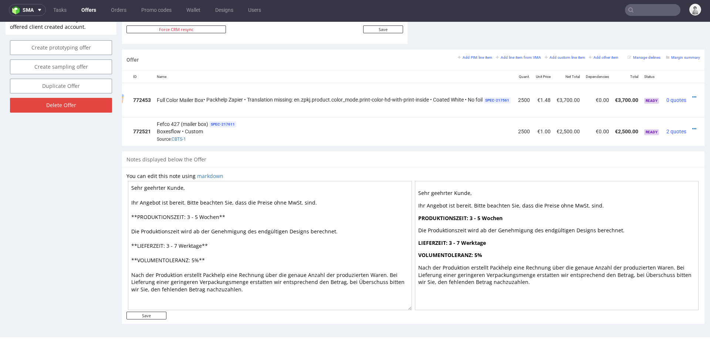
scroll to position [0, 54]
click at [689, 94] on div at bounding box center [693, 97] width 8 height 7
click at [686, 94] on td at bounding box center [695, 100] width 18 height 34
click at [689, 95] on icon at bounding box center [691, 97] width 4 height 5
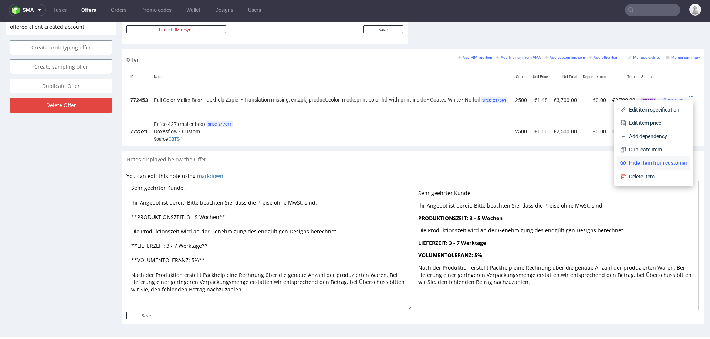
click at [645, 165] on span "Hide item from customer" at bounding box center [656, 162] width 61 height 7
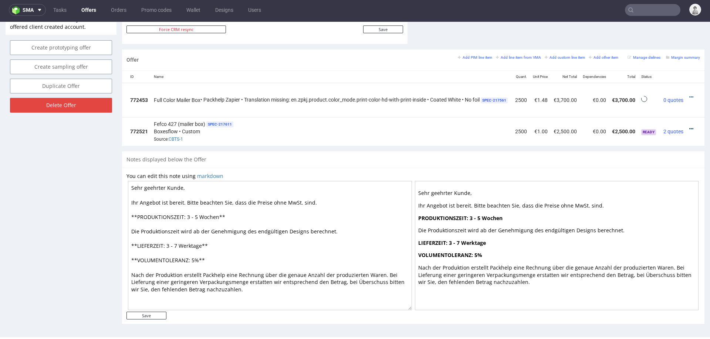
click at [689, 126] on icon at bounding box center [691, 128] width 4 height 5
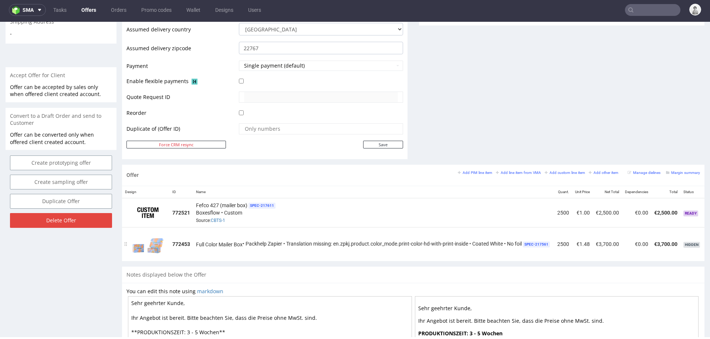
scroll to position [0, 56]
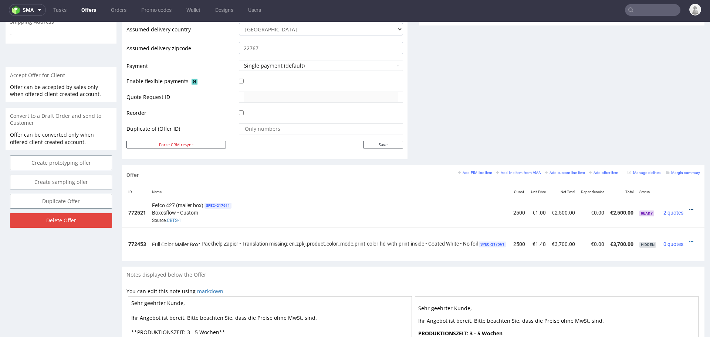
click at [689, 207] on icon at bounding box center [691, 209] width 4 height 5
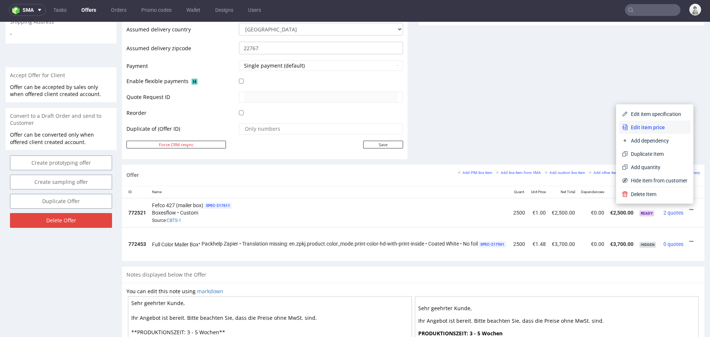
click at [650, 126] on span "Edit item price" at bounding box center [658, 127] width 60 height 7
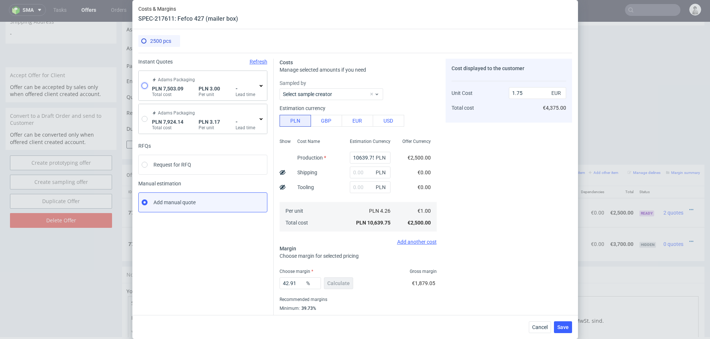
click at [142, 86] on input "radio" at bounding box center [145, 86] width 6 height 6
radio input "true"
radio input "false"
type input "5163.700000000001"
type input "702.57"
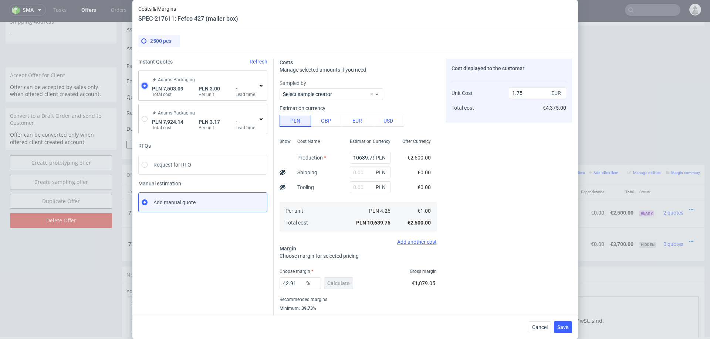
type input "1636.82"
type input "0.71"
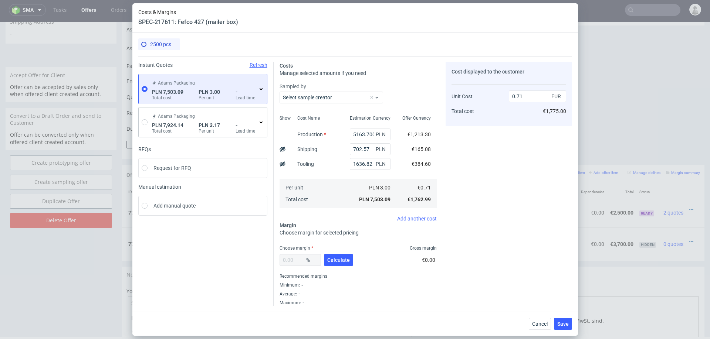
click at [258, 89] on icon at bounding box center [261, 89] width 6 height 6
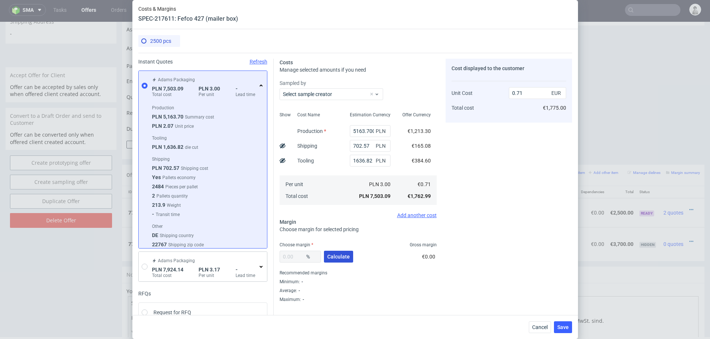
click at [337, 254] on span "Calculate" at bounding box center [338, 256] width 23 height 5
type input "35.59"
type input "1.09"
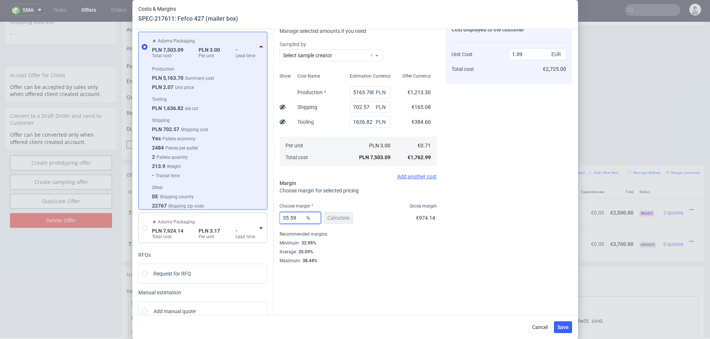
click at [295, 221] on input "35.59" at bounding box center [300, 218] width 41 height 12
type input "33"
type input "1.05"
type input "33"
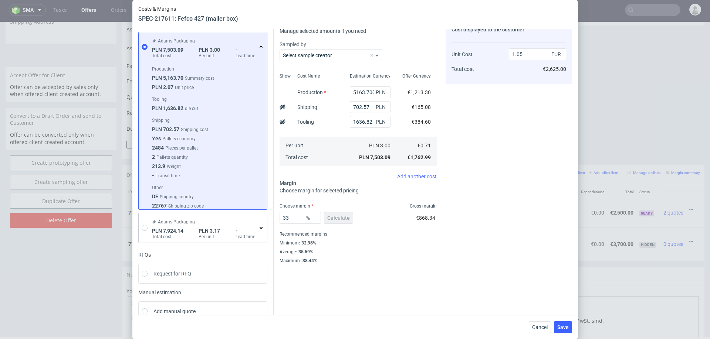
click at [420, 245] on div "Minimum : 32.95%" at bounding box center [358, 243] width 157 height 9
click at [562, 324] on button "Save" at bounding box center [563, 328] width 18 height 12
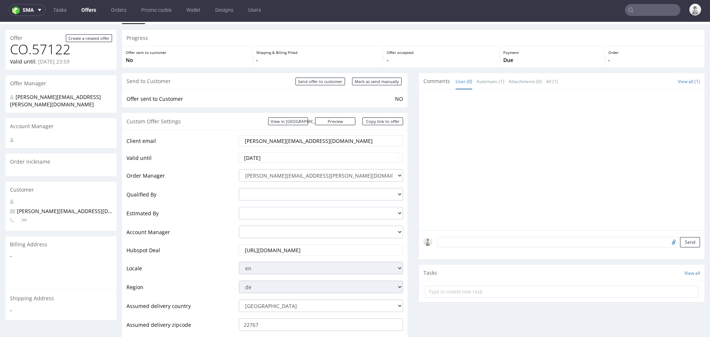
scroll to position [7, 0]
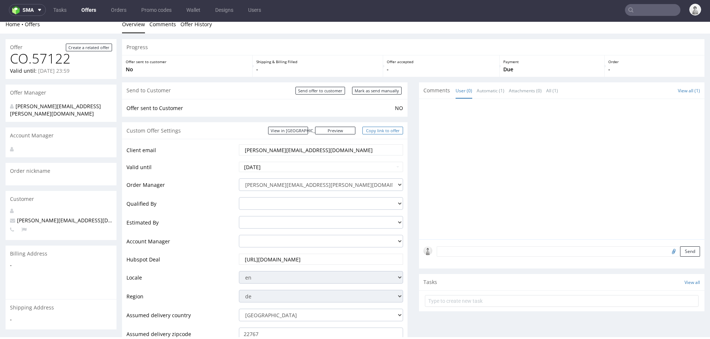
click at [369, 129] on link "Copy link to offer" at bounding box center [382, 131] width 41 height 8
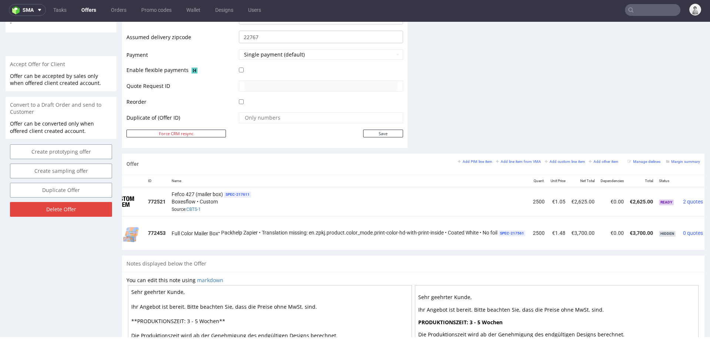
scroll to position [0, 56]
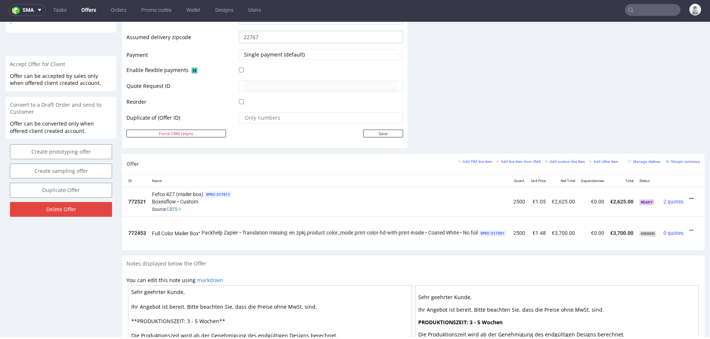
click at [689, 197] on icon at bounding box center [691, 198] width 4 height 5
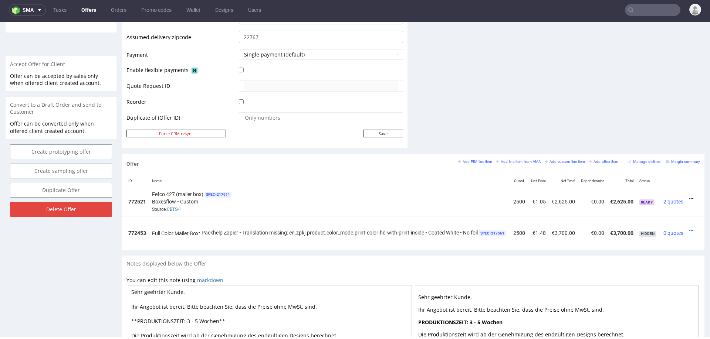
click at [689, 196] on icon at bounding box center [691, 198] width 4 height 5
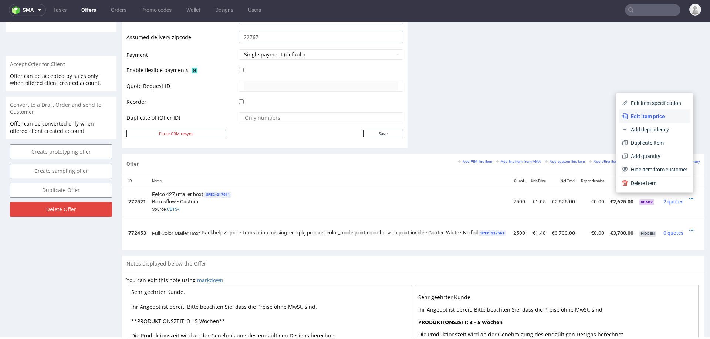
click at [639, 122] on li "Edit item price" at bounding box center [654, 116] width 71 height 13
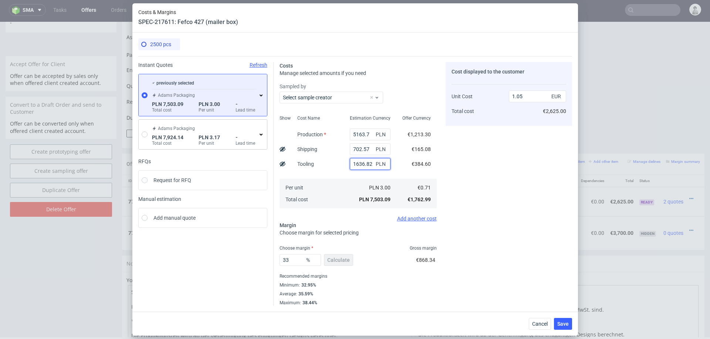
click at [365, 166] on input "1636.82" at bounding box center [370, 164] width 41 height 12
type input "0.83"
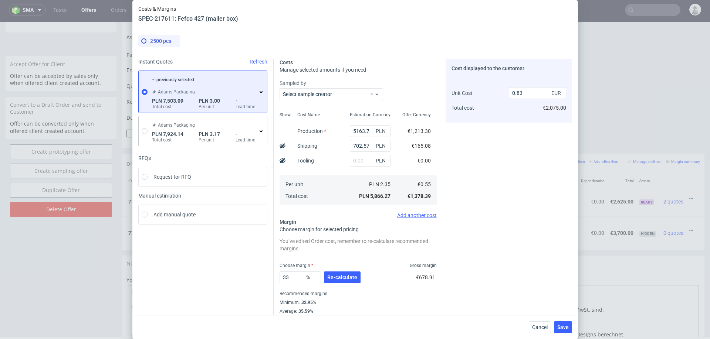
click at [343, 166] on div "Cost Name Production Shipping Tooling Per unit Total cost" at bounding box center [317, 158] width 53 height 98
click at [342, 269] on div "33 % Re-calculate" at bounding box center [321, 279] width 82 height 21
click at [341, 277] on span "Re-calculate" at bounding box center [342, 277] width 30 height 5
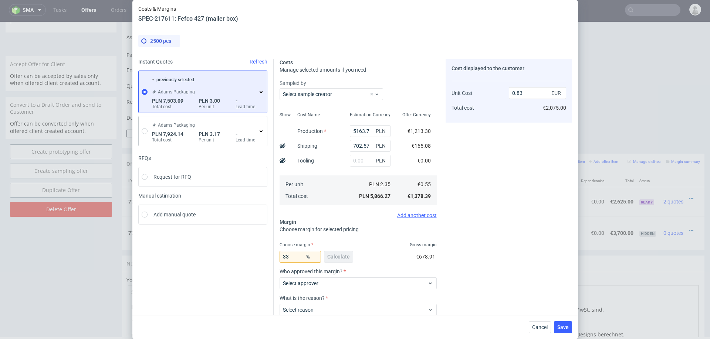
scroll to position [36, 0]
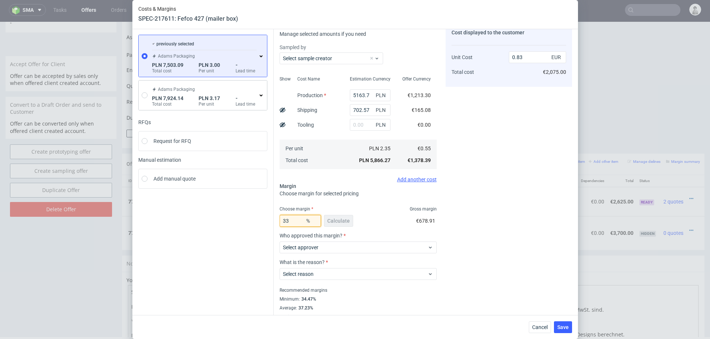
click at [295, 223] on input "33" at bounding box center [300, 221] width 41 height 12
type input "30"
type input "0.79"
type input "3"
type input "28"
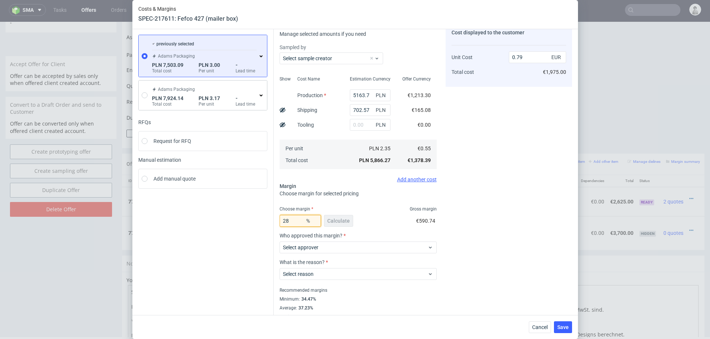
type input "0.77"
type input "28"
click at [442, 227] on div "Costs Manage selected amounts if you need Sampled by Select sample creator Show…" at bounding box center [423, 168] width 298 height 303
click at [310, 253] on div "Select approver" at bounding box center [358, 248] width 157 height 12
type input "pawe"
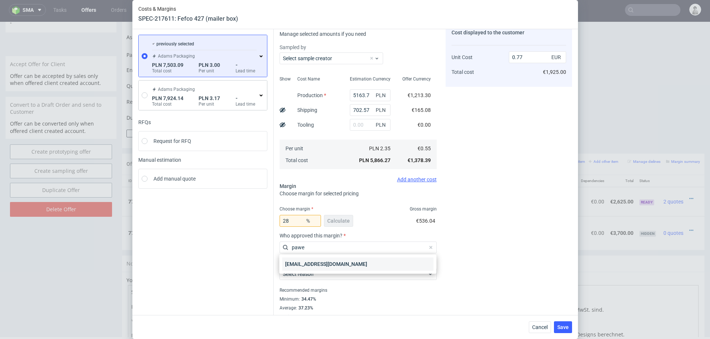
click at [306, 269] on div "[EMAIL_ADDRESS][DOMAIN_NAME]" at bounding box center [357, 264] width 151 height 13
click at [304, 274] on label "Select reason" at bounding box center [298, 274] width 31 height 6
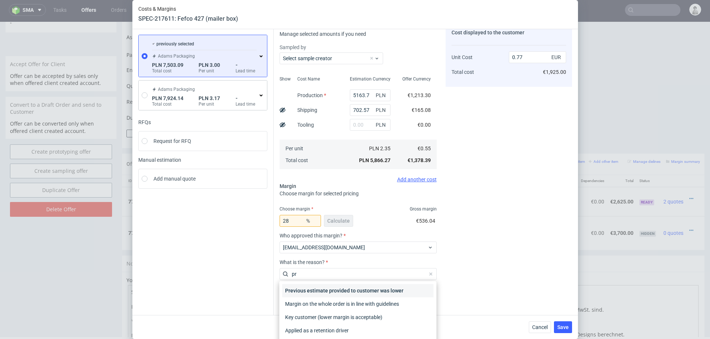
type input "pro"
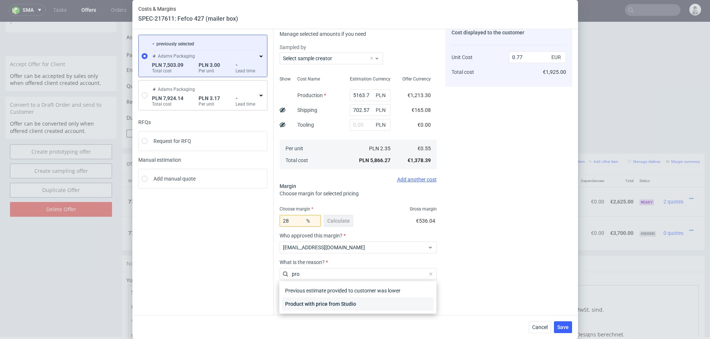
click at [311, 307] on div "Product with price from Studio" at bounding box center [357, 304] width 151 height 13
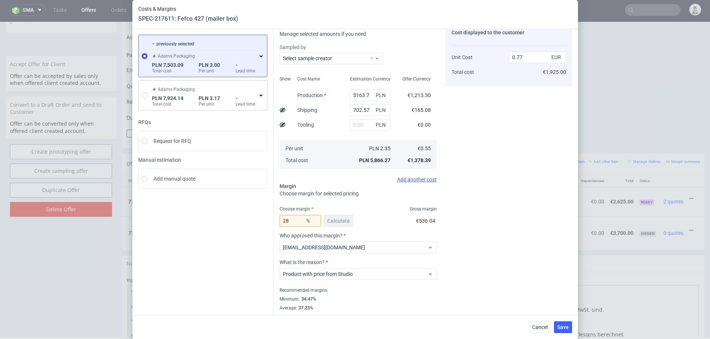
scroll to position [46, 0]
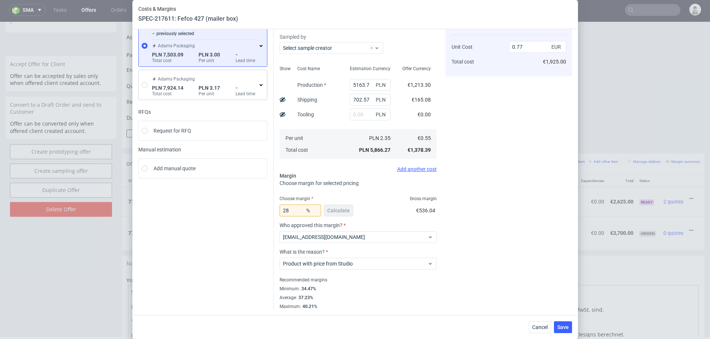
click at [491, 268] on div "Cost displayed to the customer Unit Cost Total cost 0.77 EUR €1,925.00" at bounding box center [509, 161] width 126 height 297
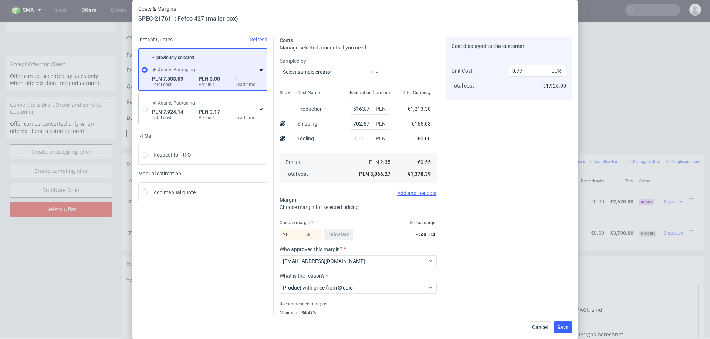
scroll to position [22, 0]
click at [563, 325] on span "Save" at bounding box center [562, 327] width 11 height 5
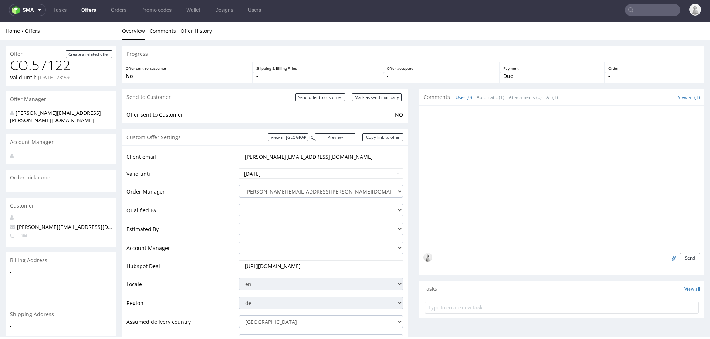
scroll to position [0, 0]
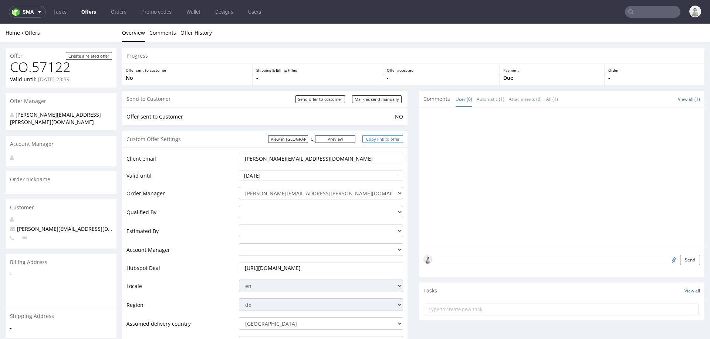
click at [378, 135] on link "Copy link to offer" at bounding box center [382, 139] width 41 height 8
click at [367, 99] on input "Mark as send manually" at bounding box center [377, 99] width 50 height 8
type input "In progress..."
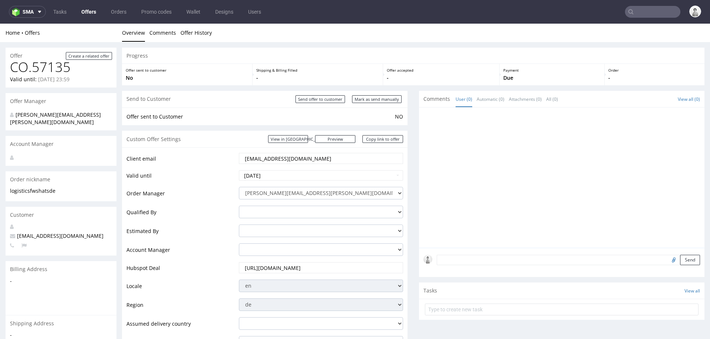
scroll to position [2, 0]
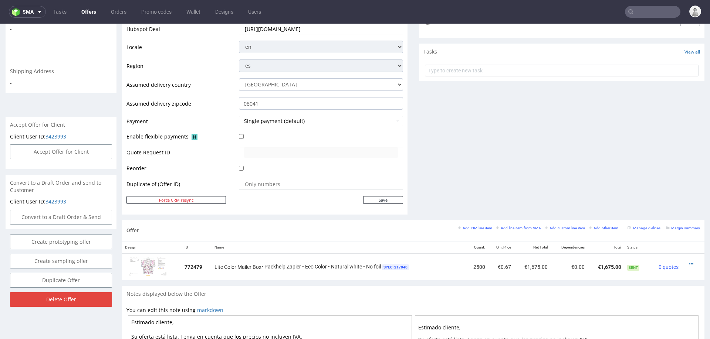
scroll to position [242, 0]
